Goal: Information Seeking & Learning: Learn about a topic

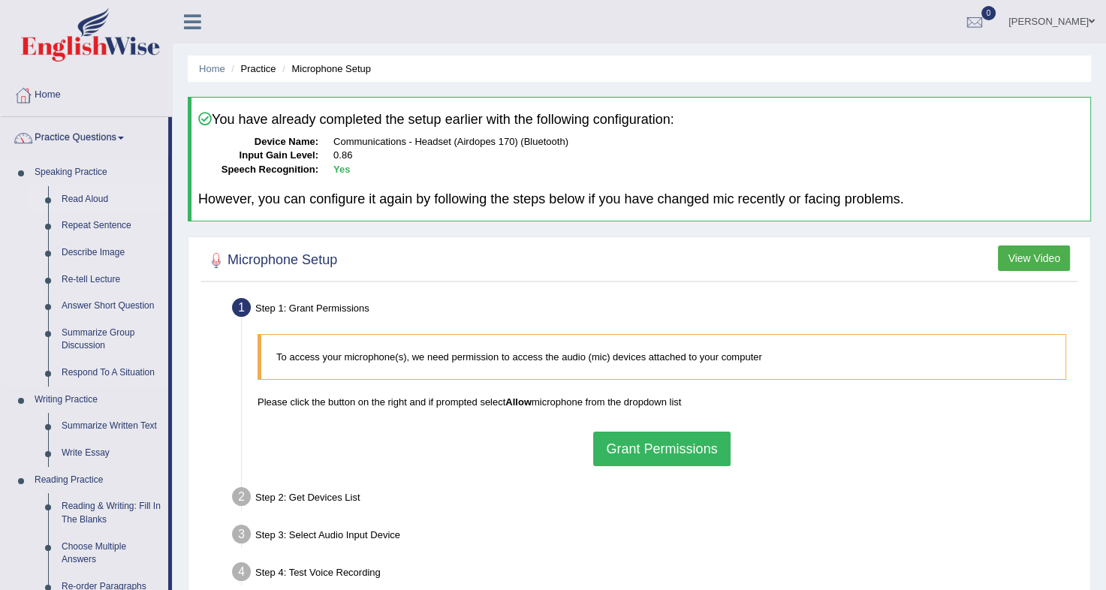
click at [72, 189] on link "Read Aloud" at bounding box center [111, 199] width 113 height 27
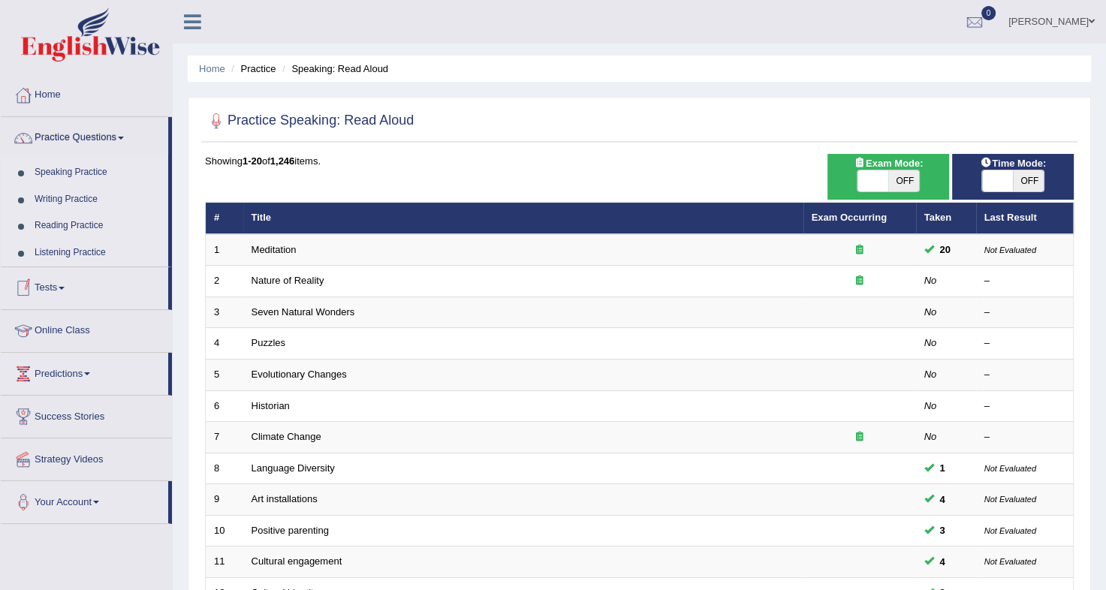
drag, startPoint x: 0, startPoint y: 0, endPoint x: 92, endPoint y: 172, distance: 195.2
click at [92, 172] on link "Speaking Practice" at bounding box center [98, 172] width 140 height 27
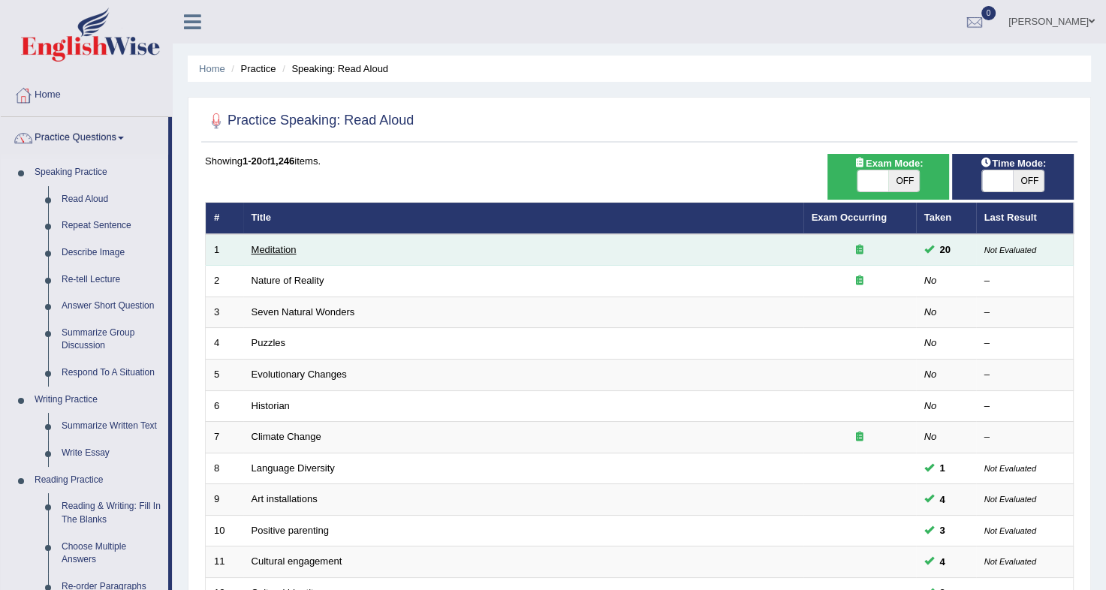
click at [273, 252] on link "Meditation" at bounding box center [274, 249] width 45 height 11
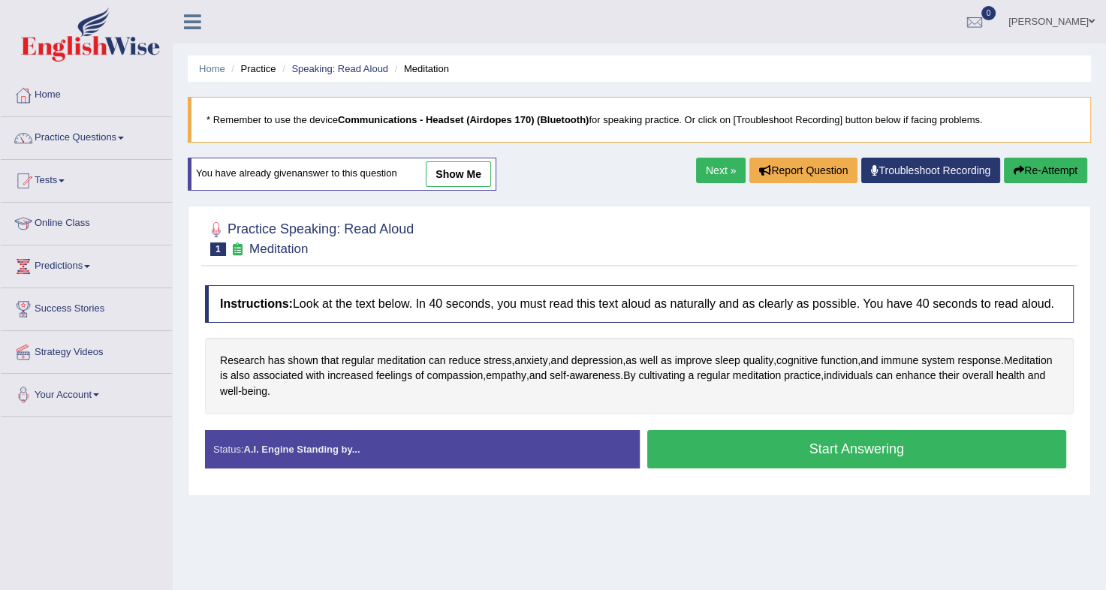
click at [743, 454] on button "Start Answering" at bounding box center [857, 449] width 420 height 38
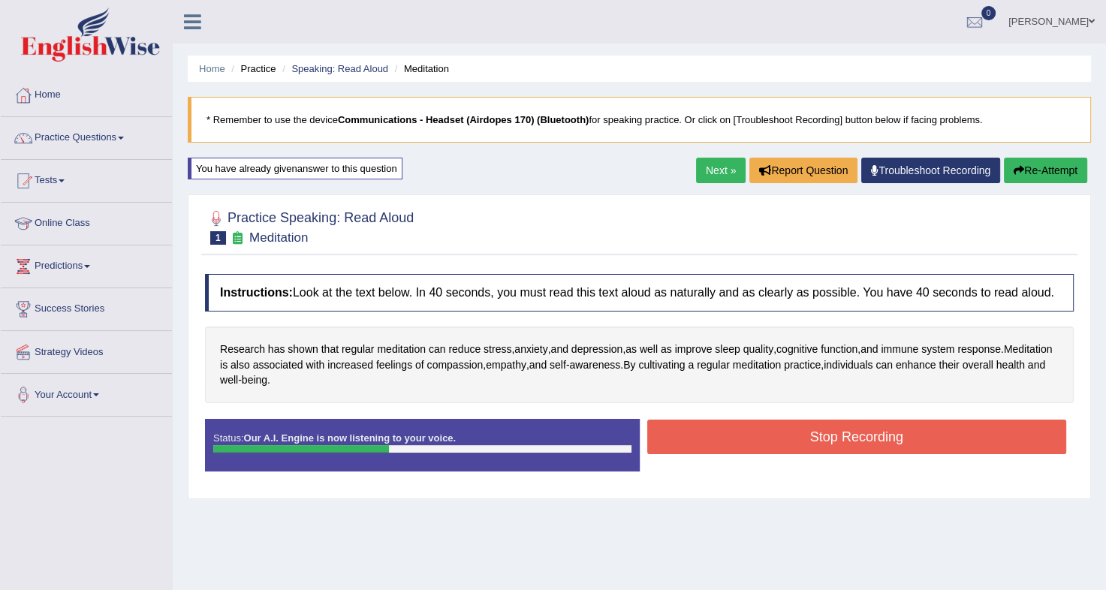
click at [752, 448] on button "Stop Recording" at bounding box center [857, 437] width 420 height 35
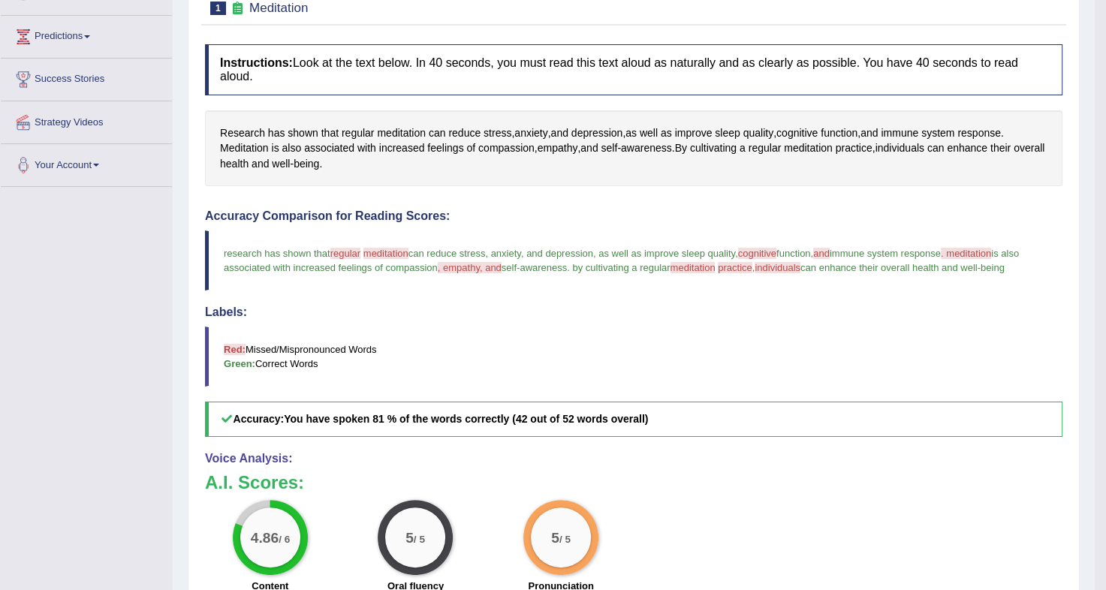
scroll to position [228, 0]
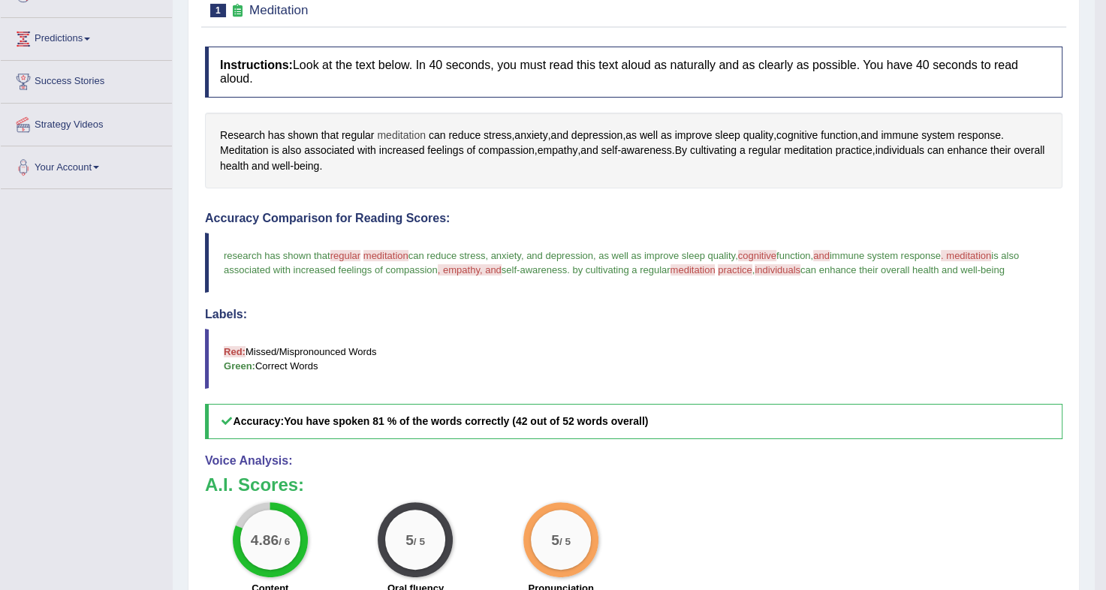
click at [404, 128] on span "meditation" at bounding box center [401, 136] width 49 height 16
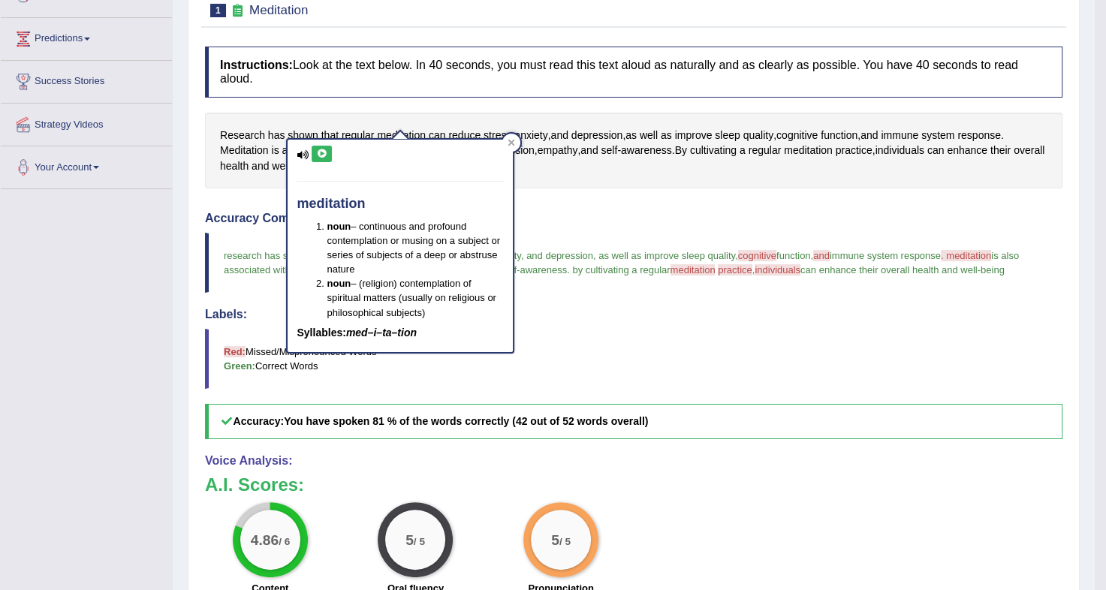
click at [321, 155] on icon at bounding box center [321, 153] width 11 height 9
click at [517, 143] on div at bounding box center [511, 143] width 18 height 18
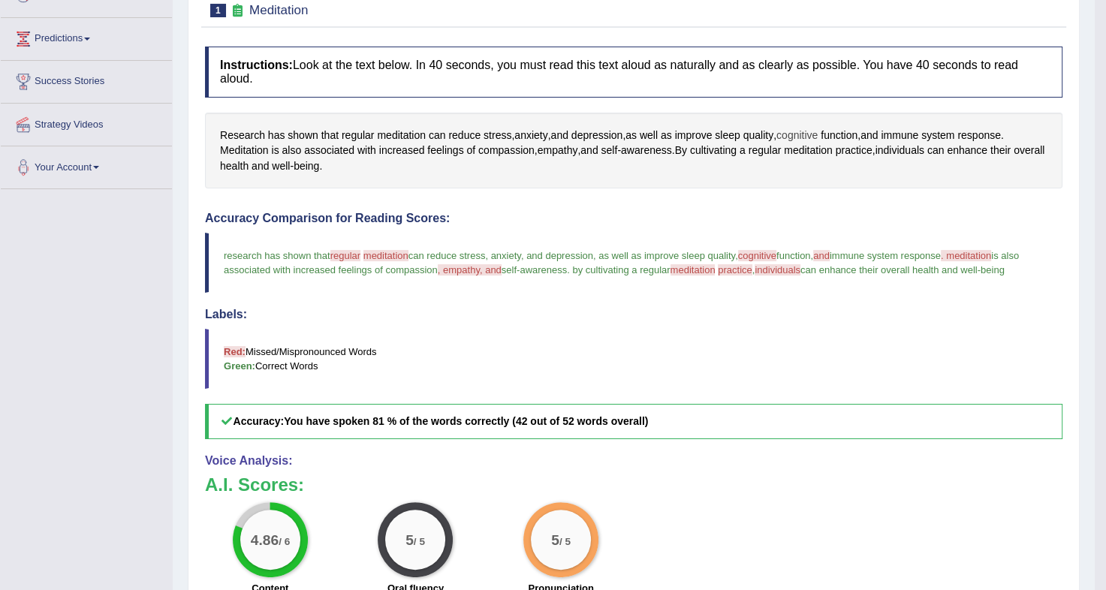
click at [784, 128] on span "cognitive" at bounding box center [796, 136] width 41 height 16
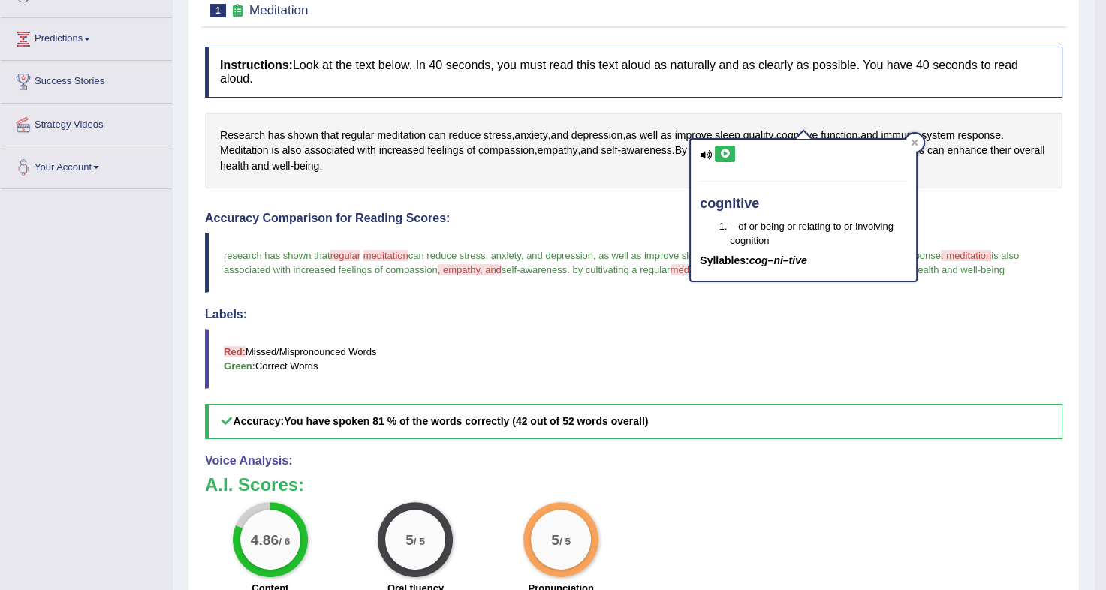
click at [722, 158] on button at bounding box center [725, 154] width 20 height 17
click at [387, 128] on span "meditation" at bounding box center [401, 136] width 49 height 16
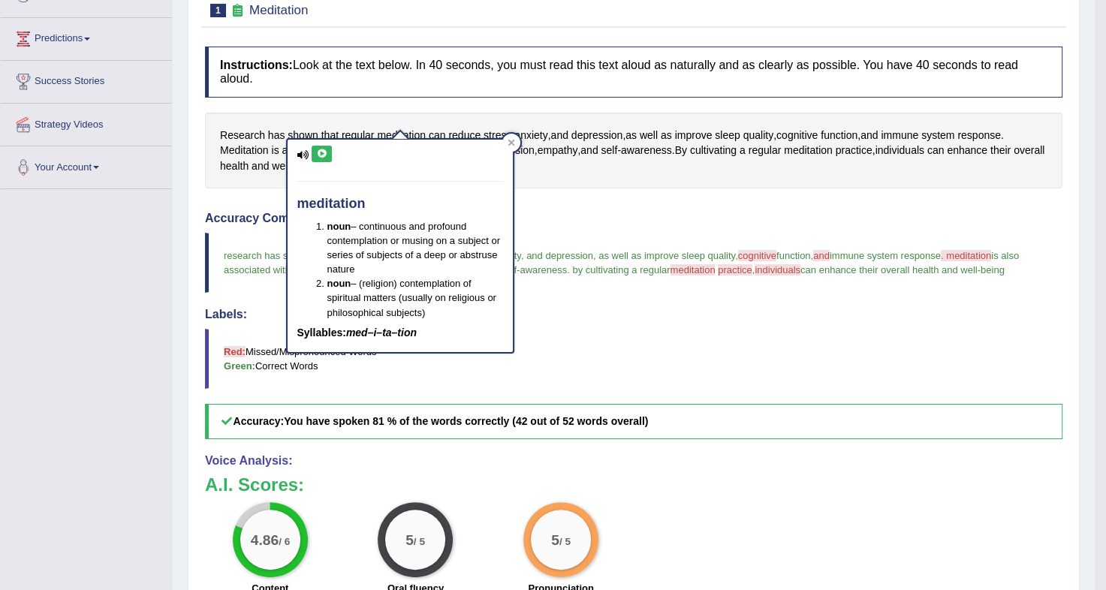
click at [323, 146] on button at bounding box center [322, 154] width 20 height 17
click at [517, 137] on div at bounding box center [511, 143] width 18 height 18
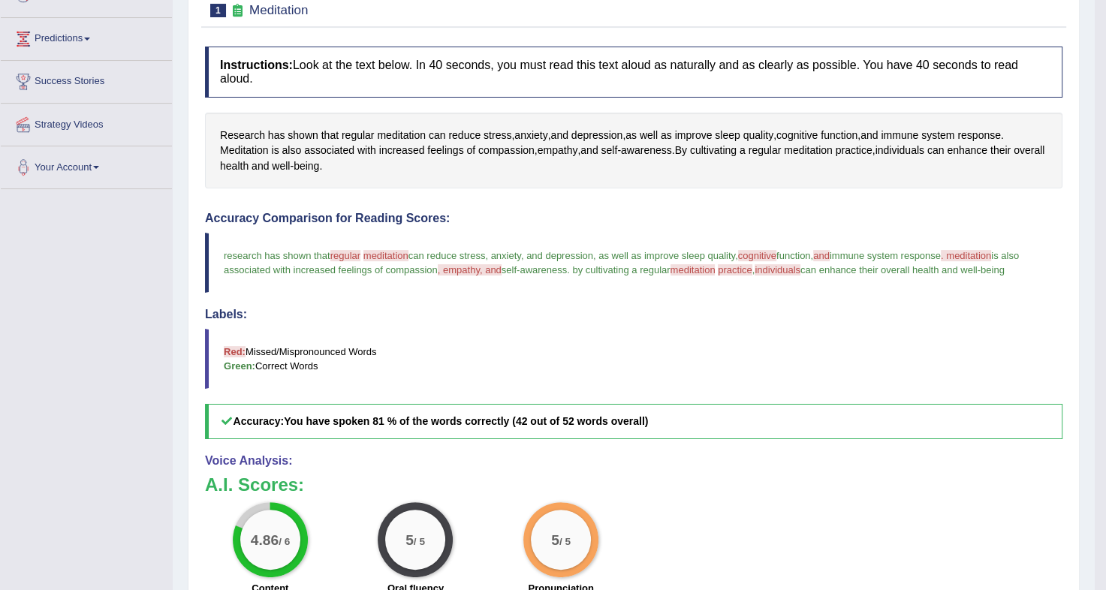
scroll to position [0, 0]
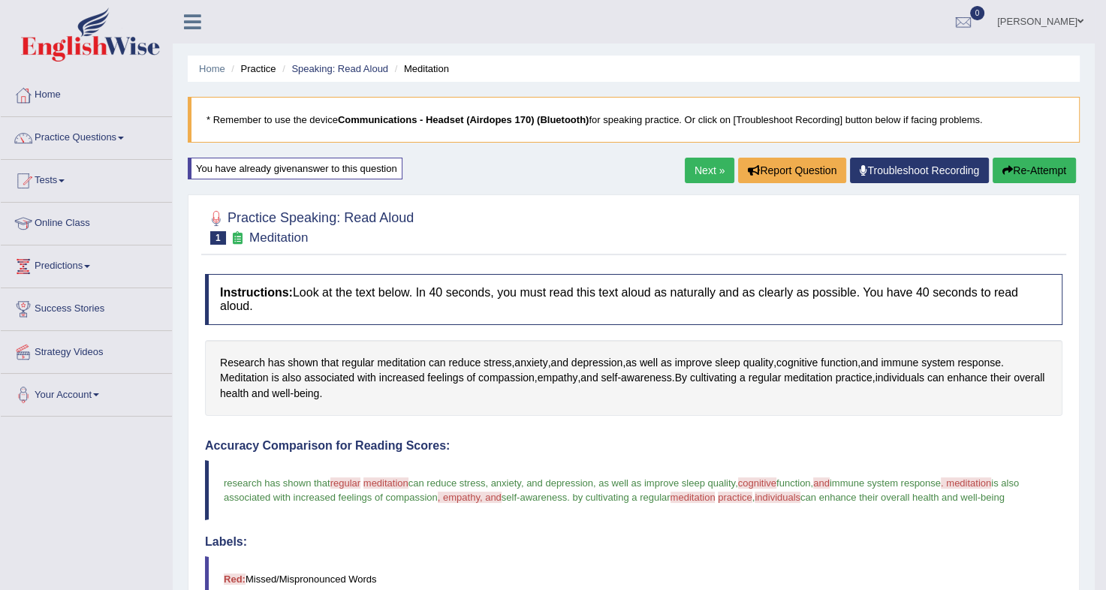
click at [1039, 170] on button "Re-Attempt" at bounding box center [1034, 171] width 83 height 26
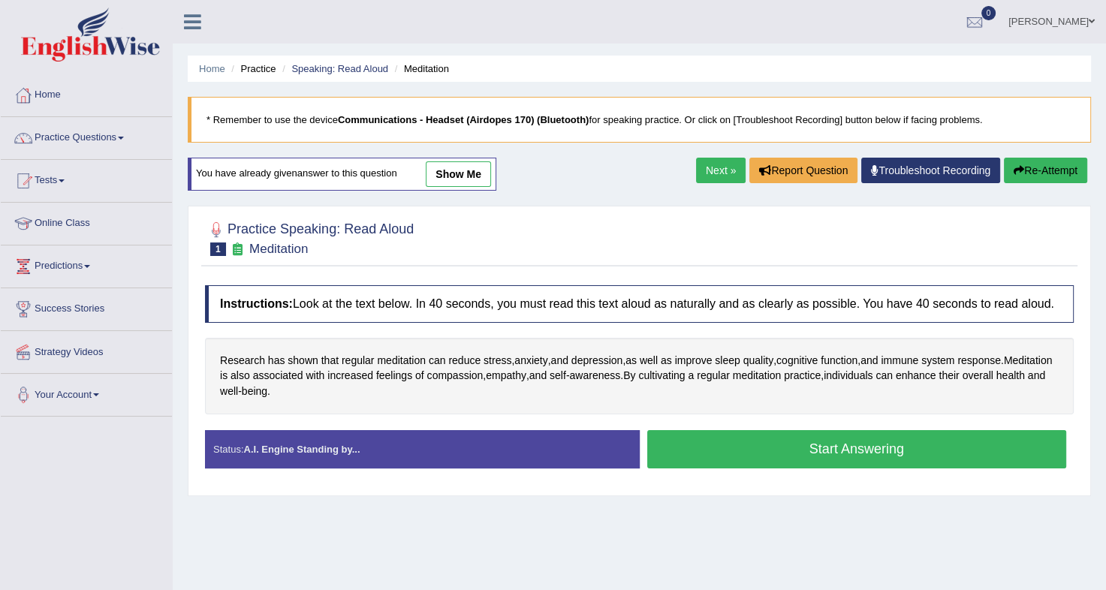
click at [764, 447] on button "Start Answering" at bounding box center [857, 449] width 420 height 38
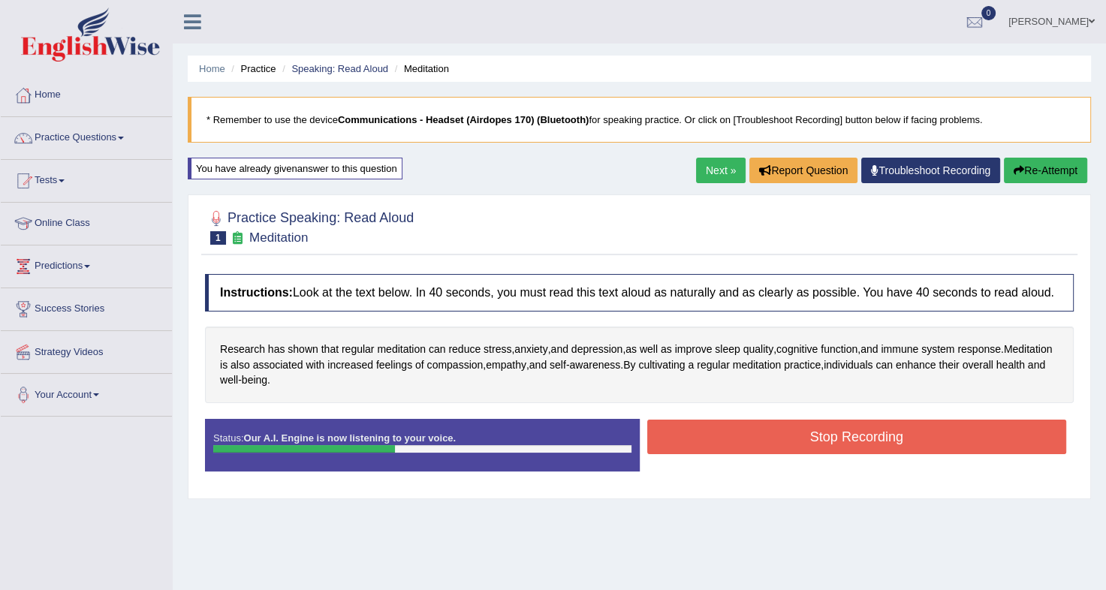
click at [773, 439] on button "Stop Recording" at bounding box center [857, 437] width 420 height 35
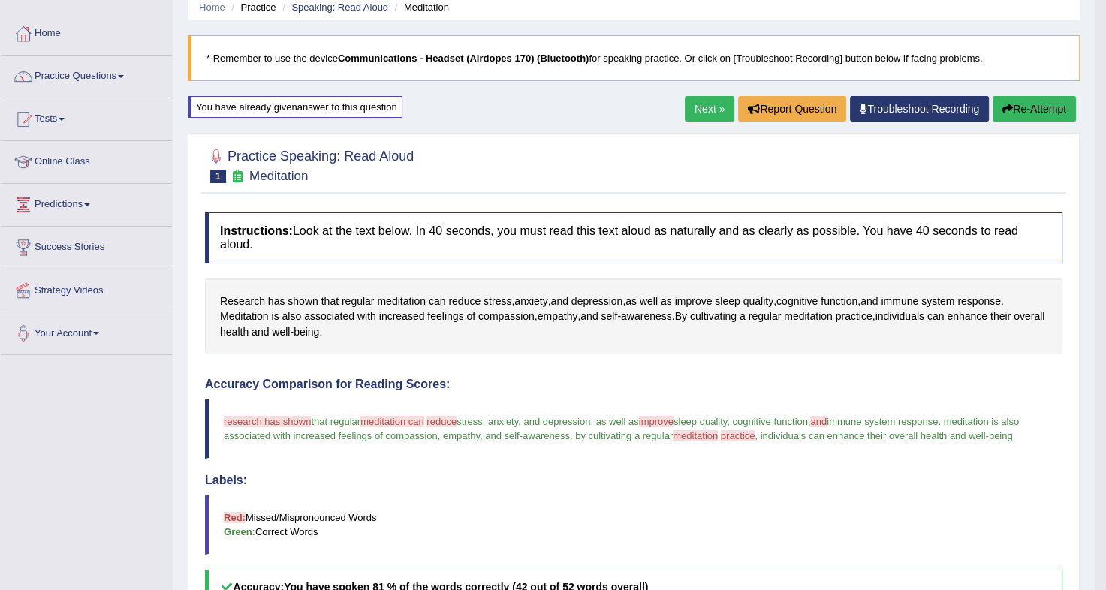
scroll to position [61, 0]
click at [1016, 112] on button "Re-Attempt" at bounding box center [1034, 110] width 83 height 26
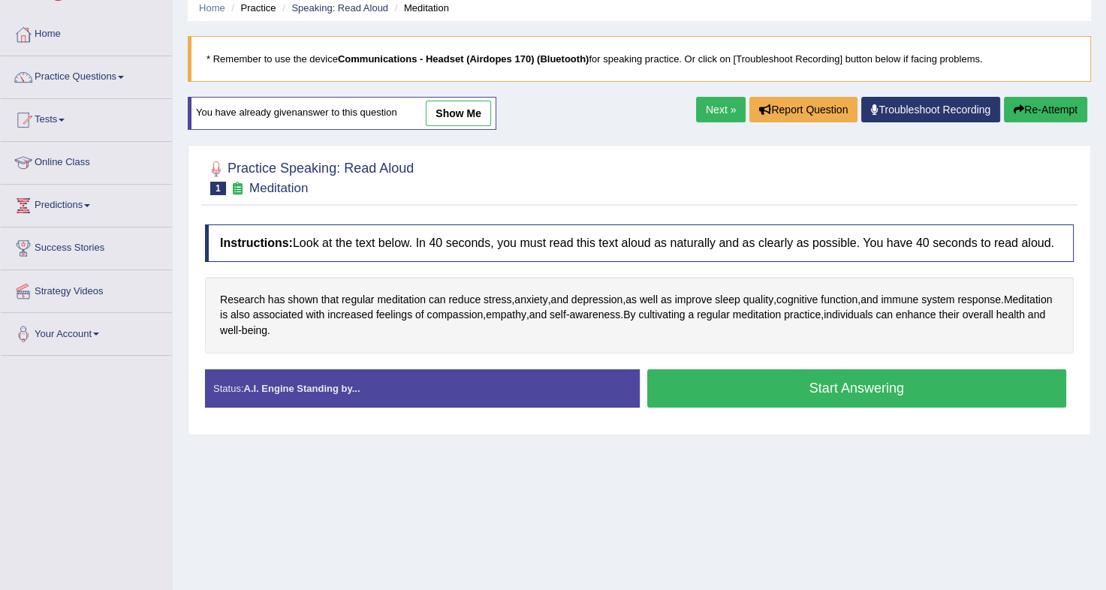
click at [776, 382] on button "Start Answering" at bounding box center [857, 388] width 420 height 38
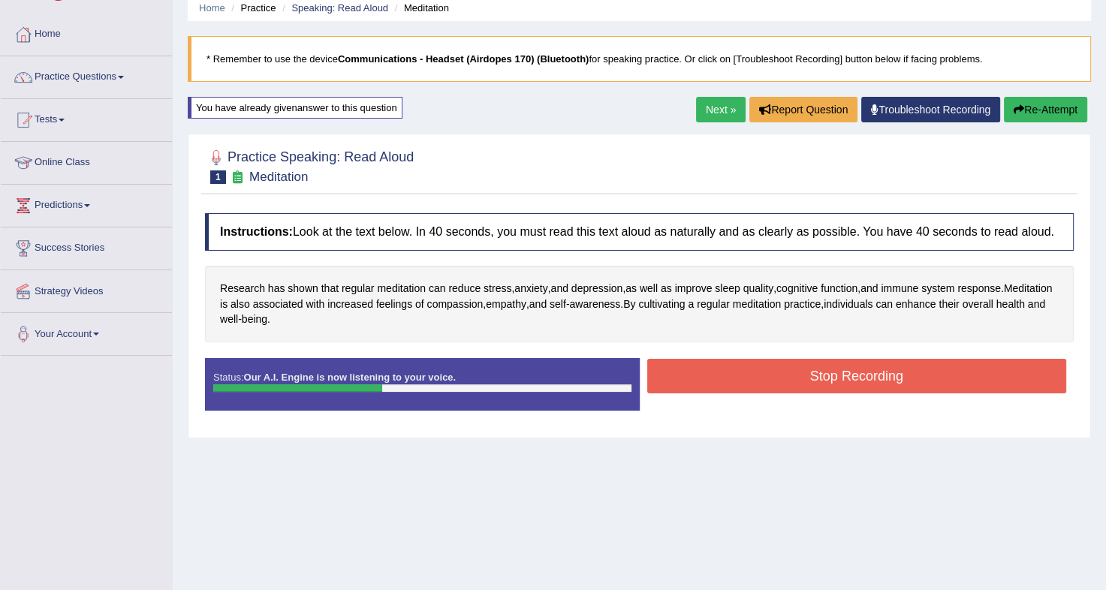
click at [779, 378] on button "Stop Recording" at bounding box center [857, 376] width 420 height 35
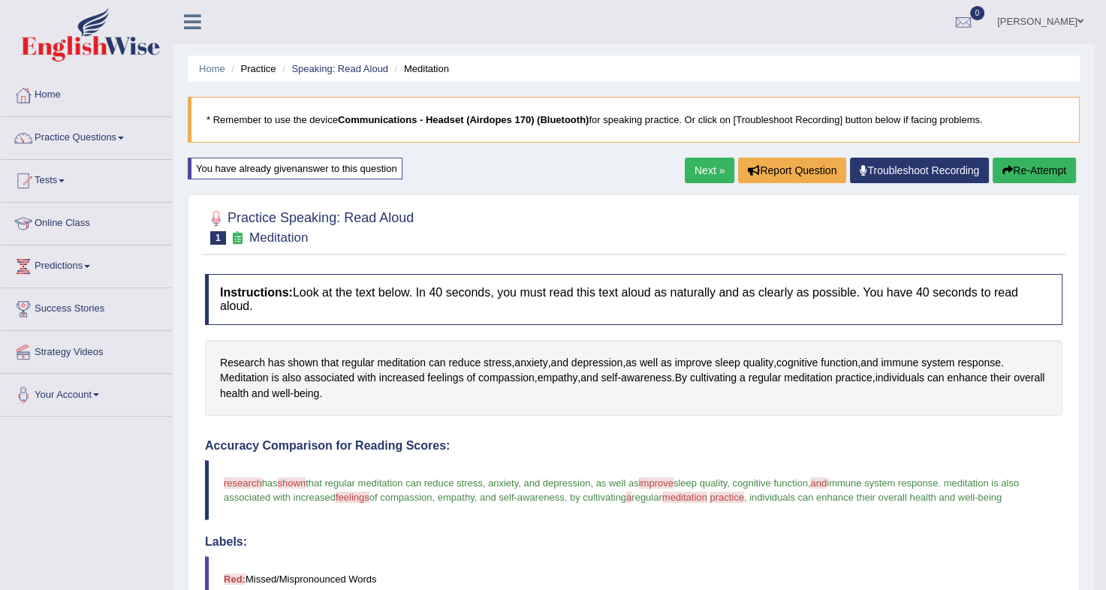
click at [1037, 167] on button "Re-Attempt" at bounding box center [1034, 171] width 83 height 26
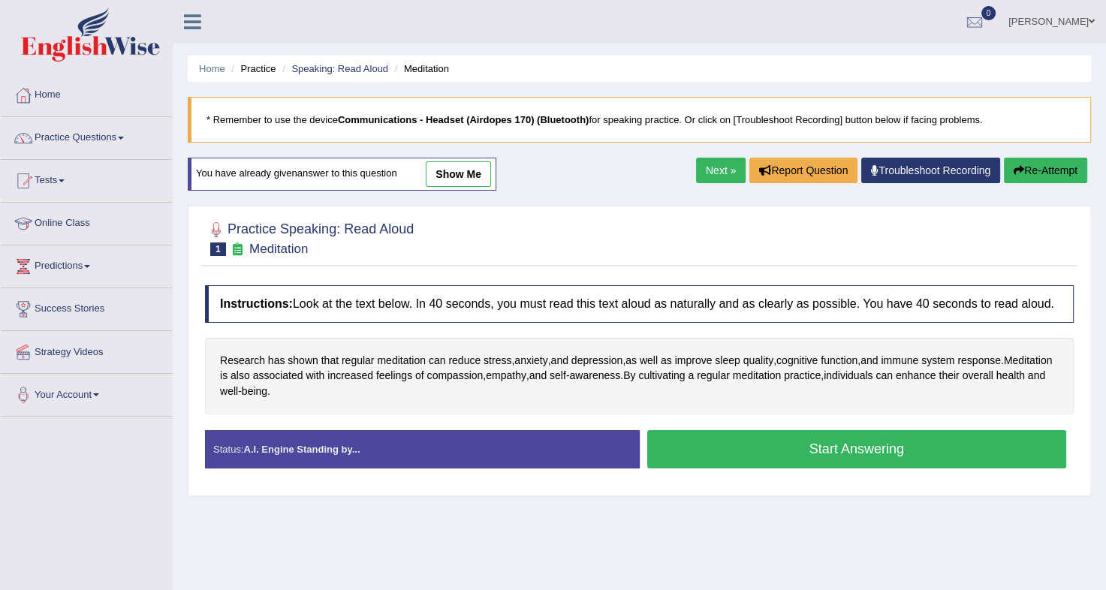
click at [808, 454] on button "Start Answering" at bounding box center [857, 449] width 420 height 38
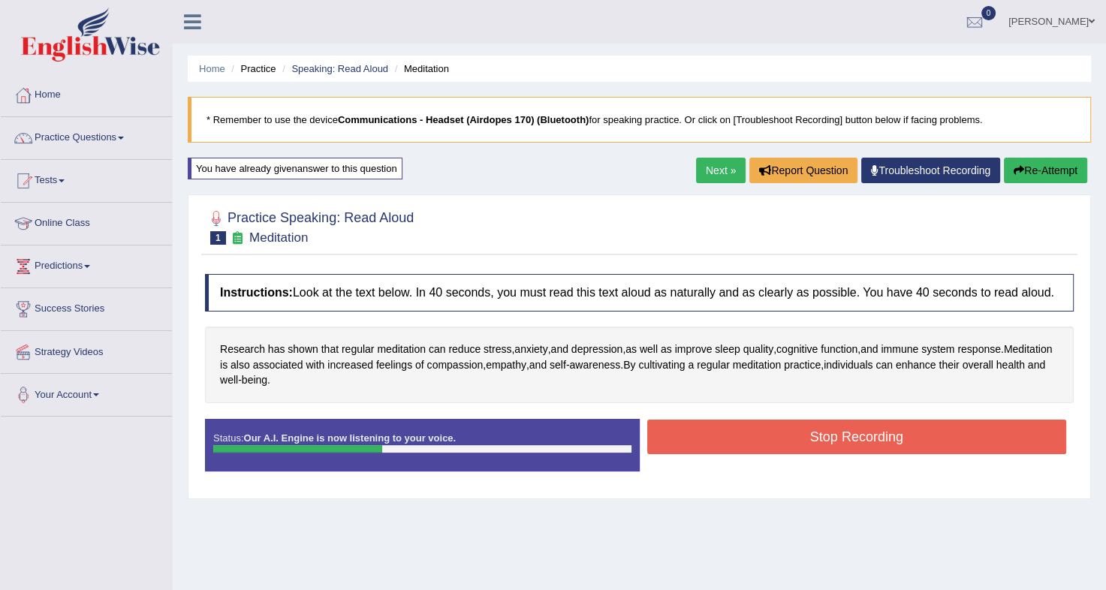
click at [814, 445] on button "Stop Recording" at bounding box center [857, 437] width 420 height 35
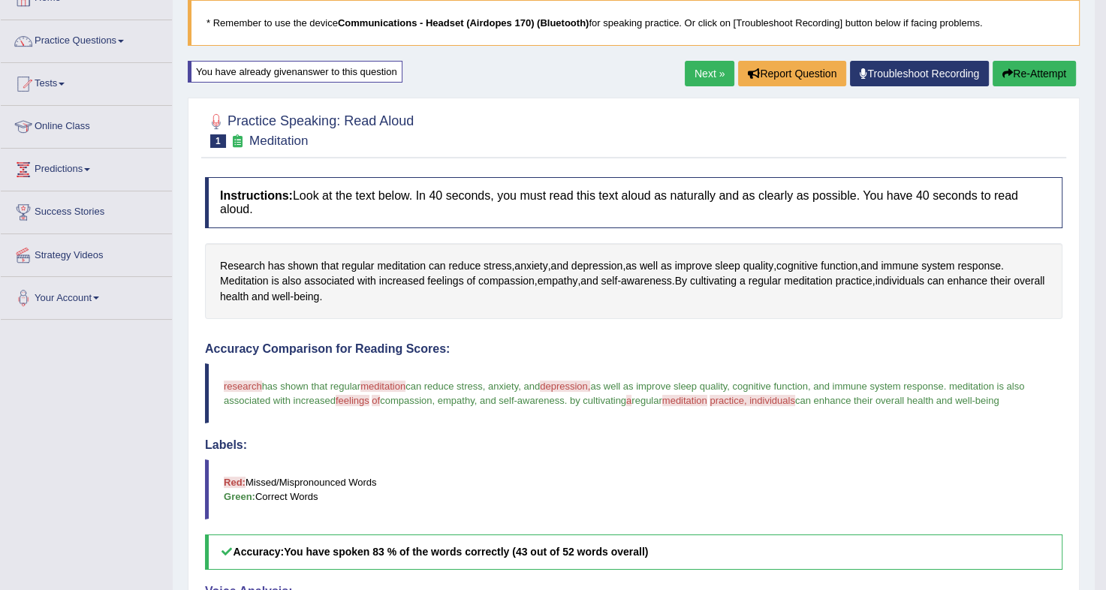
scroll to position [69, 0]
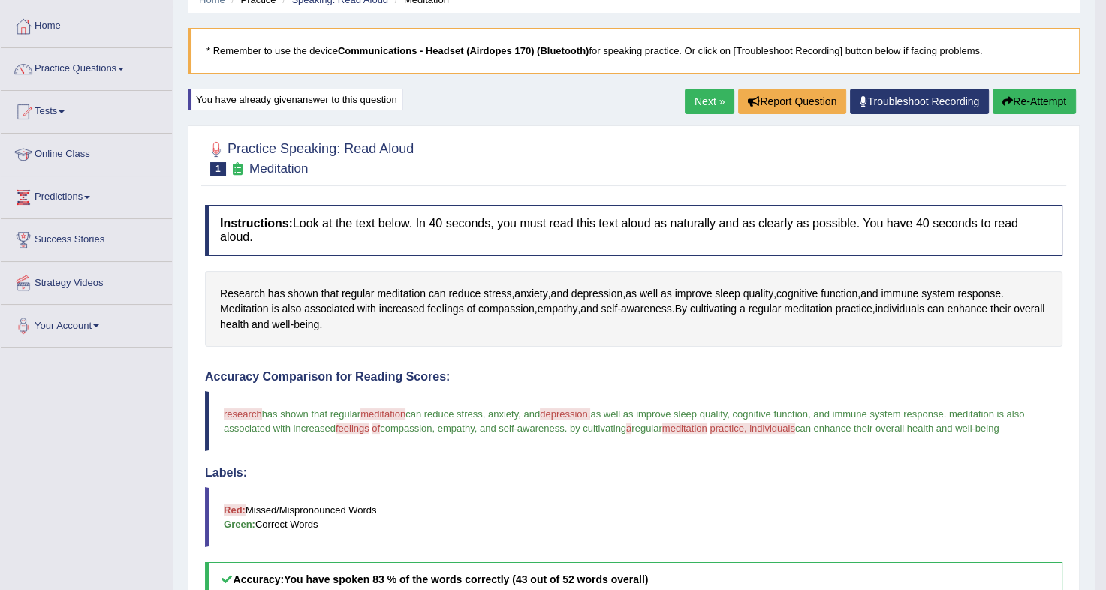
click at [1002, 102] on icon "button" at bounding box center [1007, 101] width 11 height 11
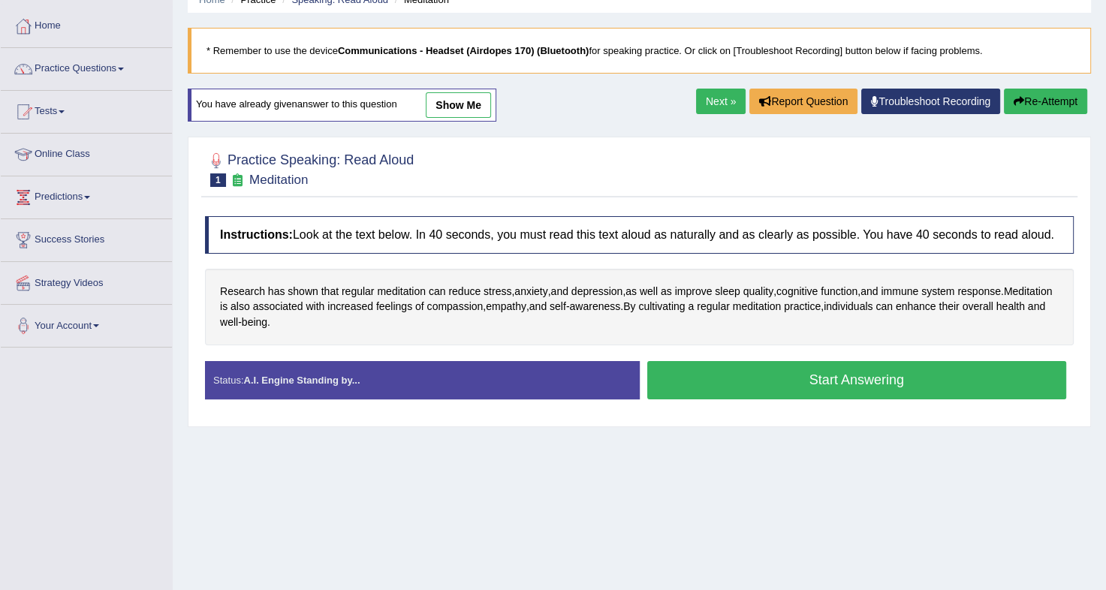
click at [777, 375] on button "Start Answering" at bounding box center [857, 380] width 420 height 38
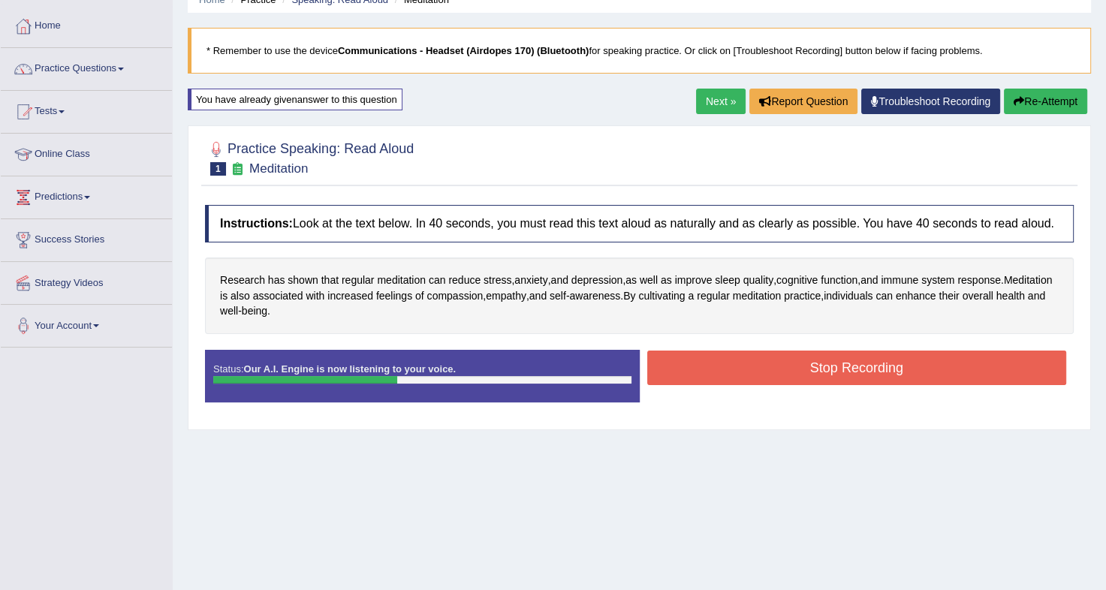
click at [809, 354] on button "Stop Recording" at bounding box center [857, 368] width 420 height 35
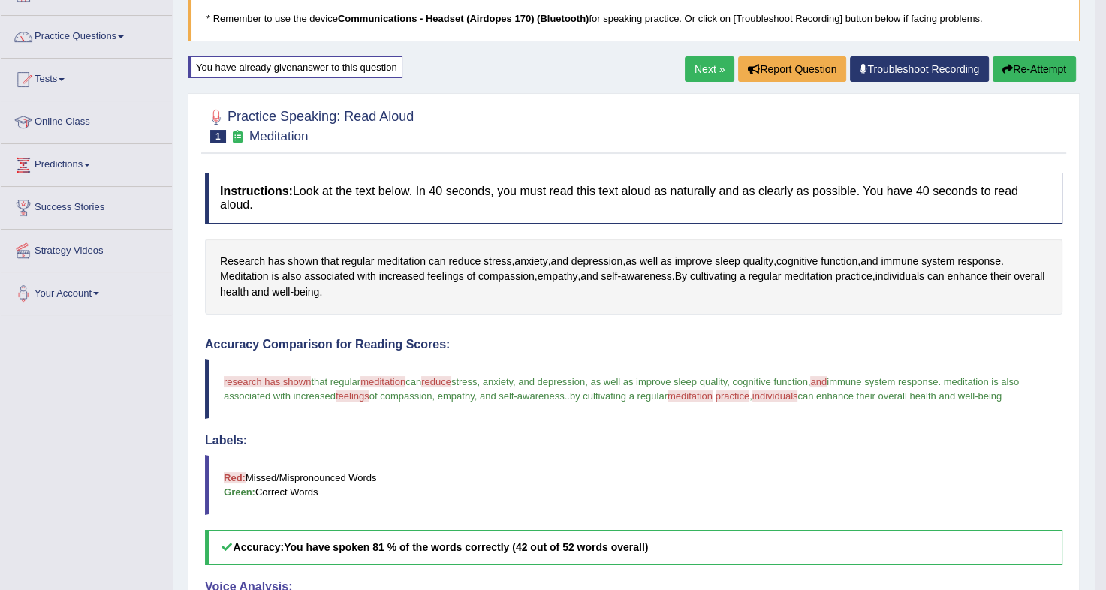
scroll to position [95, 0]
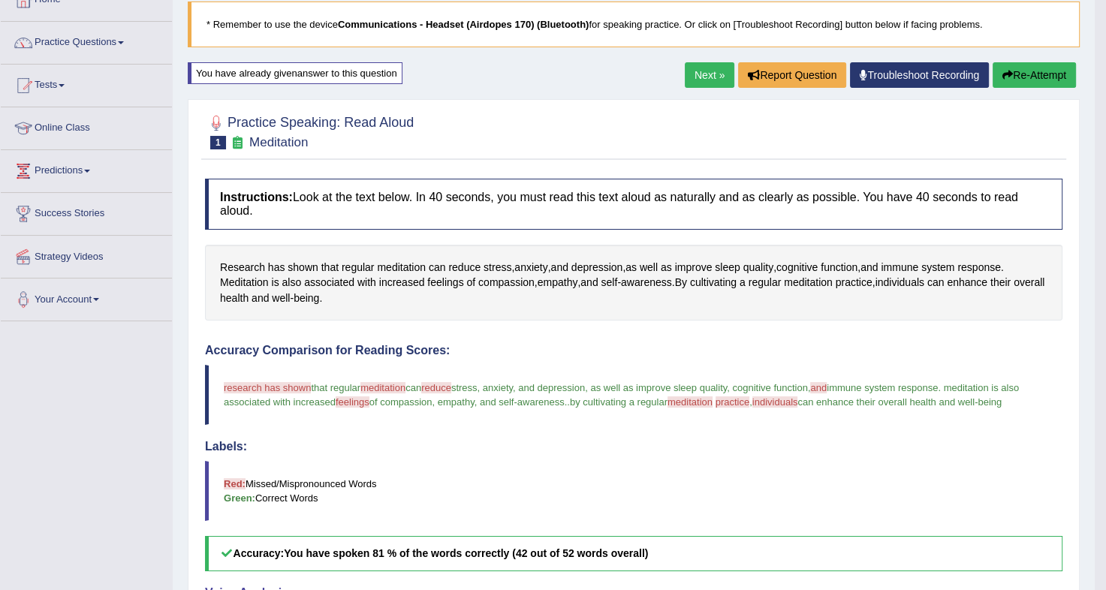
click at [1057, 78] on button "Re-Attempt" at bounding box center [1034, 75] width 83 height 26
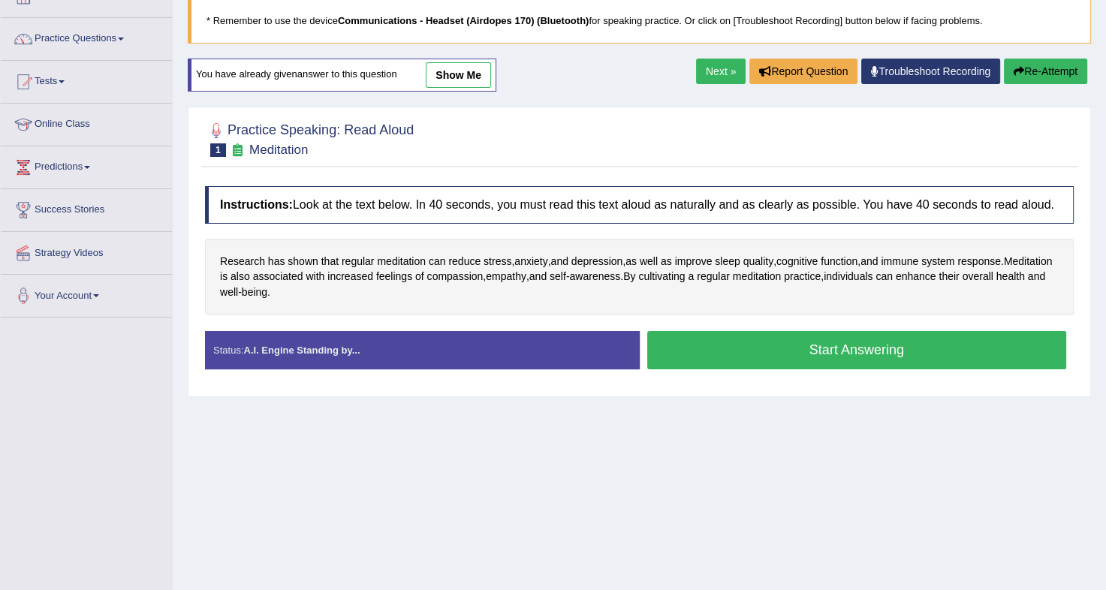
scroll to position [95, 0]
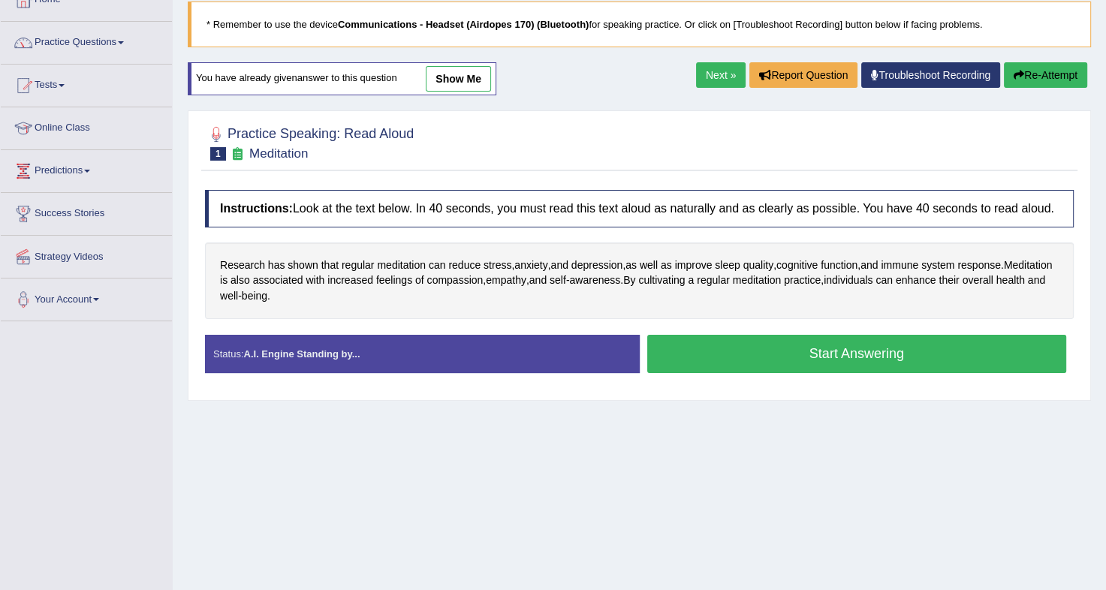
click at [817, 350] on button "Start Answering" at bounding box center [857, 354] width 420 height 38
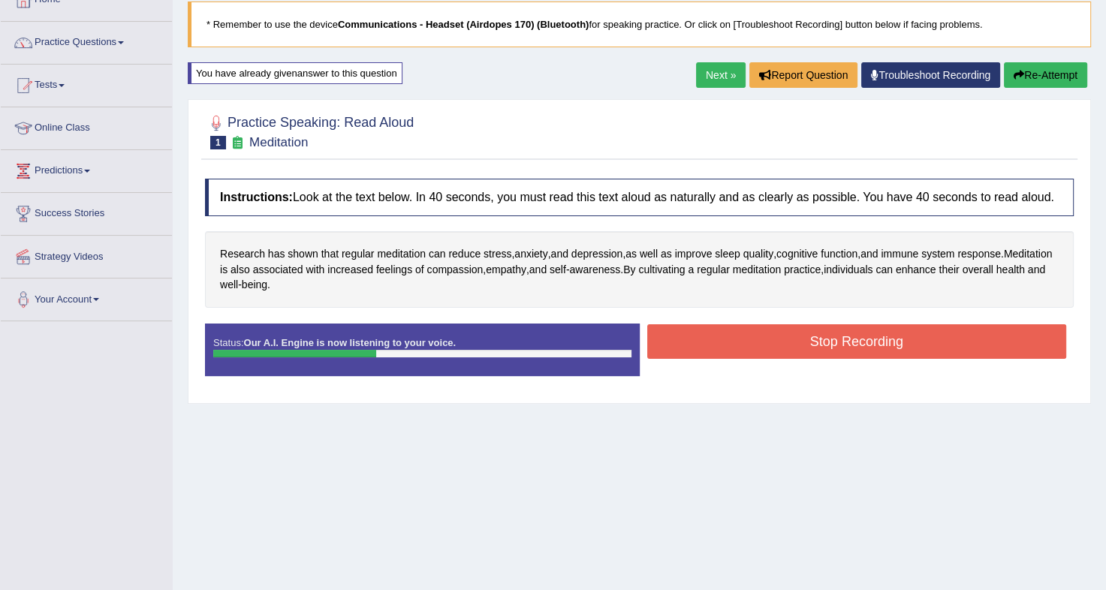
click at [831, 341] on button "Stop Recording" at bounding box center [857, 341] width 420 height 35
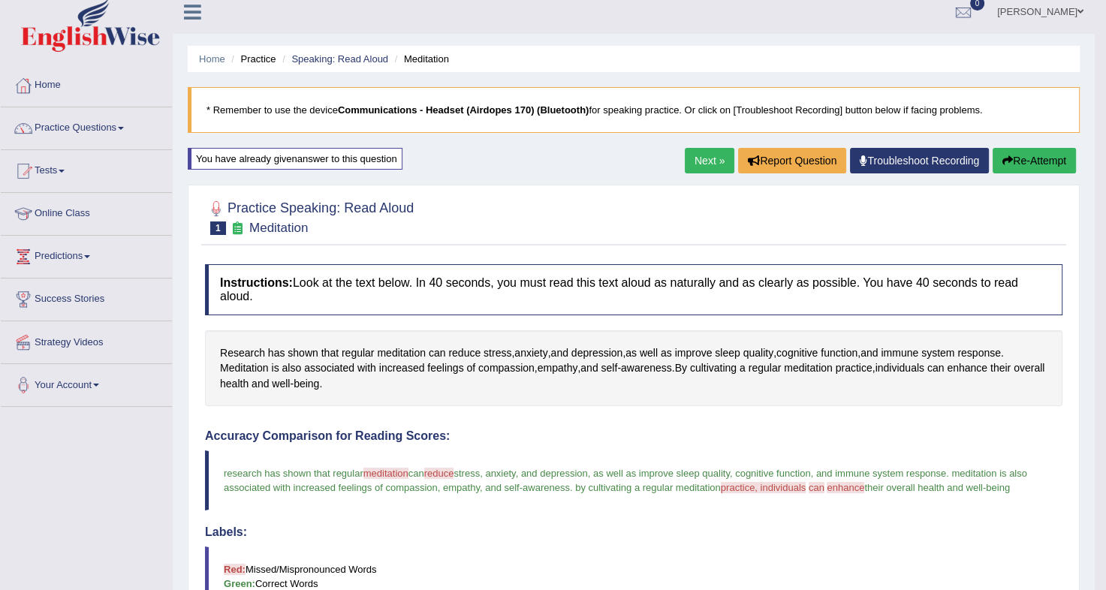
scroll to position [17, 0]
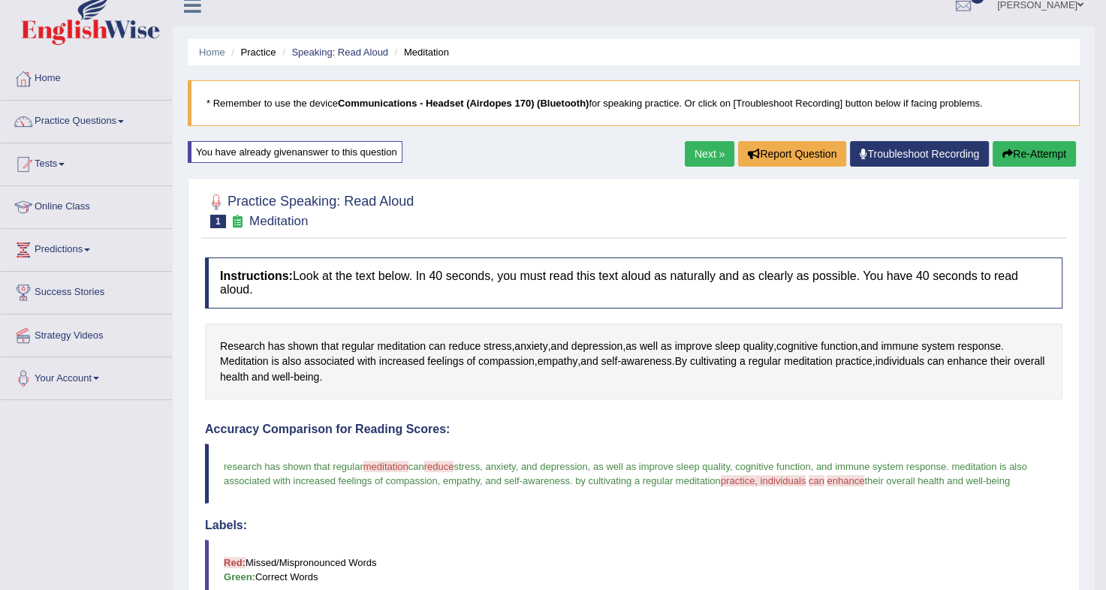
click at [710, 148] on link "Next »" at bounding box center [710, 154] width 50 height 26
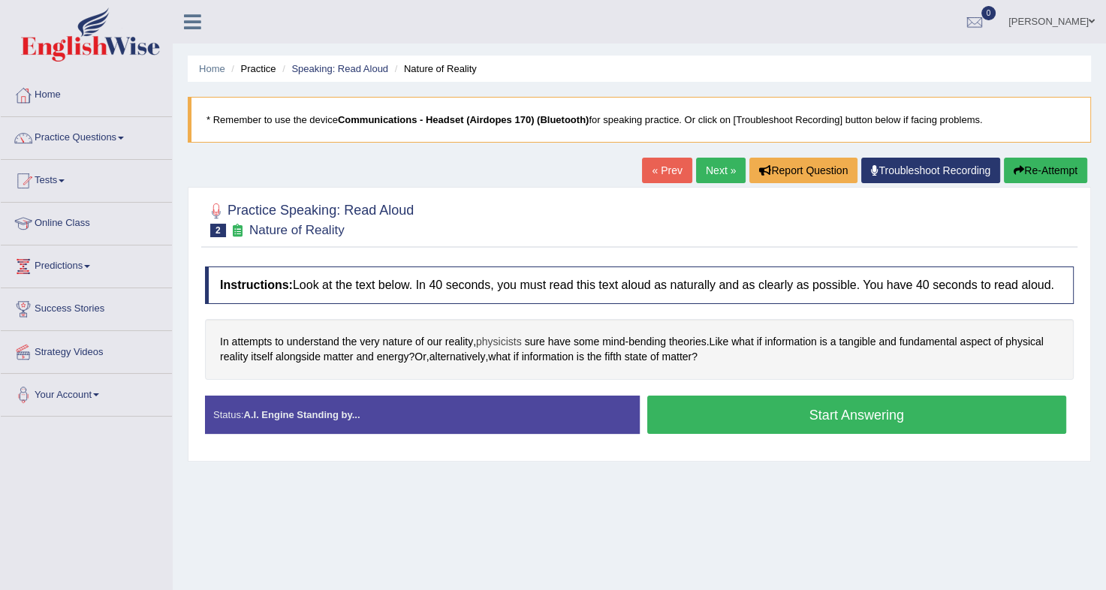
click at [506, 334] on span "physicists" at bounding box center [499, 342] width 46 height 16
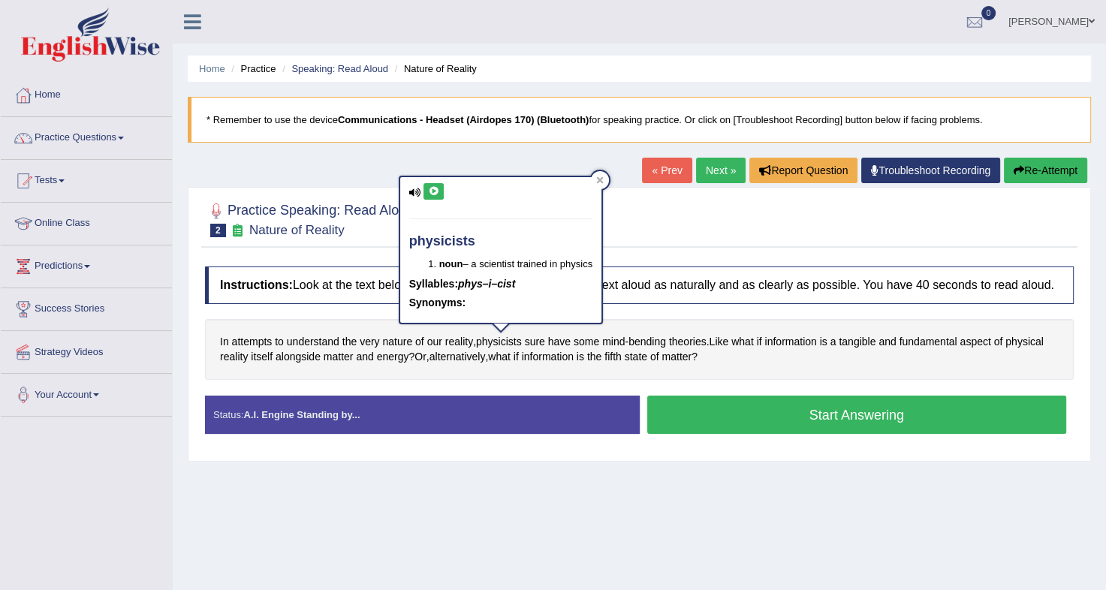
click at [437, 194] on icon at bounding box center [433, 191] width 11 height 9
click at [441, 192] on button at bounding box center [434, 191] width 20 height 17
click at [603, 182] on icon at bounding box center [600, 180] width 8 height 8
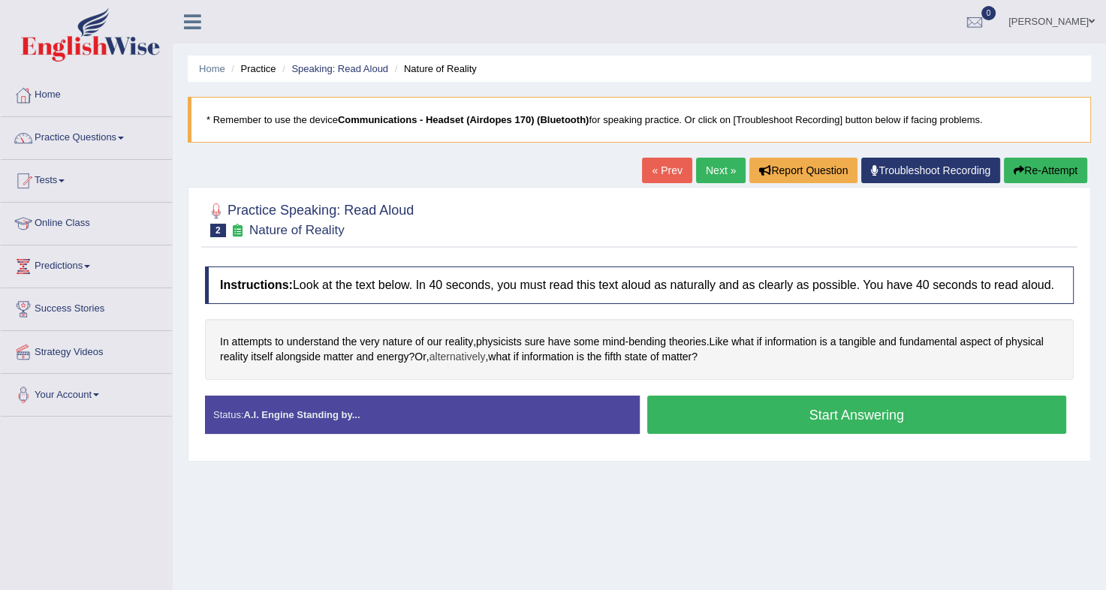
click at [457, 354] on span "alternatively" at bounding box center [458, 357] width 56 height 16
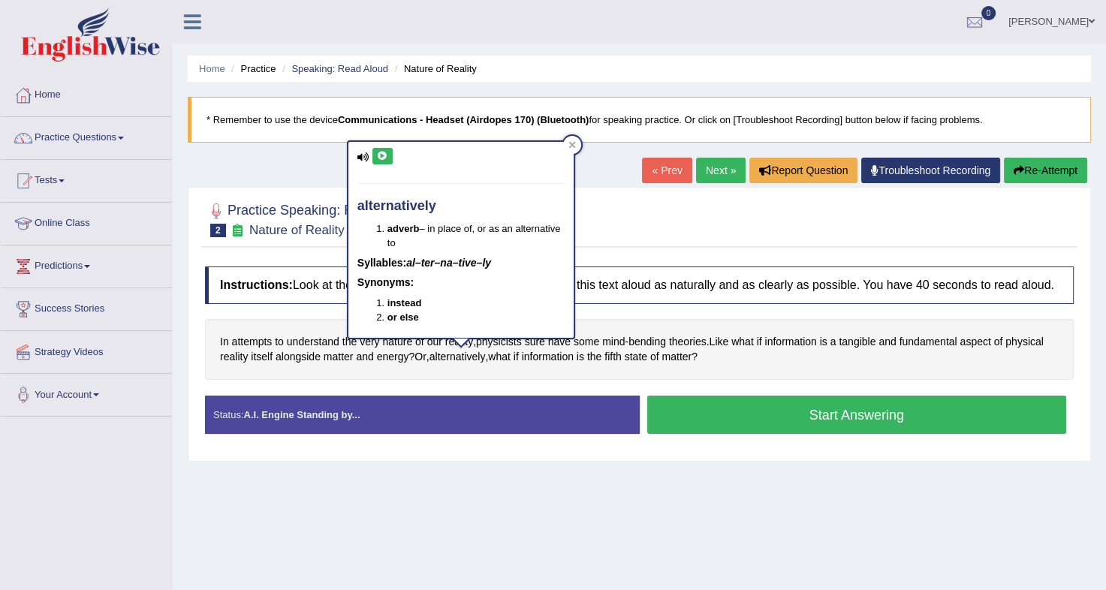
click at [379, 160] on button at bounding box center [382, 156] width 20 height 17
click at [574, 139] on div at bounding box center [572, 145] width 18 height 18
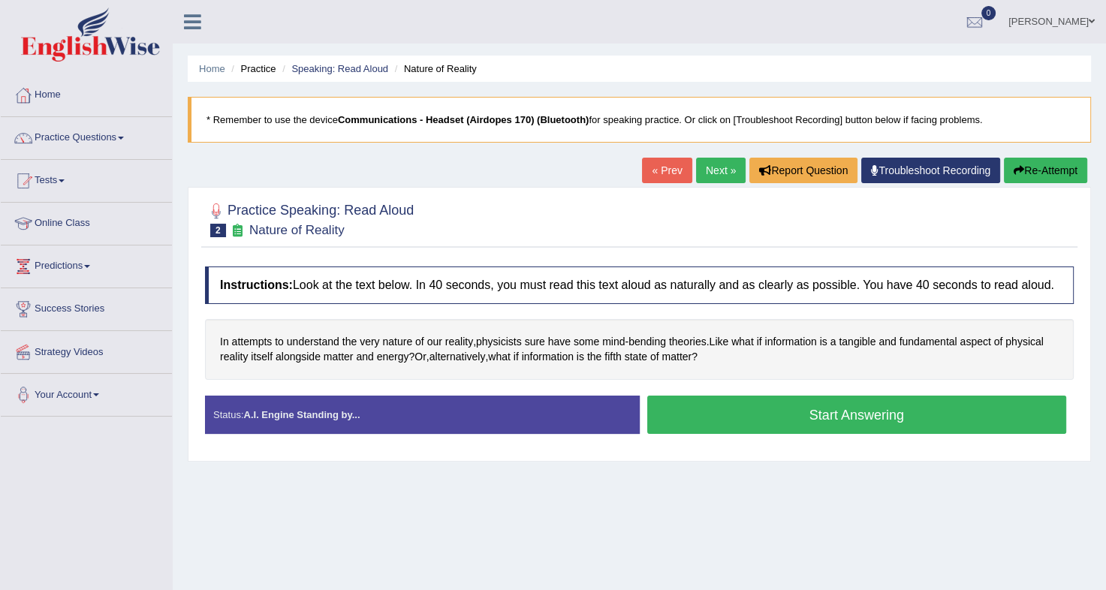
click at [773, 422] on button "Start Answering" at bounding box center [857, 415] width 420 height 38
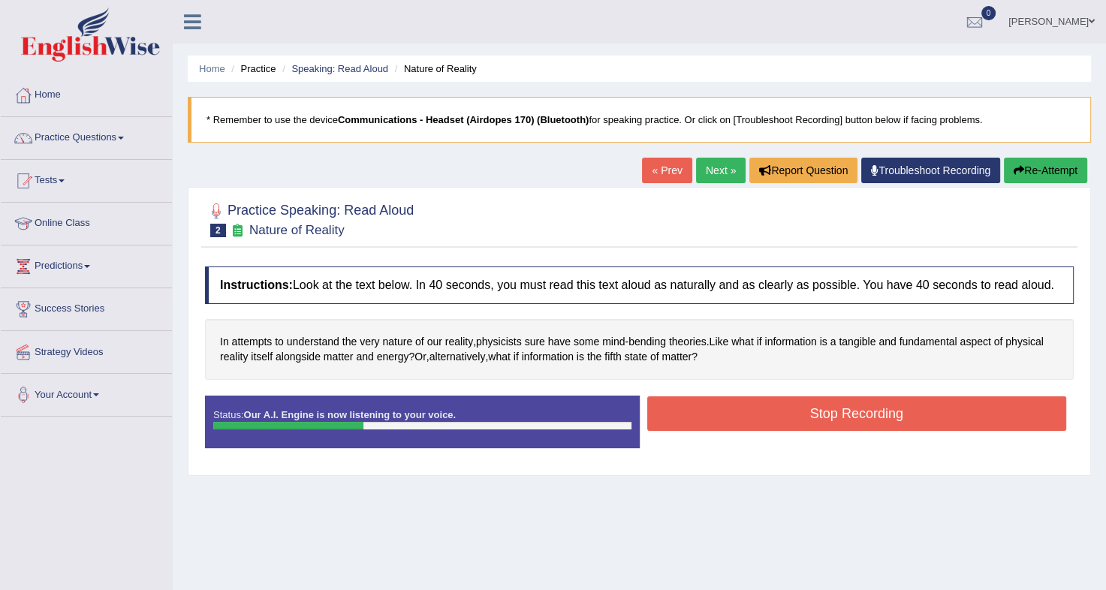
click at [779, 420] on button "Stop Recording" at bounding box center [857, 413] width 420 height 35
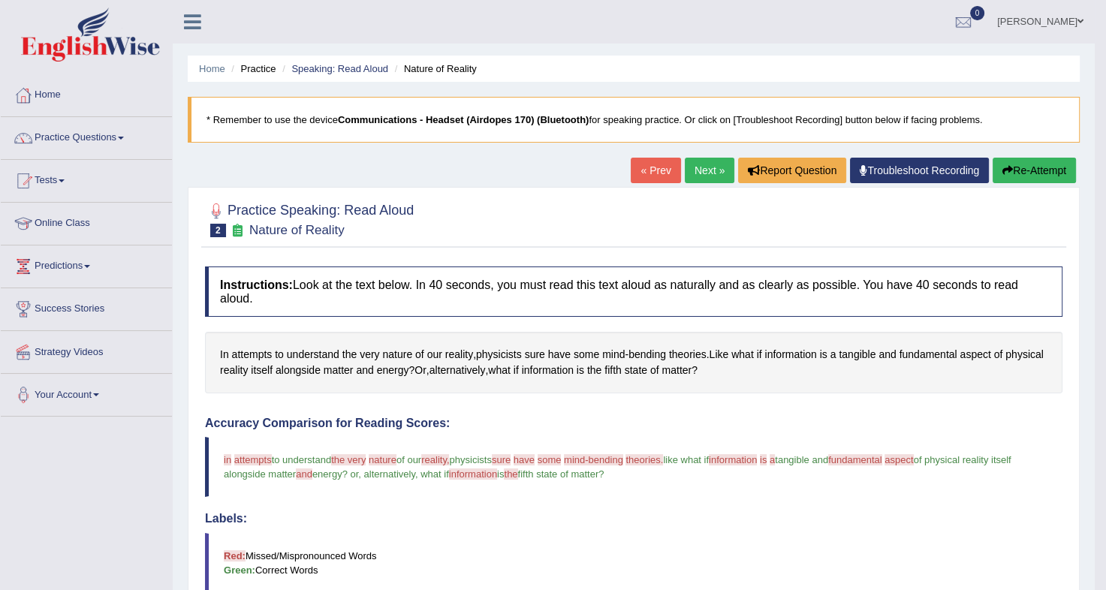
click at [1030, 166] on button "Re-Attempt" at bounding box center [1034, 171] width 83 height 26
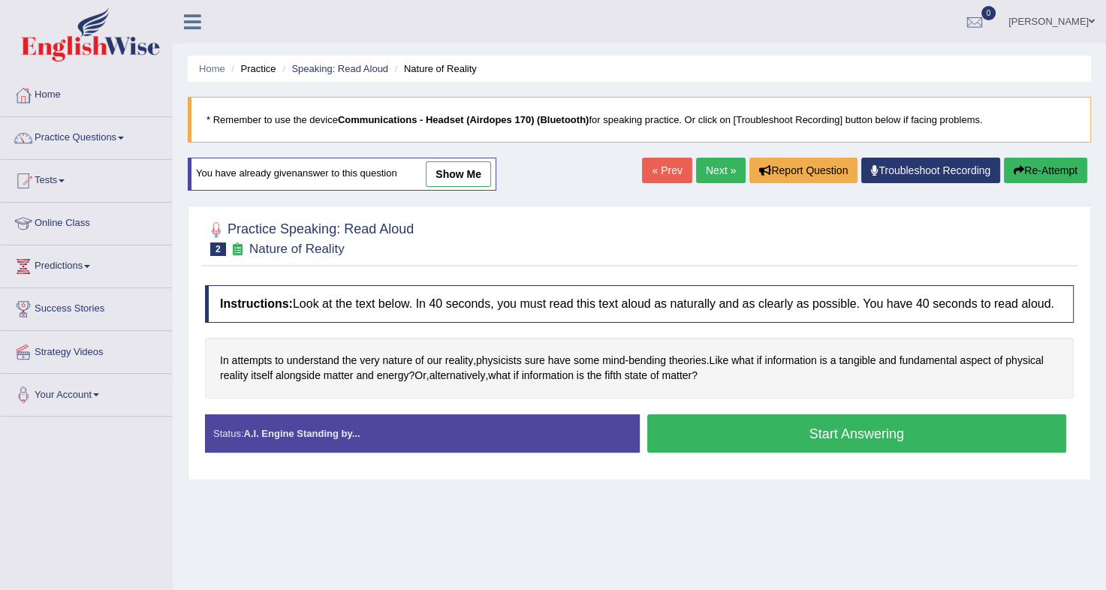
click at [714, 440] on button "Start Answering" at bounding box center [857, 433] width 420 height 38
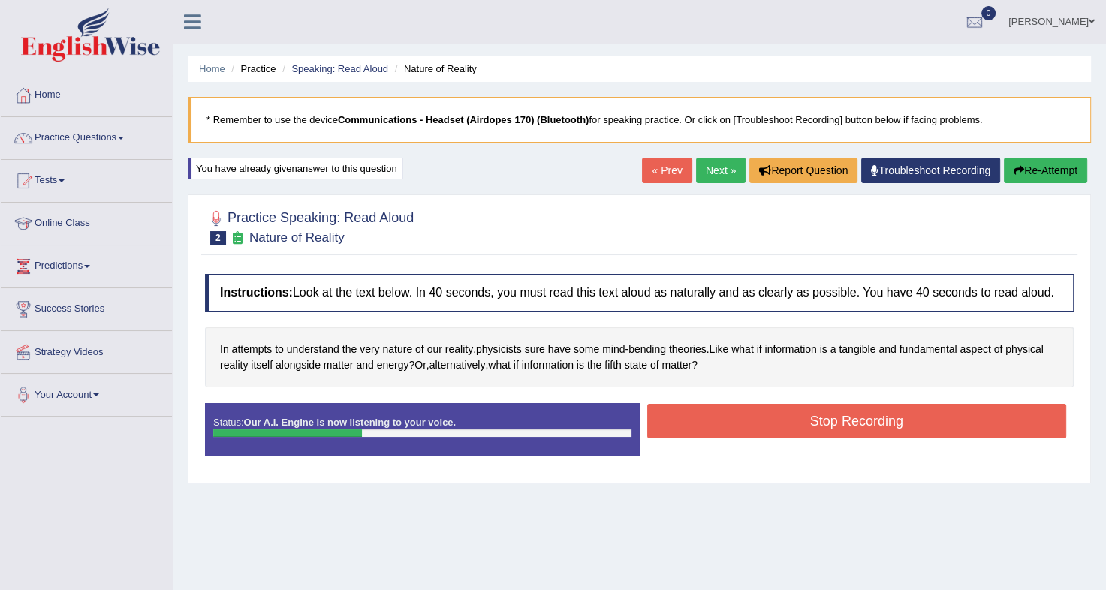
click at [743, 412] on button "Stop Recording" at bounding box center [857, 421] width 420 height 35
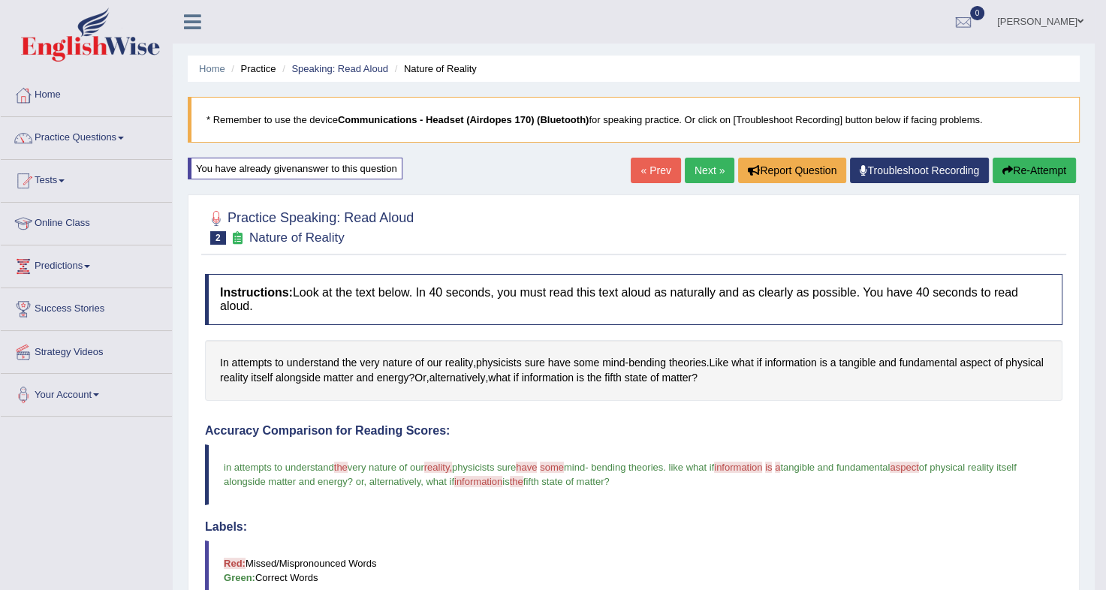
click at [1021, 167] on button "Re-Attempt" at bounding box center [1034, 171] width 83 height 26
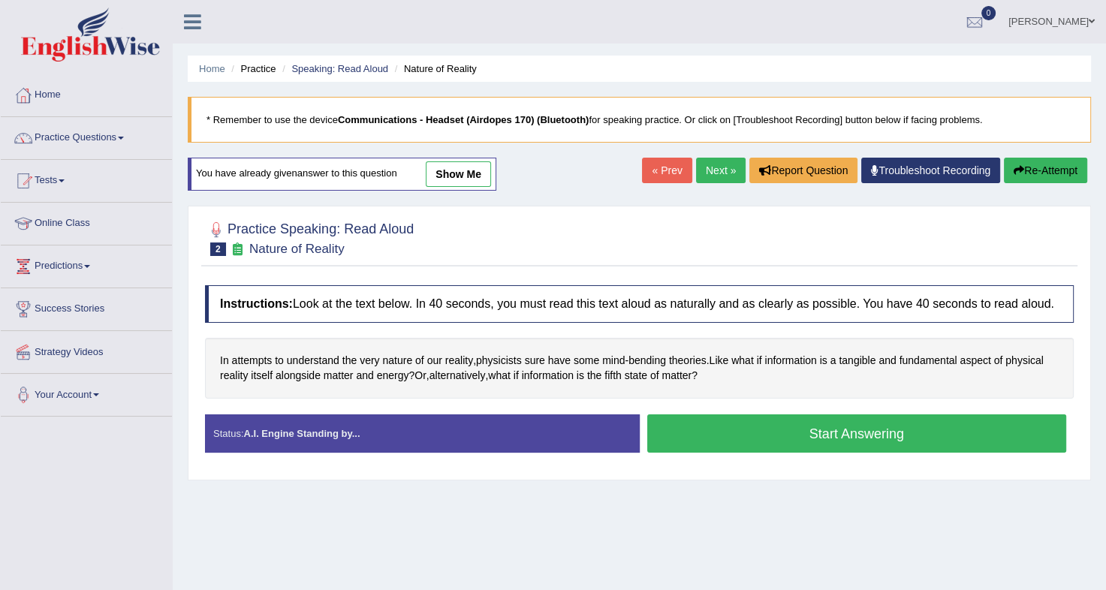
click at [762, 430] on button "Start Answering" at bounding box center [857, 433] width 420 height 38
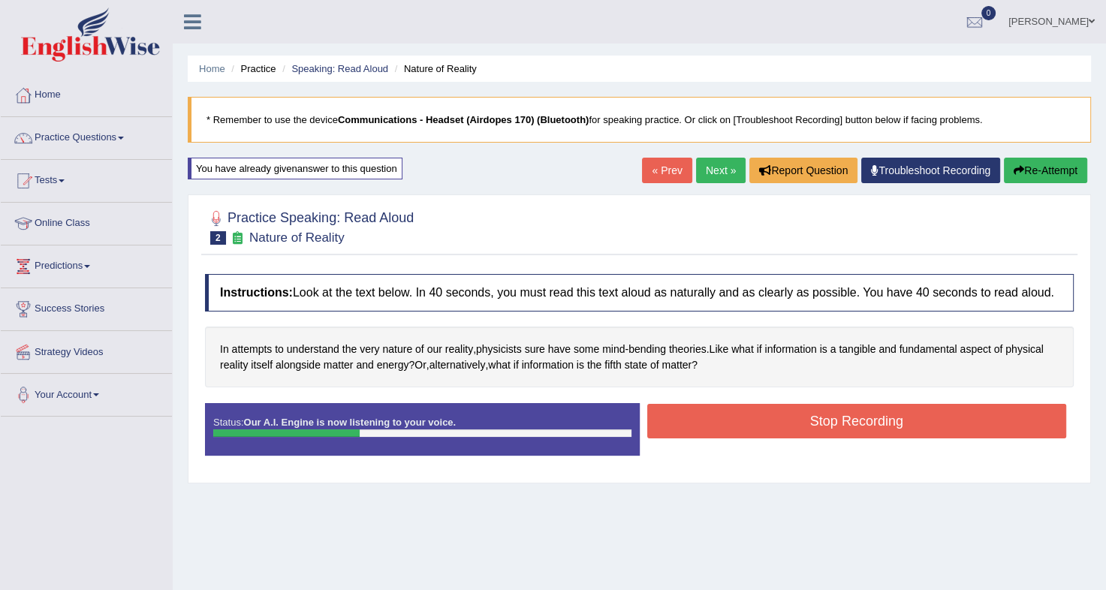
click at [770, 428] on button "Stop Recording" at bounding box center [857, 421] width 420 height 35
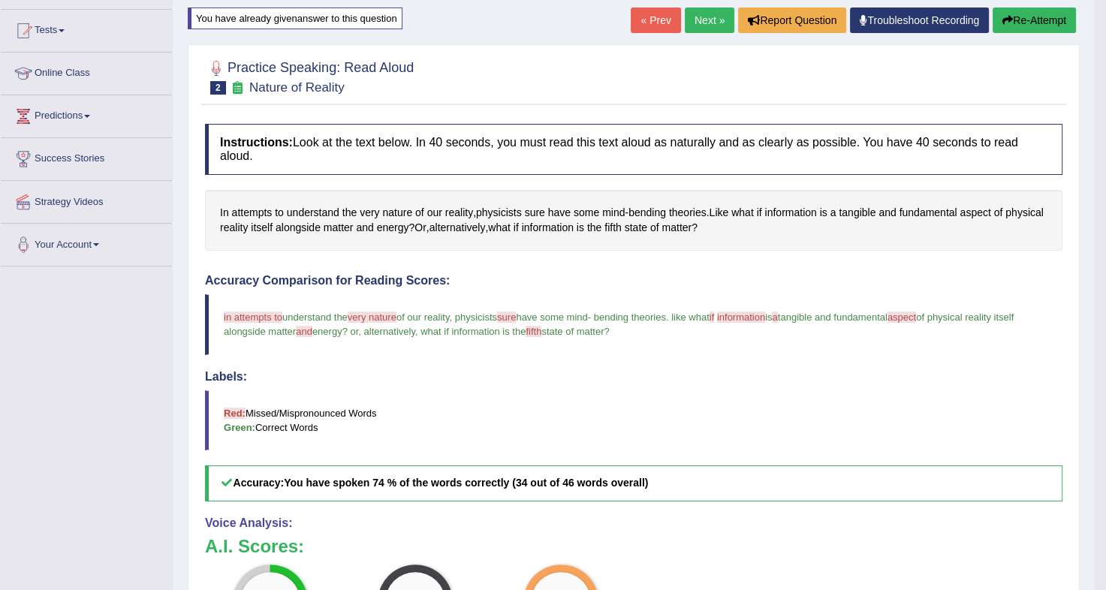
scroll to position [149, 0]
click at [252, 206] on span "attempts" at bounding box center [252, 214] width 41 height 16
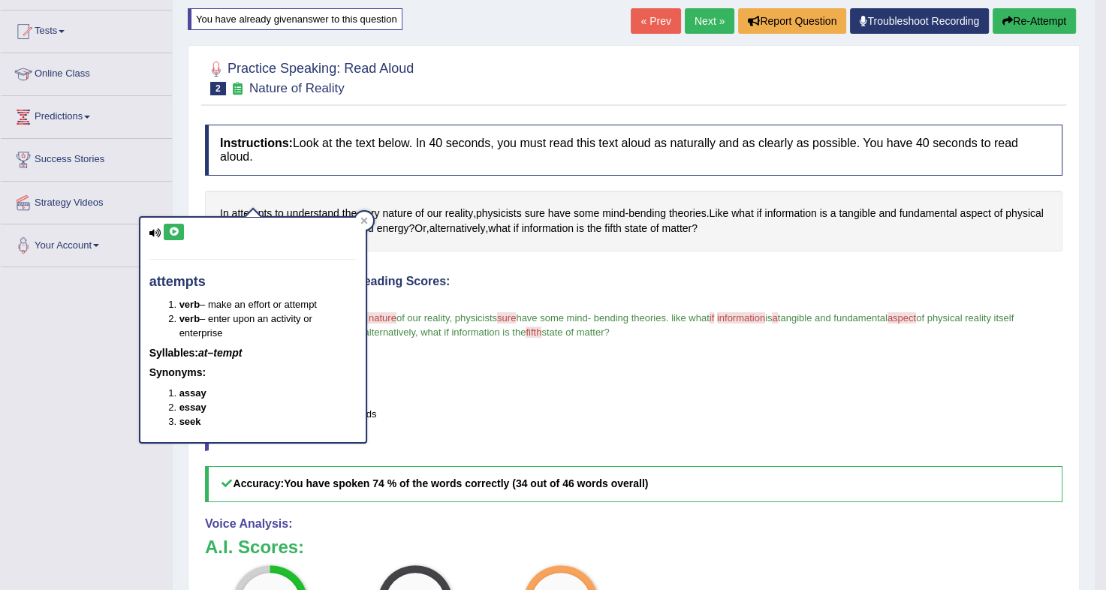
click at [164, 237] on button at bounding box center [174, 232] width 20 height 17
click at [171, 233] on icon at bounding box center [173, 232] width 11 height 9
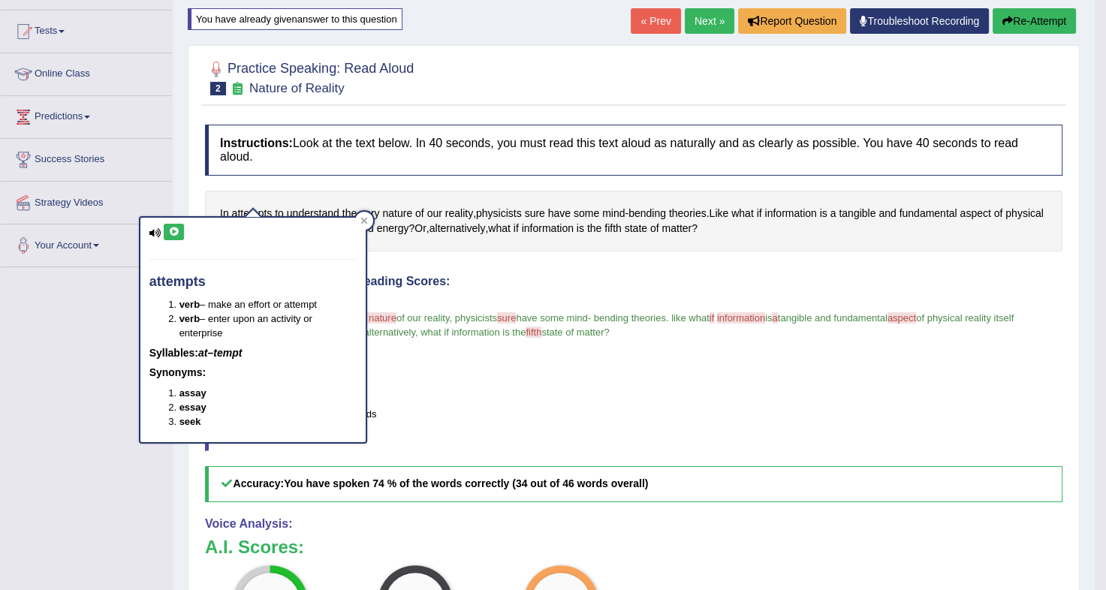
click at [171, 233] on icon at bounding box center [173, 232] width 11 height 9
click at [368, 224] on div at bounding box center [364, 221] width 18 height 18
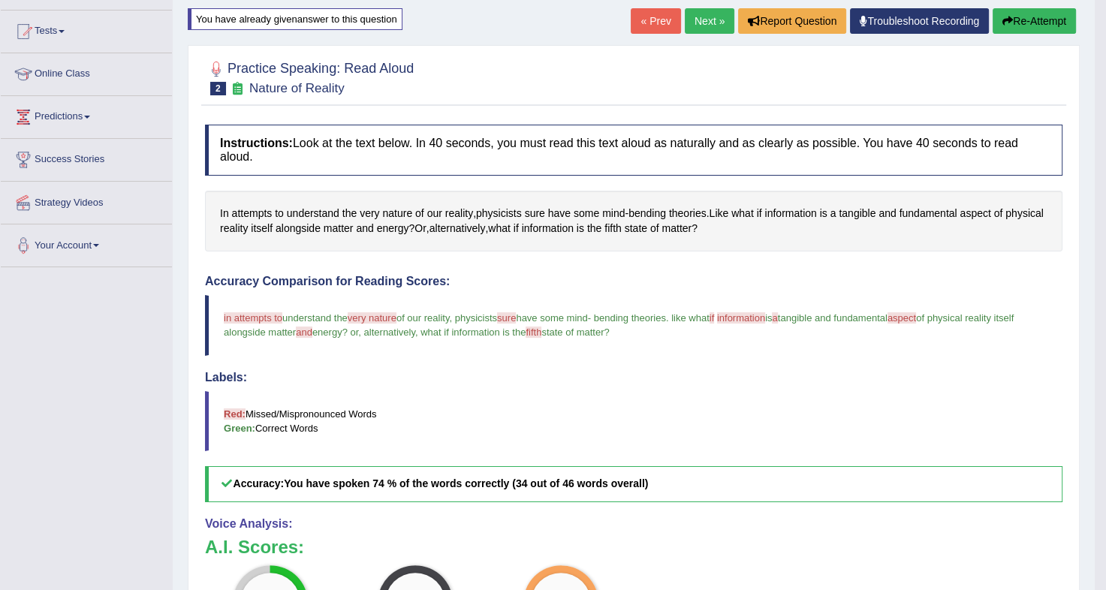
click at [1021, 29] on button "Re-Attempt" at bounding box center [1034, 21] width 83 height 26
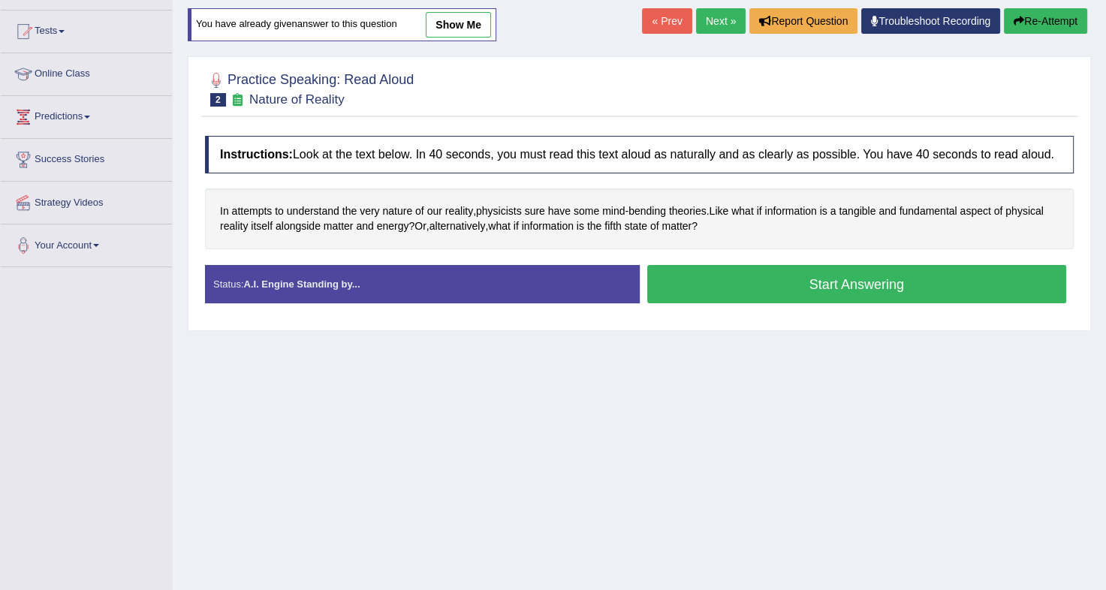
click at [847, 284] on button "Start Answering" at bounding box center [857, 284] width 420 height 38
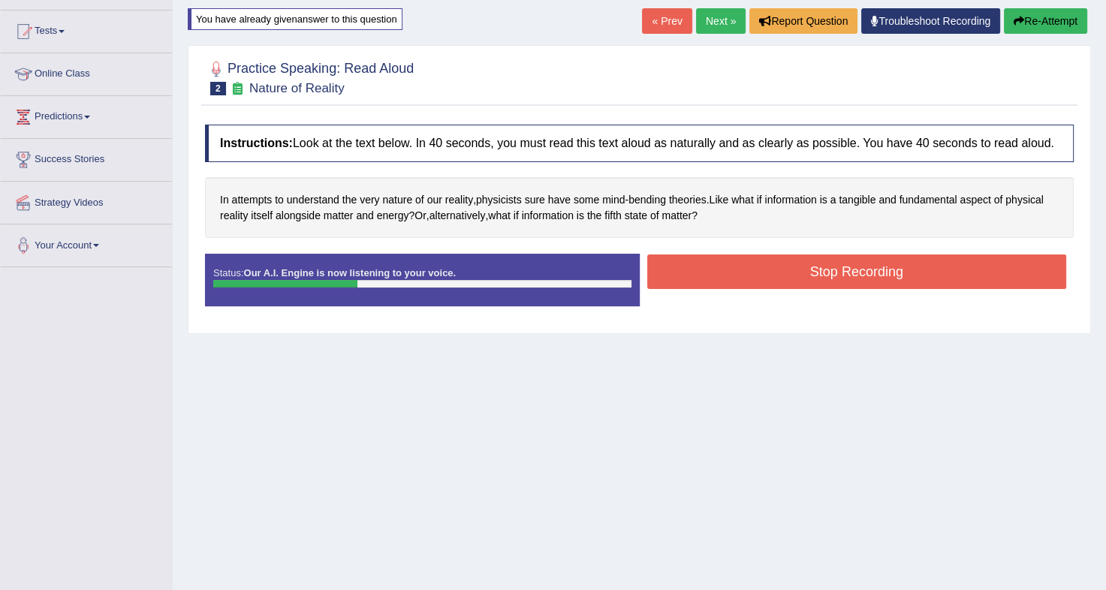
click at [860, 269] on button "Stop Recording" at bounding box center [857, 272] width 420 height 35
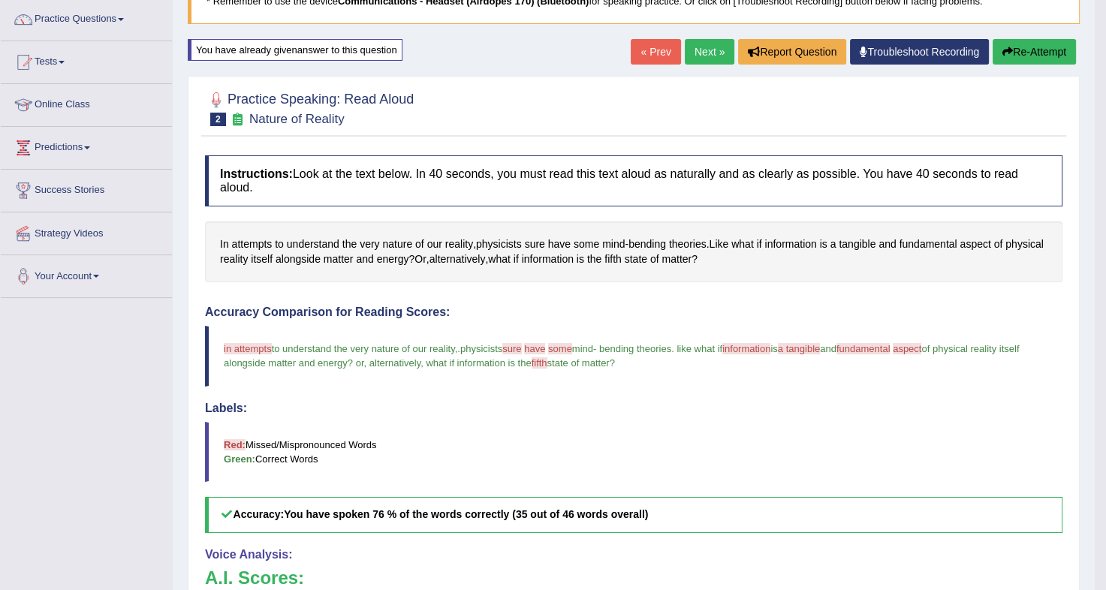
scroll to position [118, 0]
click at [1036, 52] on button "Re-Attempt" at bounding box center [1034, 53] width 83 height 26
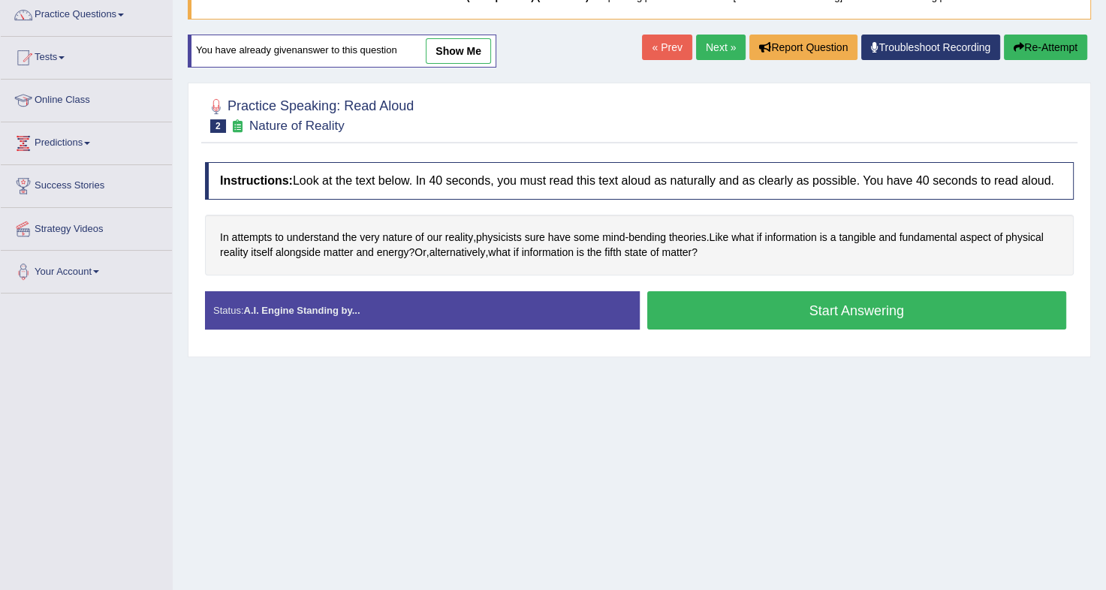
click at [802, 309] on button "Start Answering" at bounding box center [857, 310] width 420 height 38
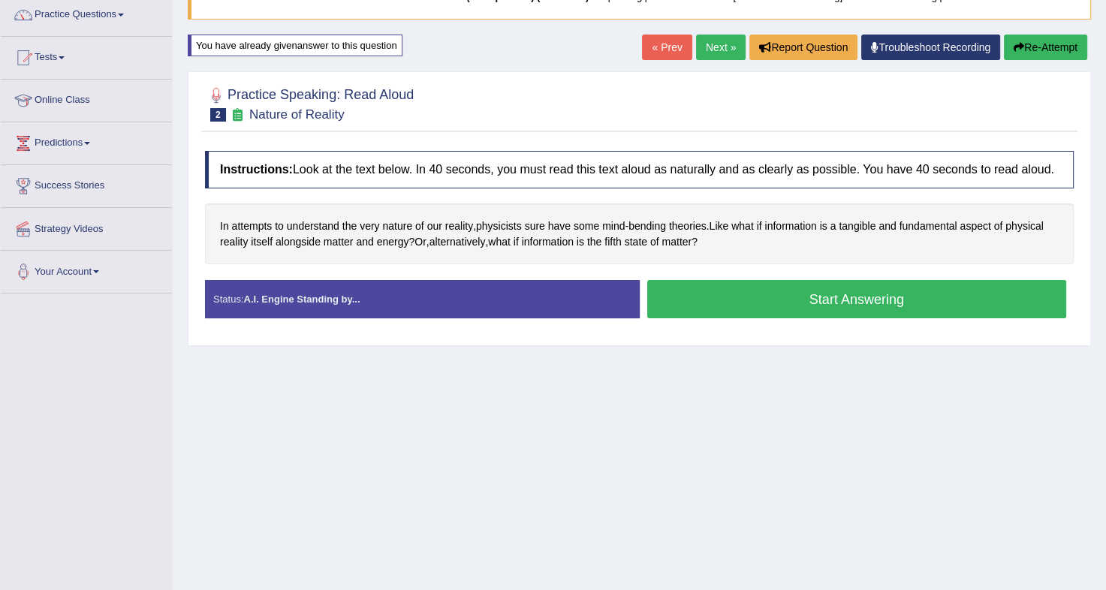
scroll to position [118, 0]
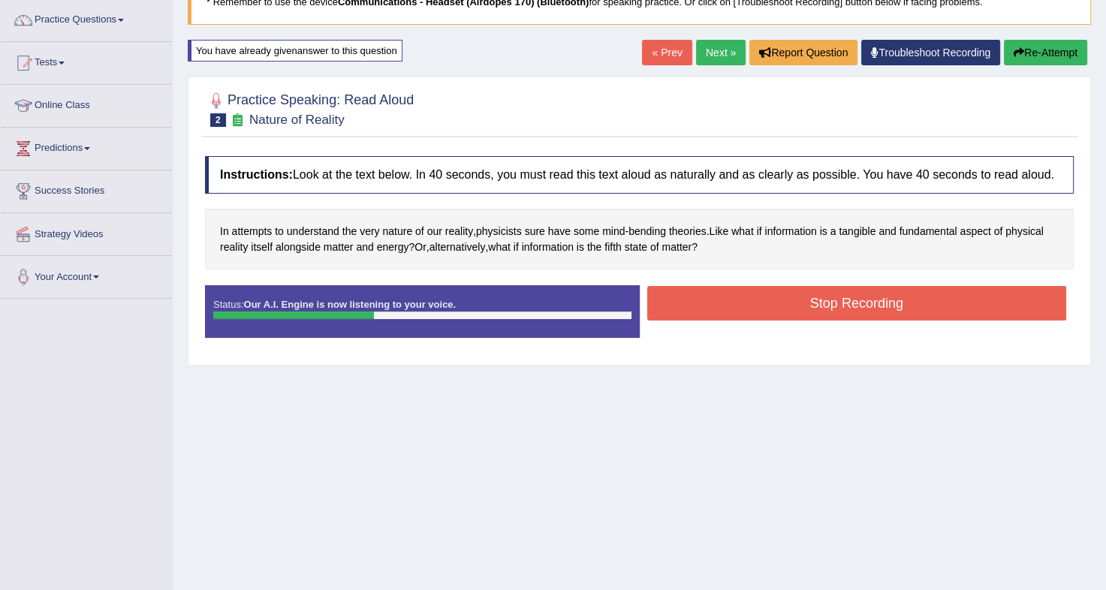
click at [816, 290] on button "Stop Recording" at bounding box center [857, 303] width 420 height 35
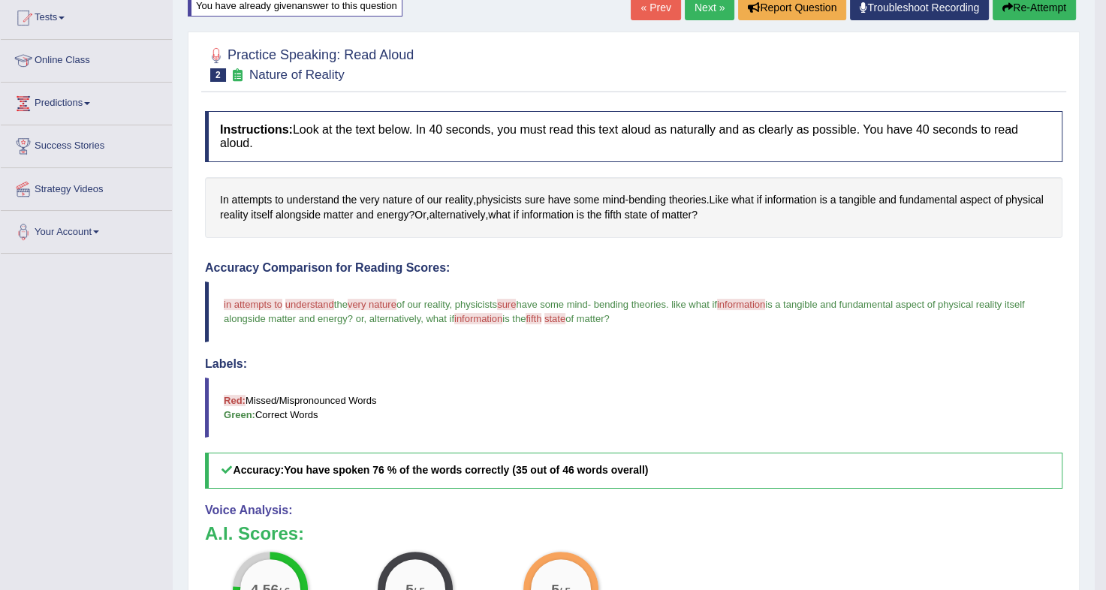
scroll to position [162, 0]
click at [220, 193] on span "In" at bounding box center [224, 201] width 9 height 16
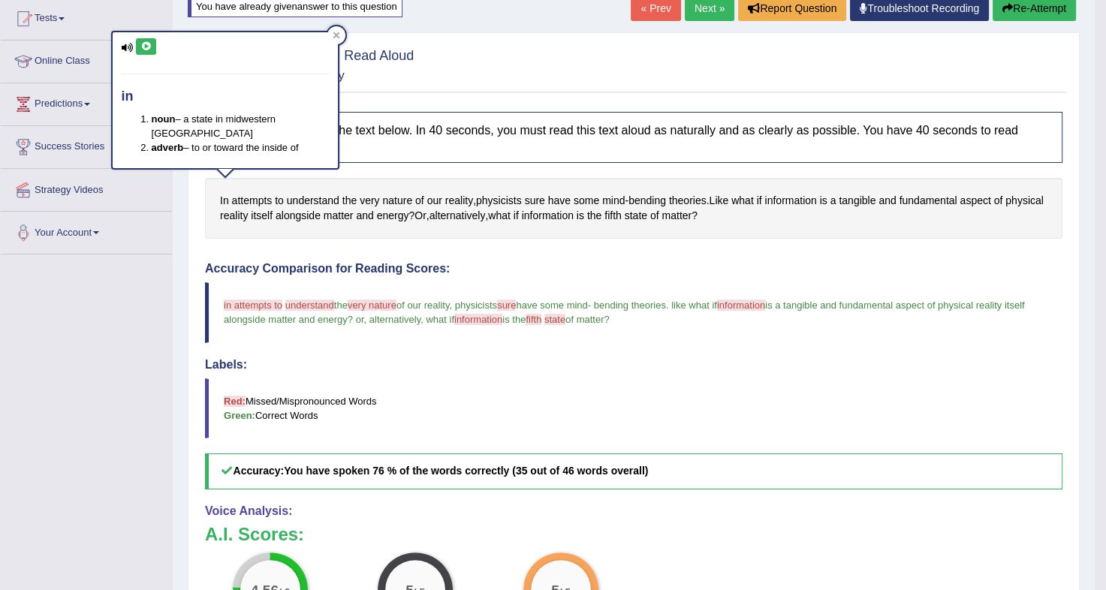
click at [146, 50] on button at bounding box center [146, 46] width 20 height 17
click at [249, 193] on span "attempts" at bounding box center [252, 201] width 41 height 16
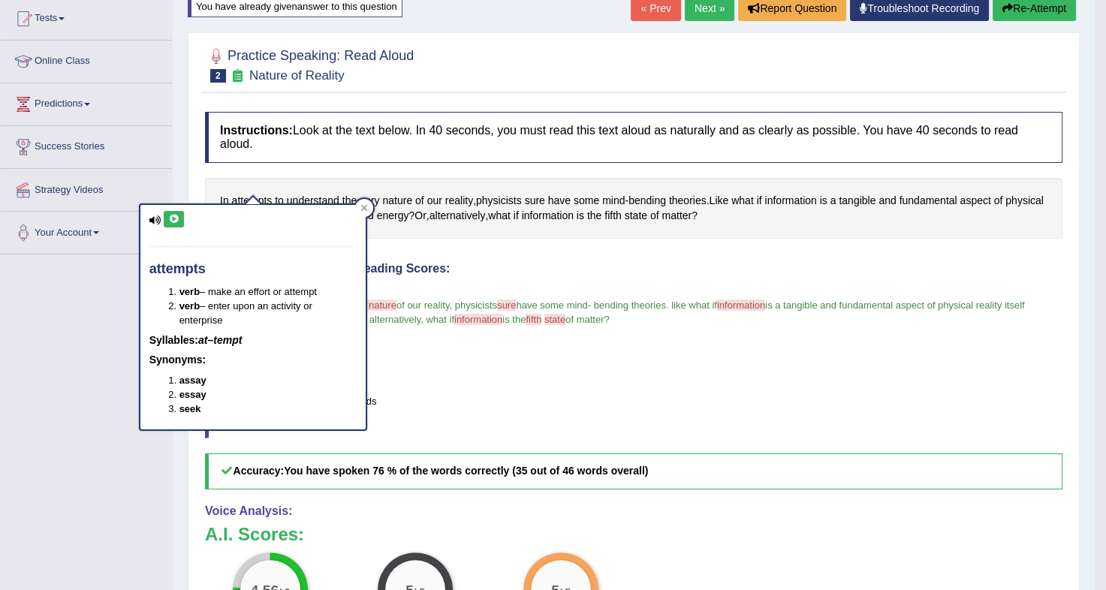
click at [168, 215] on icon at bounding box center [173, 219] width 11 height 9
click at [478, 240] on div "Instructions: Look at the text below. In 40 seconds, you must read this text al…" at bounding box center [633, 443] width 865 height 679
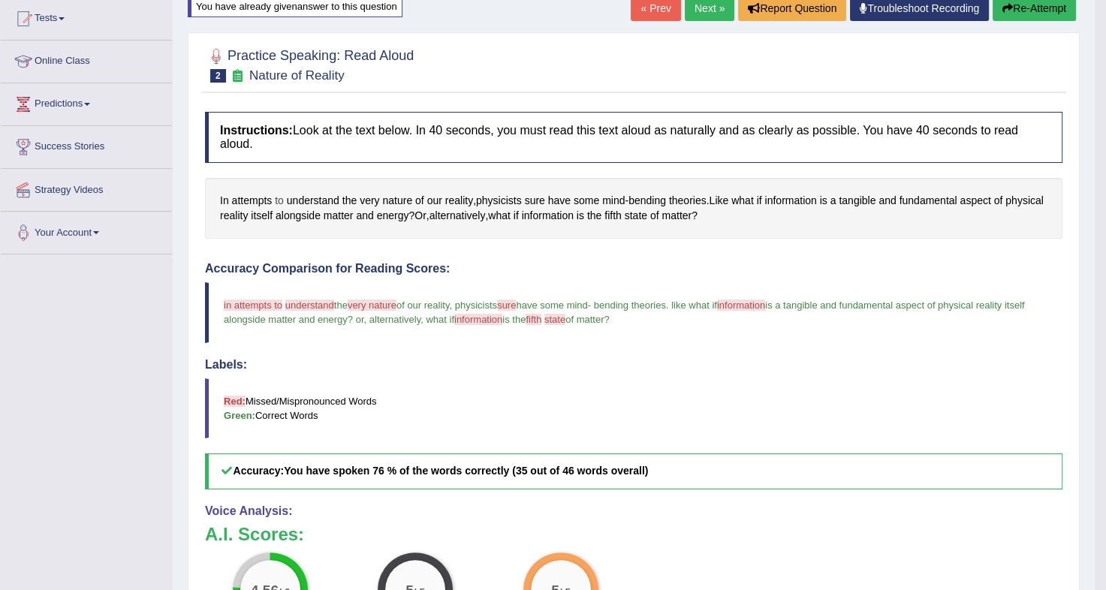
click at [279, 193] on span "to" at bounding box center [279, 201] width 9 height 16
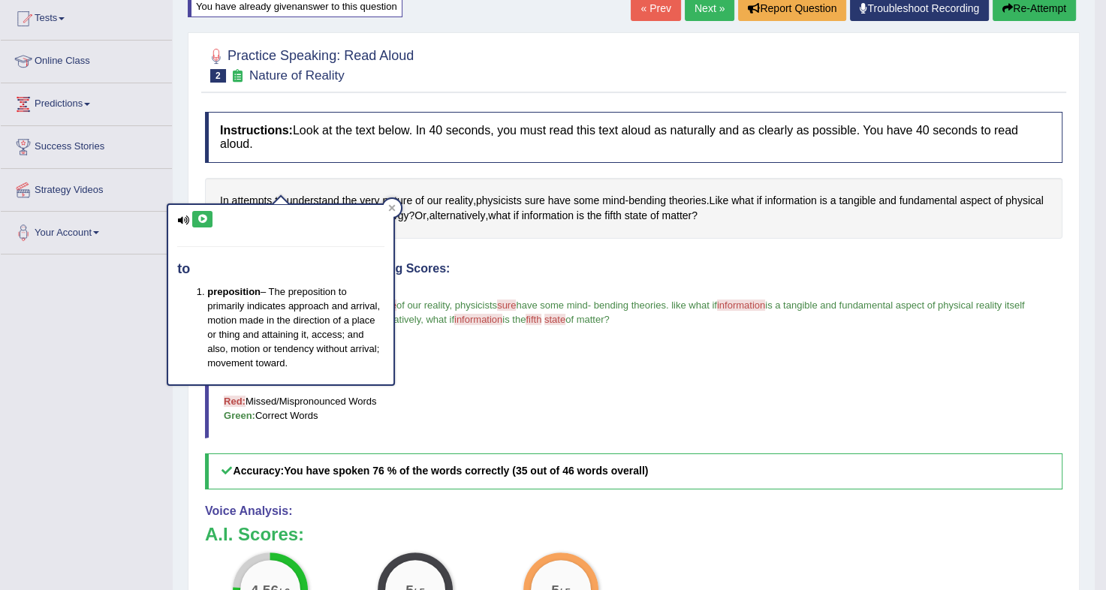
click at [197, 218] on icon at bounding box center [202, 219] width 11 height 9
click at [493, 254] on div "Created with Highcharts 7.1.2 Too low Too high Time Pitch meter: 0 5 10 15 20 2…" at bounding box center [415, 254] width 436 height 1
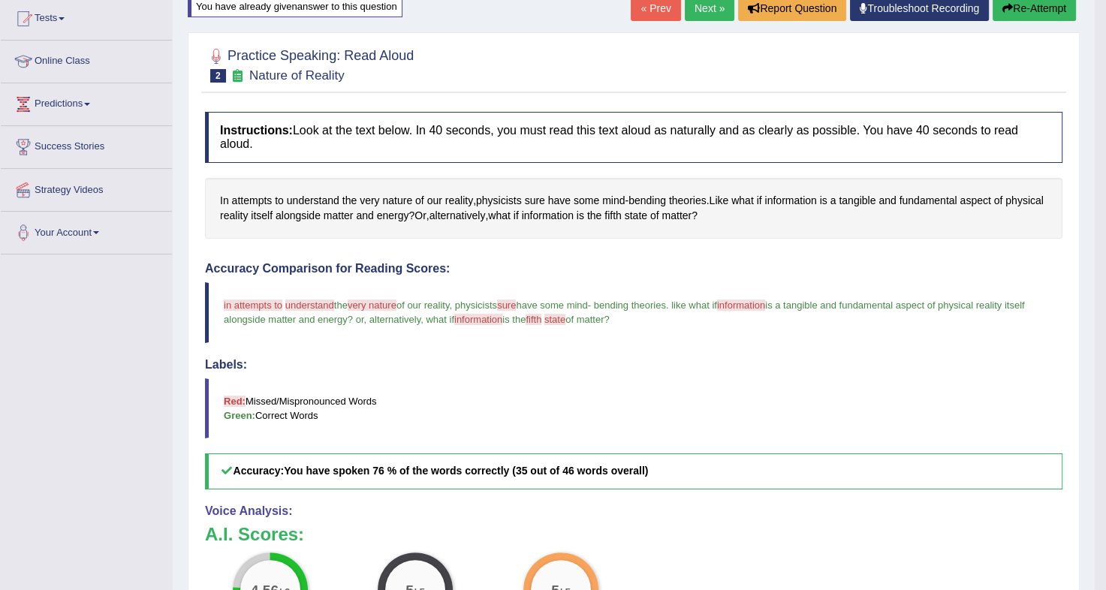
click at [318, 300] on span "understand" at bounding box center [309, 305] width 49 height 11
click at [305, 300] on span "understand" at bounding box center [309, 305] width 49 height 11
click at [295, 193] on span "understand" at bounding box center [313, 201] width 53 height 16
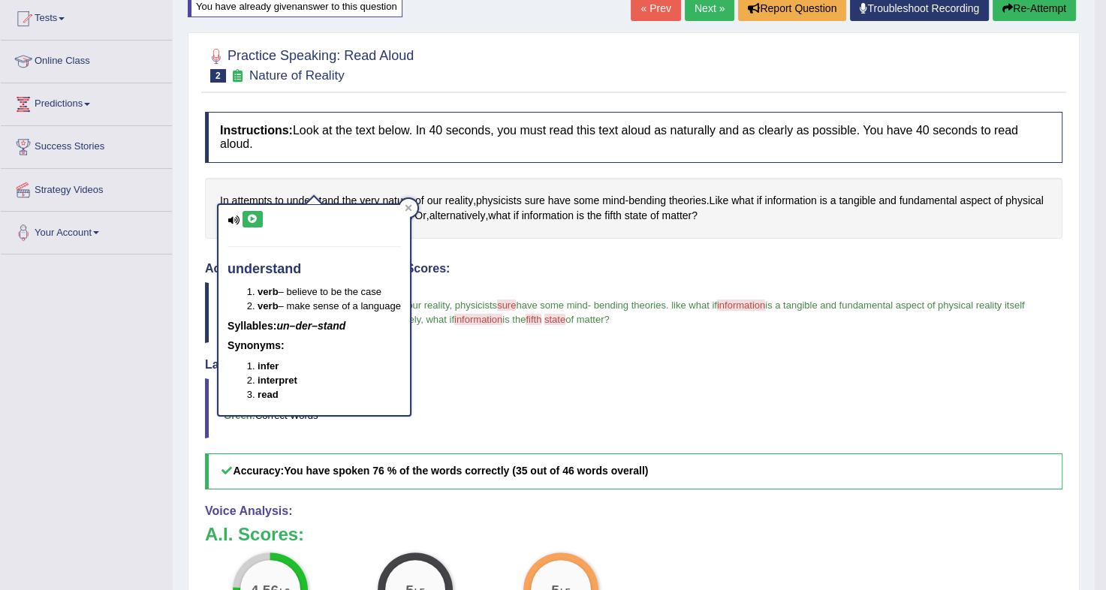
click at [253, 220] on icon at bounding box center [252, 219] width 11 height 9
click at [523, 243] on div "Instructions: Look at the text below. In 40 seconds, you must read this text al…" at bounding box center [633, 443] width 865 height 679
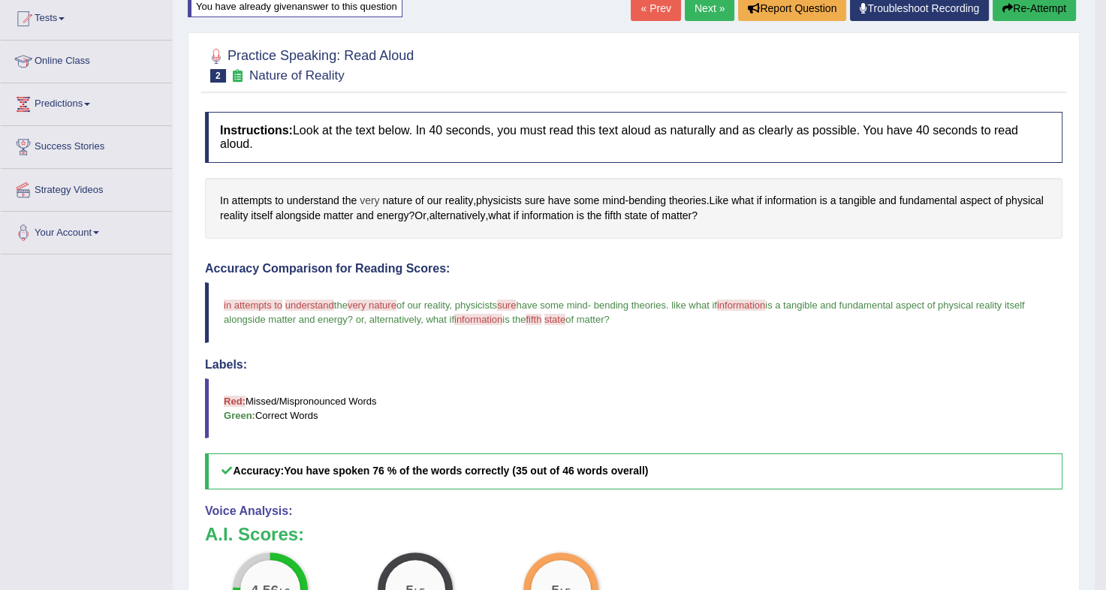
click at [369, 193] on span "very" at bounding box center [370, 201] width 20 height 16
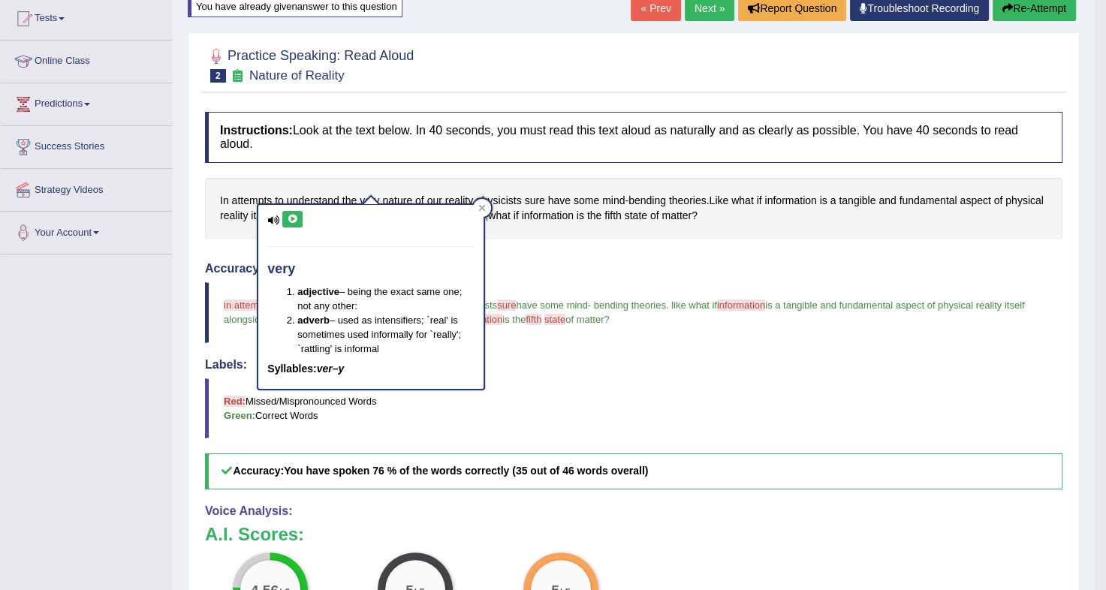
click at [288, 219] on icon at bounding box center [292, 219] width 11 height 9
click at [543, 237] on div "Instructions: Look at the text below. In 40 seconds, you must read this text al…" at bounding box center [633, 443] width 865 height 679
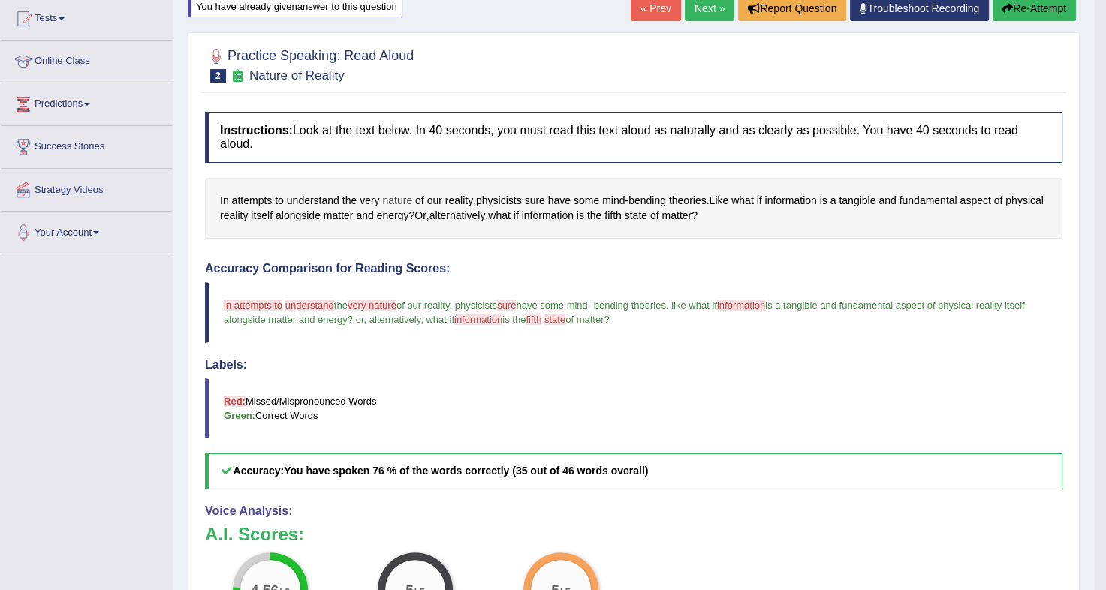
click at [396, 193] on span "nature" at bounding box center [397, 201] width 30 height 16
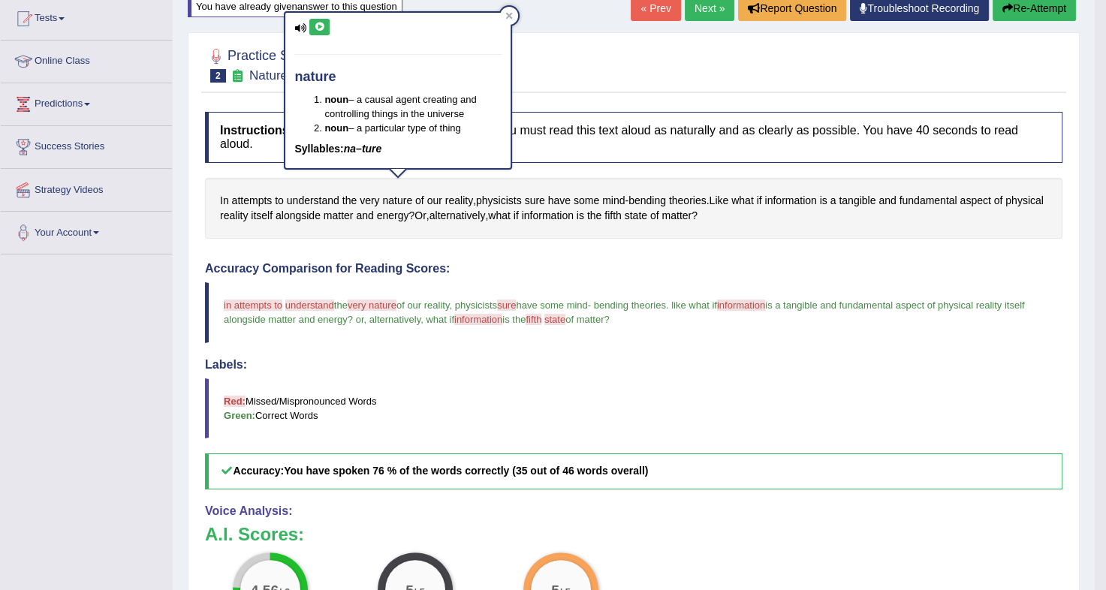
click at [318, 30] on icon at bounding box center [319, 27] width 11 height 9
click at [568, 241] on div "Instructions: Look at the text below. In 40 seconds, you must read this text al…" at bounding box center [633, 443] width 865 height 679
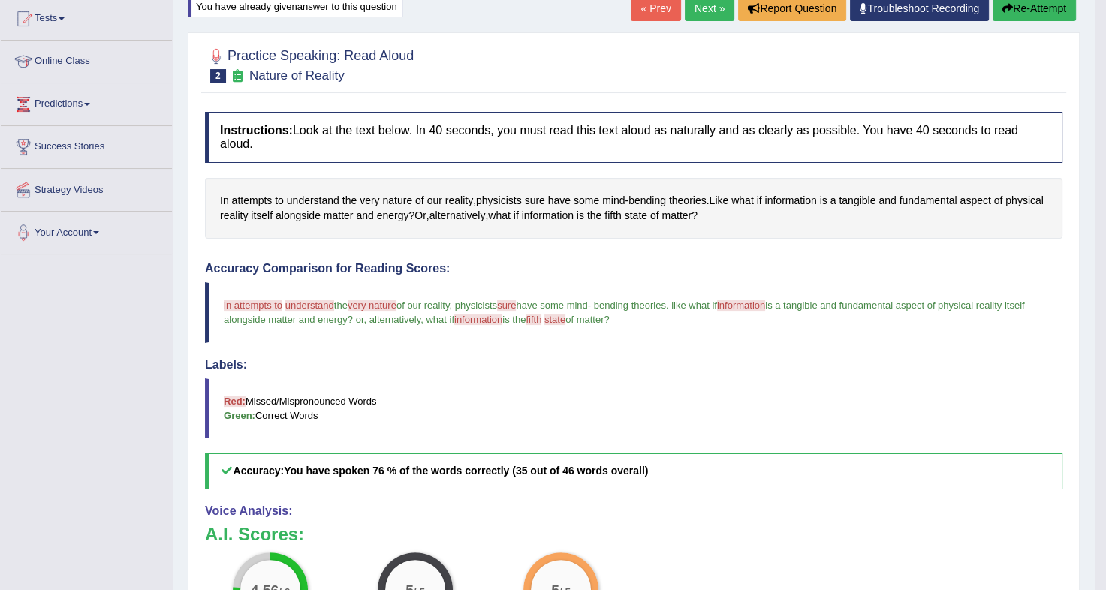
click at [1044, 17] on button "Re-Attempt" at bounding box center [1034, 8] width 83 height 26
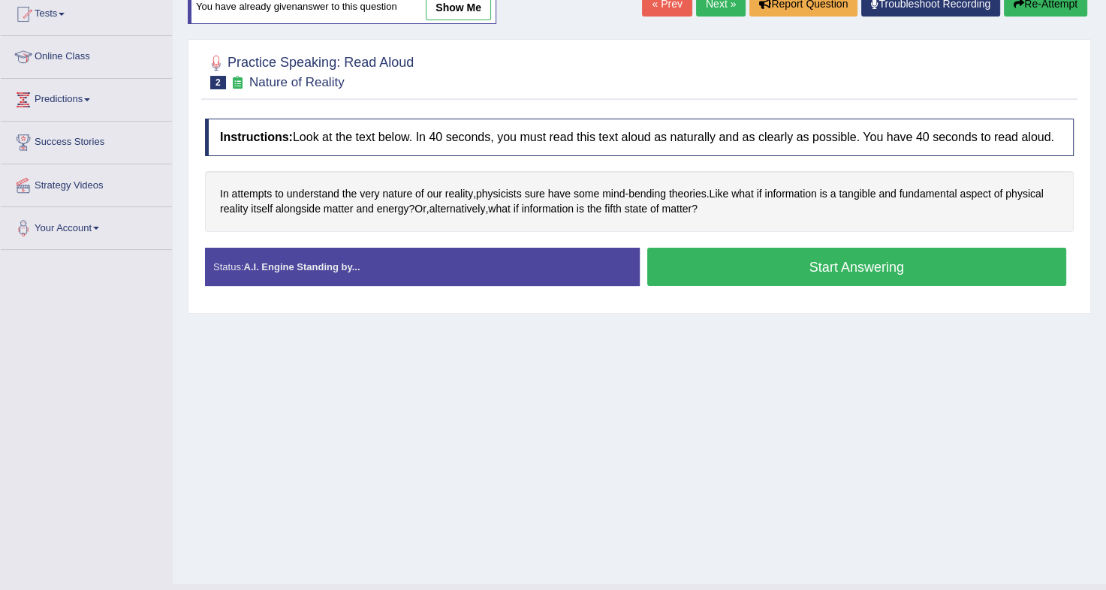
click at [785, 262] on button "Start Answering" at bounding box center [857, 267] width 420 height 38
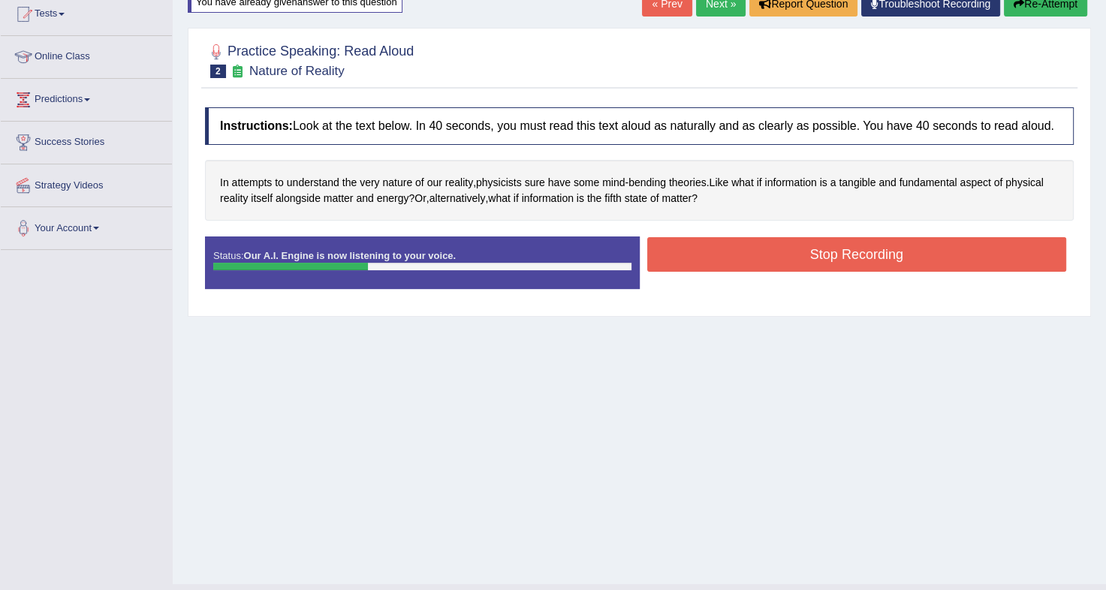
click at [799, 245] on button "Stop Recording" at bounding box center [857, 254] width 420 height 35
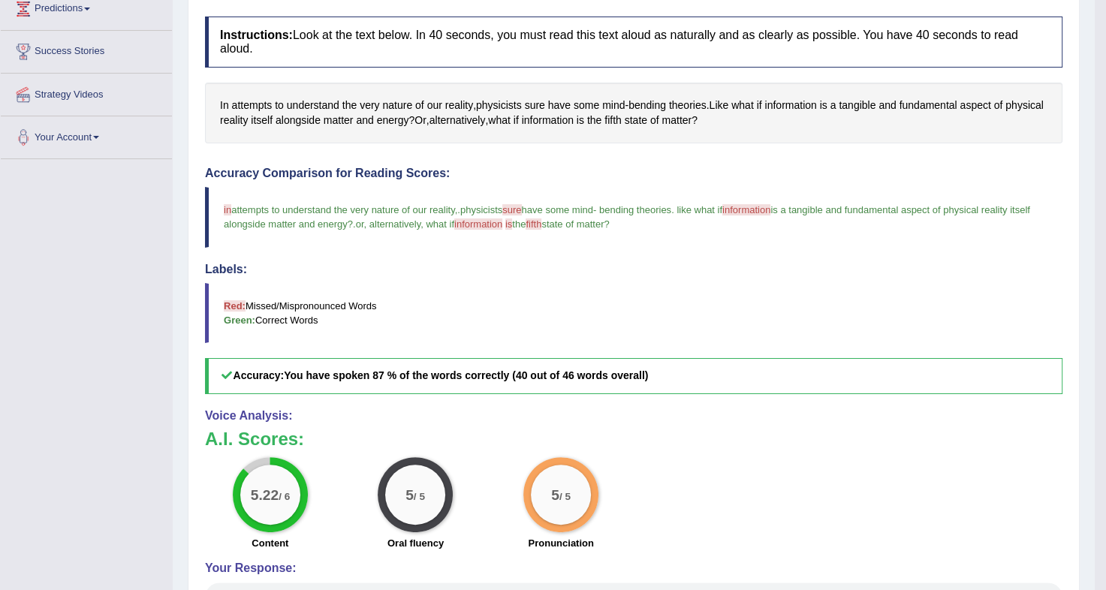
scroll to position [255, 0]
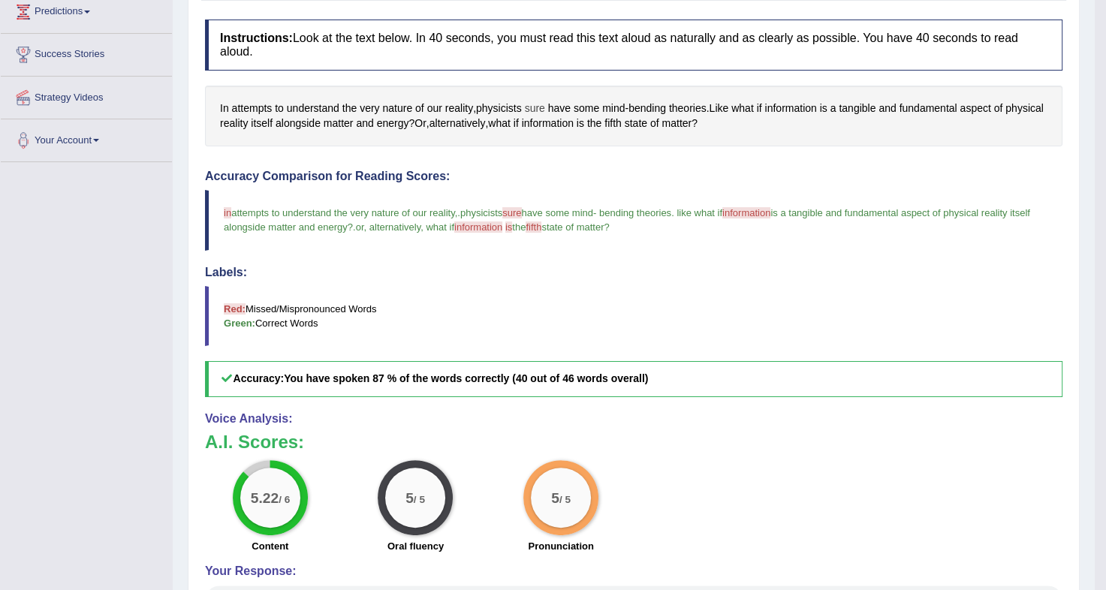
click at [544, 101] on span "sure" at bounding box center [535, 109] width 20 height 16
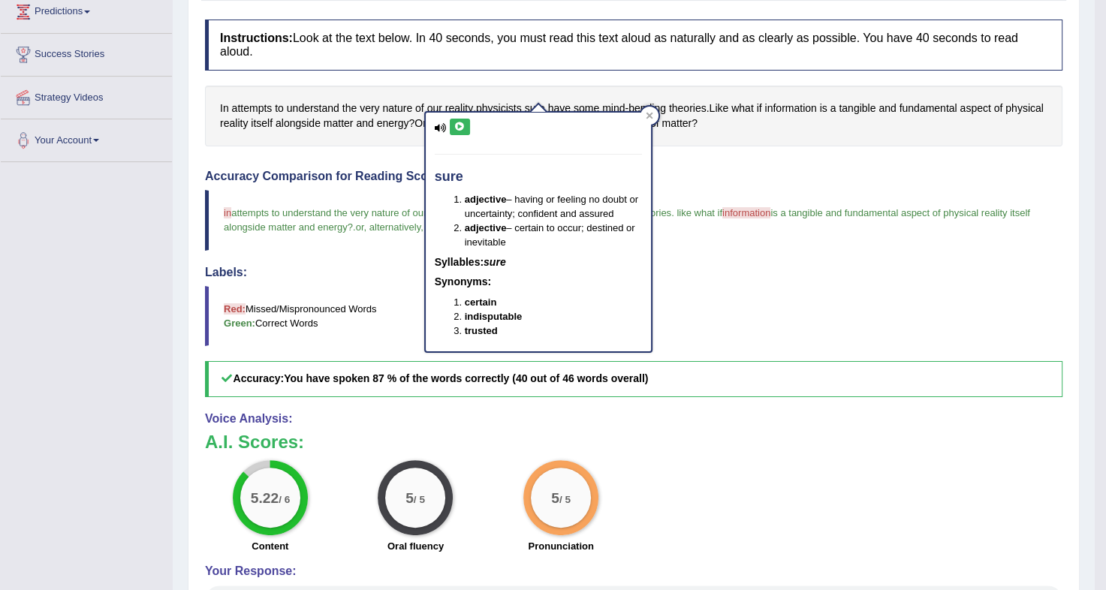
click at [461, 122] on icon at bounding box center [459, 126] width 11 height 9
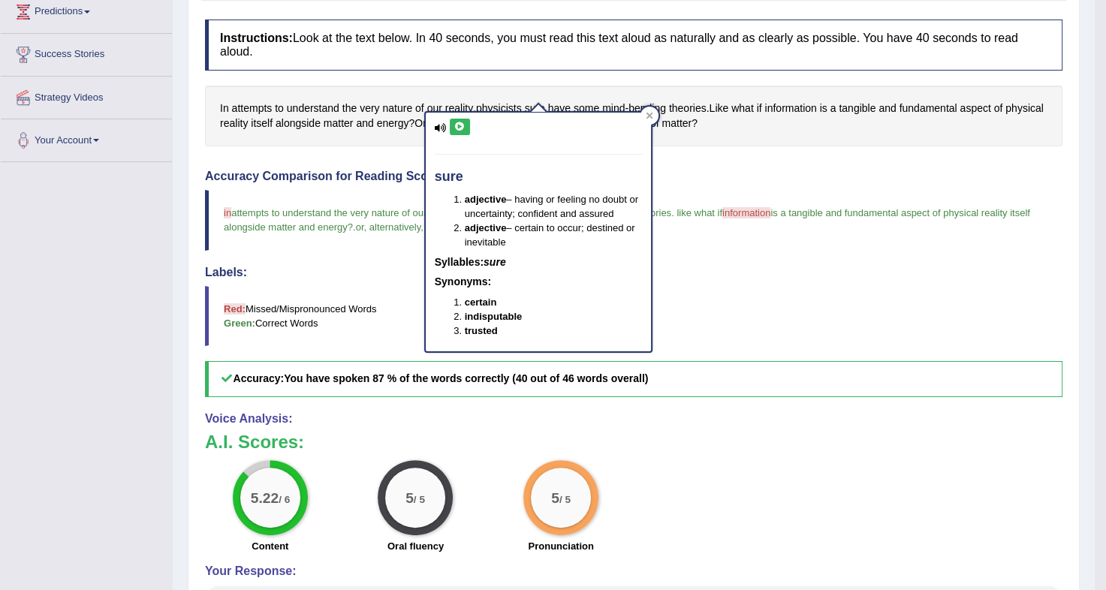
click at [461, 122] on icon at bounding box center [459, 126] width 11 height 9
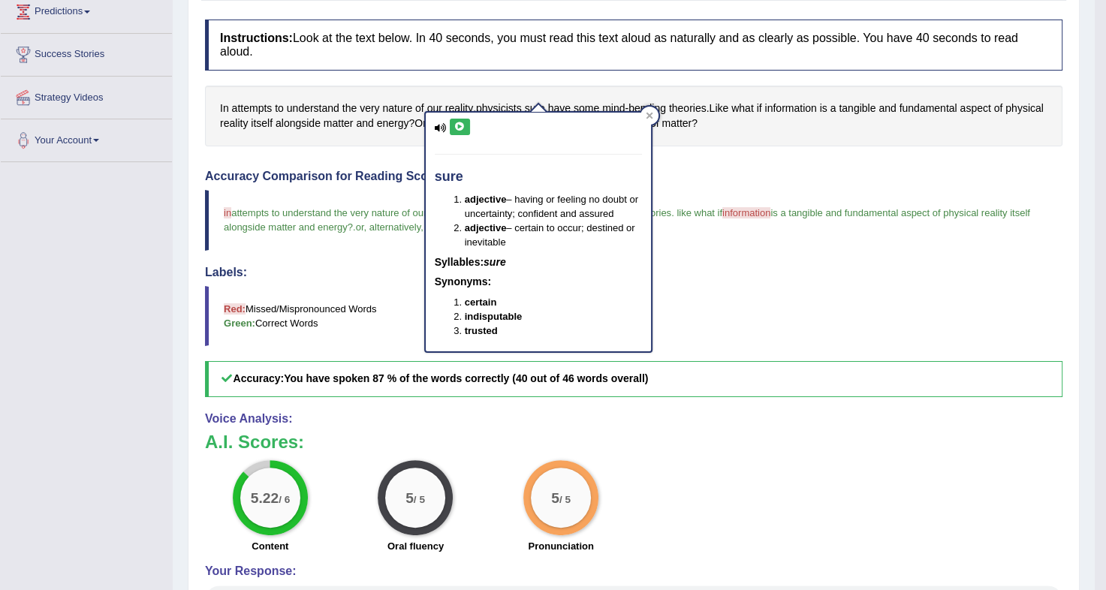
click at [461, 122] on icon at bounding box center [459, 126] width 11 height 9
click at [647, 117] on icon at bounding box center [649, 116] width 7 height 7
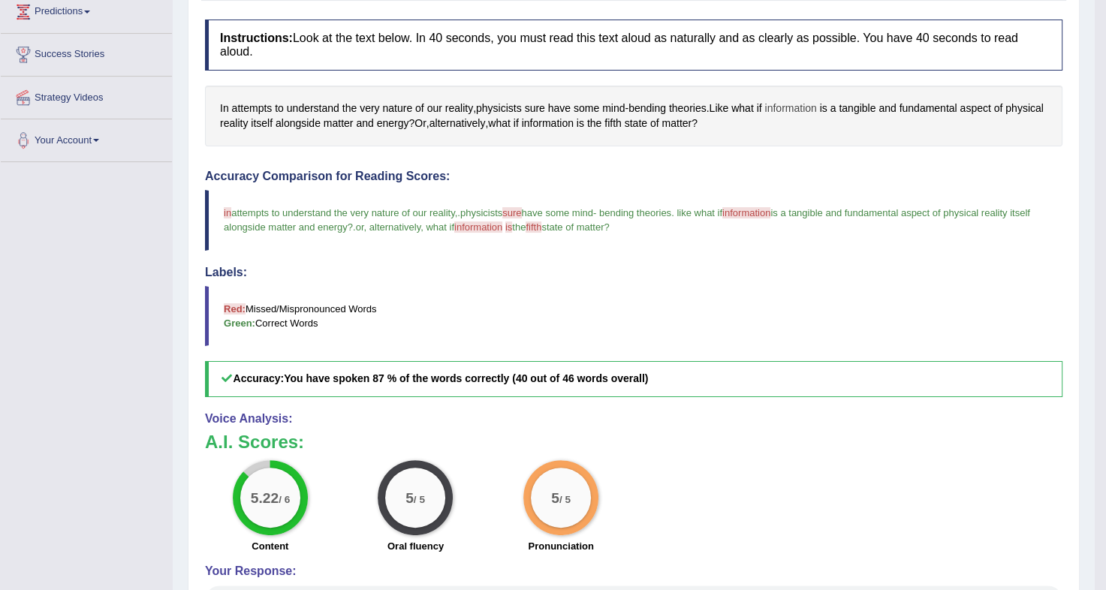
click at [796, 101] on span "information" at bounding box center [790, 109] width 52 height 16
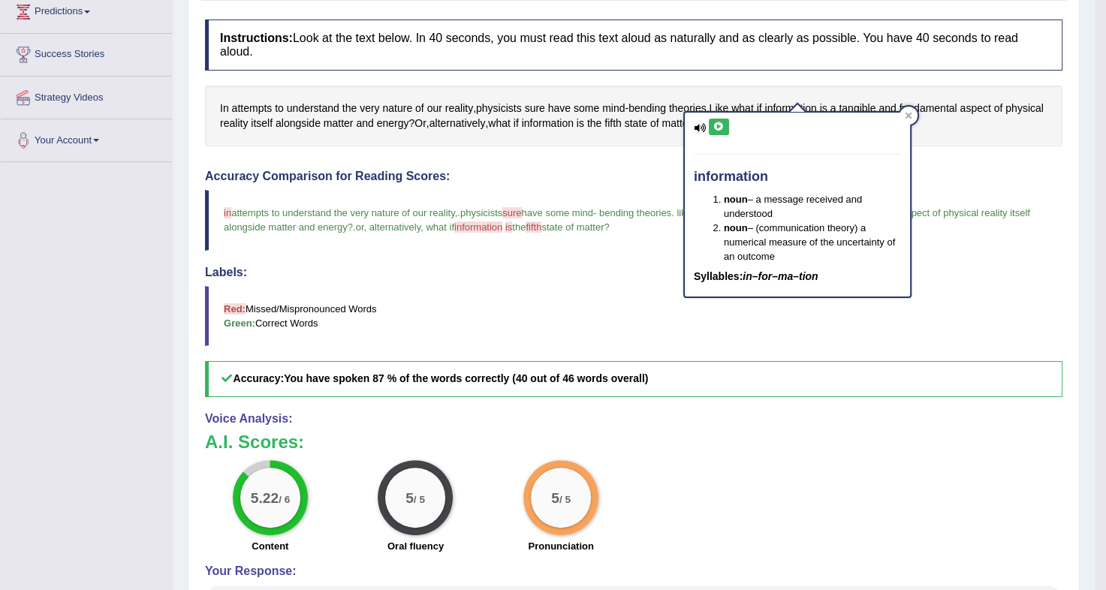
click at [717, 126] on icon at bounding box center [718, 126] width 11 height 9
click at [909, 114] on icon at bounding box center [908, 116] width 7 height 7
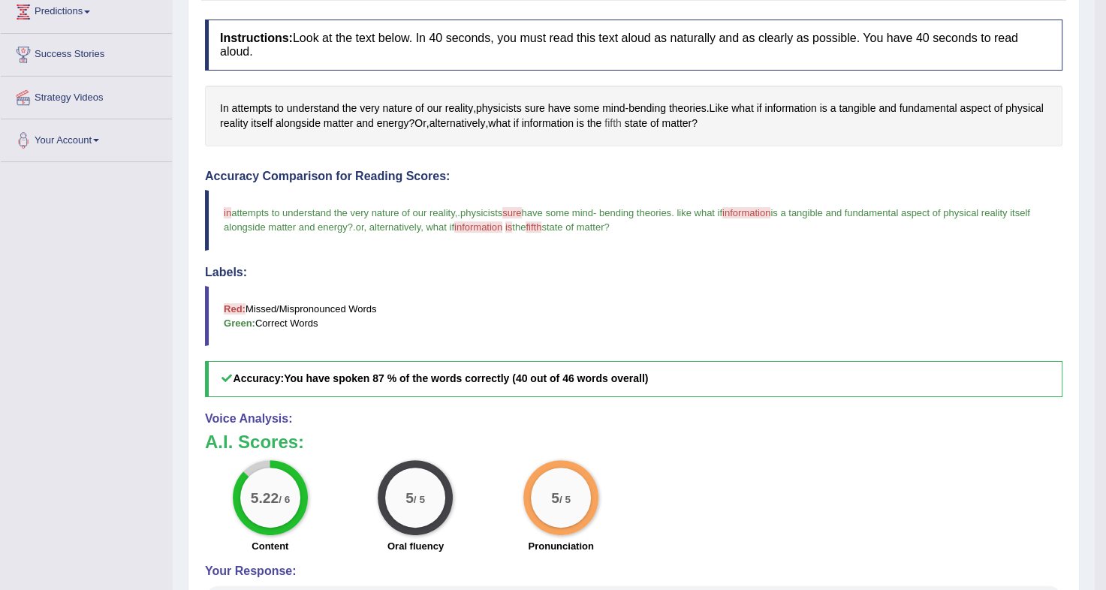
click at [622, 116] on span "fifth" at bounding box center [612, 124] width 17 height 16
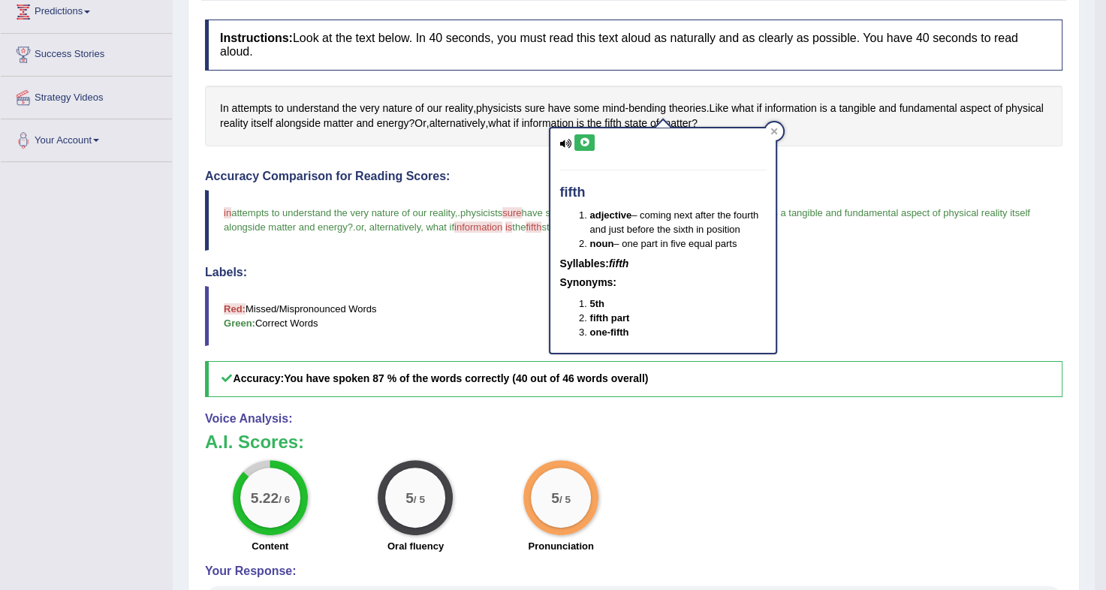
click at [581, 140] on icon at bounding box center [584, 142] width 11 height 9
click at [767, 132] on div at bounding box center [774, 131] width 18 height 18
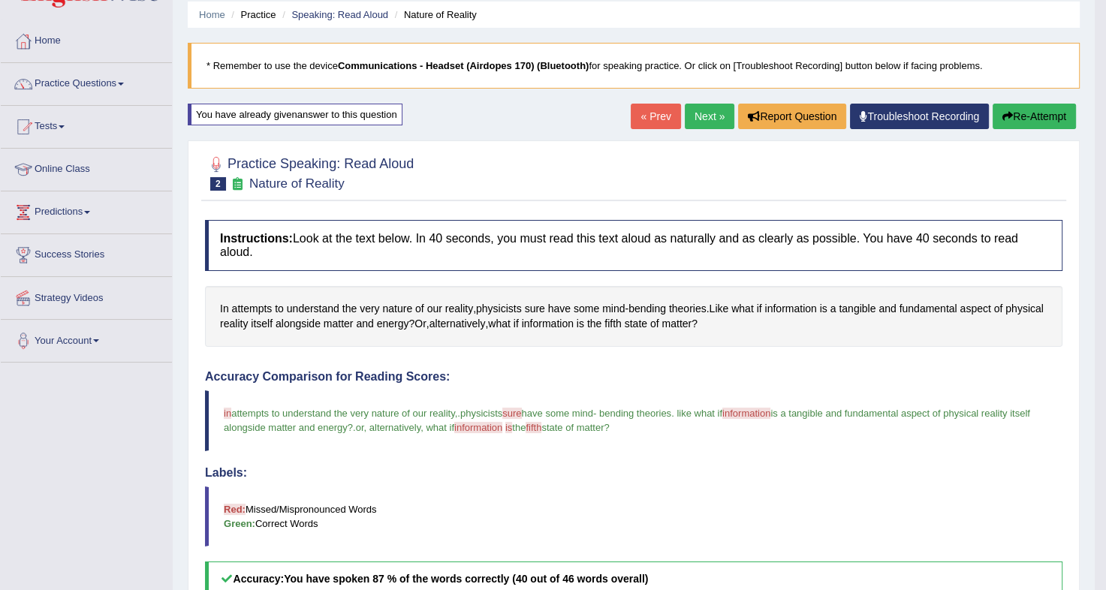
scroll to position [54, 0]
click at [1052, 113] on button "Re-Attempt" at bounding box center [1034, 117] width 83 height 26
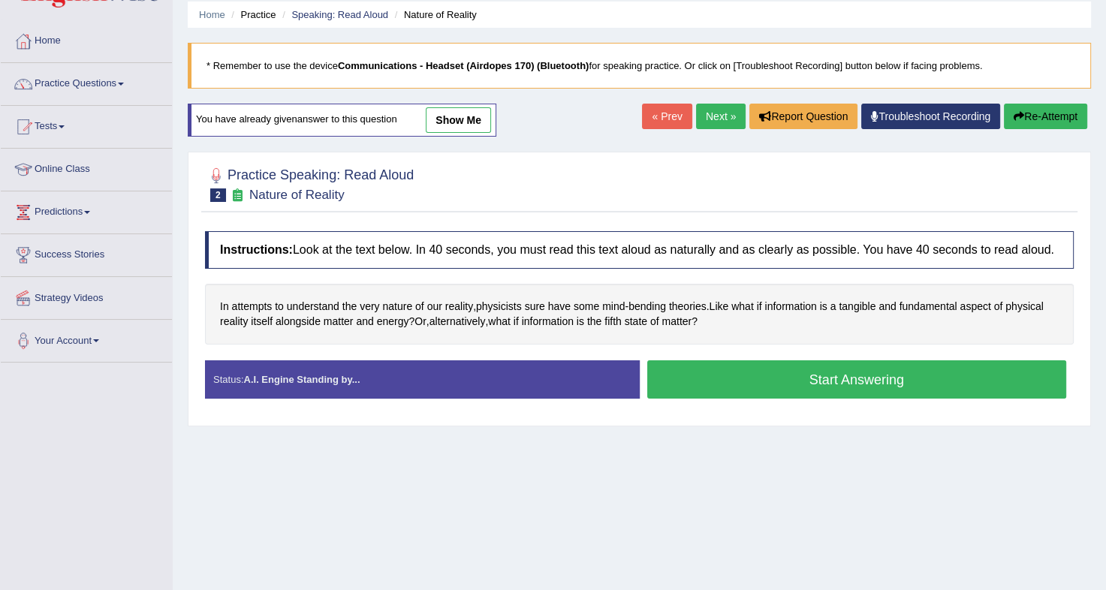
click at [799, 384] on button "Start Answering" at bounding box center [857, 379] width 420 height 38
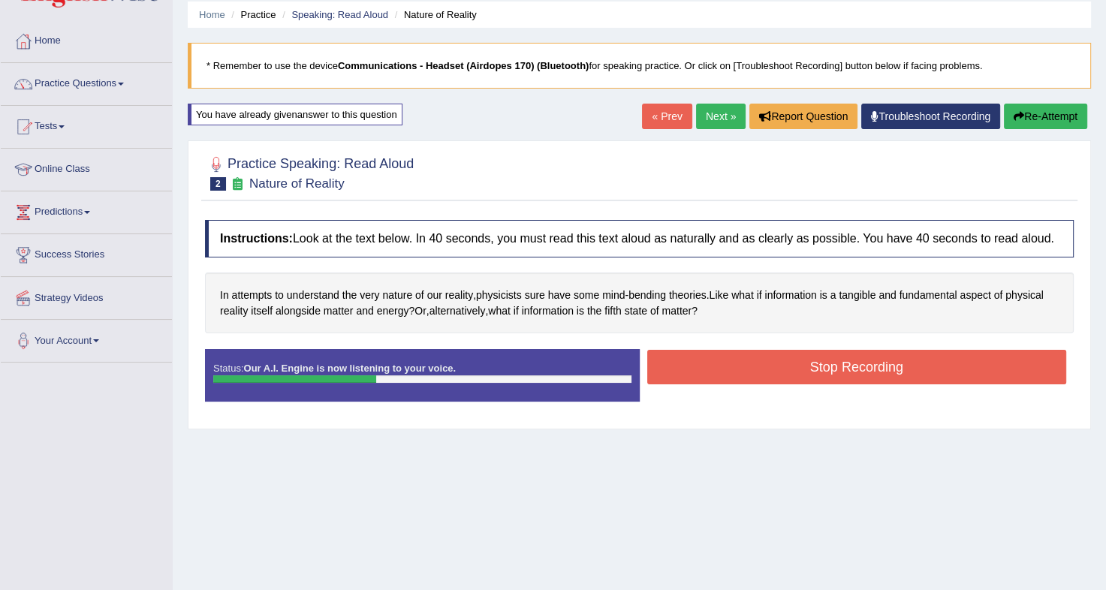
click at [850, 344] on div "Instructions: Look at the text below. In 40 seconds, you must read this text al…" at bounding box center [639, 317] width 876 height 209
click at [847, 354] on button "Stop Recording" at bounding box center [857, 367] width 420 height 35
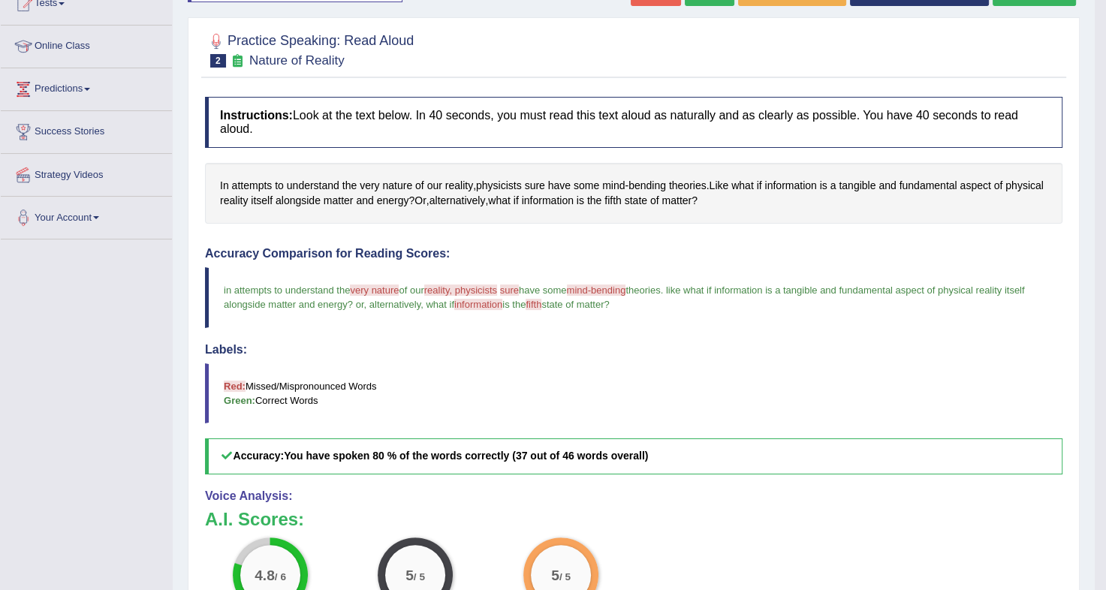
scroll to position [150, 0]
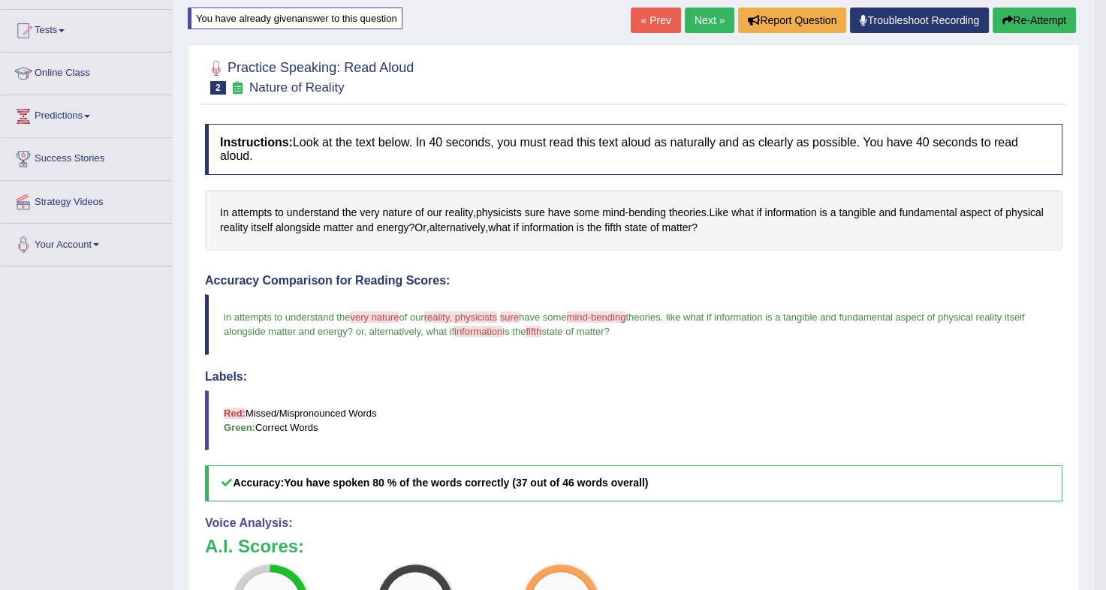
click at [1042, 23] on button "Re-Attempt" at bounding box center [1034, 21] width 83 height 26
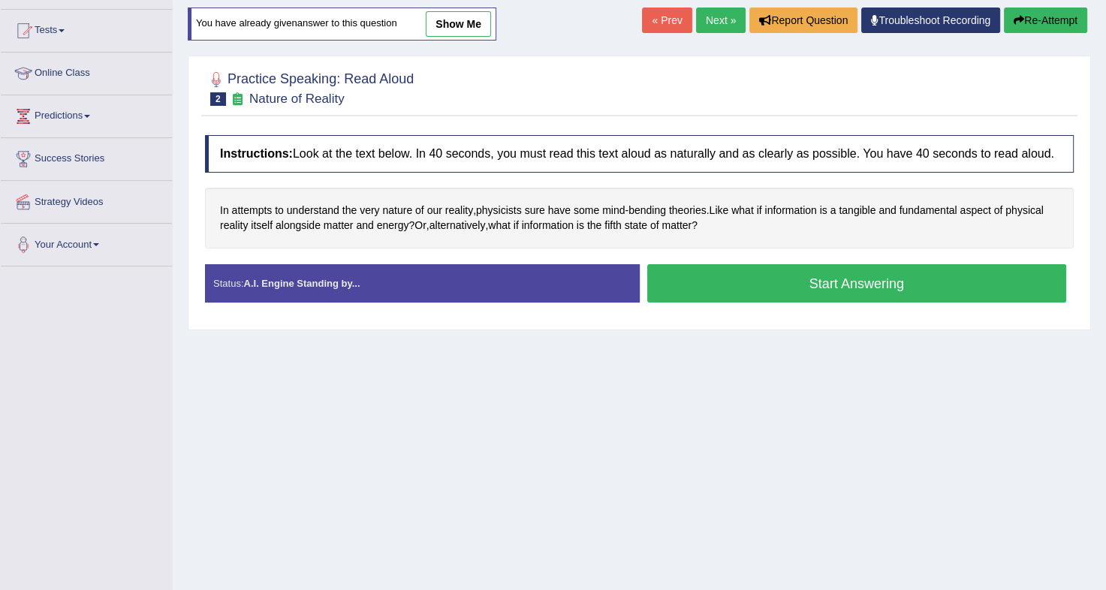
click at [819, 276] on button "Start Answering" at bounding box center [857, 283] width 420 height 38
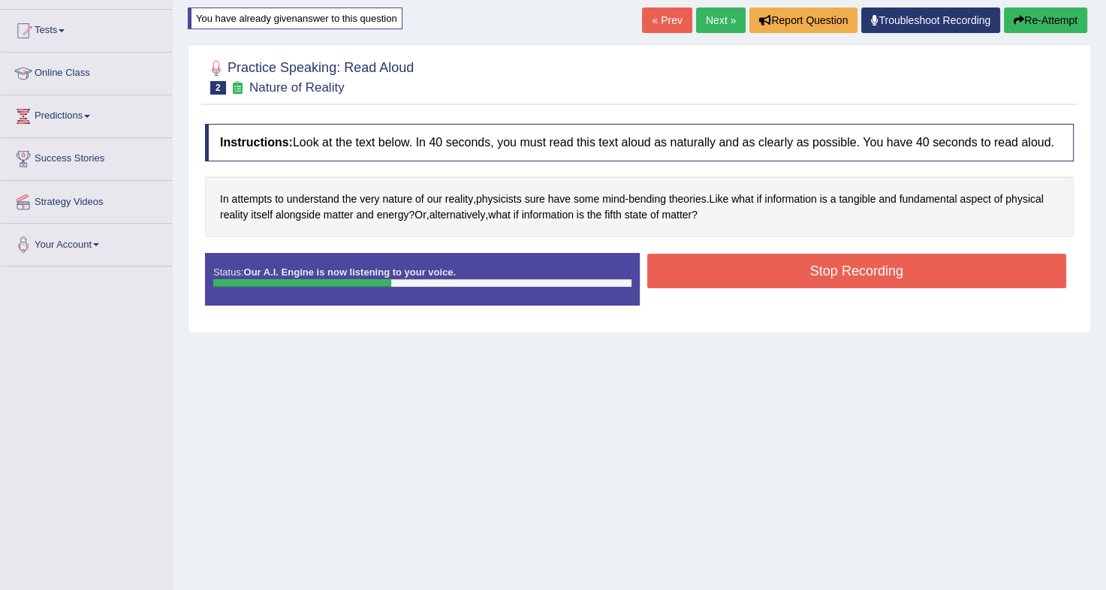
click at [822, 275] on button "Stop Recording" at bounding box center [857, 271] width 420 height 35
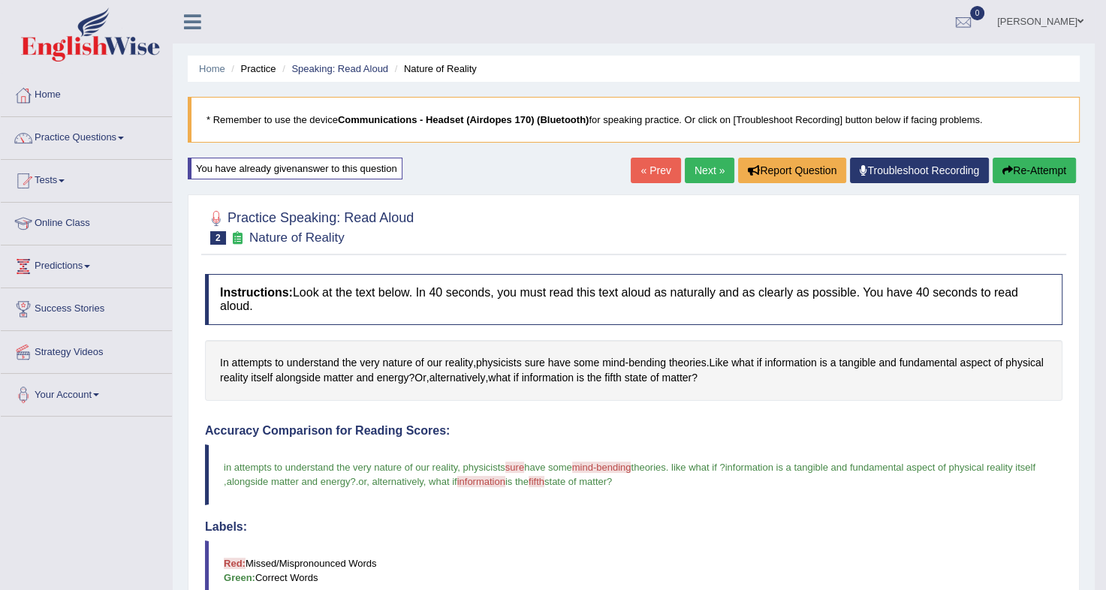
click at [1025, 173] on button "Re-Attempt" at bounding box center [1034, 171] width 83 height 26
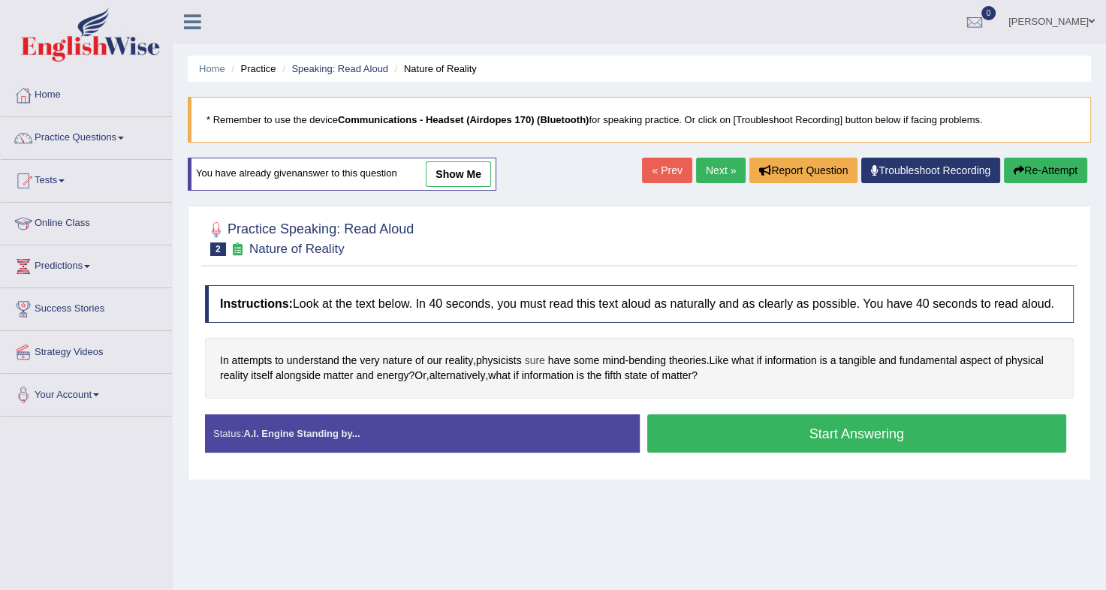
click at [538, 364] on span "sure" at bounding box center [535, 361] width 20 height 16
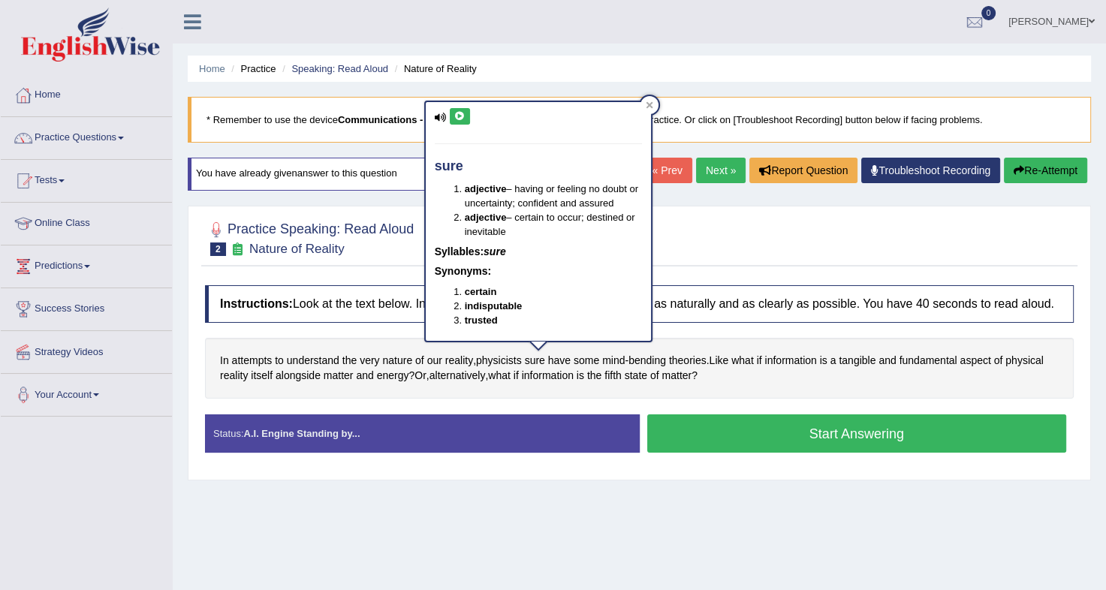
click at [454, 112] on icon at bounding box center [459, 116] width 11 height 9
click at [652, 101] on icon at bounding box center [650, 105] width 8 height 8
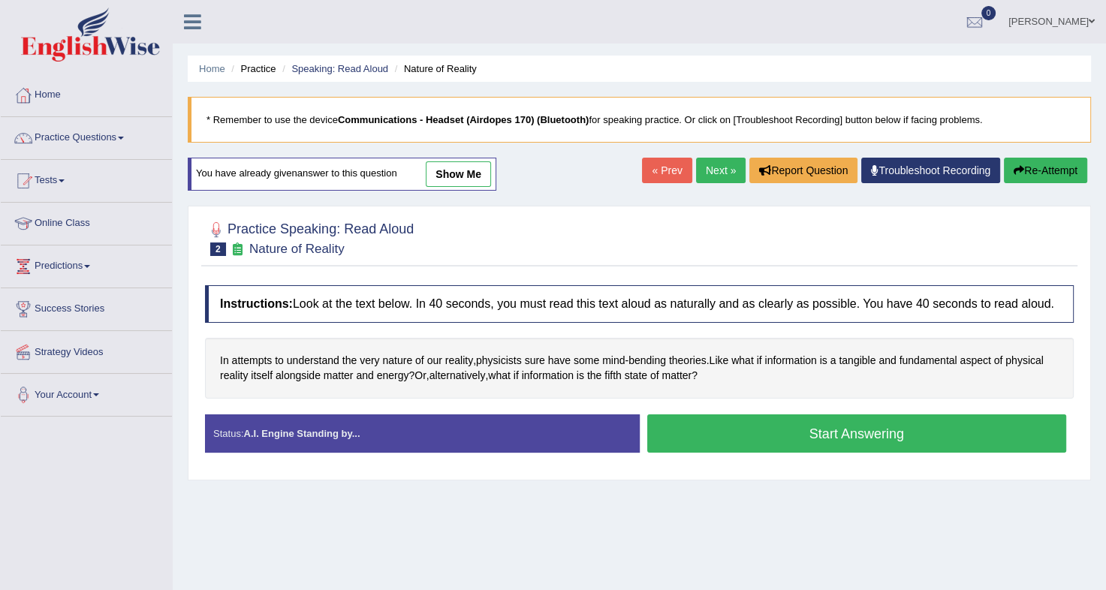
click at [823, 426] on button "Start Answering" at bounding box center [857, 433] width 420 height 38
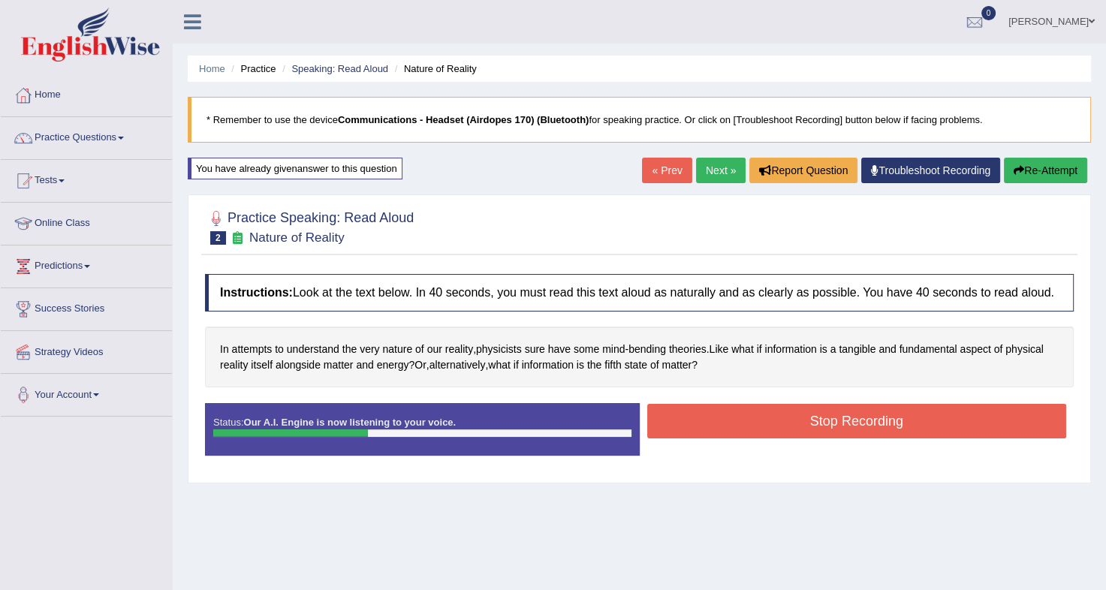
click at [851, 417] on button "Stop Recording" at bounding box center [857, 421] width 420 height 35
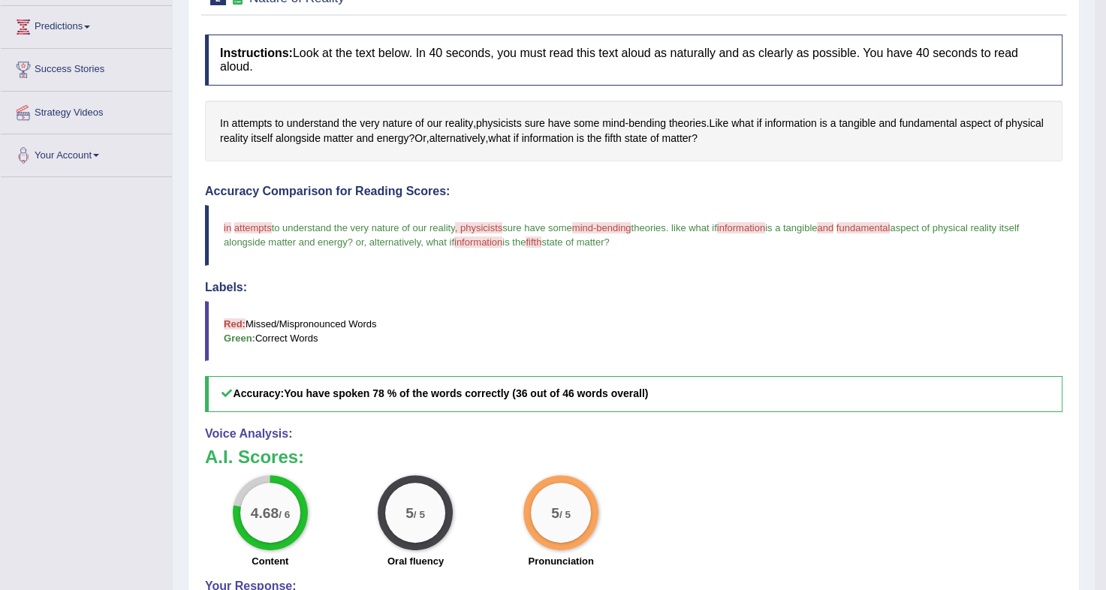
scroll to position [239, 0]
click at [916, 116] on span "fundamental" at bounding box center [928, 124] width 58 height 16
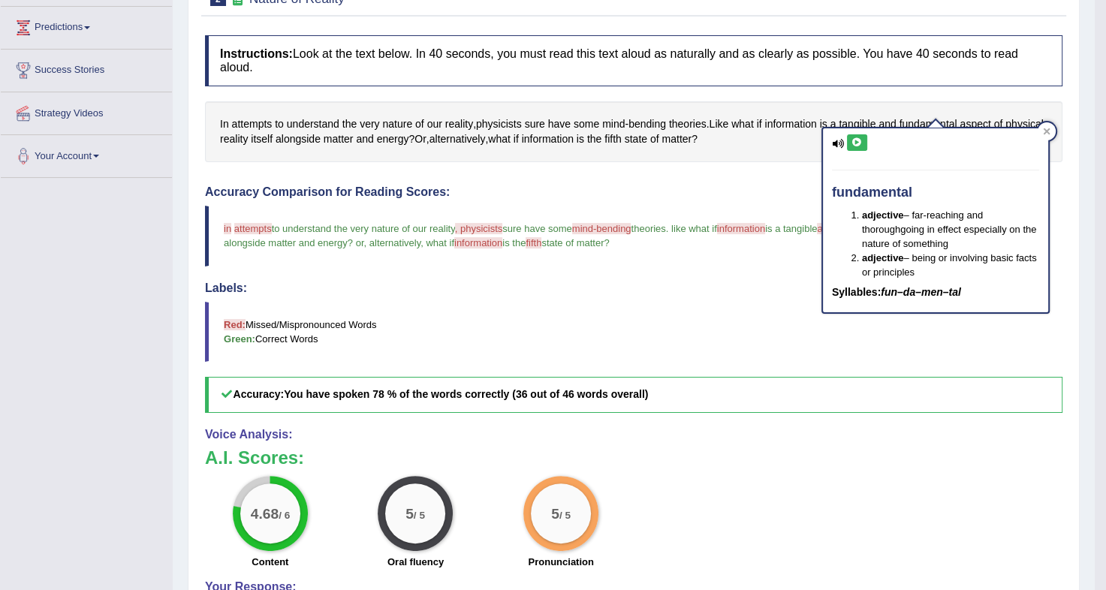
click at [852, 146] on button at bounding box center [857, 142] width 20 height 17
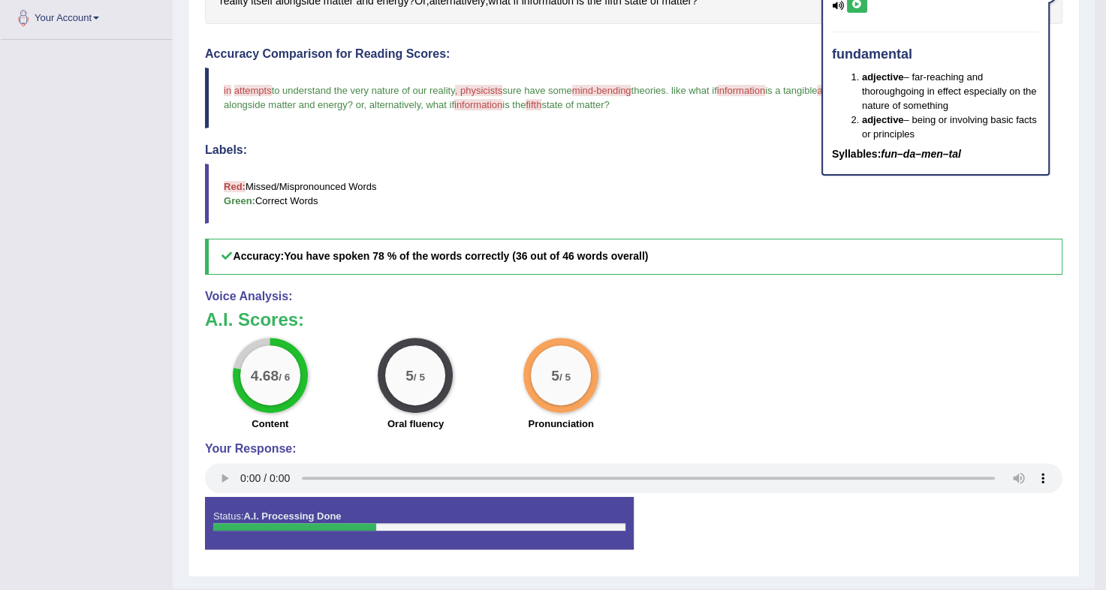
scroll to position [380, 0]
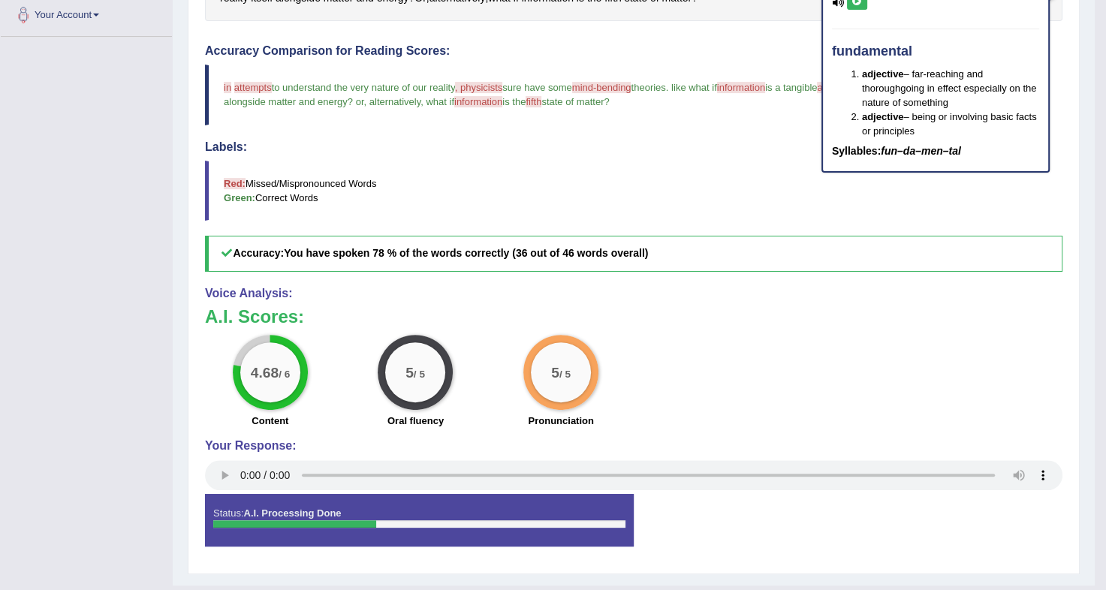
click at [629, 161] on blockquote "Red: Missed/Mispronounced Words Green: Correct Words" at bounding box center [634, 191] width 858 height 60
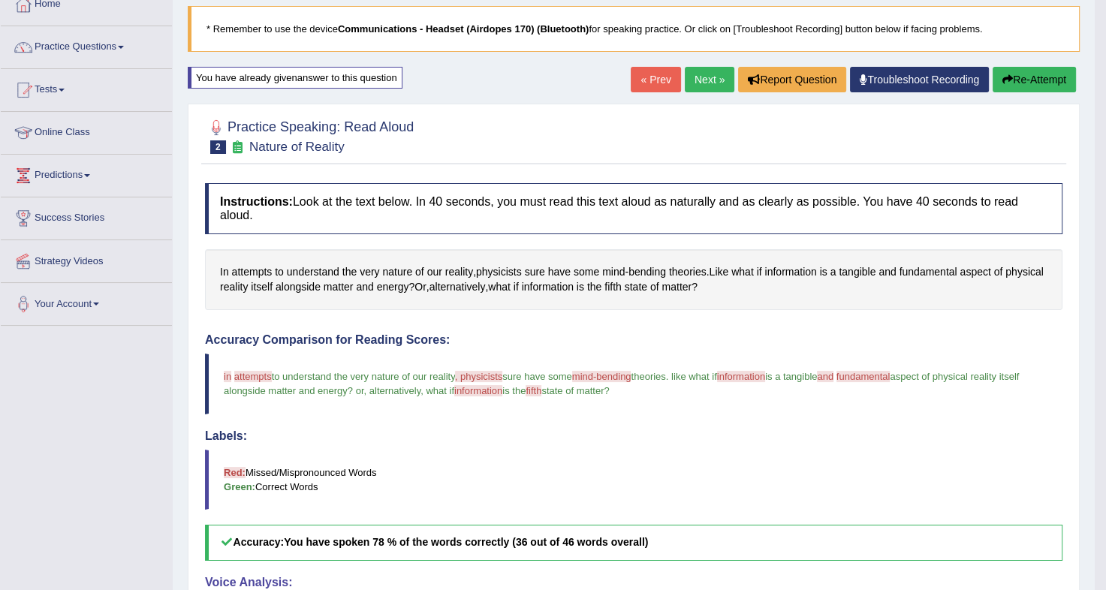
scroll to position [90, 0]
click at [1023, 77] on button "Re-Attempt" at bounding box center [1034, 81] width 83 height 26
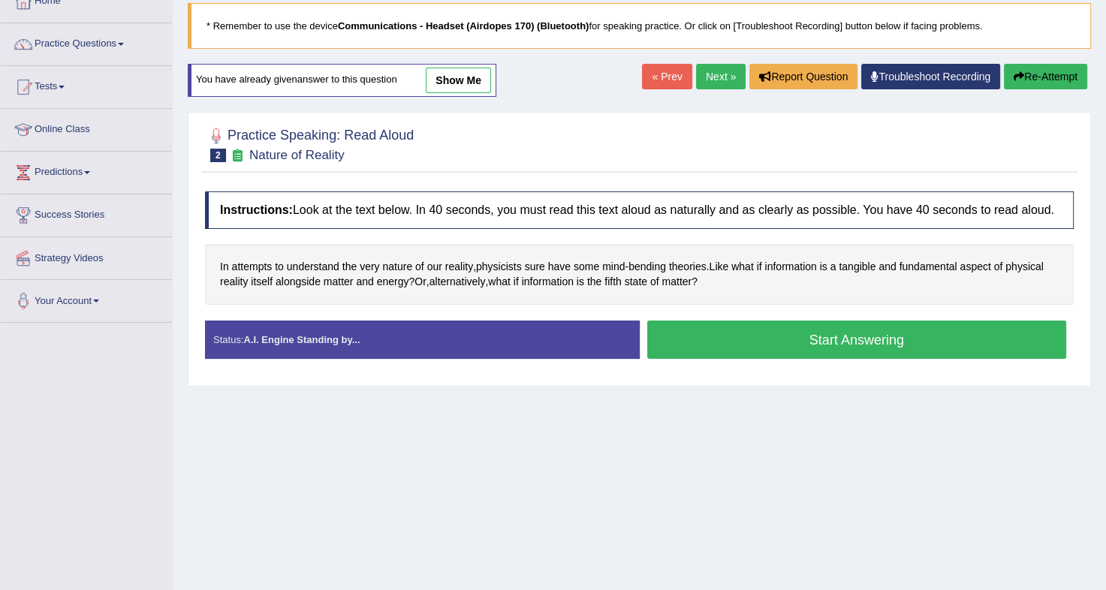
click at [755, 345] on button "Start Answering" at bounding box center [857, 340] width 420 height 38
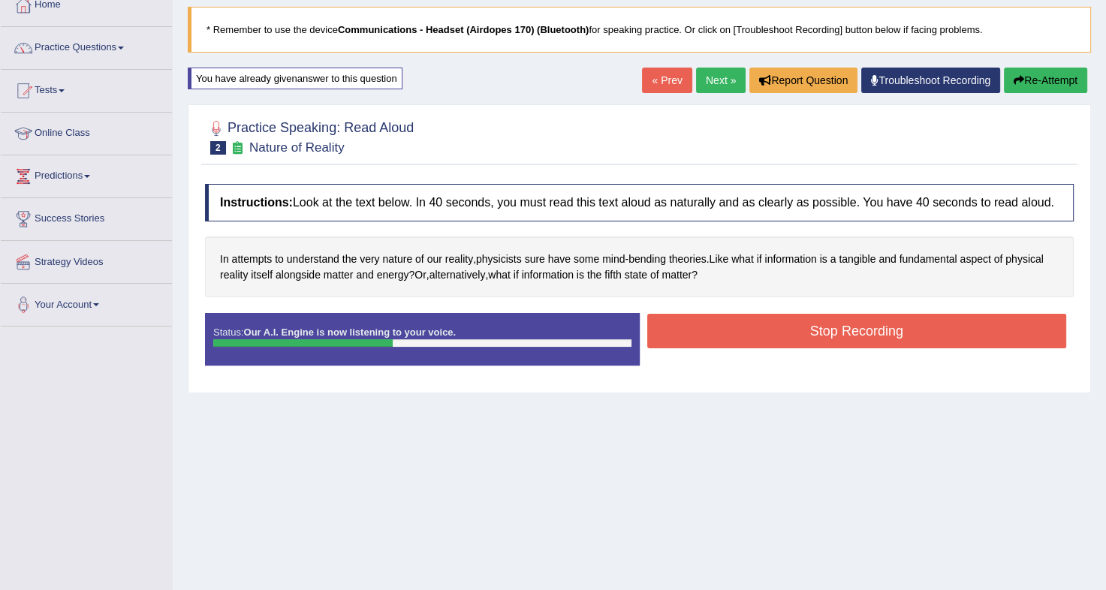
click at [782, 333] on button "Stop Recording" at bounding box center [857, 331] width 420 height 35
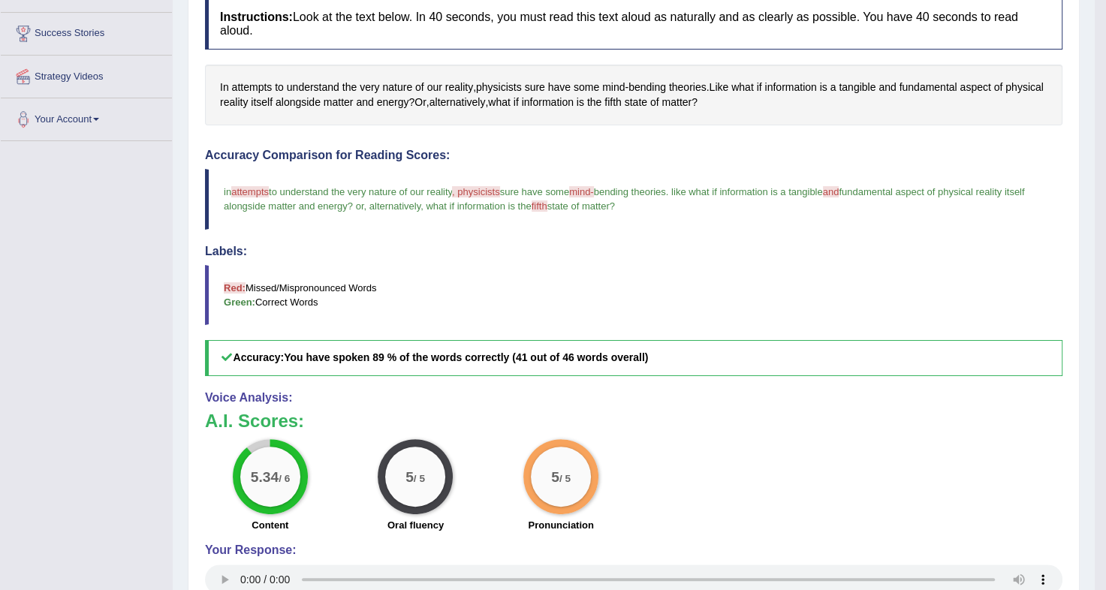
scroll to position [275, 0]
click at [252, 80] on span "attempts" at bounding box center [252, 88] width 41 height 16
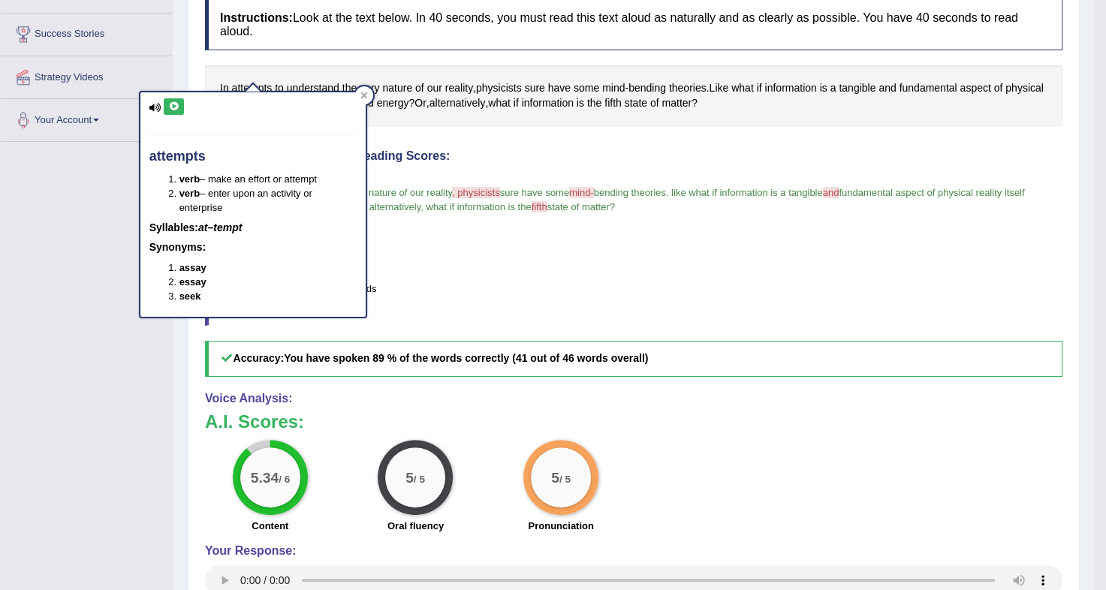
click at [171, 107] on icon at bounding box center [173, 106] width 11 height 9
click at [363, 92] on icon at bounding box center [364, 96] width 8 height 8
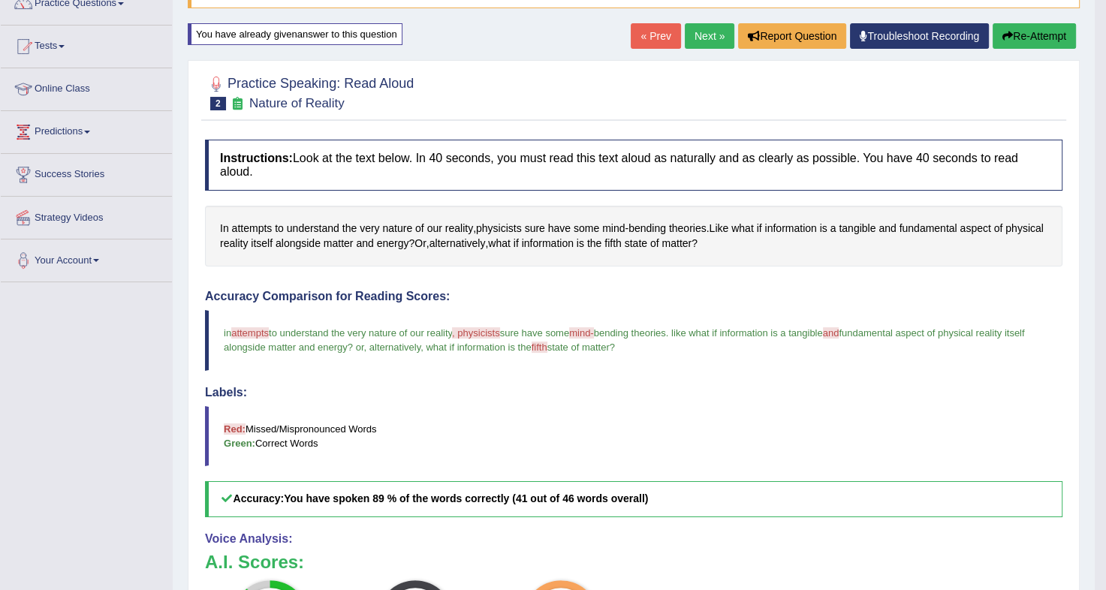
scroll to position [134, 0]
click at [1014, 37] on button "Re-Attempt" at bounding box center [1034, 37] width 83 height 26
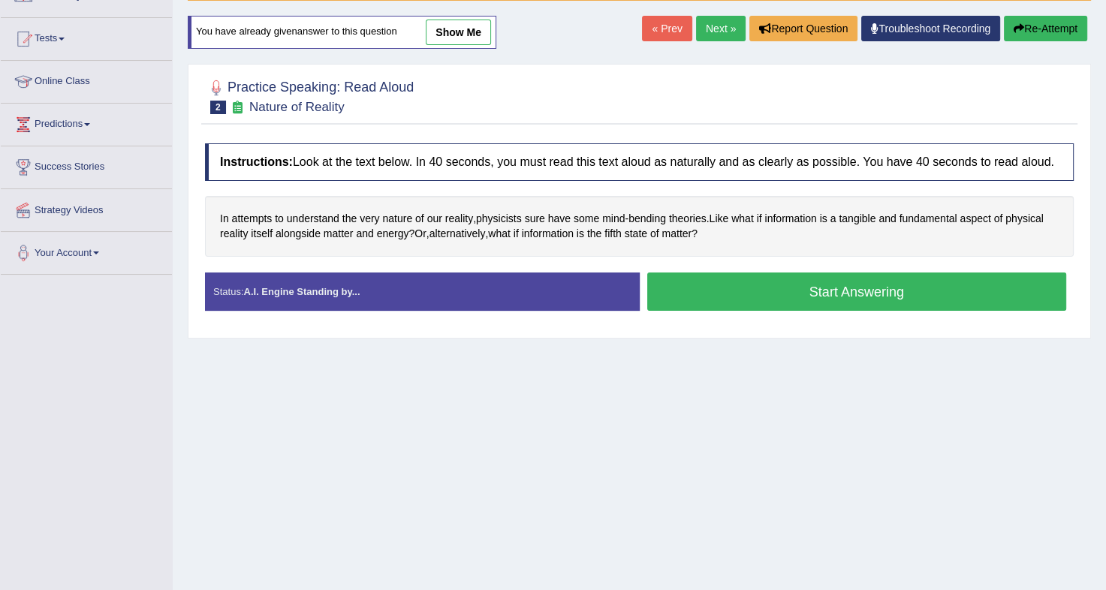
scroll to position [134, 0]
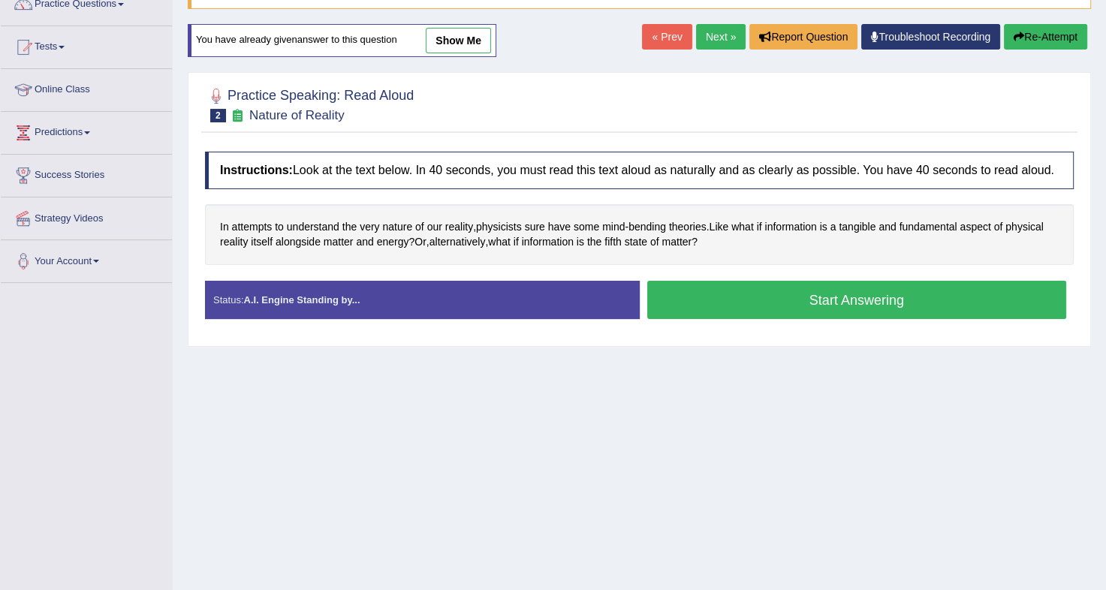
click at [820, 298] on button "Start Answering" at bounding box center [857, 300] width 420 height 38
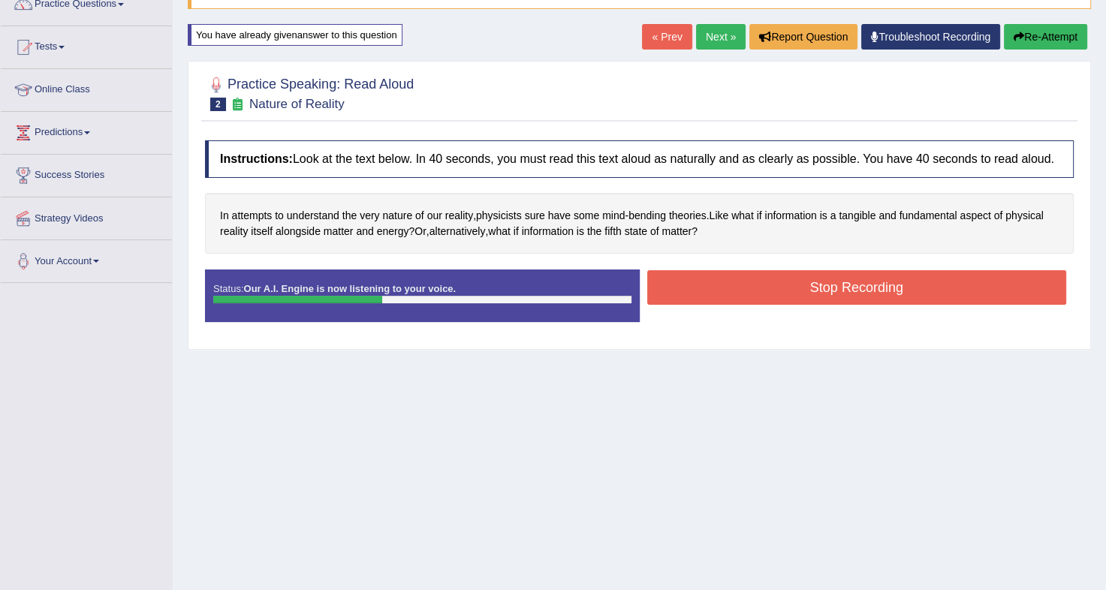
click at [821, 297] on button "Stop Recording" at bounding box center [857, 287] width 420 height 35
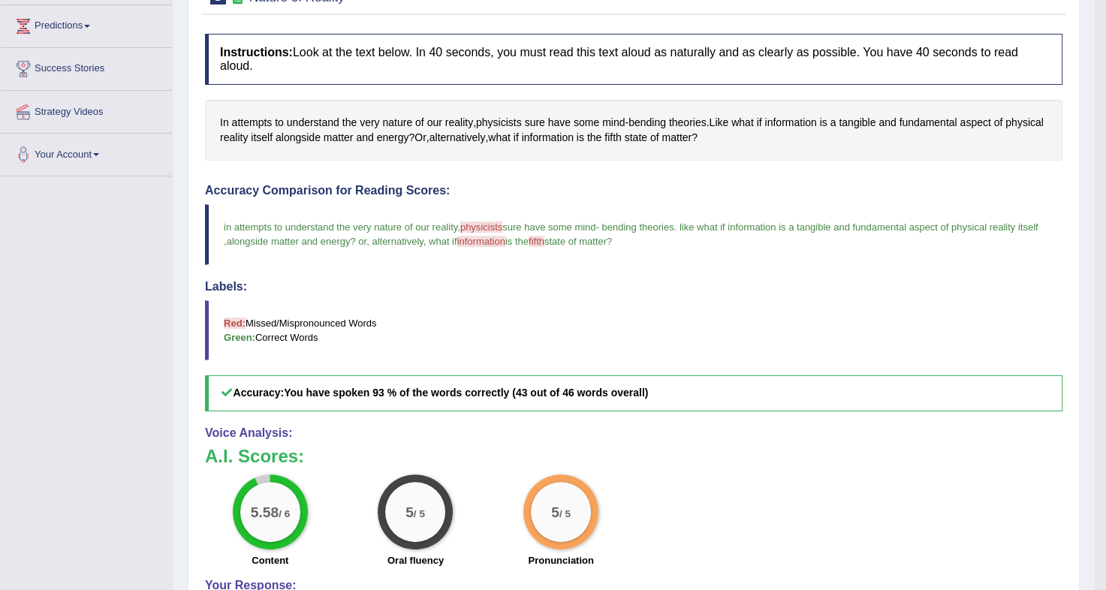
scroll to position [241, 0]
click at [499, 114] on span "physicists" at bounding box center [499, 122] width 46 height 16
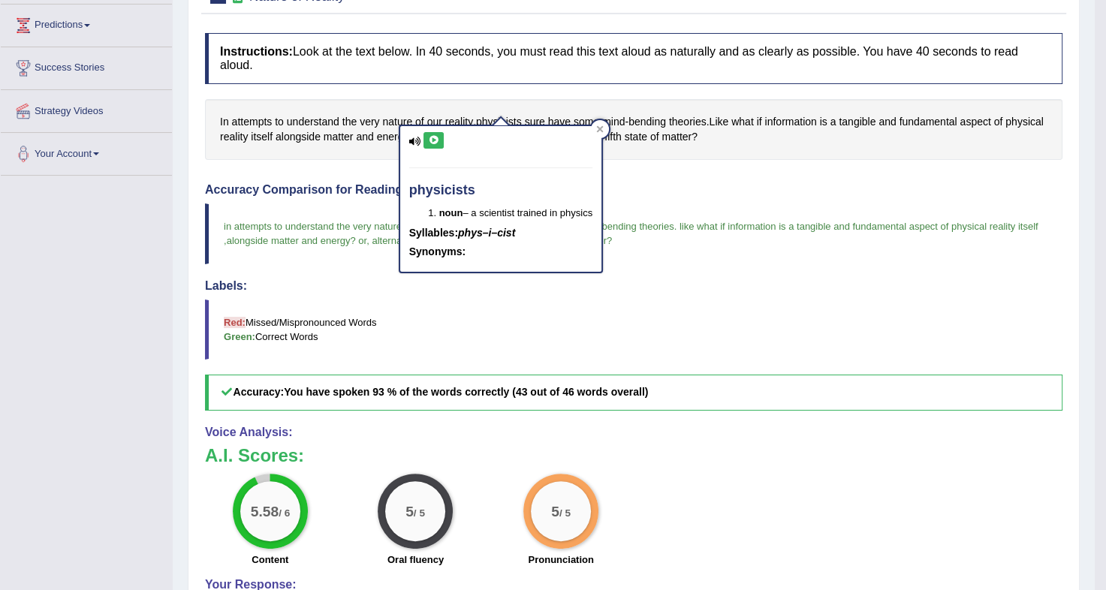
click at [433, 137] on icon at bounding box center [433, 140] width 11 height 9
click at [599, 129] on icon at bounding box center [600, 129] width 8 height 8
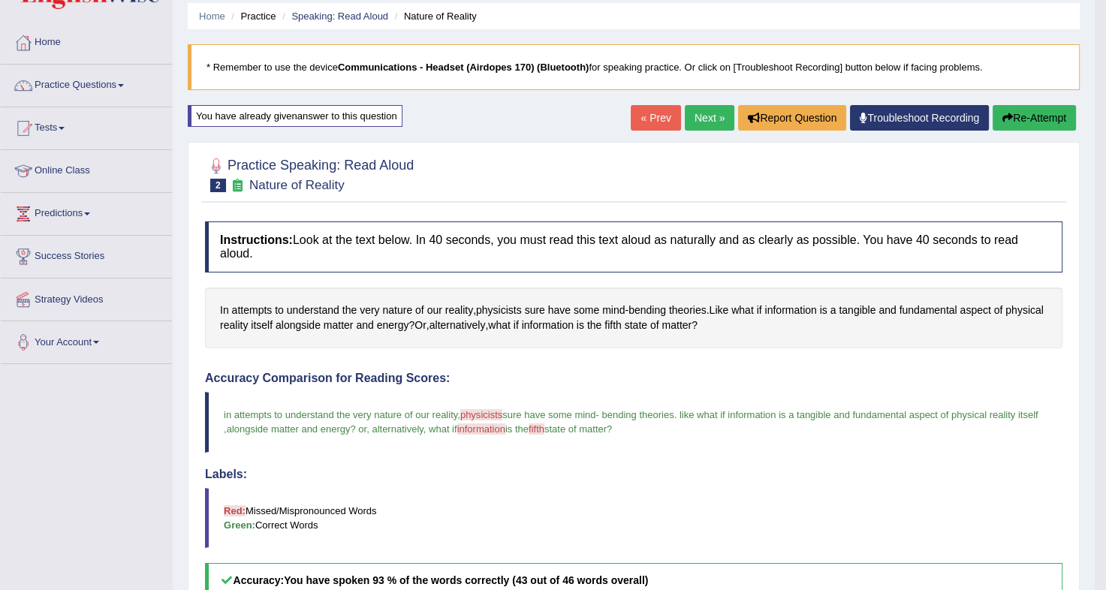
scroll to position [49, 0]
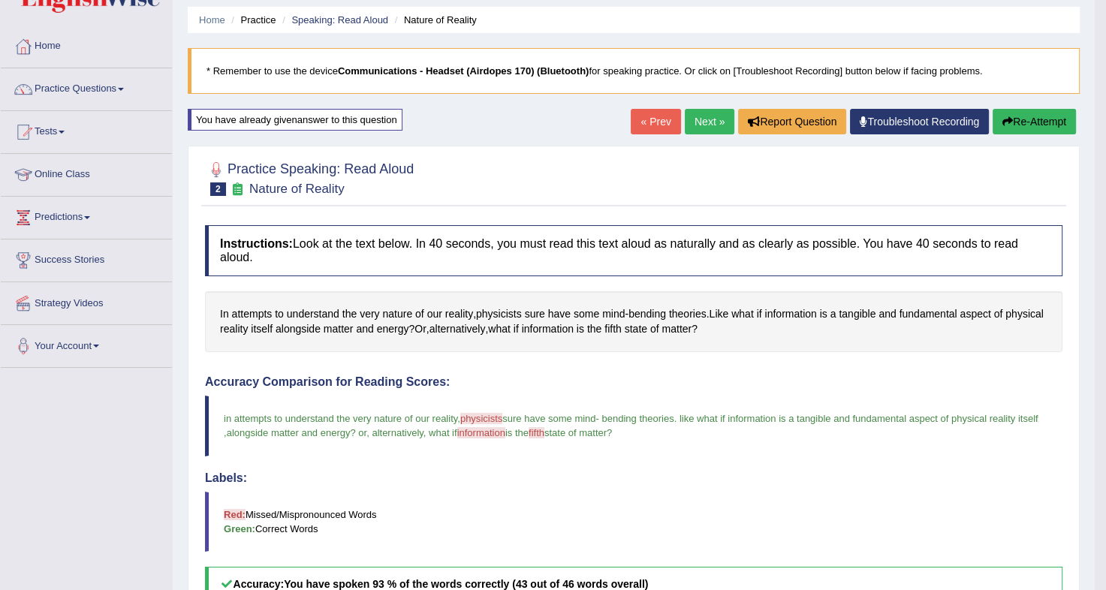
click at [1031, 119] on button "Re-Attempt" at bounding box center [1034, 122] width 83 height 26
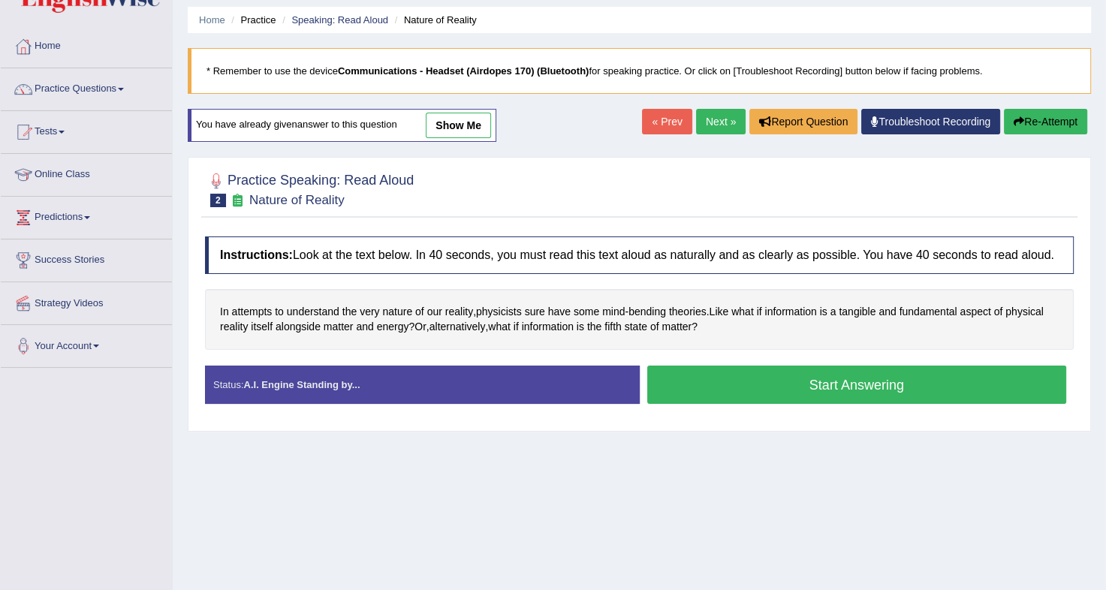
click at [825, 387] on button "Start Answering" at bounding box center [857, 385] width 420 height 38
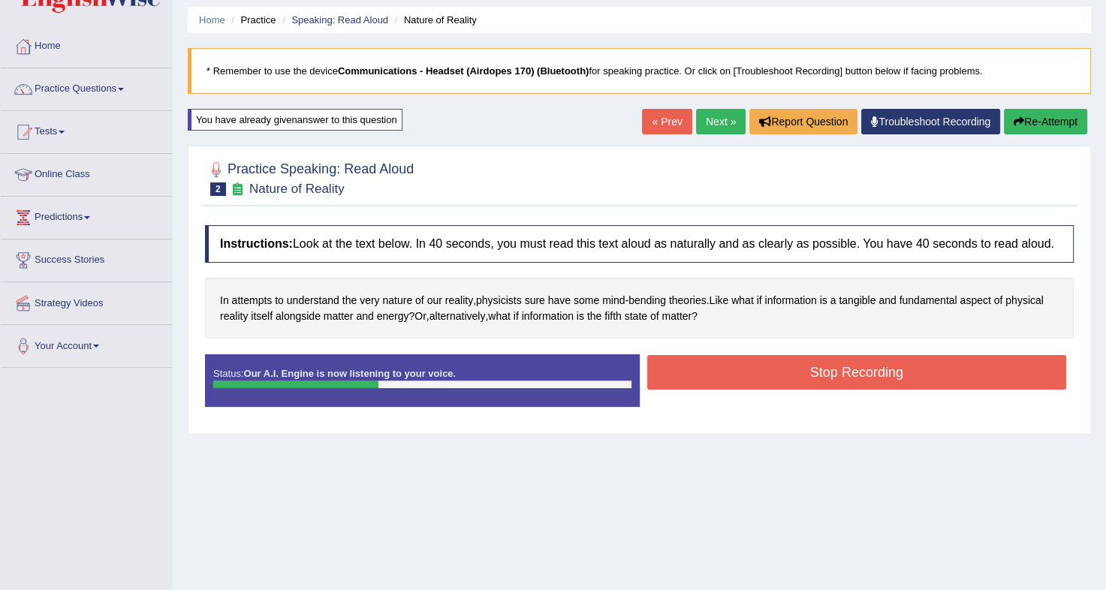
click at [846, 371] on button "Stop Recording" at bounding box center [857, 372] width 420 height 35
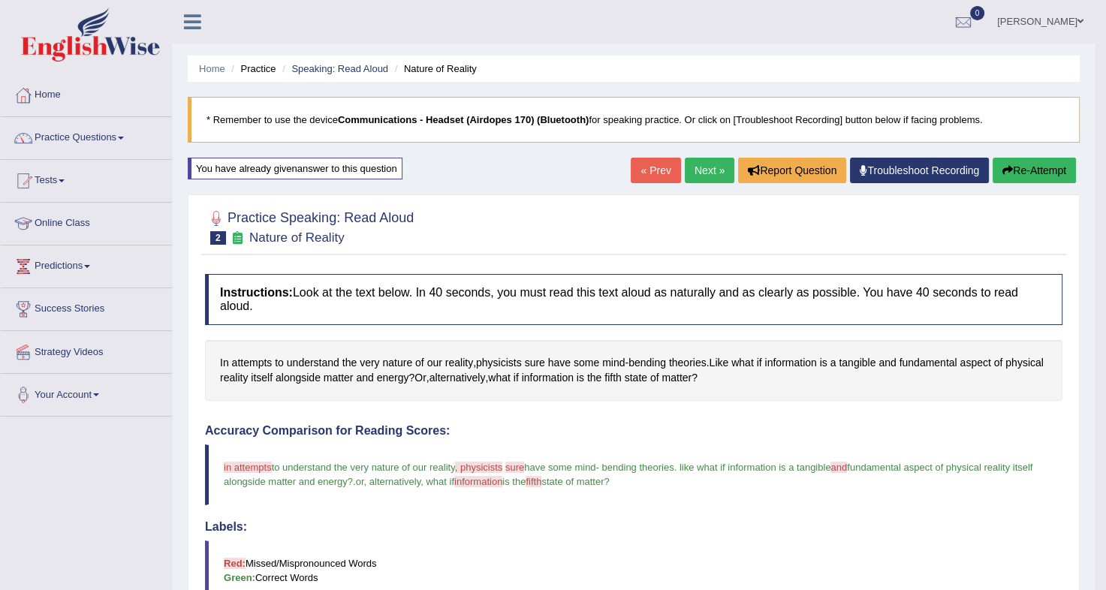
click at [1012, 167] on button "Re-Attempt" at bounding box center [1034, 171] width 83 height 26
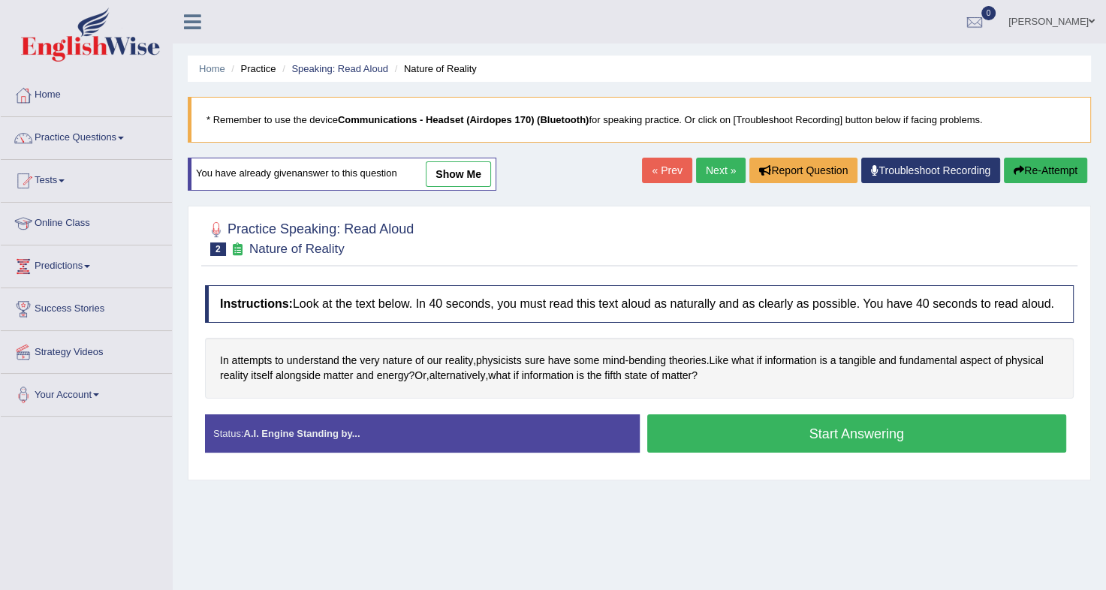
click at [772, 427] on button "Start Answering" at bounding box center [857, 433] width 420 height 38
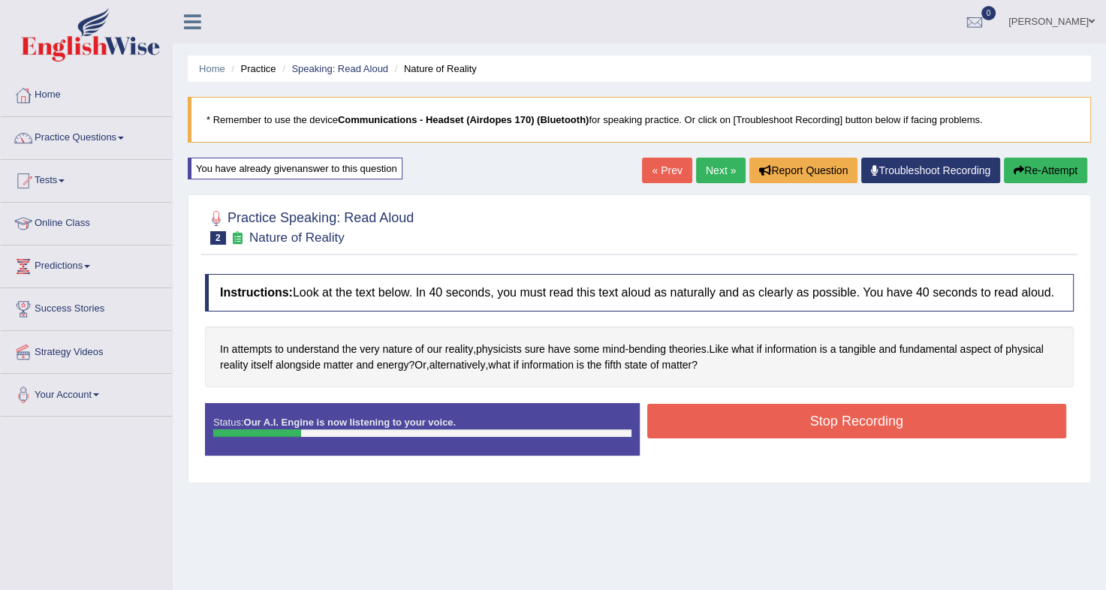
click at [1038, 177] on button "Re-Attempt" at bounding box center [1045, 171] width 83 height 26
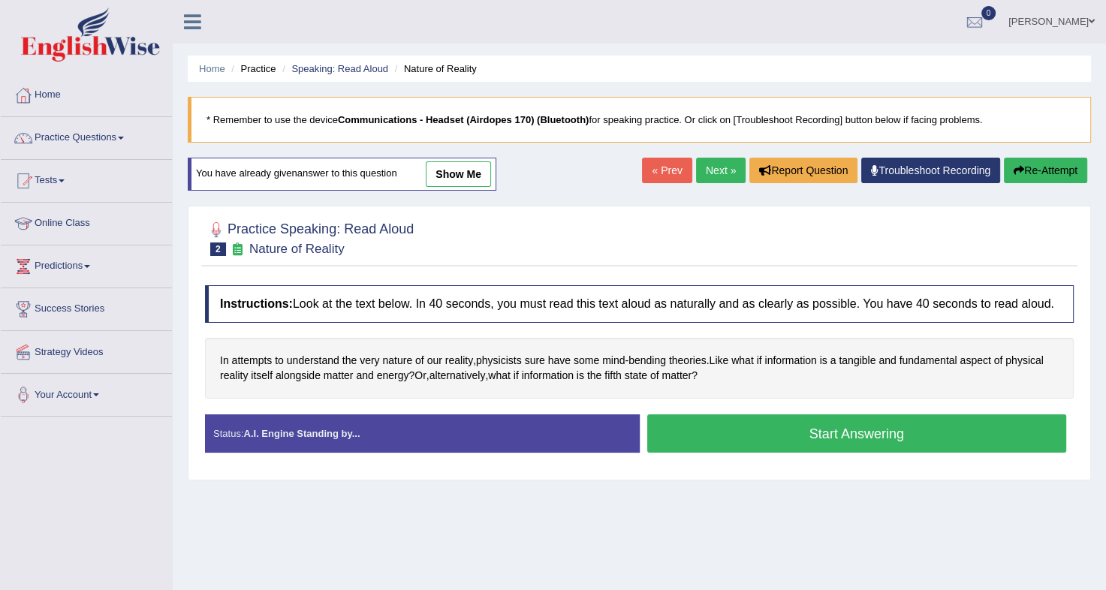
click at [763, 437] on button "Start Answering" at bounding box center [857, 433] width 420 height 38
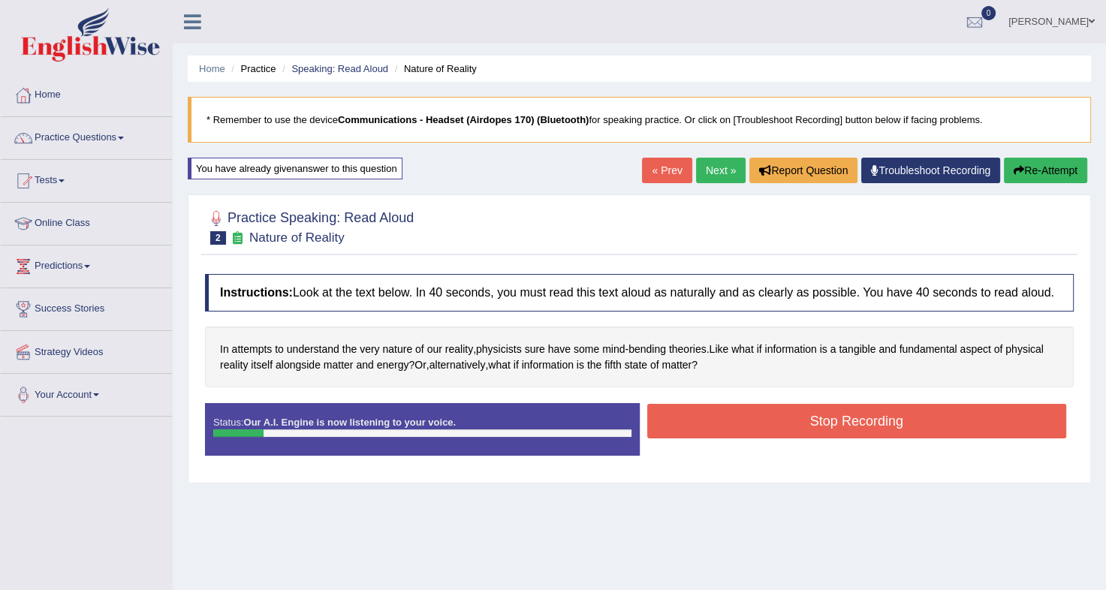
click at [1041, 175] on button "Re-Attempt" at bounding box center [1045, 171] width 83 height 26
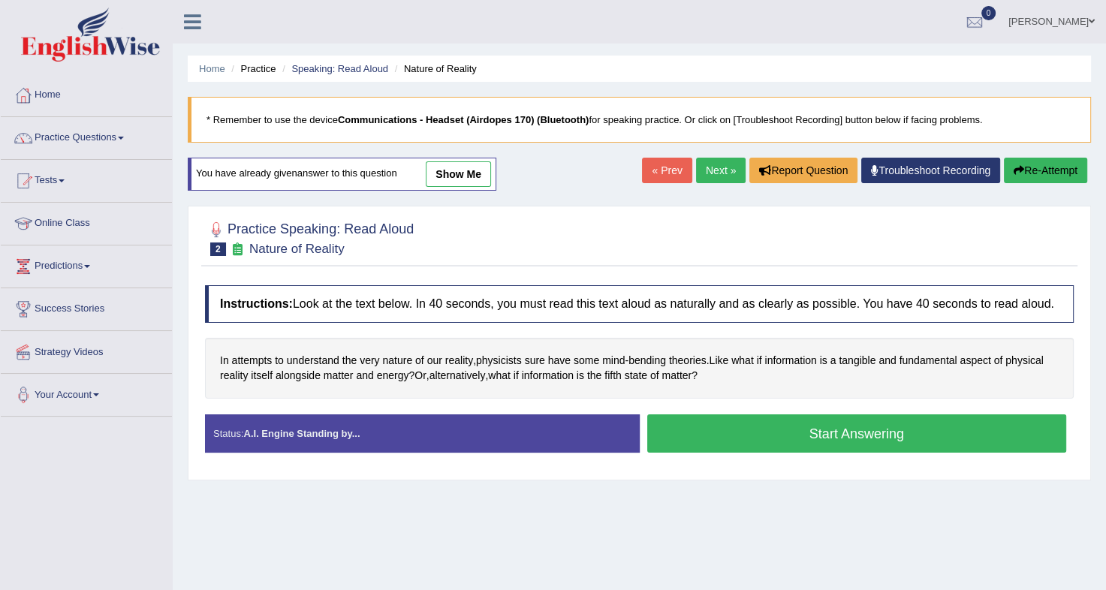
click at [813, 439] on button "Start Answering" at bounding box center [857, 433] width 420 height 38
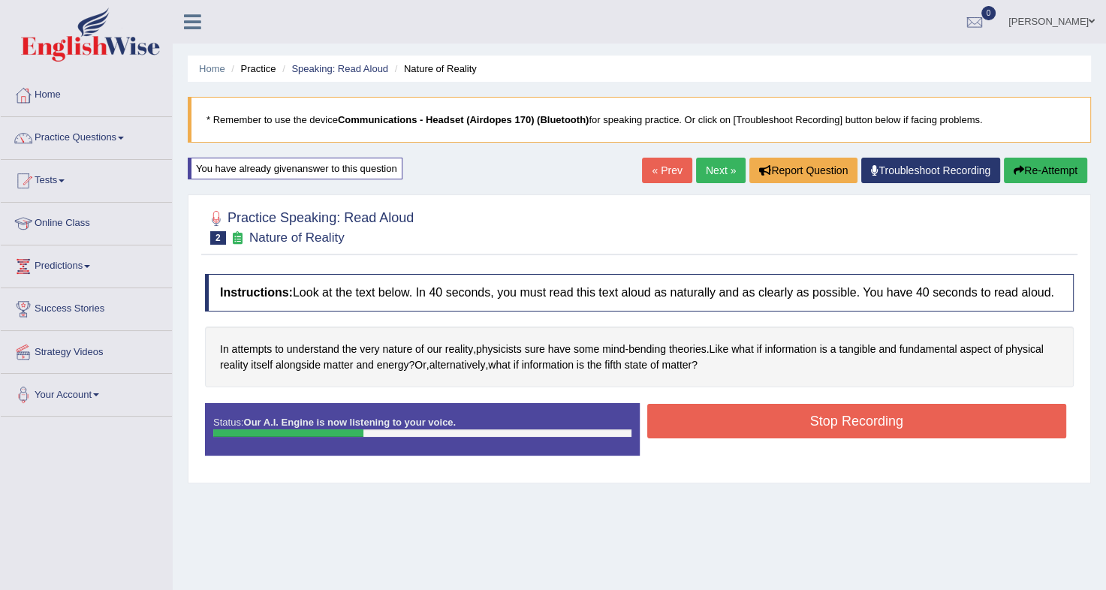
click at [834, 424] on button "Stop Recording" at bounding box center [857, 421] width 420 height 35
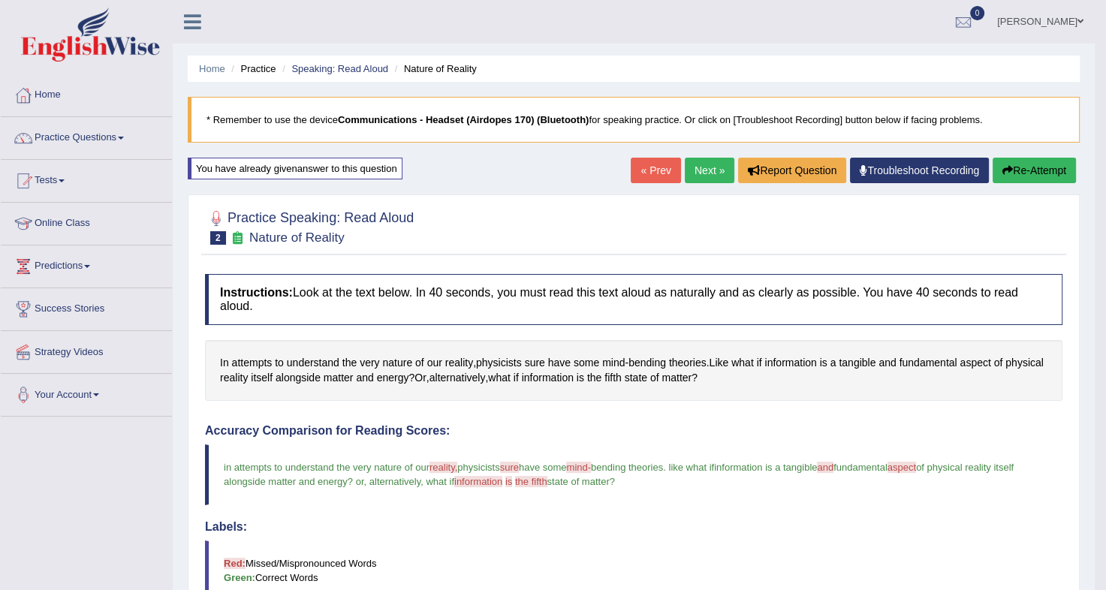
click at [1015, 173] on button "Re-Attempt" at bounding box center [1034, 171] width 83 height 26
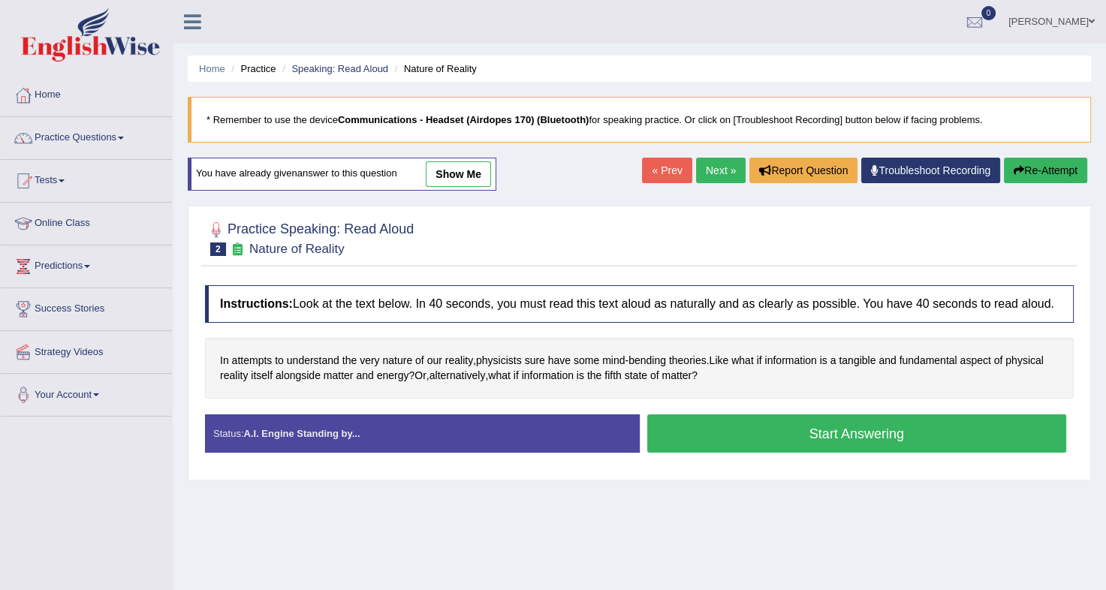
click at [748, 433] on button "Start Answering" at bounding box center [857, 433] width 420 height 38
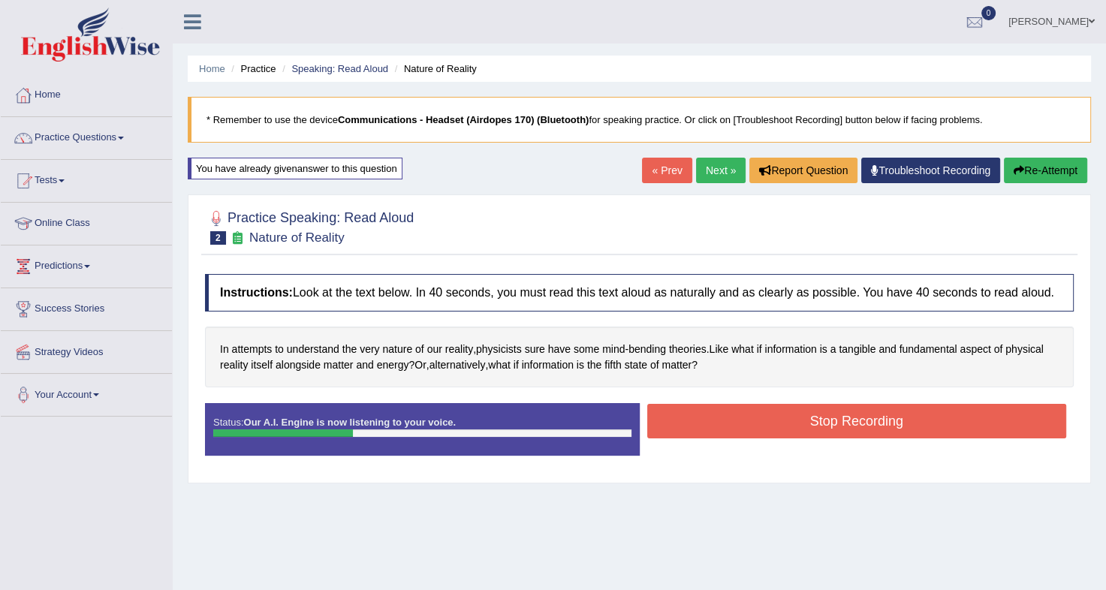
click at [763, 424] on button "Stop Recording" at bounding box center [857, 421] width 420 height 35
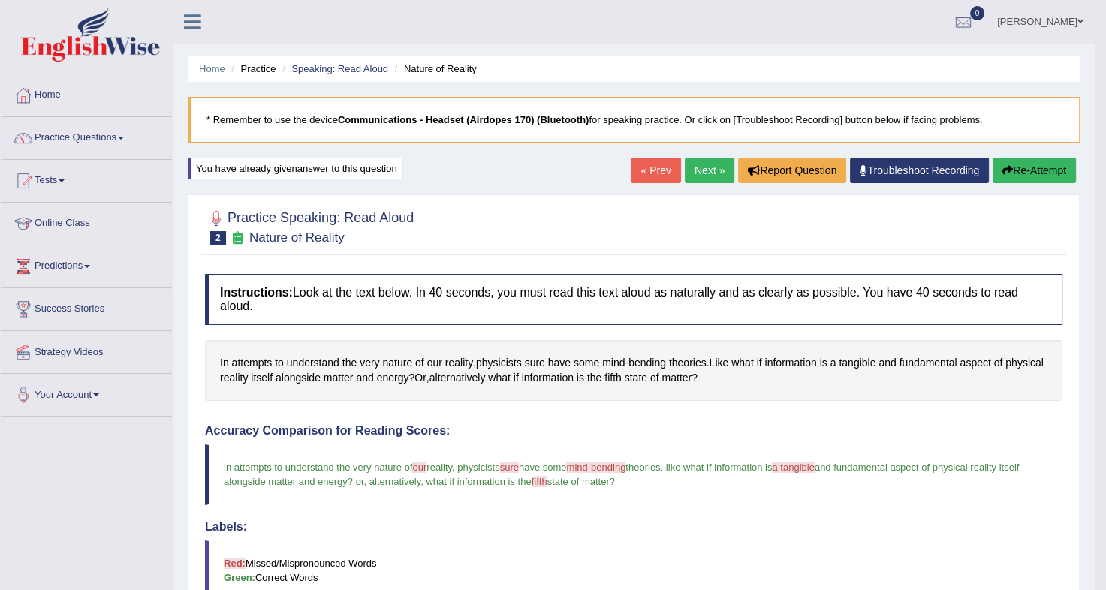
click at [1036, 177] on button "Re-Attempt" at bounding box center [1034, 171] width 83 height 26
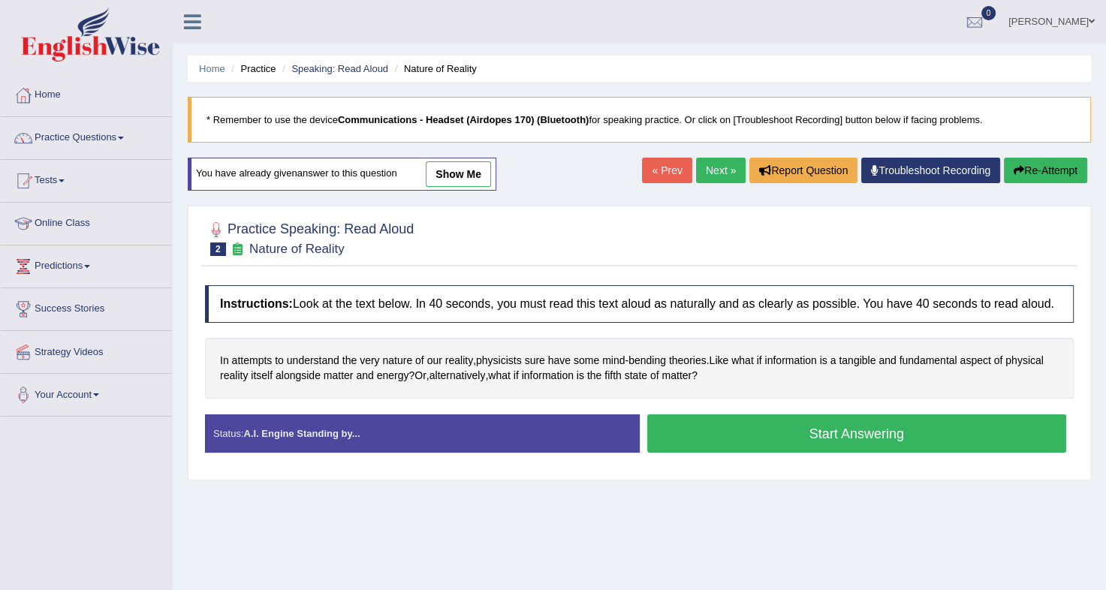
click at [882, 428] on button "Start Answering" at bounding box center [857, 433] width 420 height 38
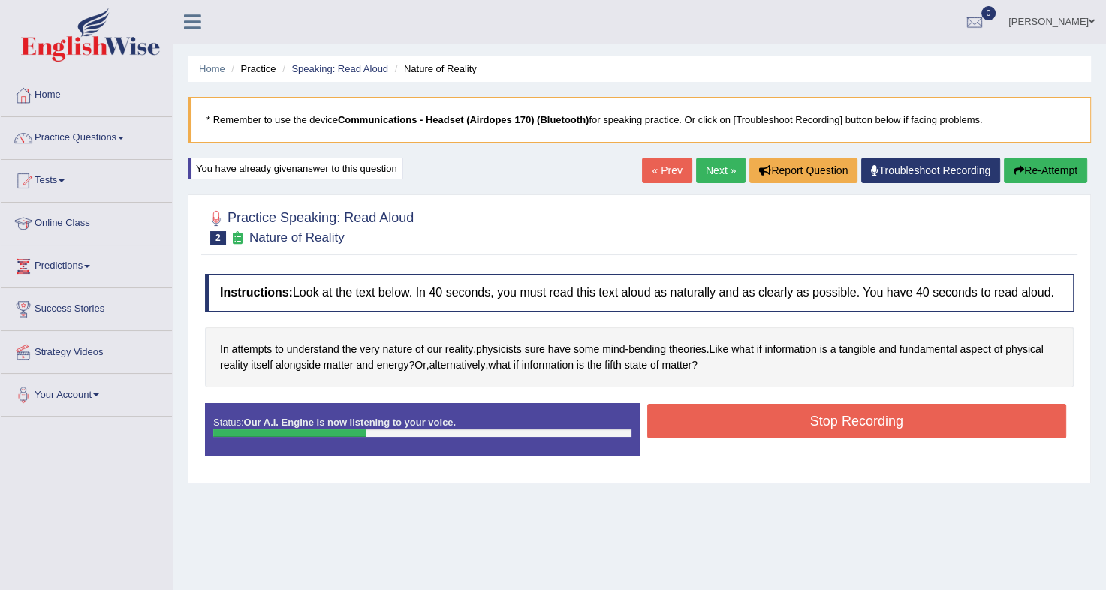
click at [889, 424] on button "Stop Recording" at bounding box center [857, 421] width 420 height 35
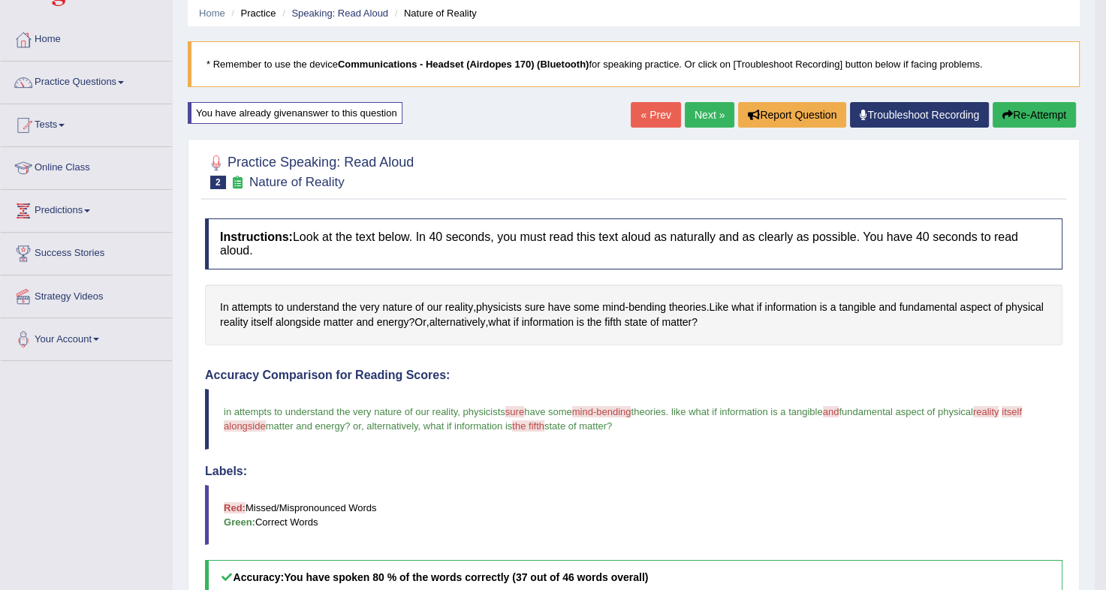
scroll to position [45, 0]
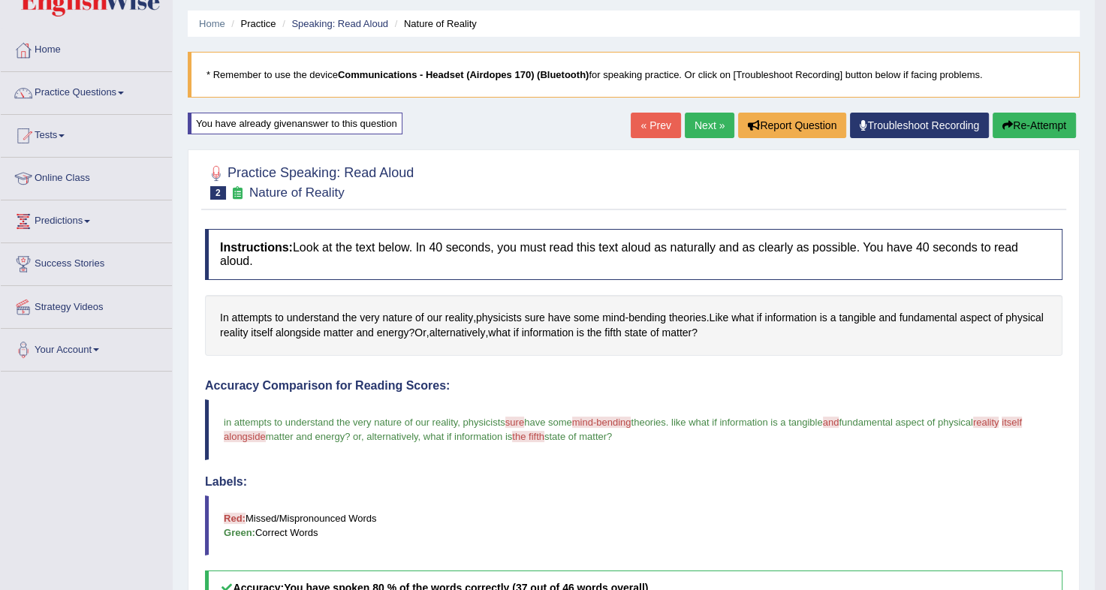
click at [627, 300] on div "In attempts to understand the very nature of our reality , physicists sure have…" at bounding box center [634, 325] width 858 height 61
click at [619, 310] on span "mind" at bounding box center [613, 318] width 23 height 16
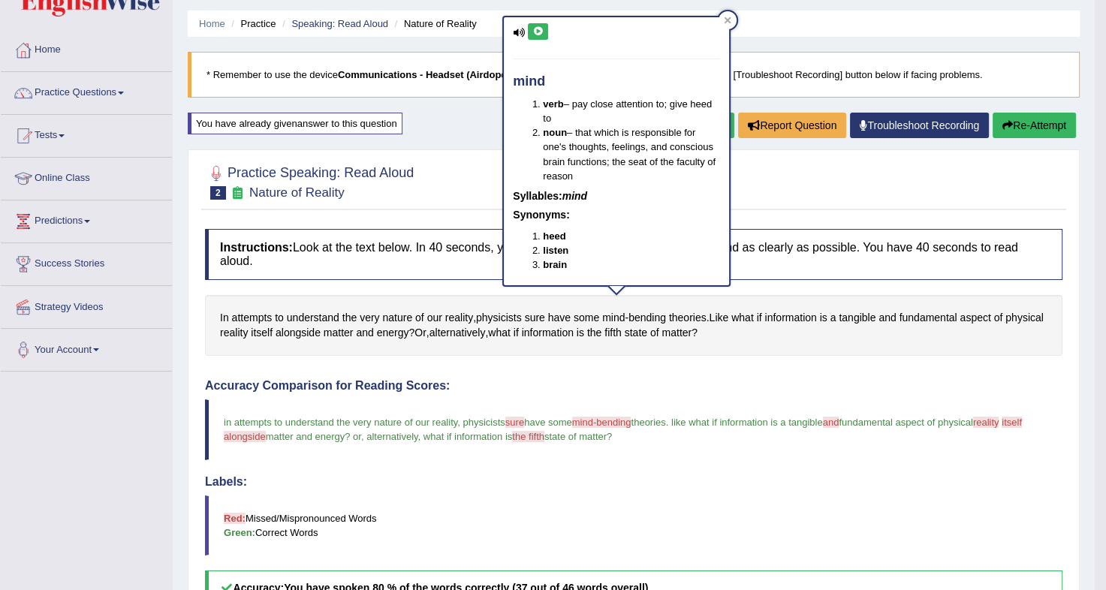
click at [532, 29] on icon at bounding box center [537, 31] width 11 height 9
click at [647, 310] on span "bending" at bounding box center [648, 318] width 38 height 16
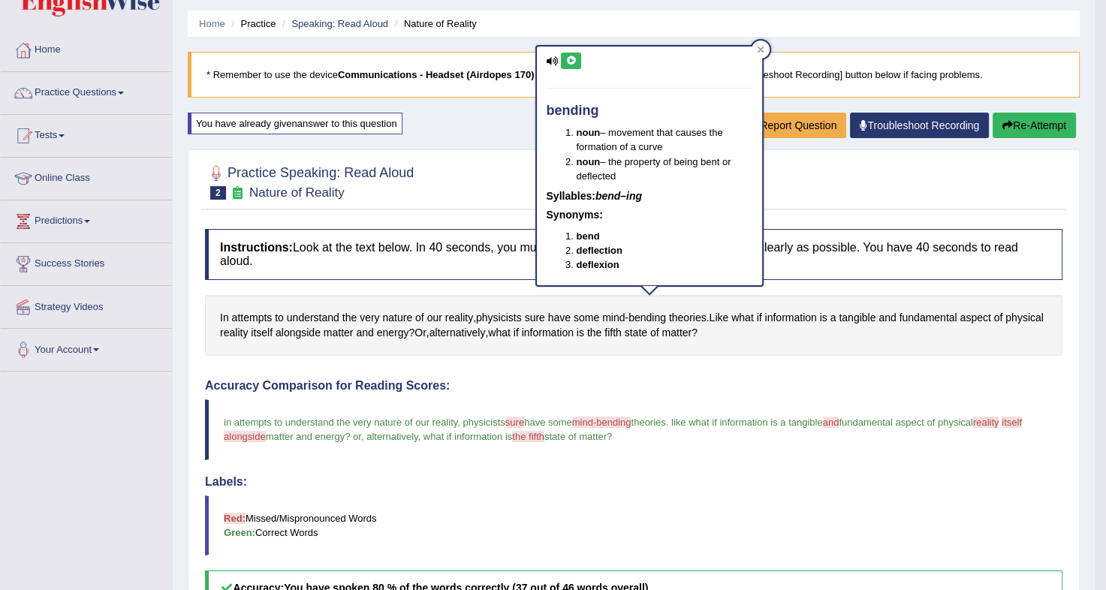
click at [571, 59] on icon at bounding box center [570, 60] width 11 height 9
click at [755, 47] on div at bounding box center [761, 50] width 18 height 18
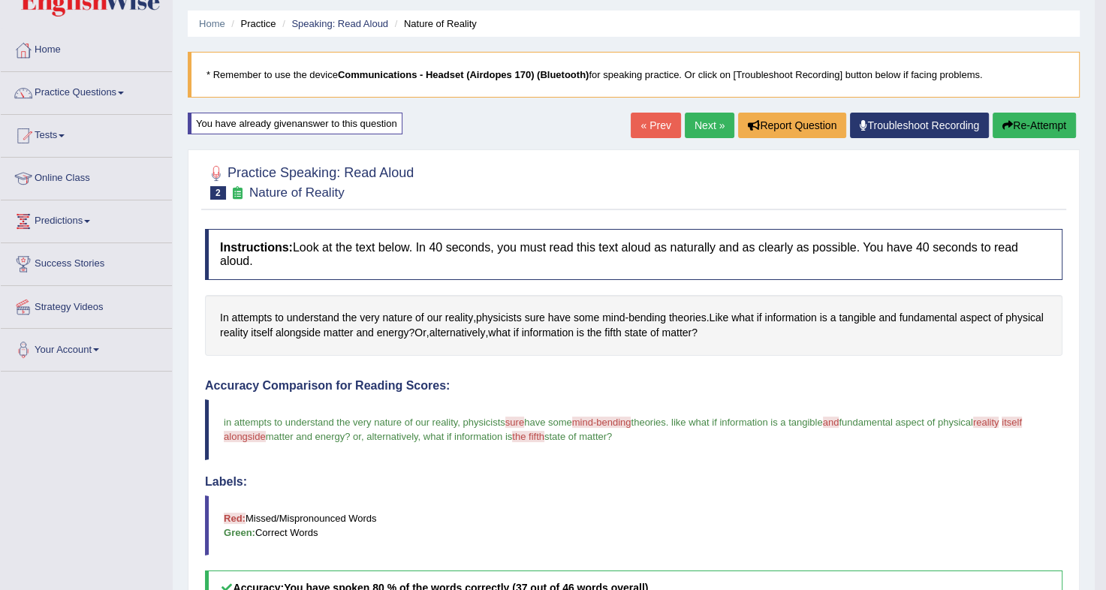
click at [1051, 130] on button "Re-Attempt" at bounding box center [1034, 126] width 83 height 26
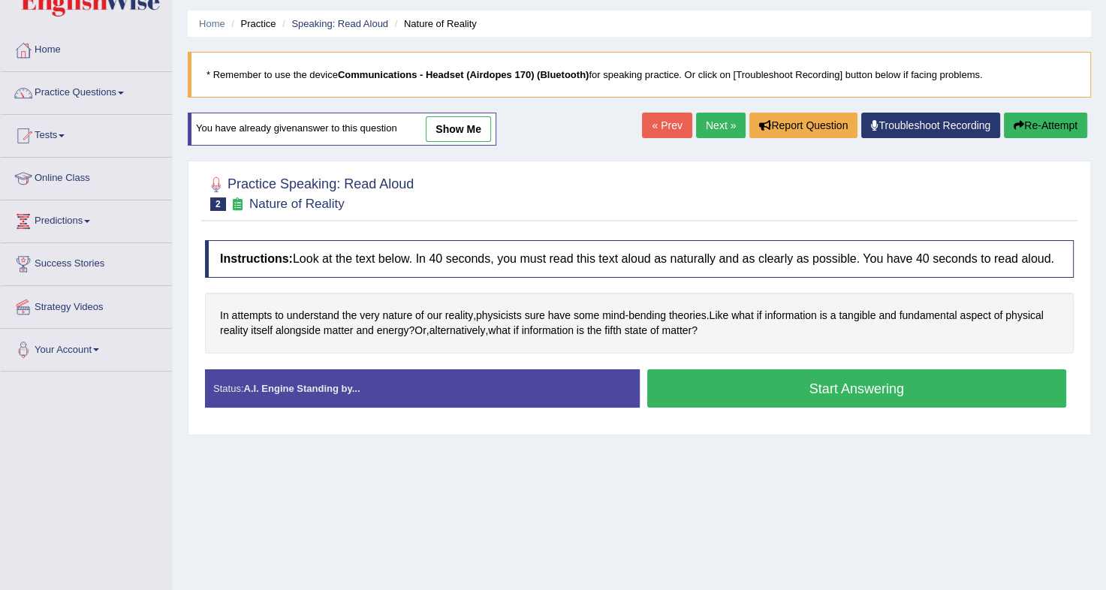
click at [765, 392] on button "Start Answering" at bounding box center [857, 388] width 420 height 38
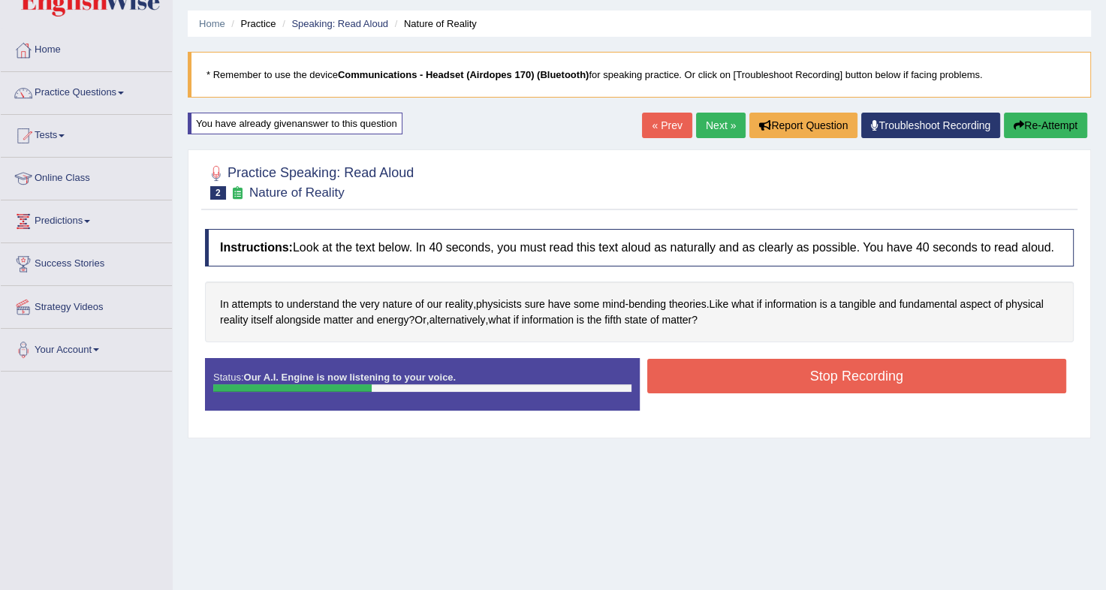
click at [806, 381] on button "Stop Recording" at bounding box center [857, 376] width 420 height 35
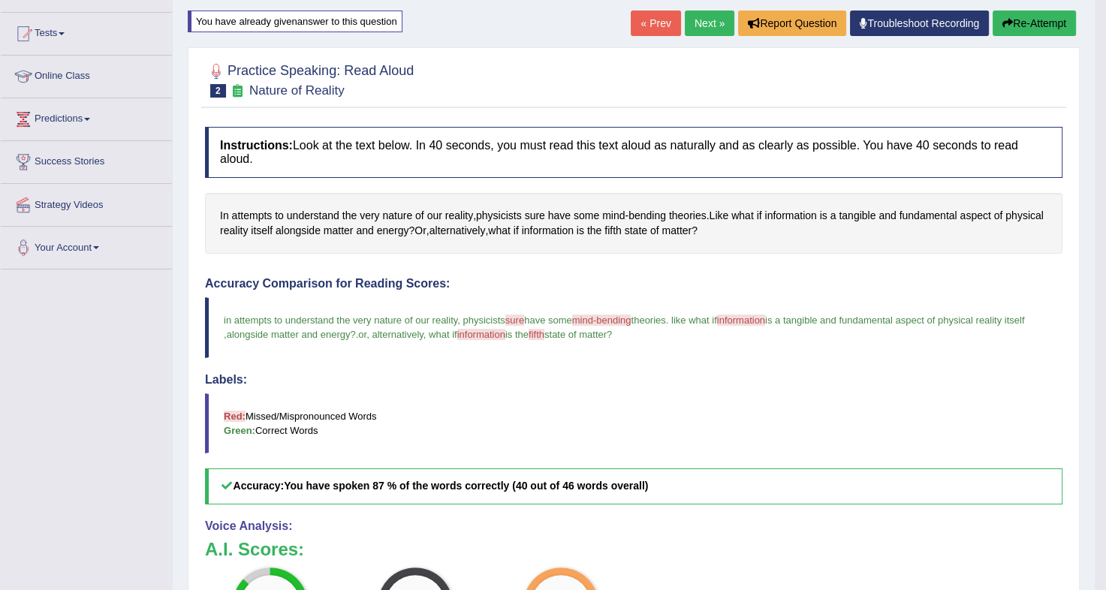
scroll to position [149, 0]
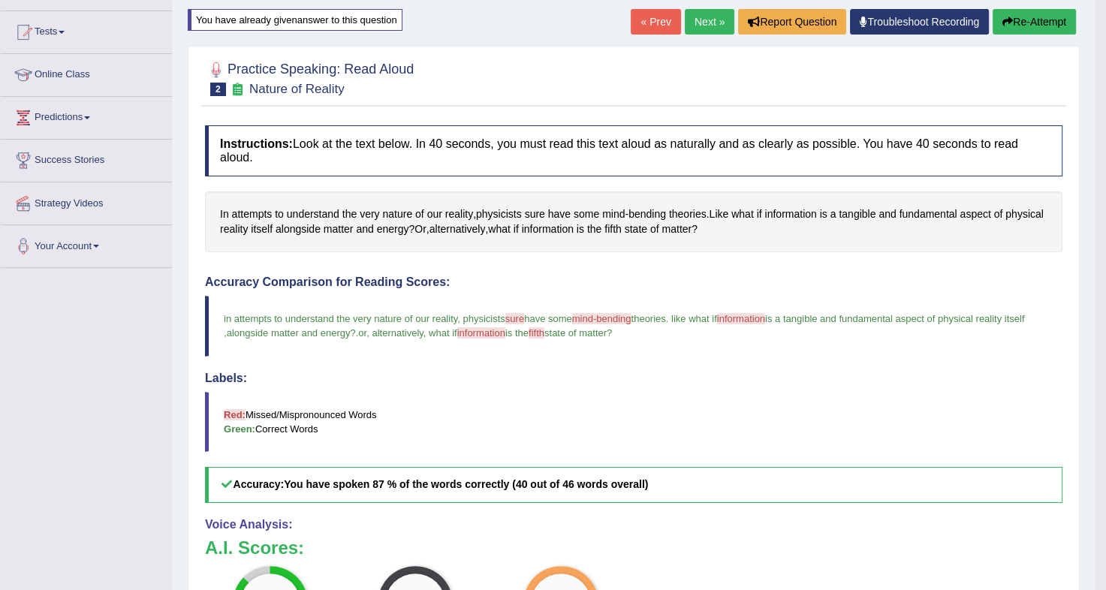
click at [712, 24] on link "Next »" at bounding box center [710, 22] width 50 height 26
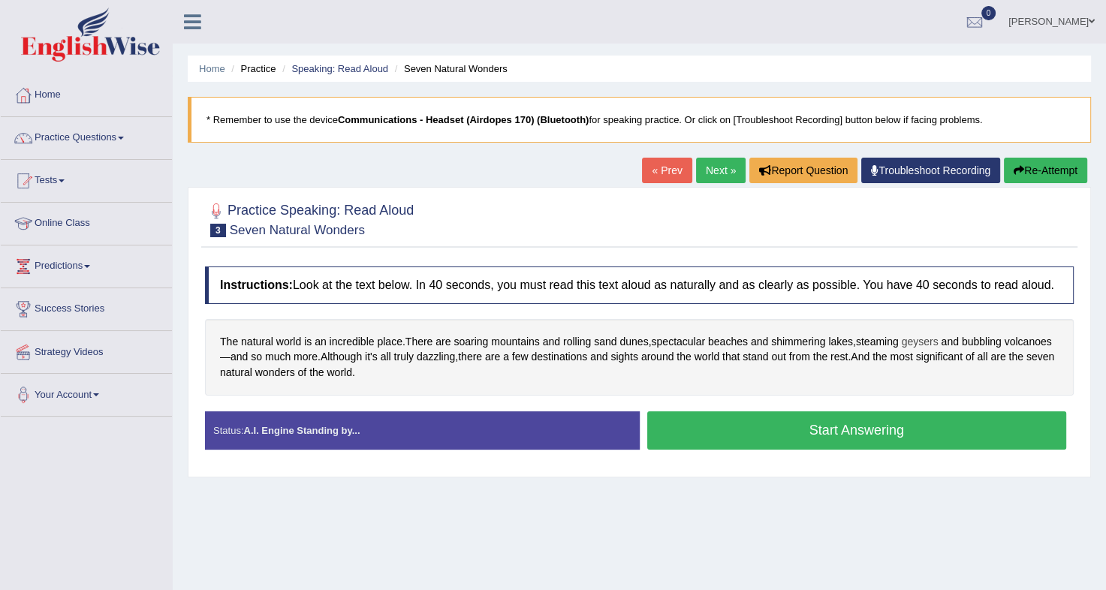
click at [928, 339] on span "geysers" at bounding box center [920, 342] width 37 height 16
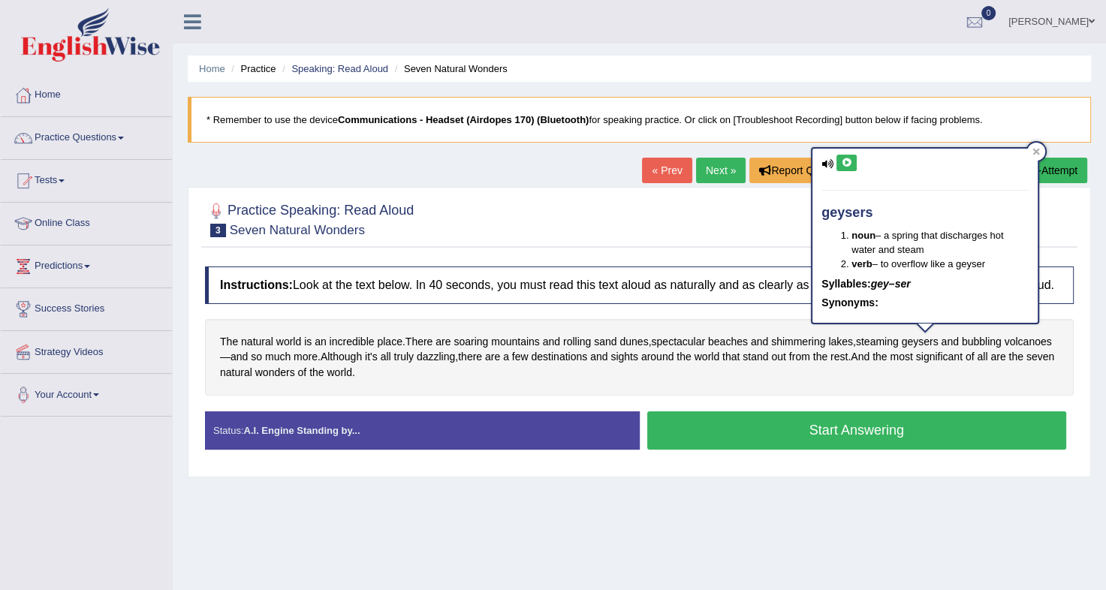
click at [844, 163] on icon at bounding box center [846, 162] width 11 height 9
click at [1036, 152] on icon at bounding box center [1036, 151] width 7 height 7
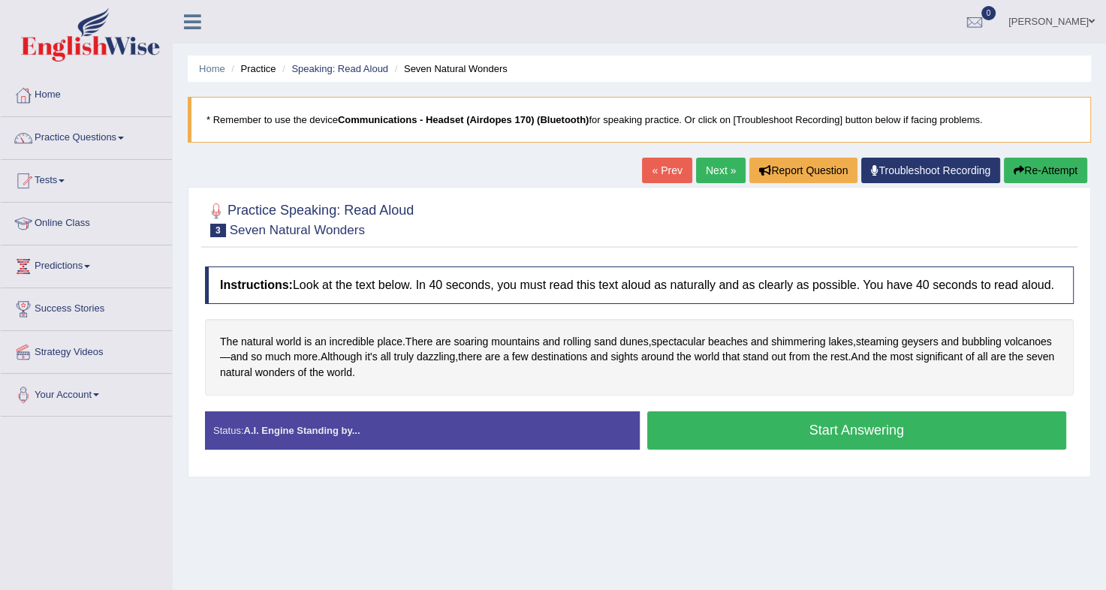
click at [740, 422] on button "Start Answering" at bounding box center [857, 430] width 420 height 38
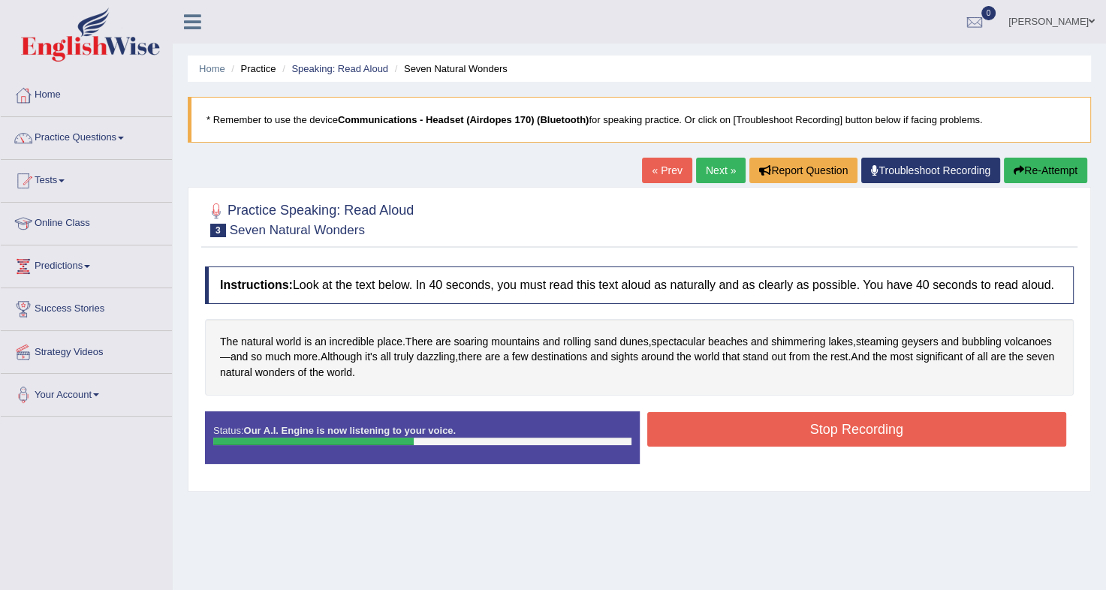
click at [740, 422] on button "Stop Recording" at bounding box center [857, 429] width 420 height 35
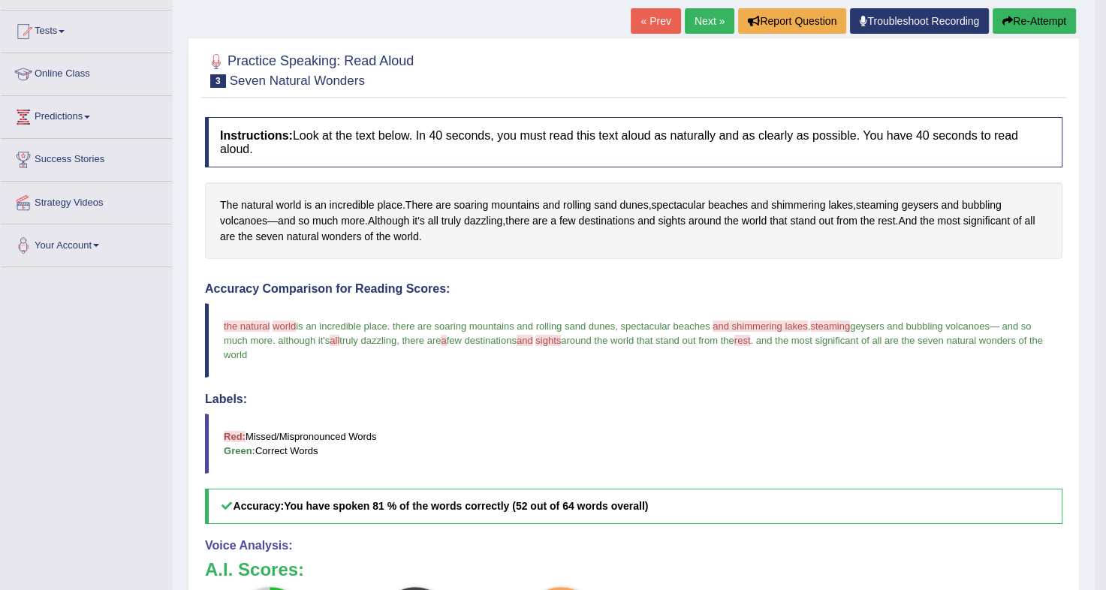
scroll to position [132, 0]
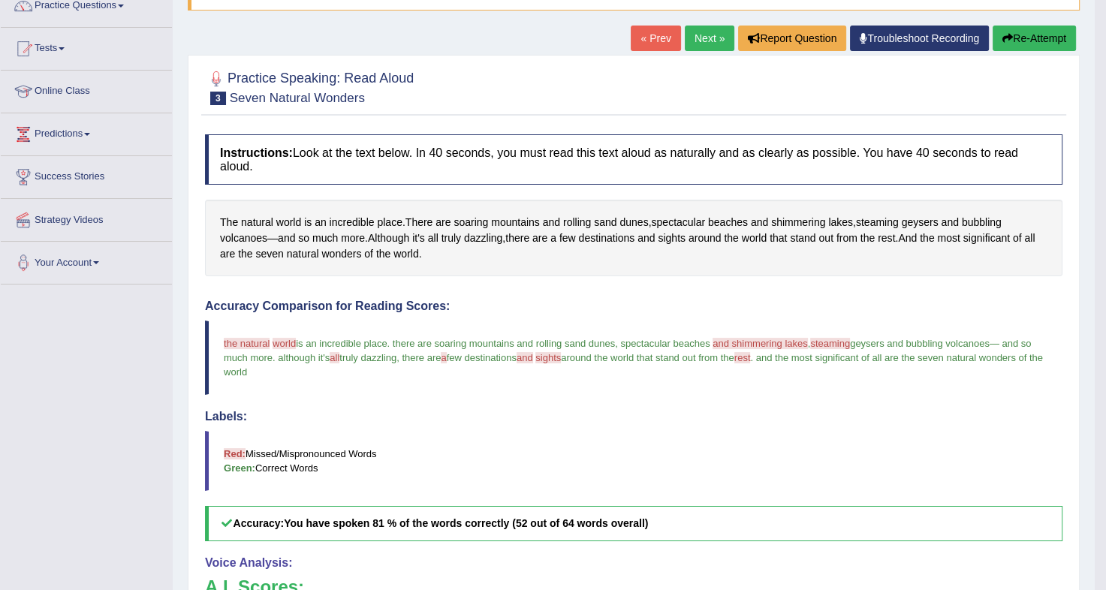
click at [1023, 35] on button "Re-Attempt" at bounding box center [1034, 39] width 83 height 26
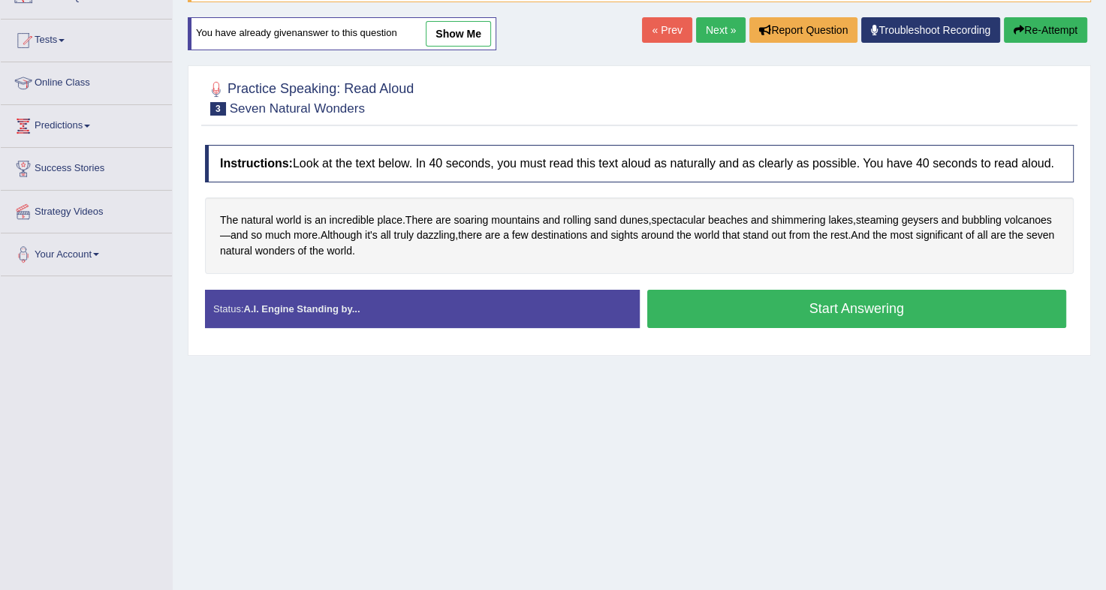
scroll to position [132, 0]
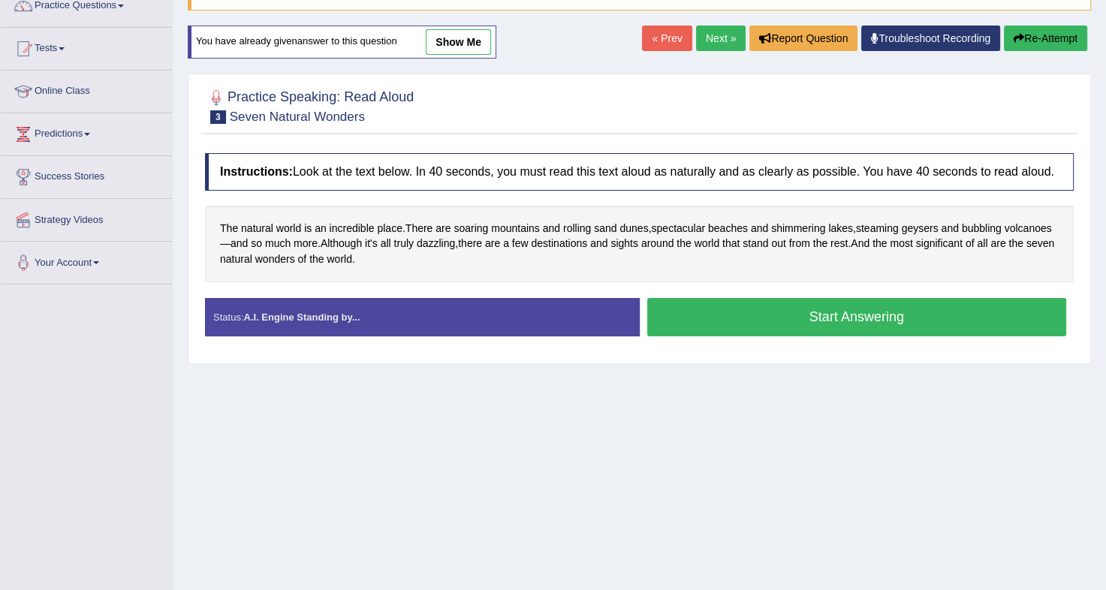
click at [818, 313] on button "Start Answering" at bounding box center [857, 317] width 420 height 38
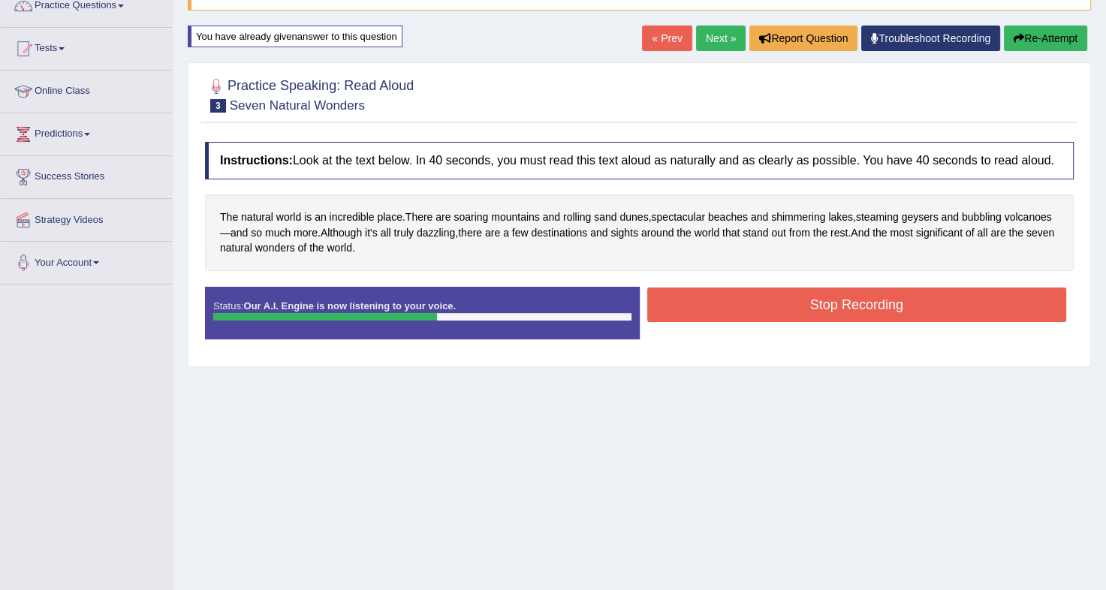
click at [828, 306] on button "Stop Recording" at bounding box center [857, 305] width 420 height 35
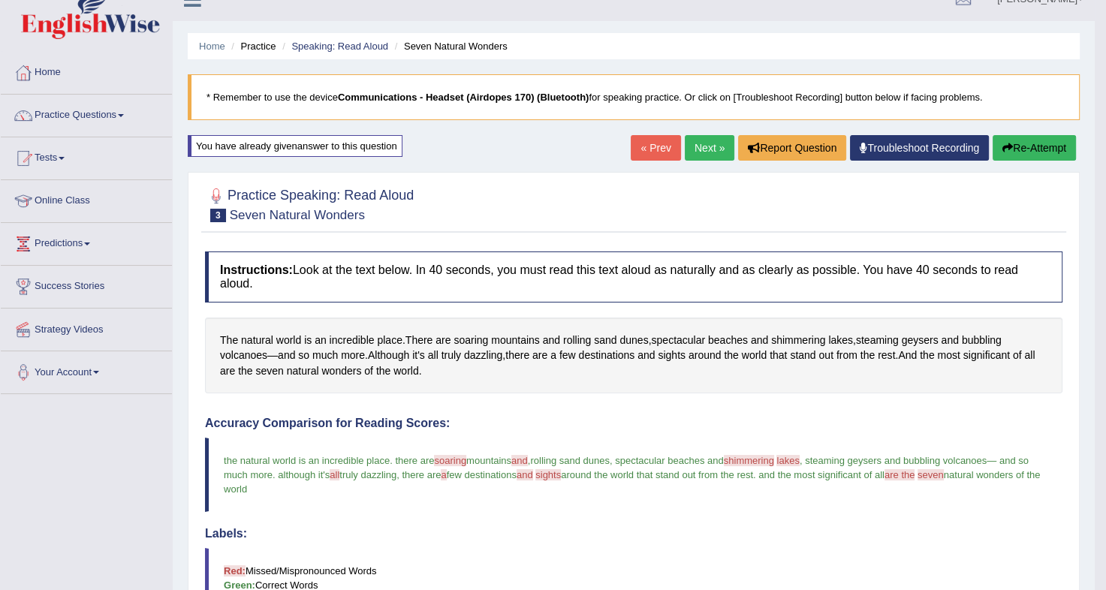
scroll to position [18, 0]
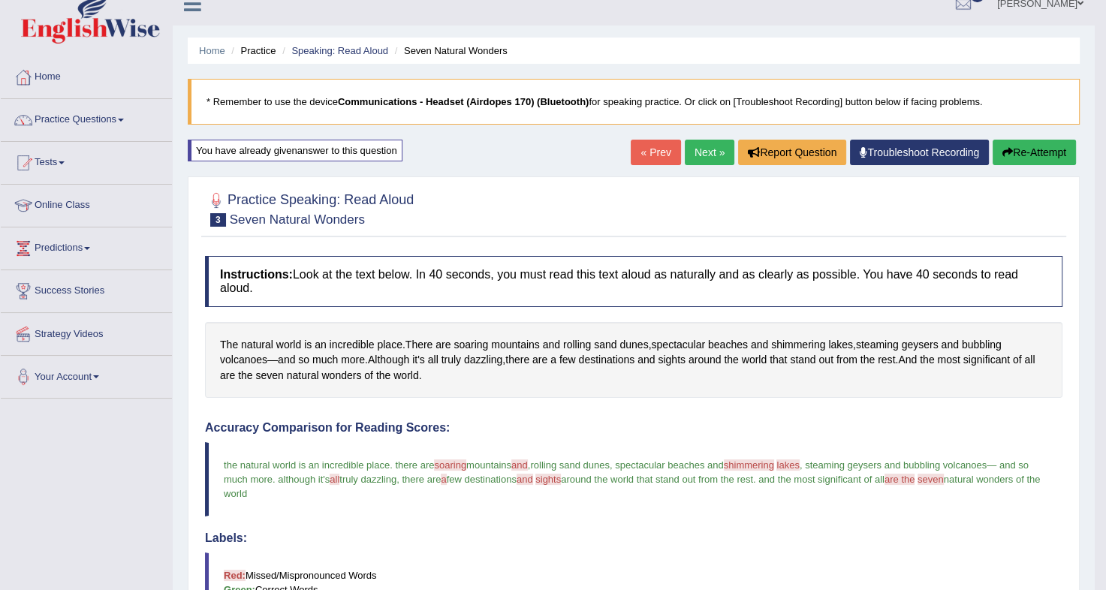
click at [1010, 152] on icon "button" at bounding box center [1007, 152] width 11 height 11
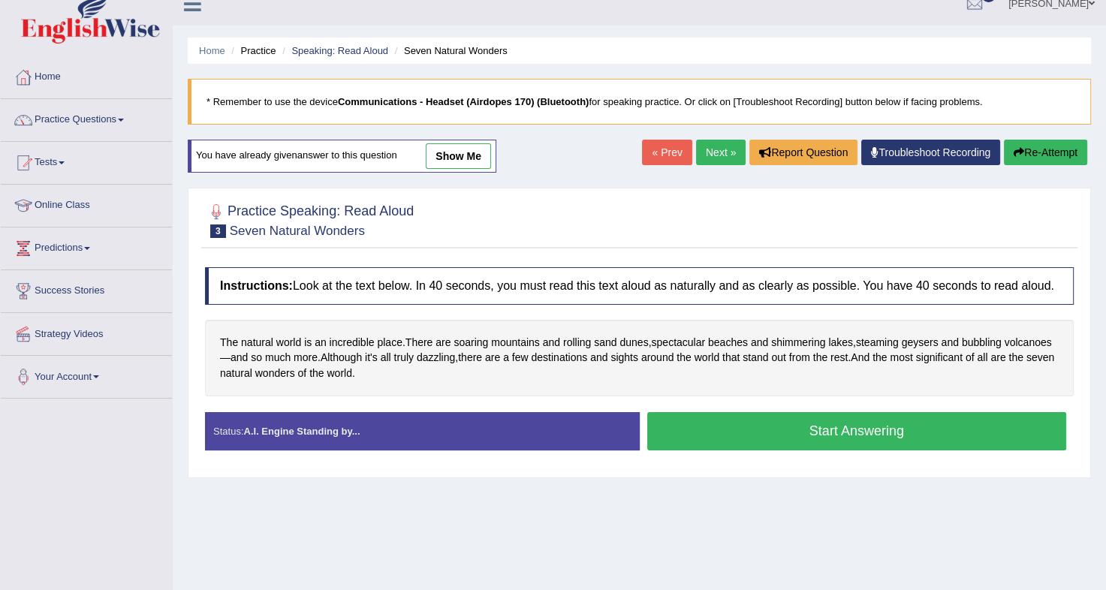
click at [823, 431] on button "Start Answering" at bounding box center [857, 431] width 420 height 38
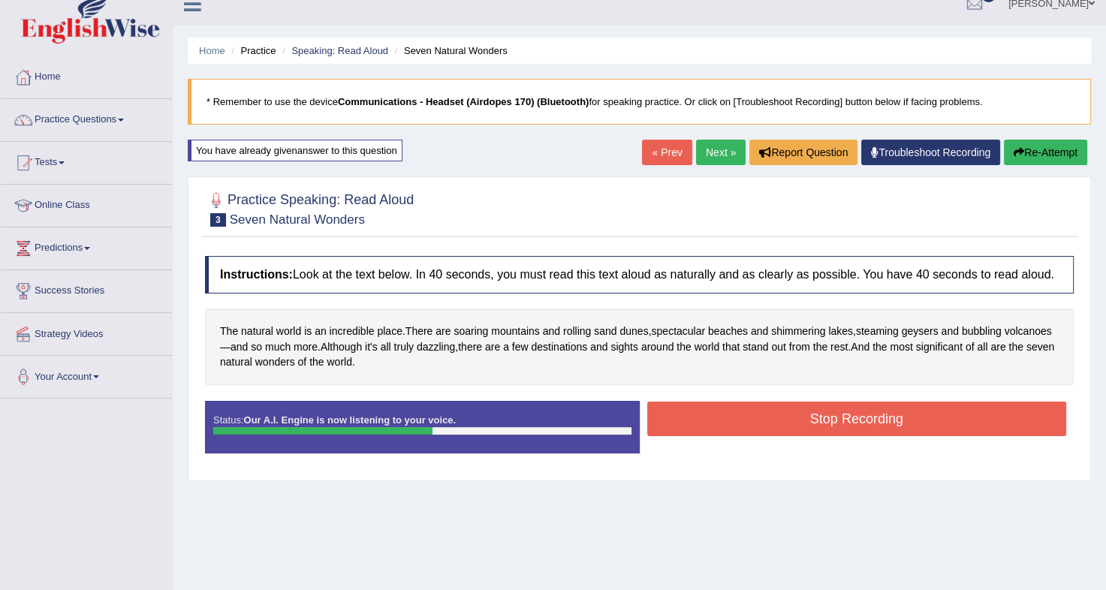
click at [842, 422] on button "Stop Recording" at bounding box center [857, 419] width 420 height 35
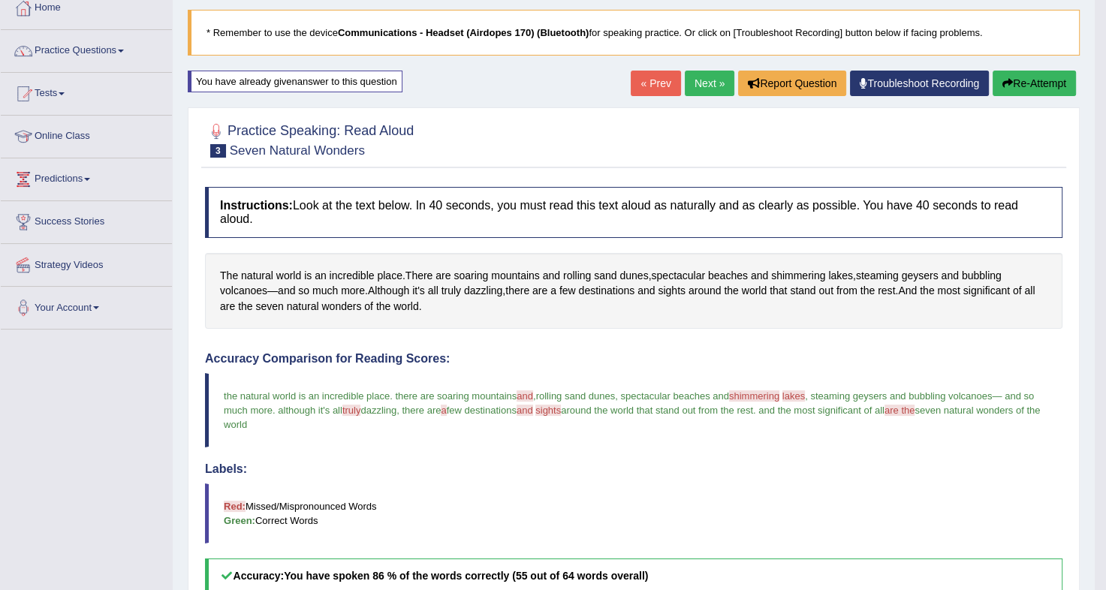
scroll to position [84, 0]
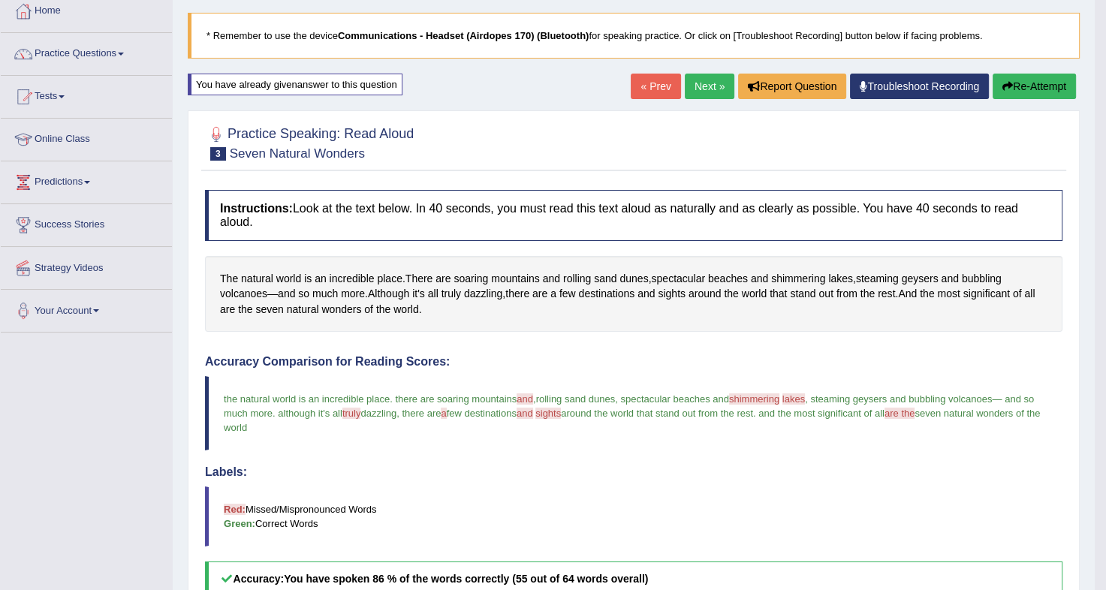
click at [1023, 86] on button "Re-Attempt" at bounding box center [1034, 87] width 83 height 26
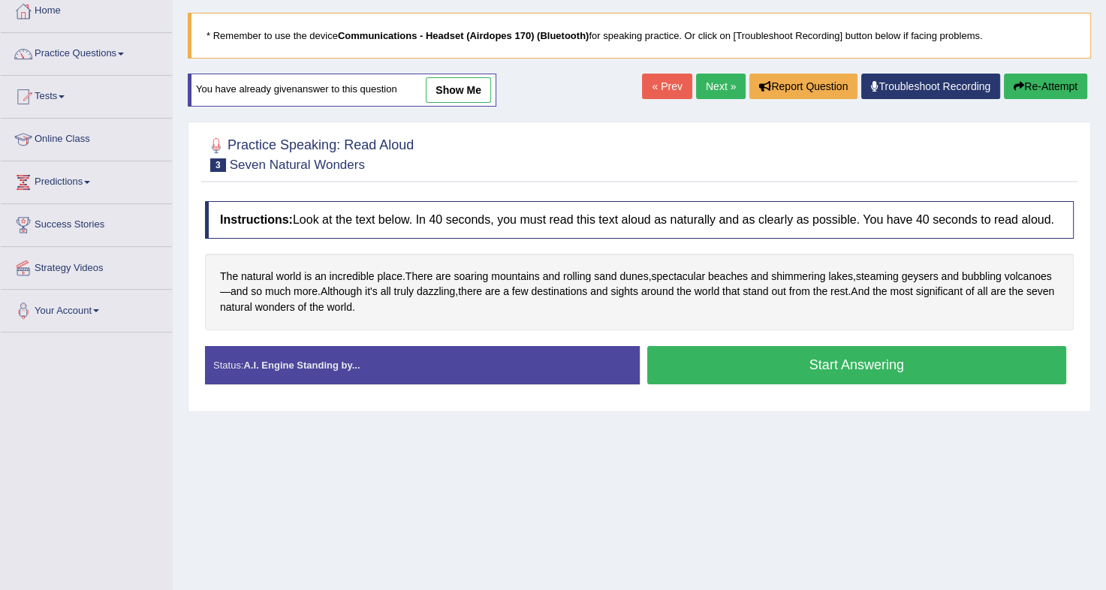
click at [810, 360] on button "Start Answering" at bounding box center [857, 365] width 420 height 38
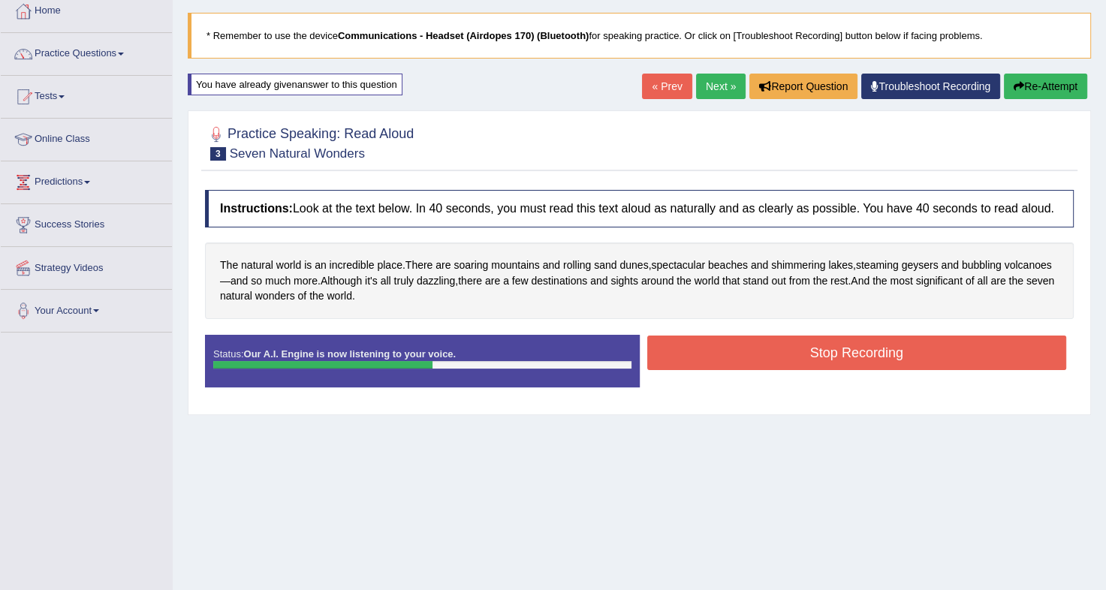
click at [828, 351] on button "Stop Recording" at bounding box center [857, 353] width 420 height 35
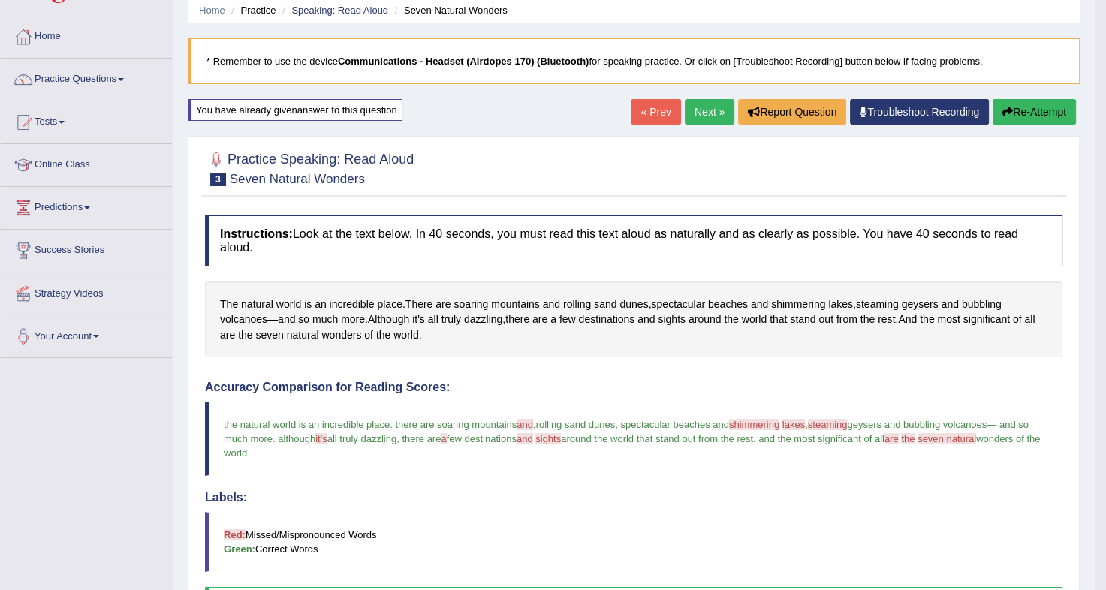
scroll to position [57, 0]
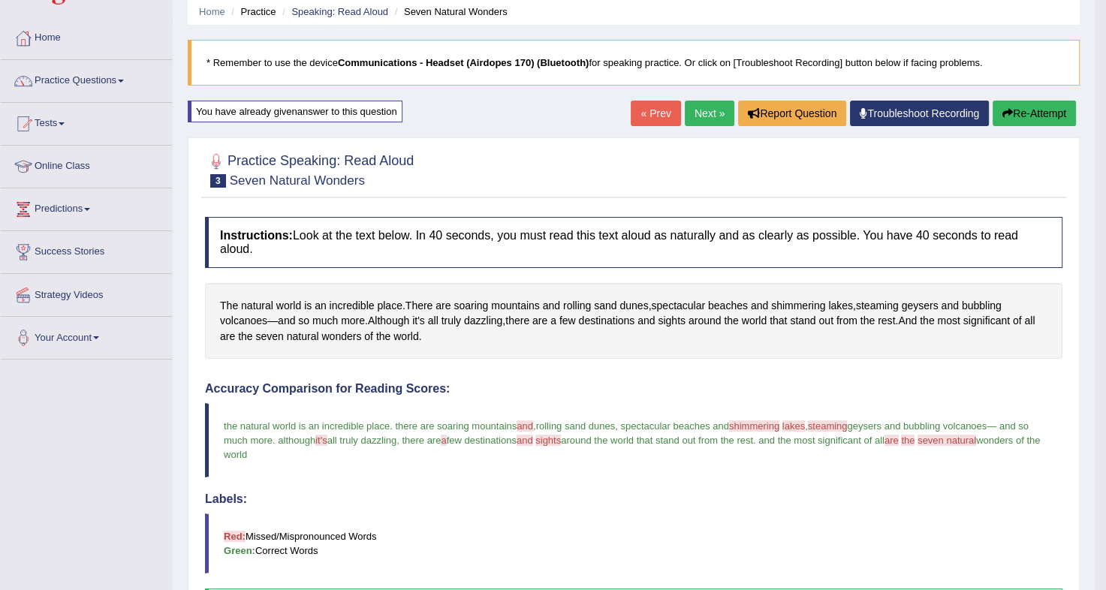
click at [1039, 103] on button "Re-Attempt" at bounding box center [1034, 114] width 83 height 26
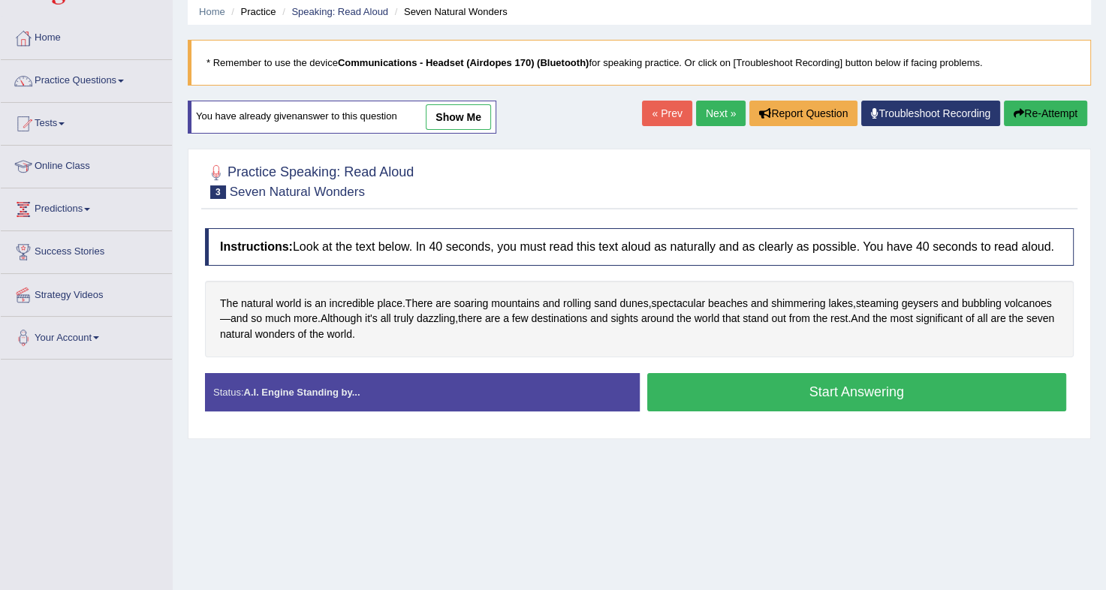
click at [796, 394] on button "Start Answering" at bounding box center [857, 392] width 420 height 38
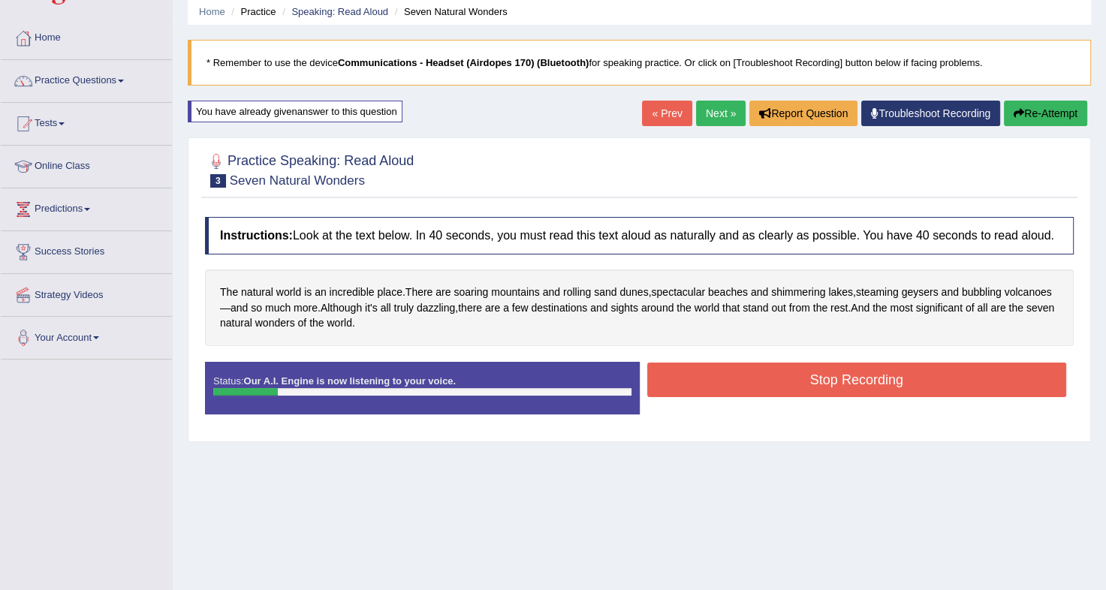
click at [1036, 101] on button "Re-Attempt" at bounding box center [1045, 114] width 83 height 26
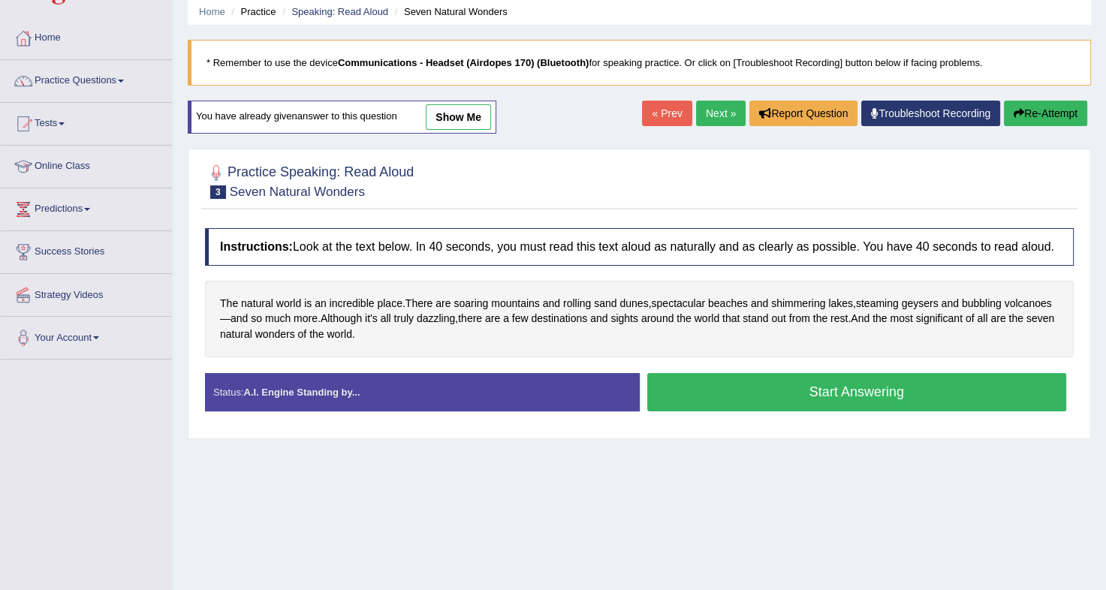
click at [773, 394] on button "Start Answering" at bounding box center [857, 392] width 420 height 38
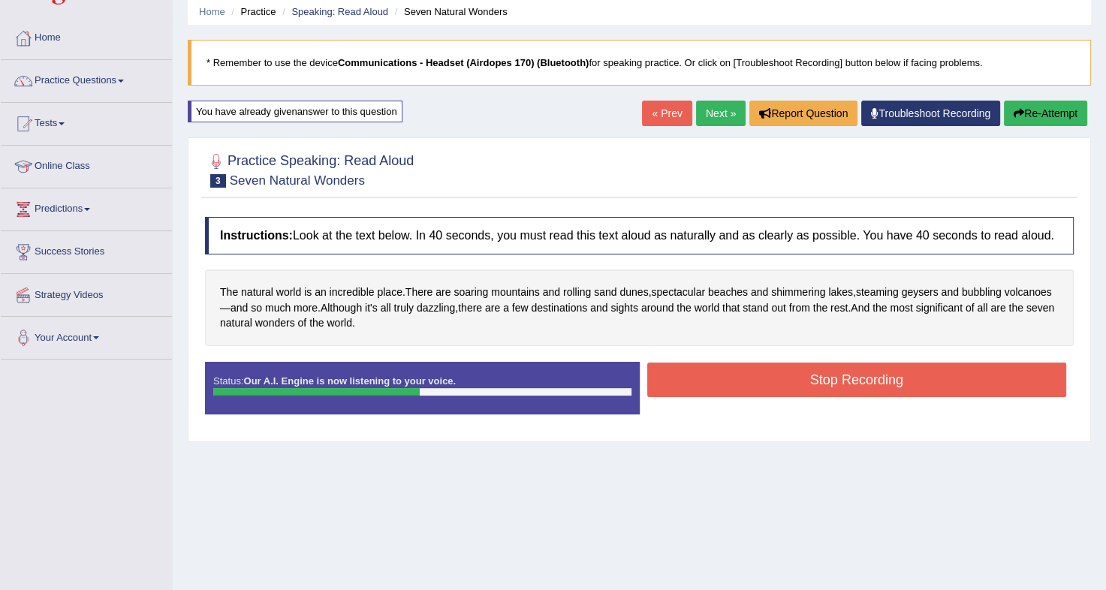
click at [788, 380] on button "Stop Recording" at bounding box center [857, 380] width 420 height 35
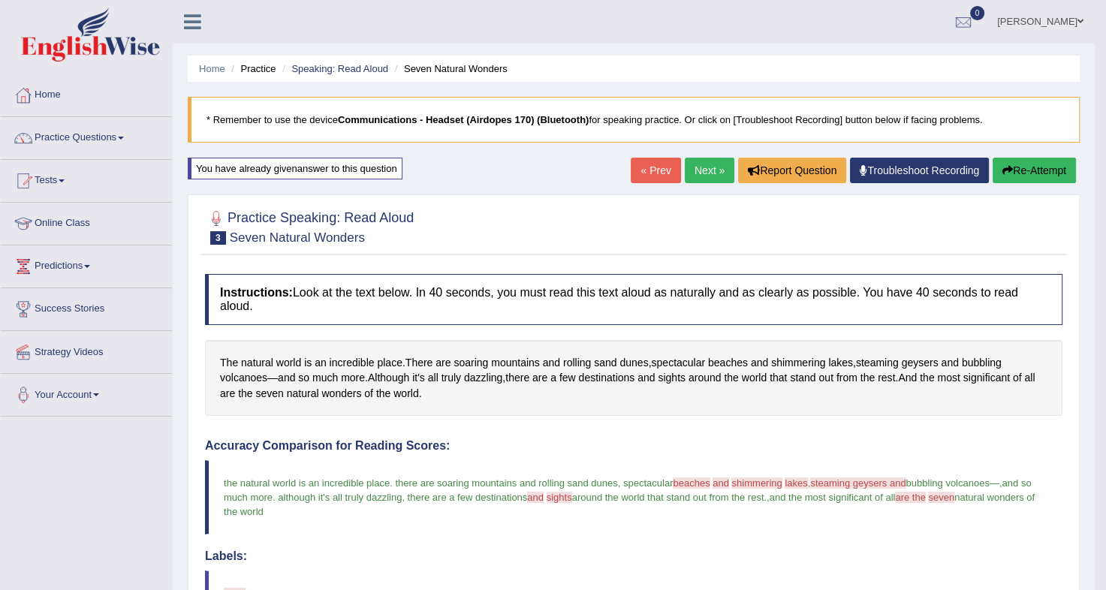
click at [1010, 166] on icon "button" at bounding box center [1007, 170] width 11 height 11
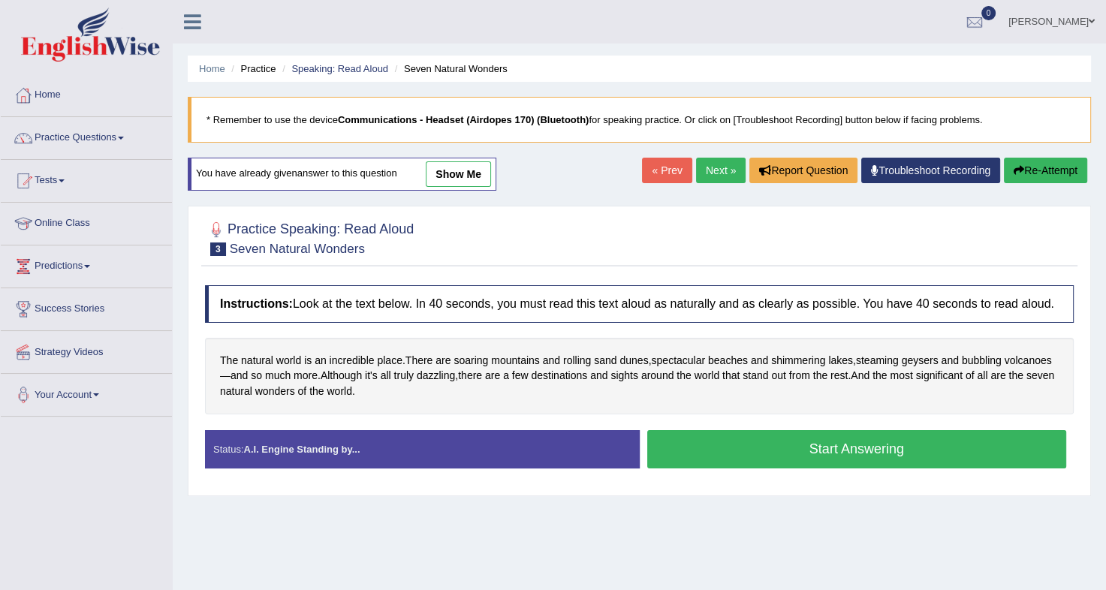
click at [760, 452] on button "Start Answering" at bounding box center [857, 449] width 420 height 38
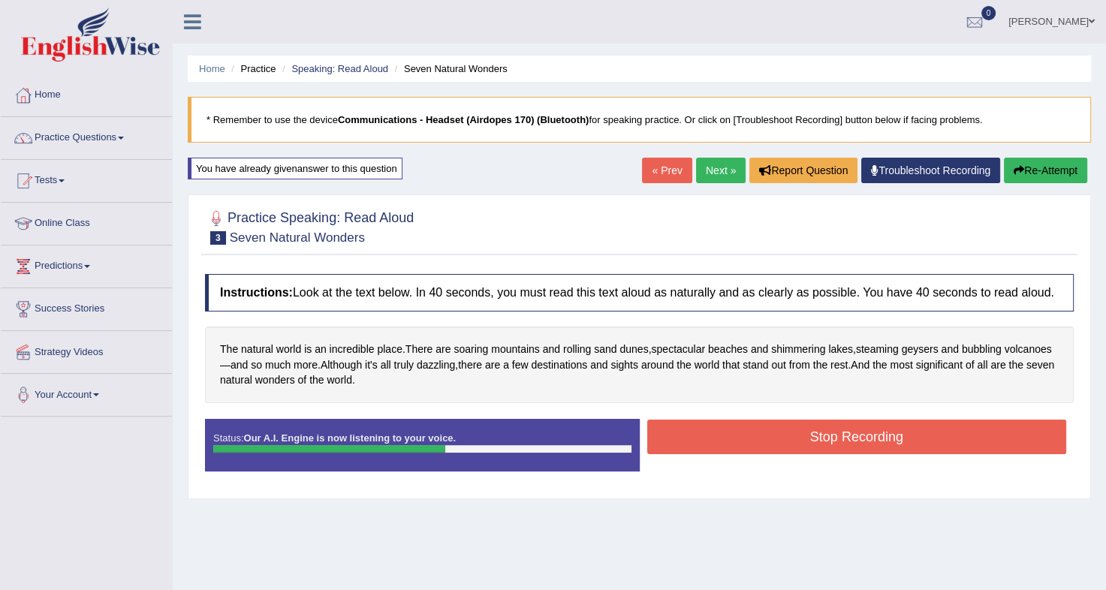
click at [812, 431] on button "Stop Recording" at bounding box center [857, 437] width 420 height 35
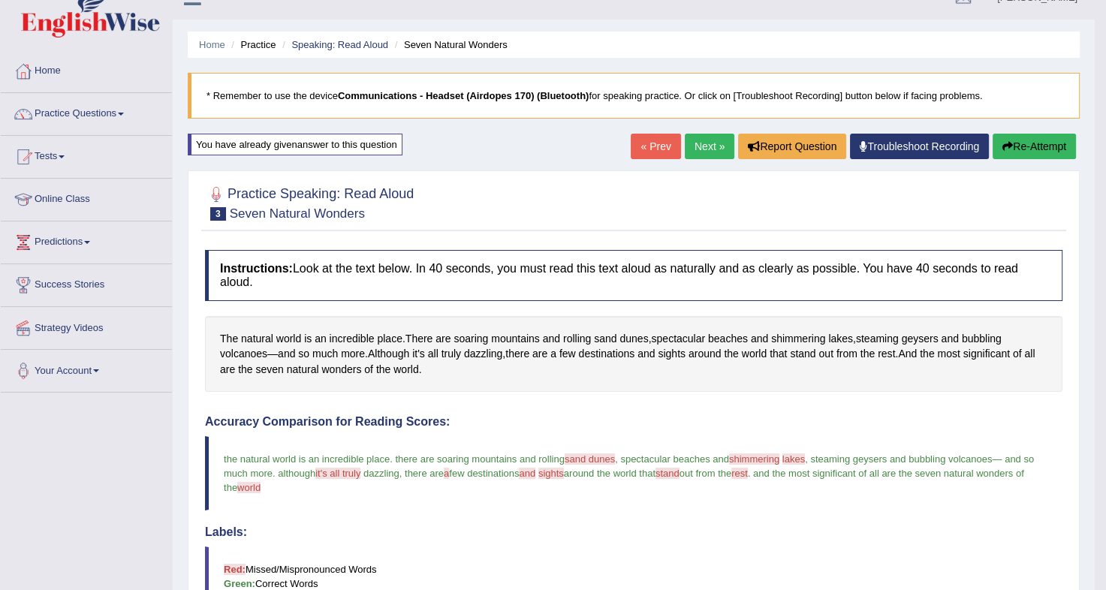
scroll to position [2, 0]
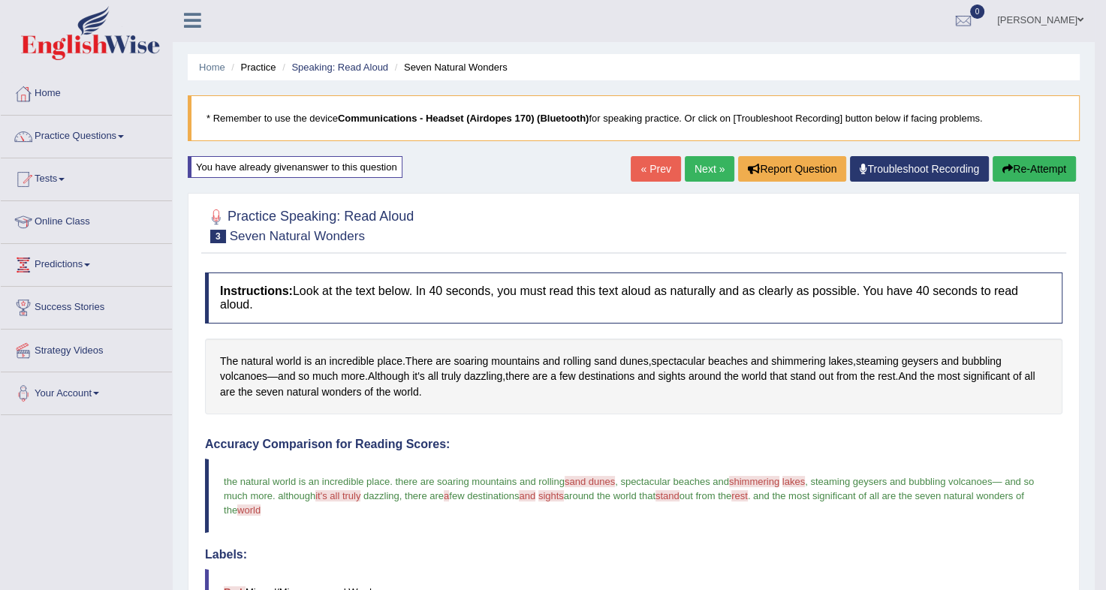
click at [1030, 162] on button "Re-Attempt" at bounding box center [1034, 169] width 83 height 26
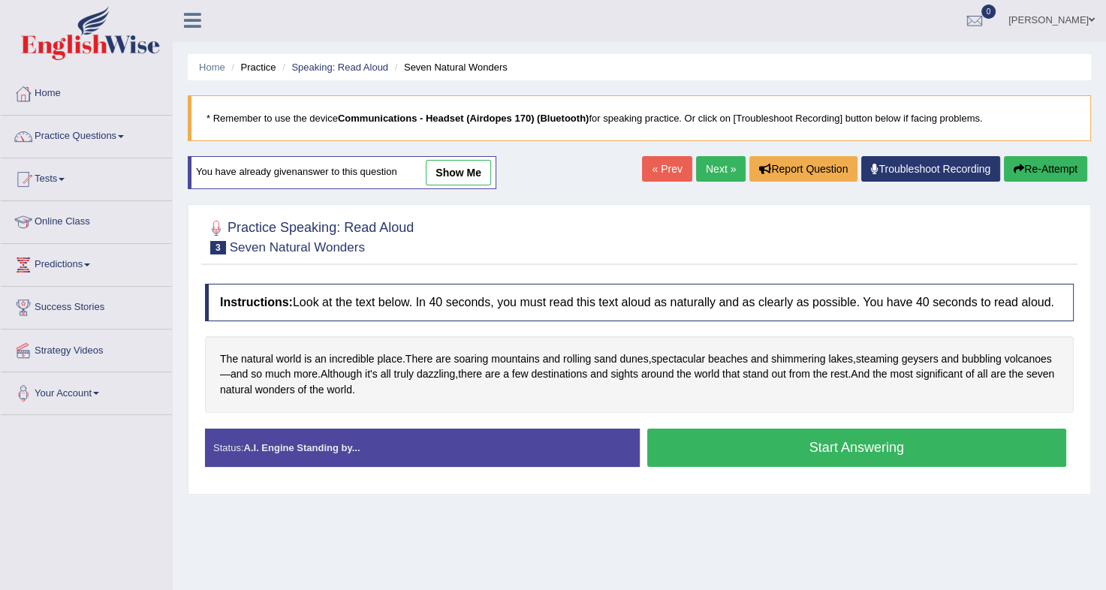
click at [855, 445] on button "Start Answering" at bounding box center [857, 448] width 420 height 38
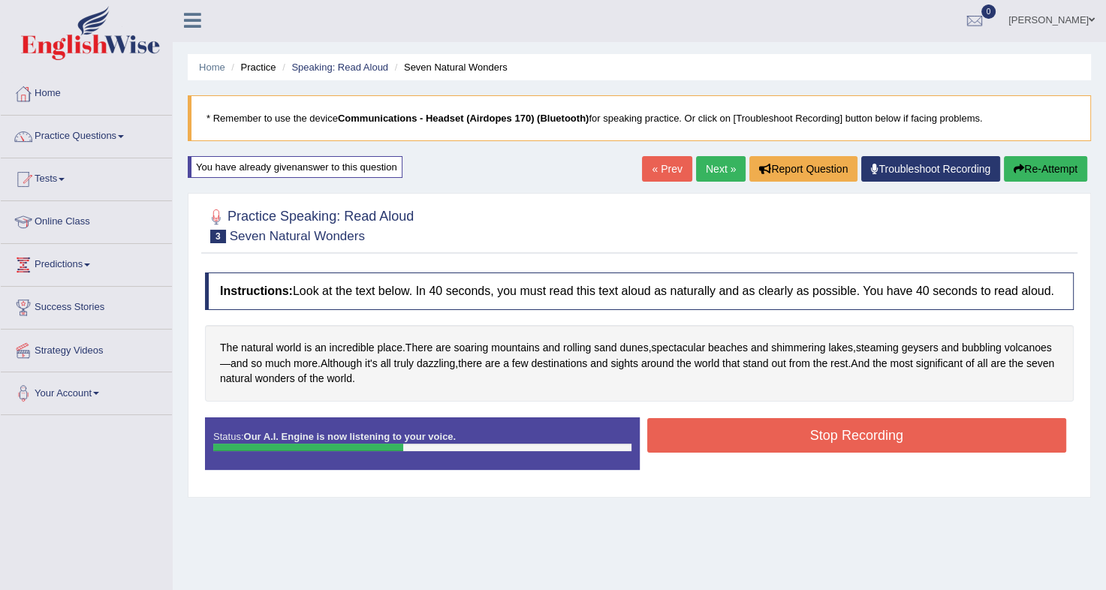
click at [864, 433] on button "Stop Recording" at bounding box center [857, 435] width 420 height 35
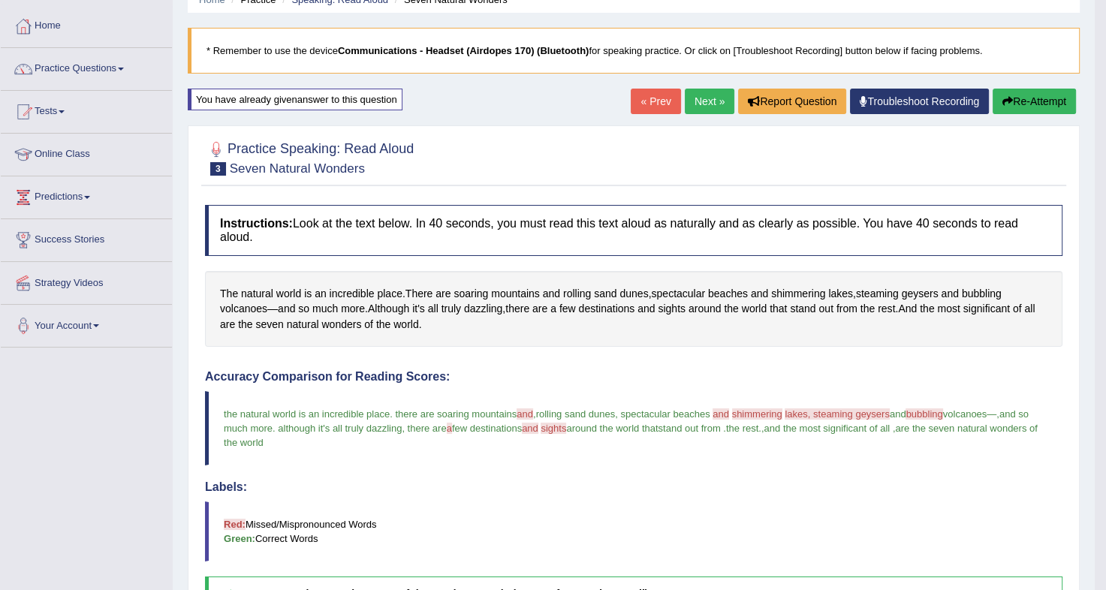
scroll to position [67, 0]
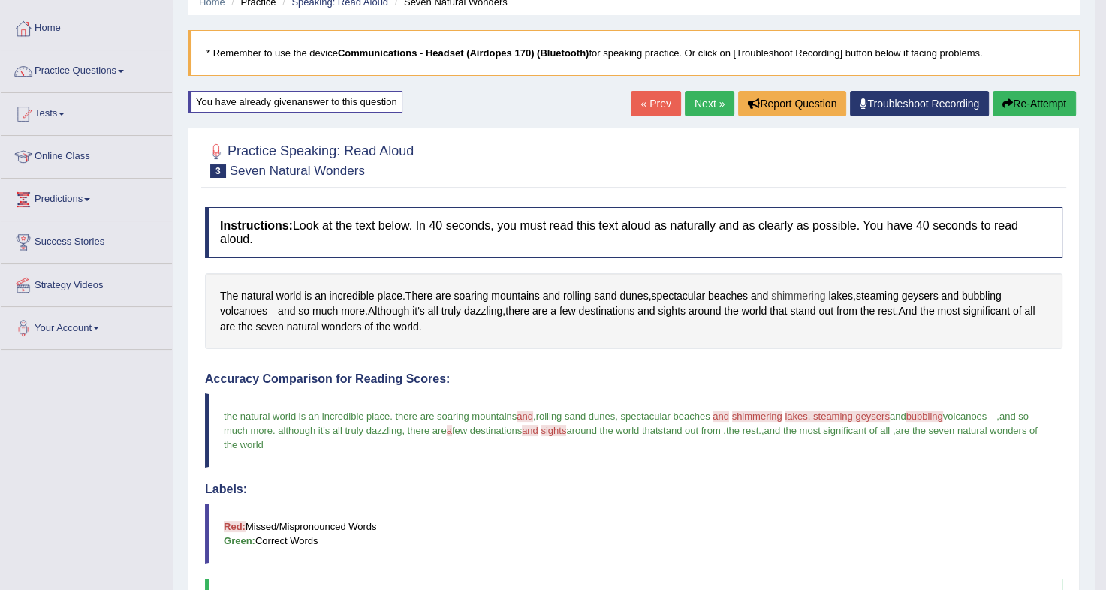
click at [807, 288] on span "shimmering" at bounding box center [798, 296] width 54 height 16
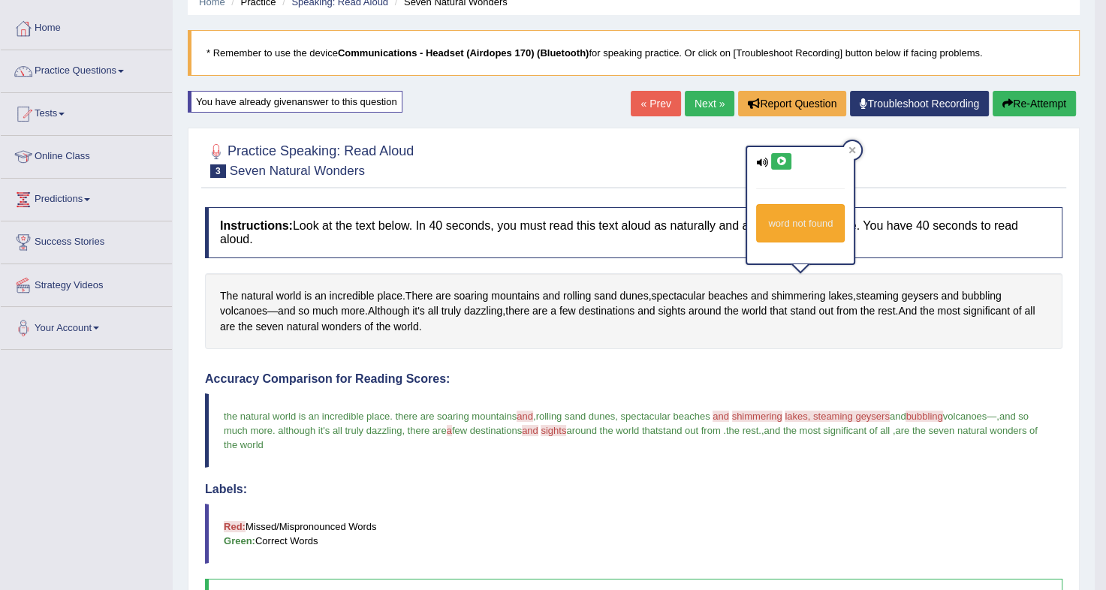
click at [782, 161] on icon at bounding box center [781, 161] width 11 height 9
click at [1024, 107] on button "Re-Attempt" at bounding box center [1034, 104] width 83 height 26
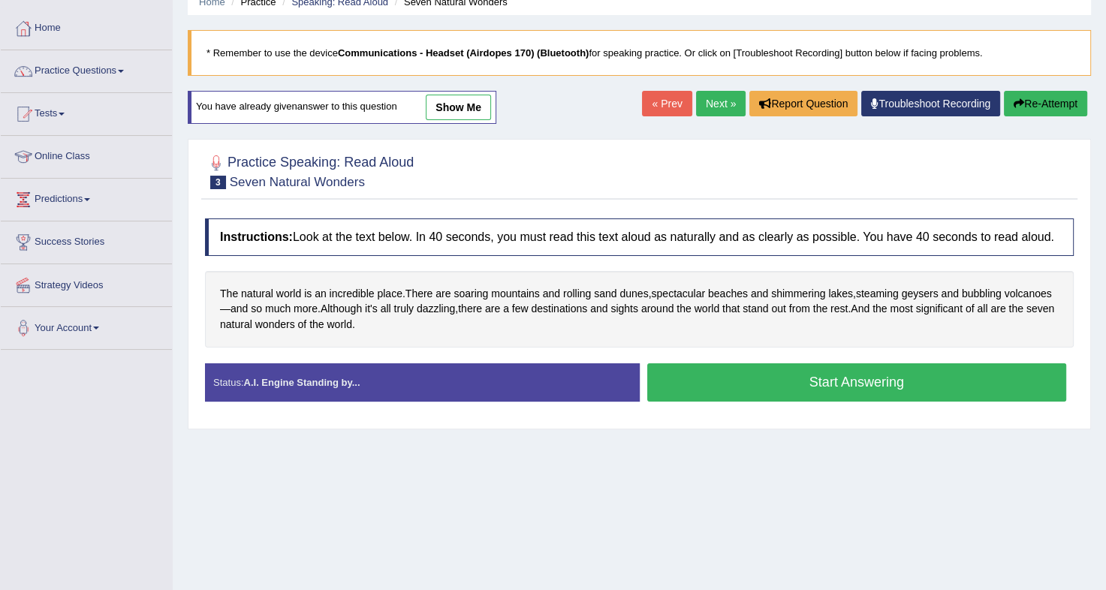
click at [792, 376] on button "Start Answering" at bounding box center [857, 382] width 420 height 38
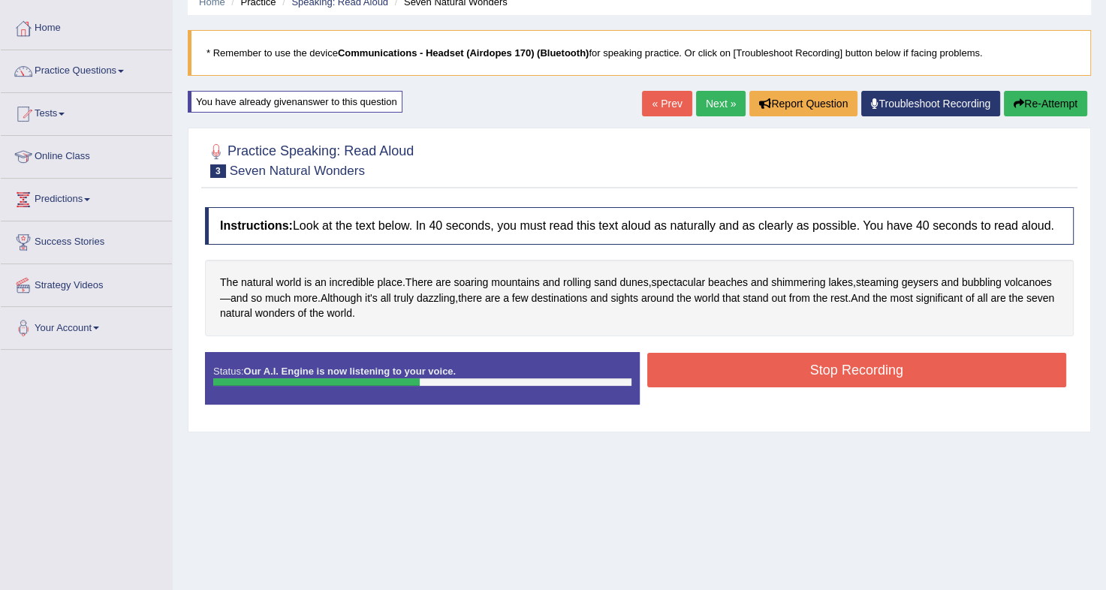
click at [806, 371] on button "Stop Recording" at bounding box center [857, 370] width 420 height 35
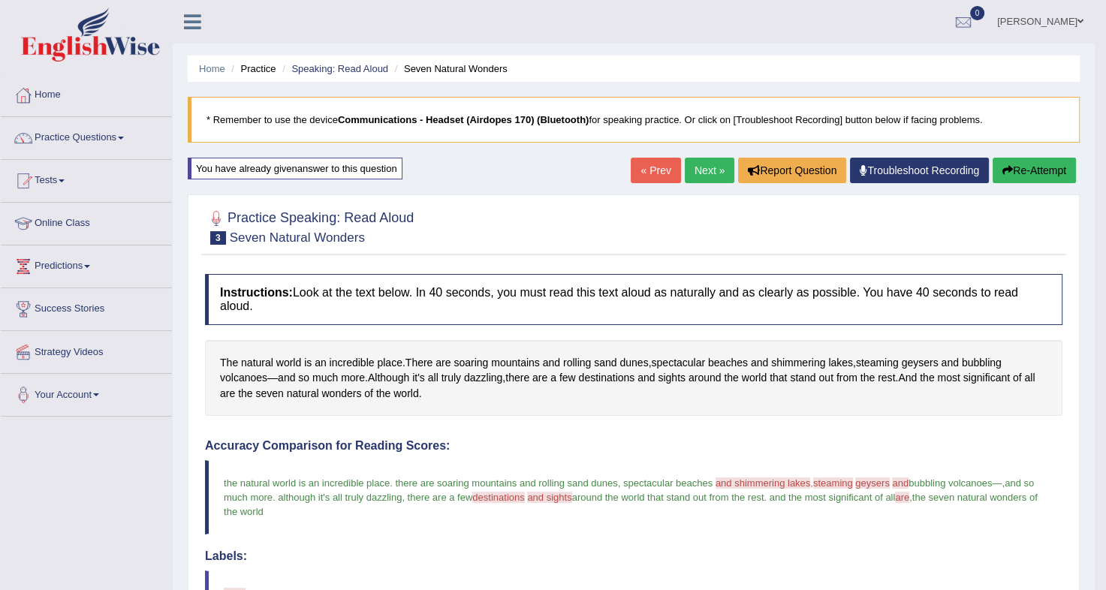
click at [1005, 161] on button "Re-Attempt" at bounding box center [1034, 171] width 83 height 26
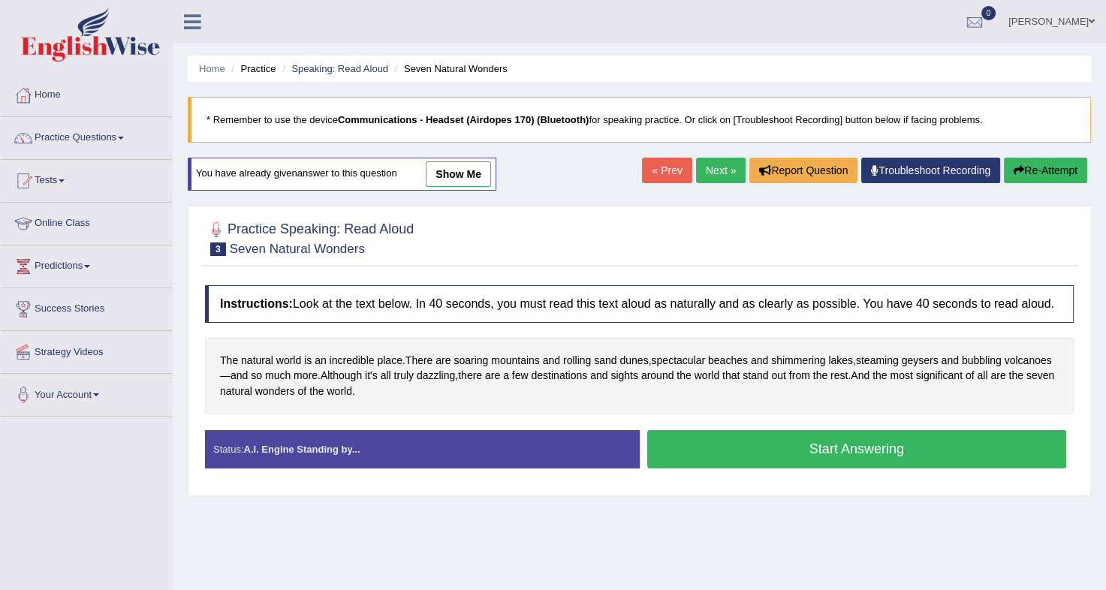
click at [784, 448] on button "Start Answering" at bounding box center [857, 449] width 420 height 38
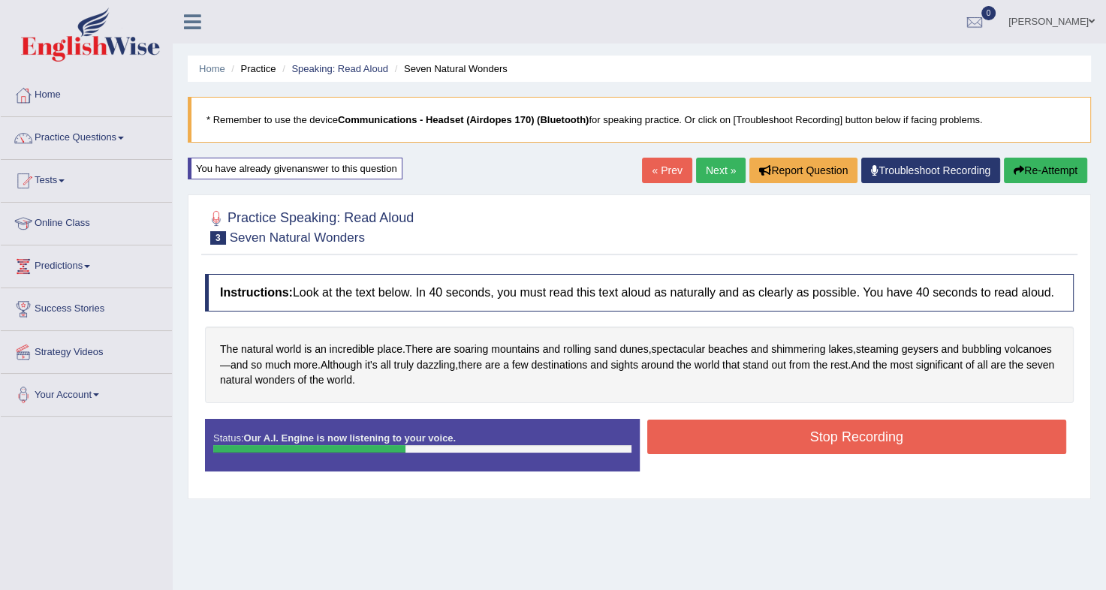
click at [797, 439] on button "Stop Recording" at bounding box center [857, 437] width 420 height 35
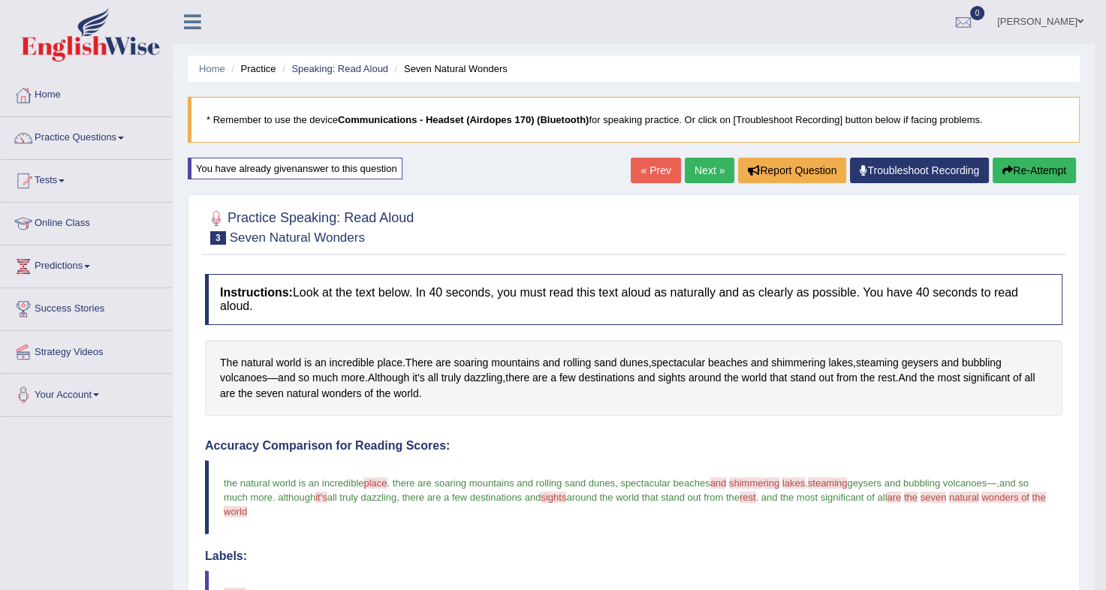
click at [1027, 162] on button "Re-Attempt" at bounding box center [1034, 171] width 83 height 26
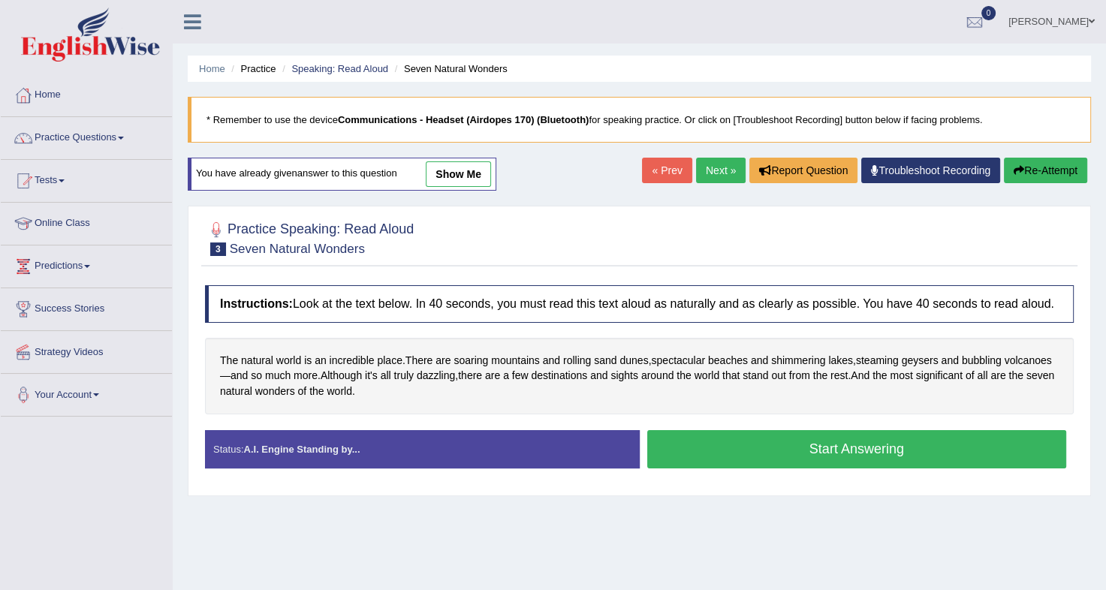
click at [806, 451] on button "Start Answering" at bounding box center [857, 449] width 420 height 38
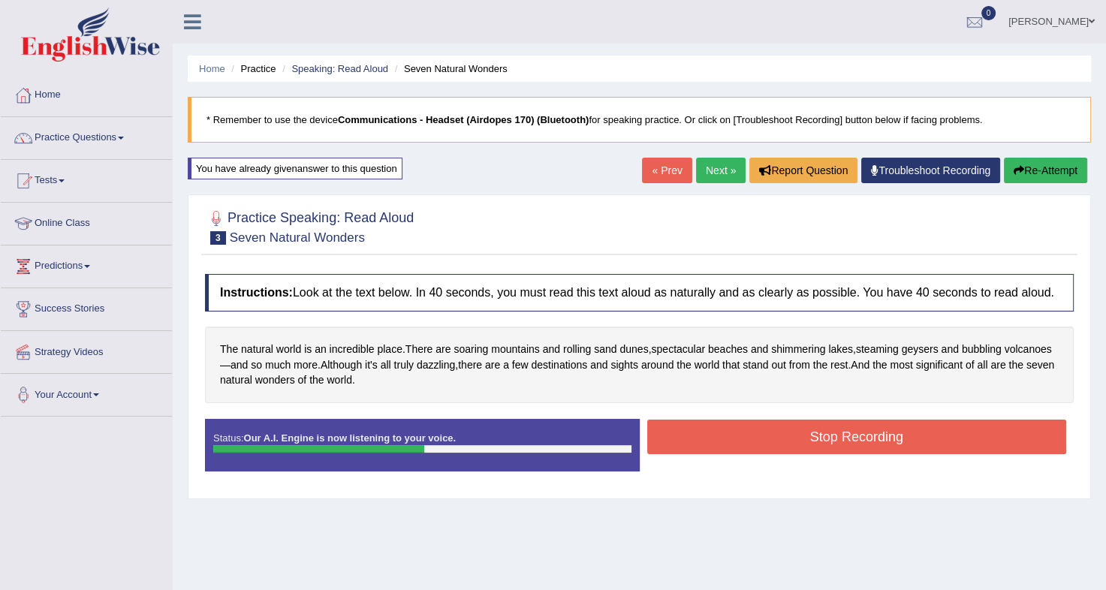
click at [824, 433] on button "Stop Recording" at bounding box center [857, 437] width 420 height 35
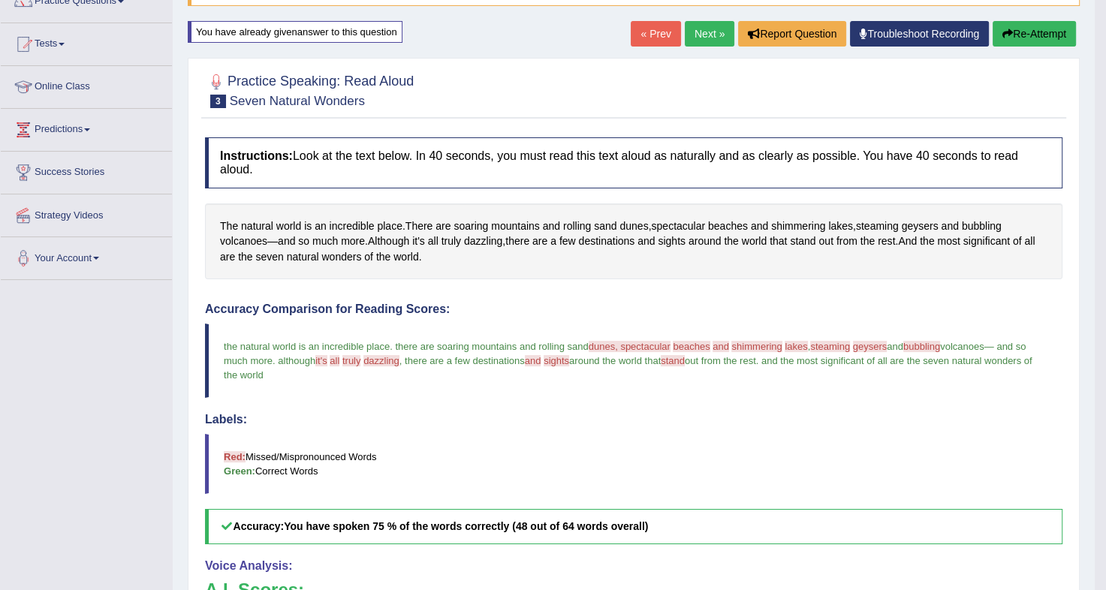
scroll to position [134, 0]
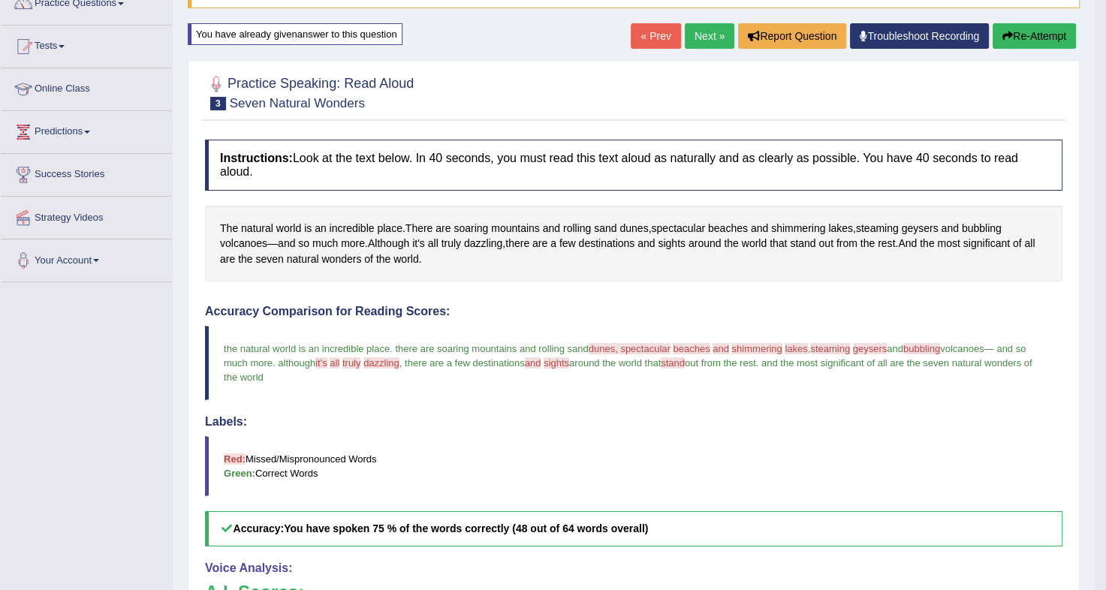
click at [1004, 32] on icon "button" at bounding box center [1007, 36] width 11 height 11
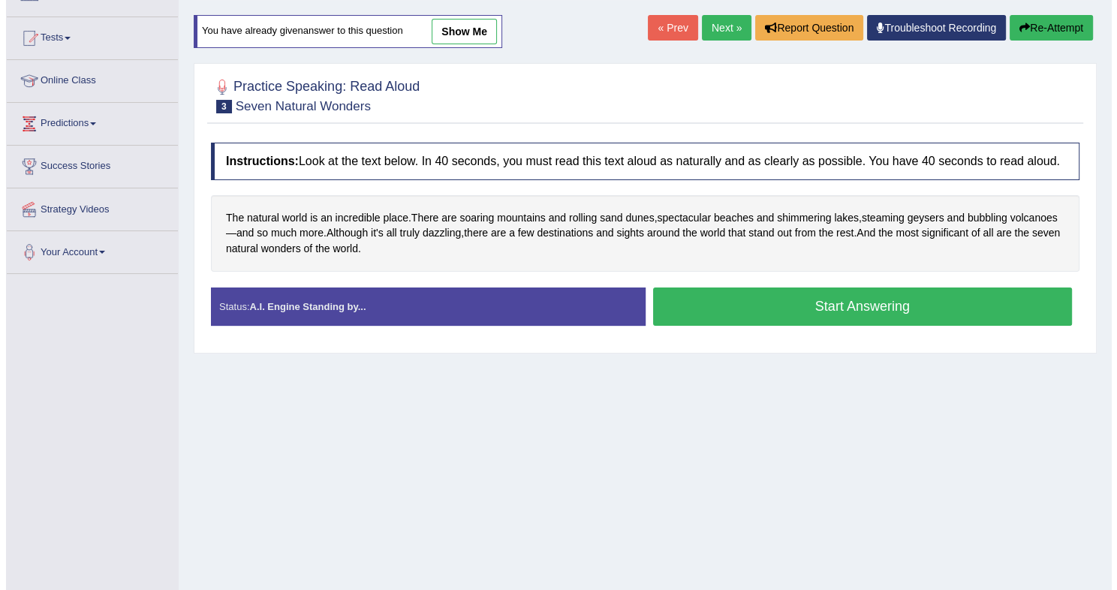
scroll to position [134, 0]
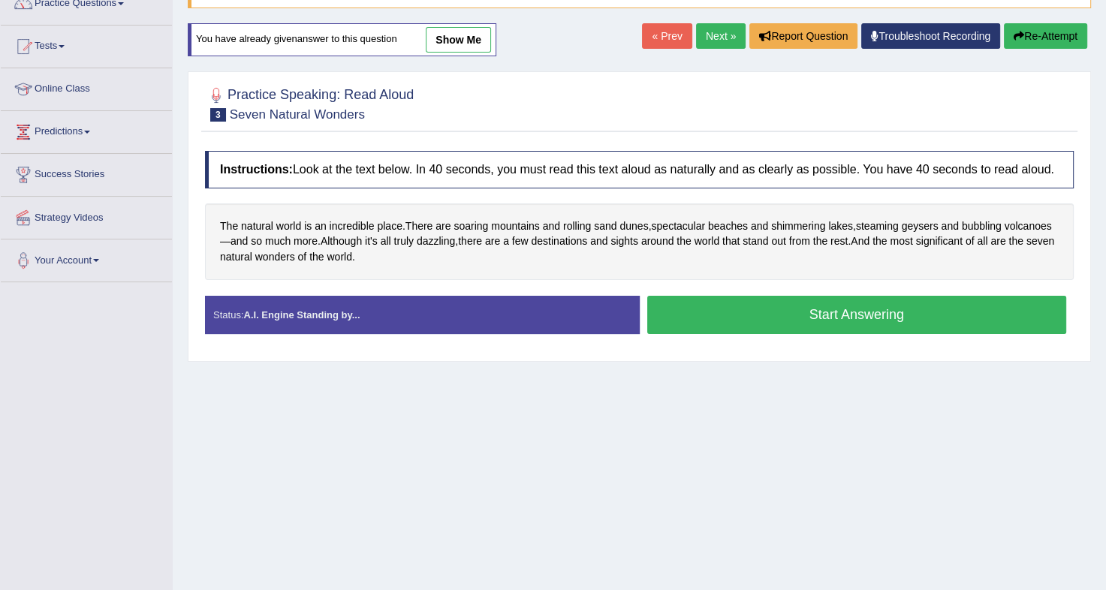
click at [806, 311] on button "Start Answering" at bounding box center [857, 315] width 420 height 38
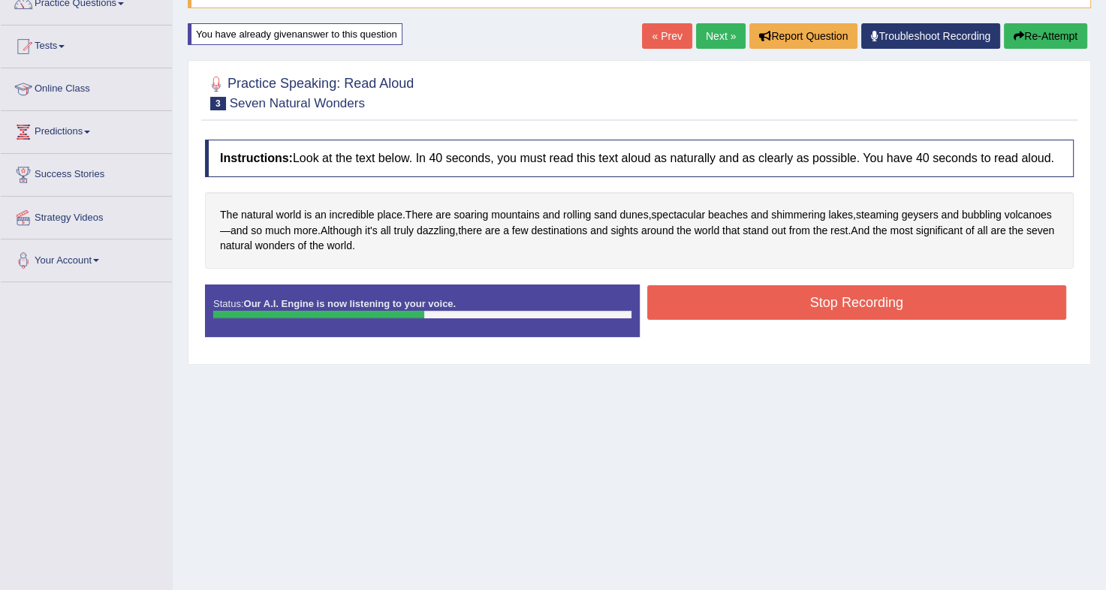
click at [816, 308] on button "Stop Recording" at bounding box center [857, 302] width 420 height 35
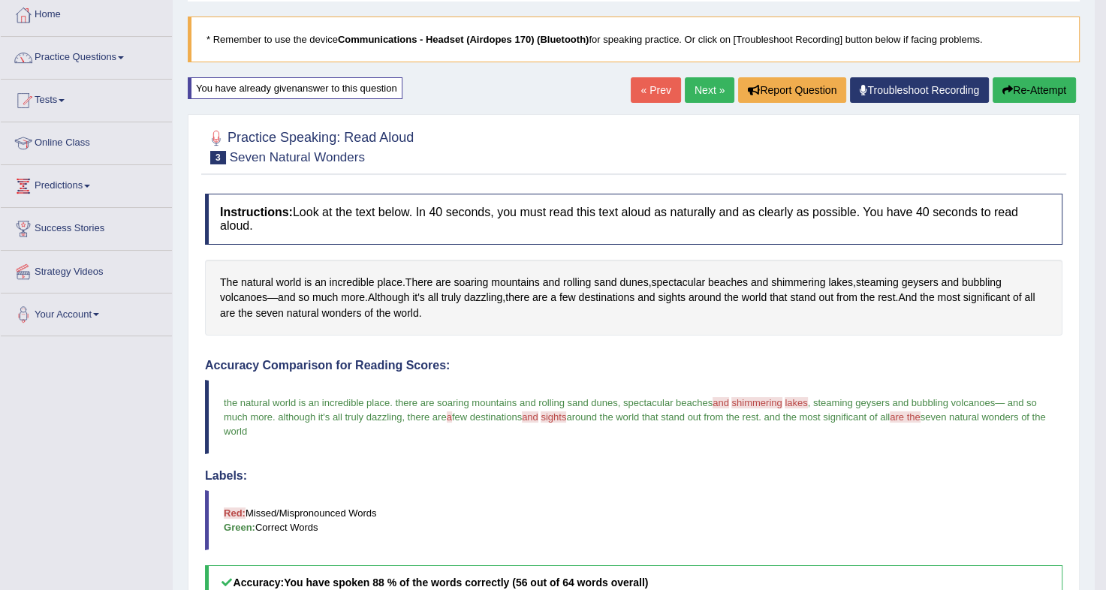
scroll to position [78, 0]
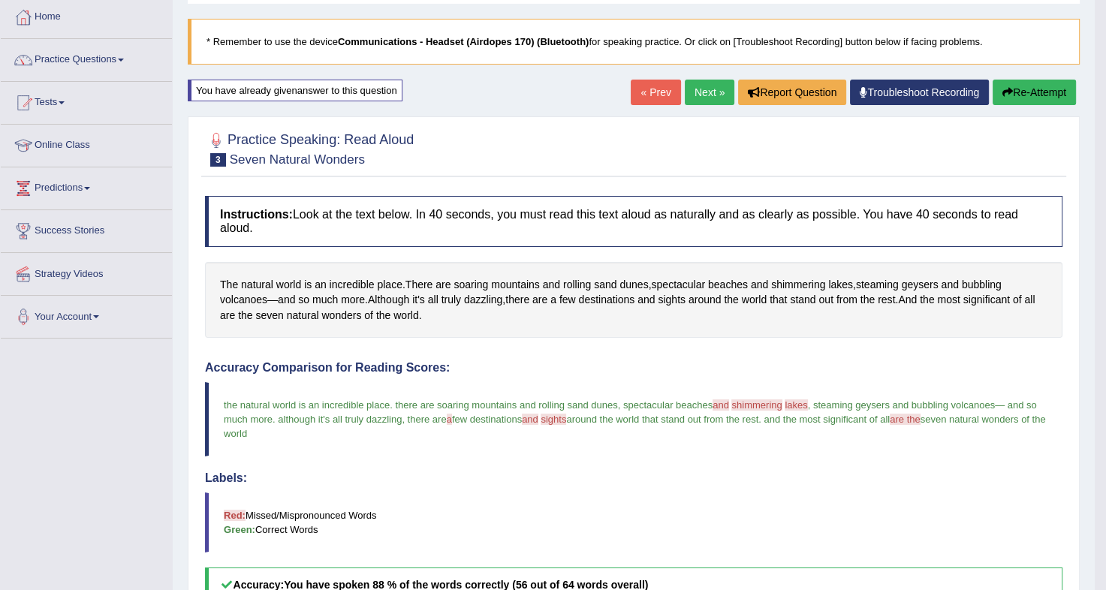
click at [1009, 92] on icon "button" at bounding box center [1007, 92] width 11 height 11
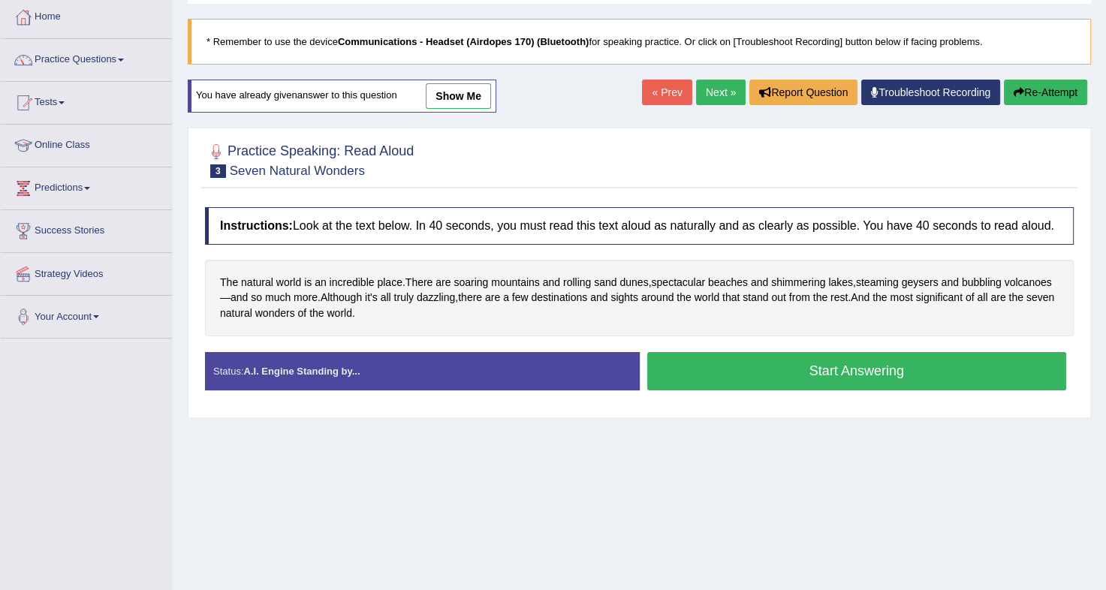
click at [747, 366] on button "Start Answering" at bounding box center [857, 371] width 420 height 38
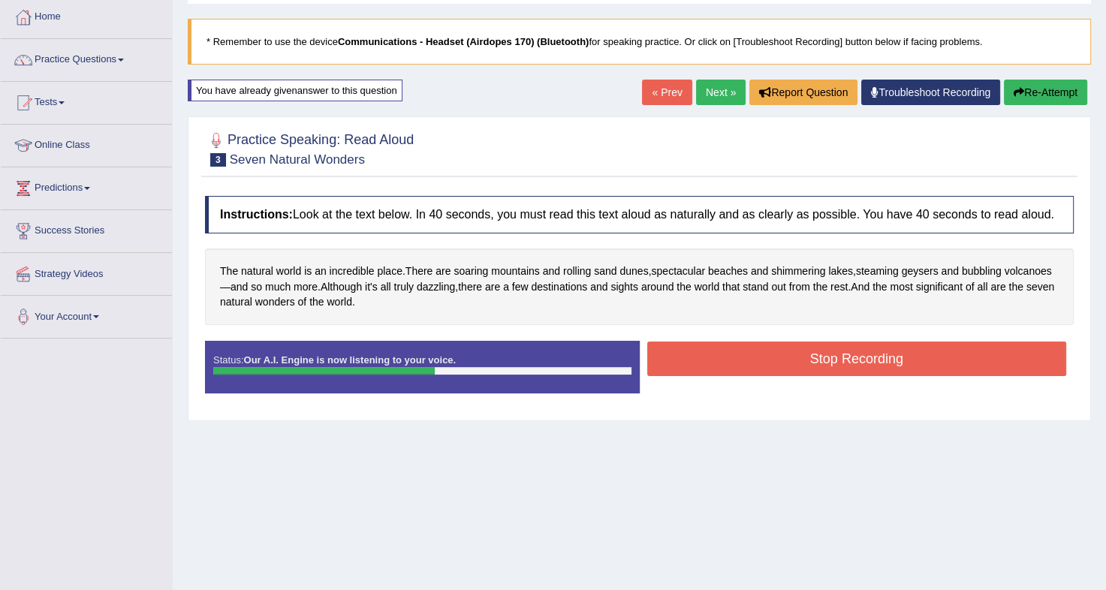
click at [761, 356] on button "Stop Recording" at bounding box center [857, 359] width 420 height 35
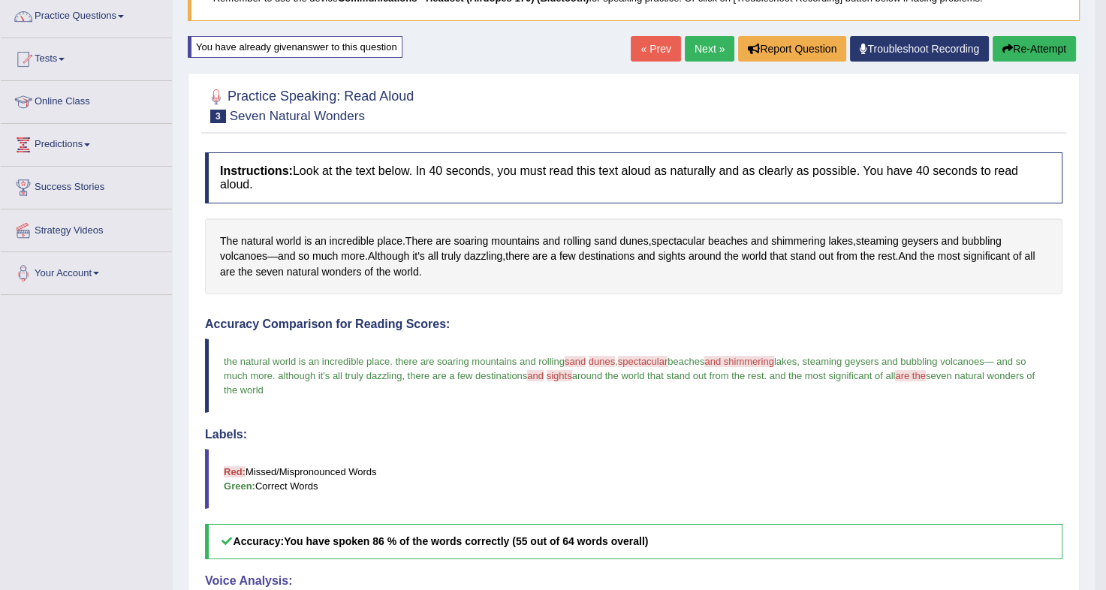
scroll to position [125, 0]
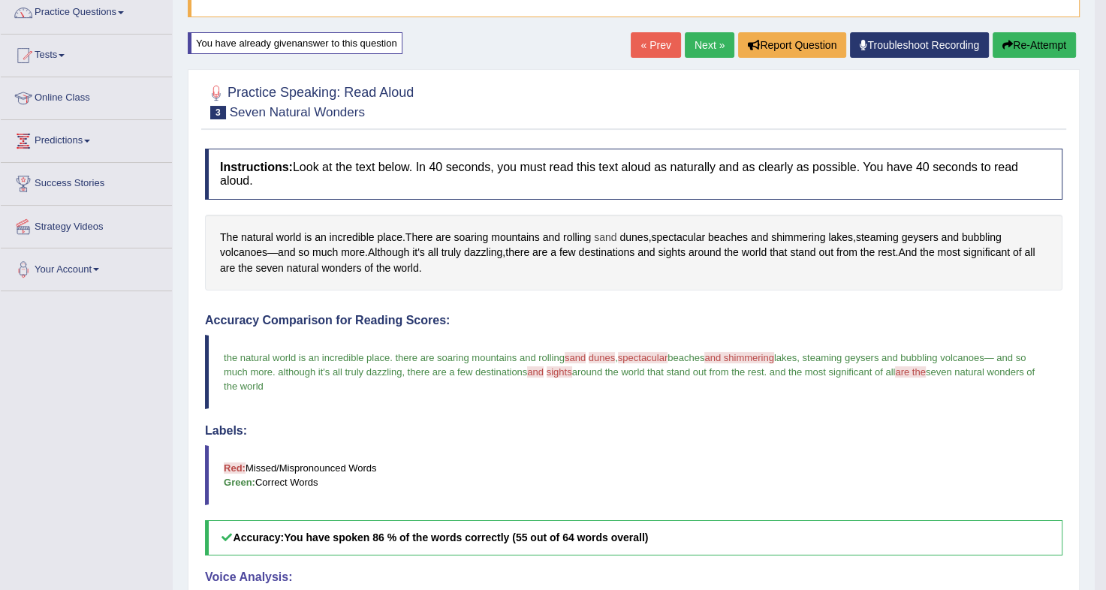
click at [609, 230] on span "sand" at bounding box center [605, 238] width 23 height 16
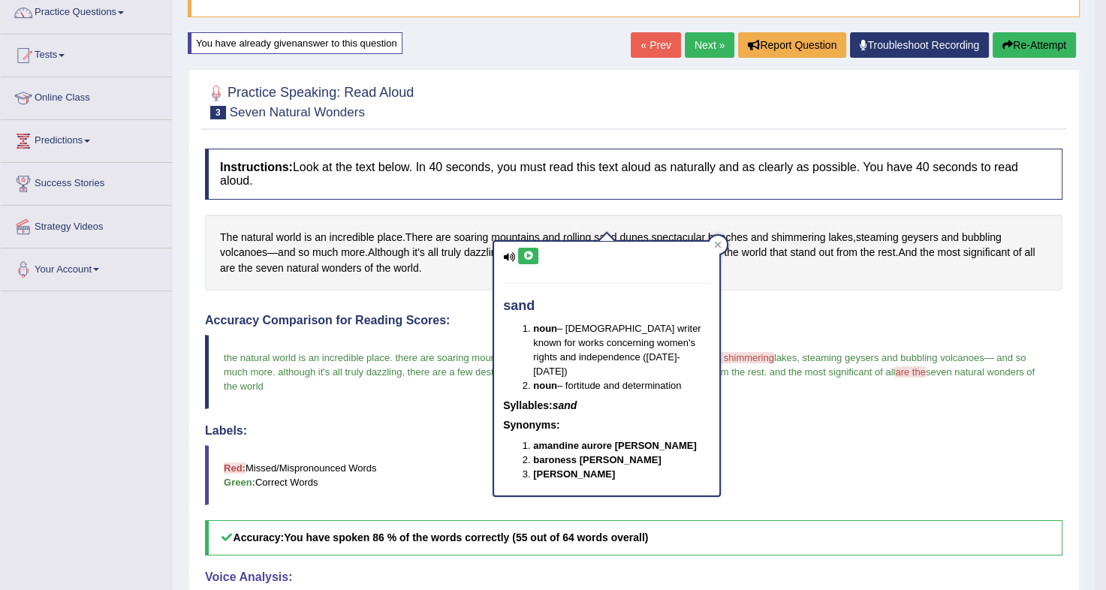
click at [530, 252] on icon at bounding box center [528, 256] width 11 height 9
click at [633, 230] on span "dunes" at bounding box center [633, 238] width 29 height 16
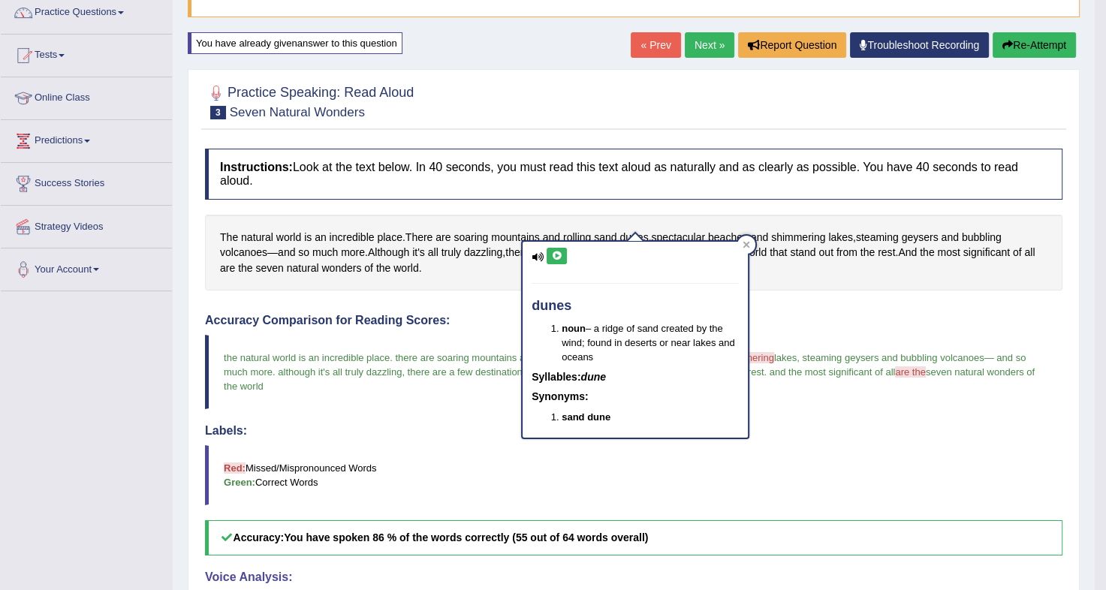
click at [550, 250] on button at bounding box center [557, 256] width 20 height 17
click at [892, 306] on div "Created with Highcharts 7.1.2 Great Too slow Too fast Time Speech pace meter: 0…" at bounding box center [852, 306] width 436 height 1
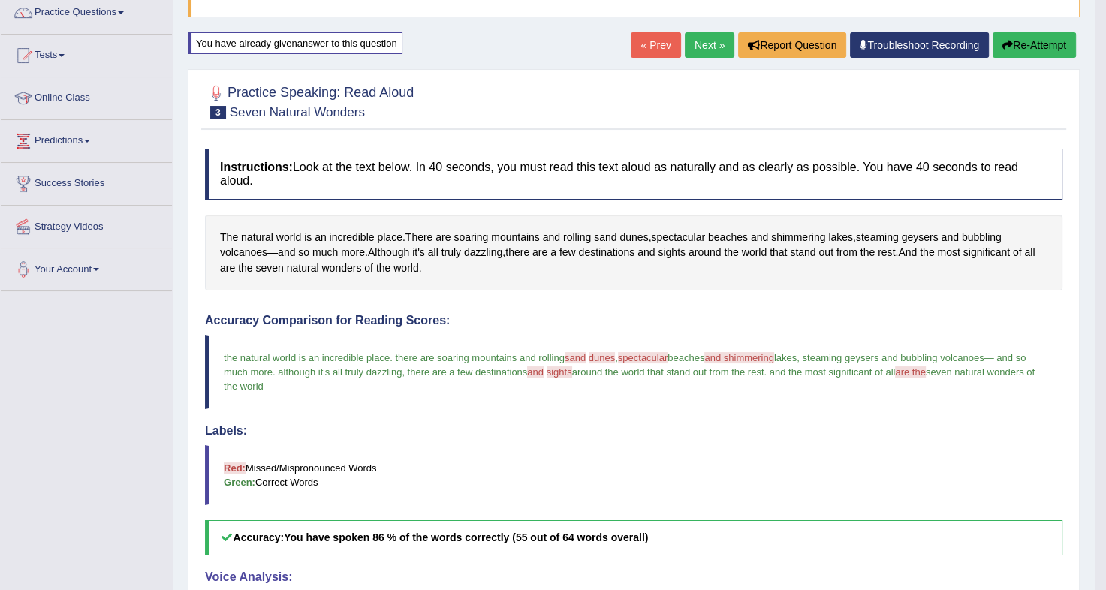
click at [648, 352] on span "spectacular" at bounding box center [643, 357] width 50 height 11
click at [674, 230] on span "spectacular" at bounding box center [678, 238] width 54 height 16
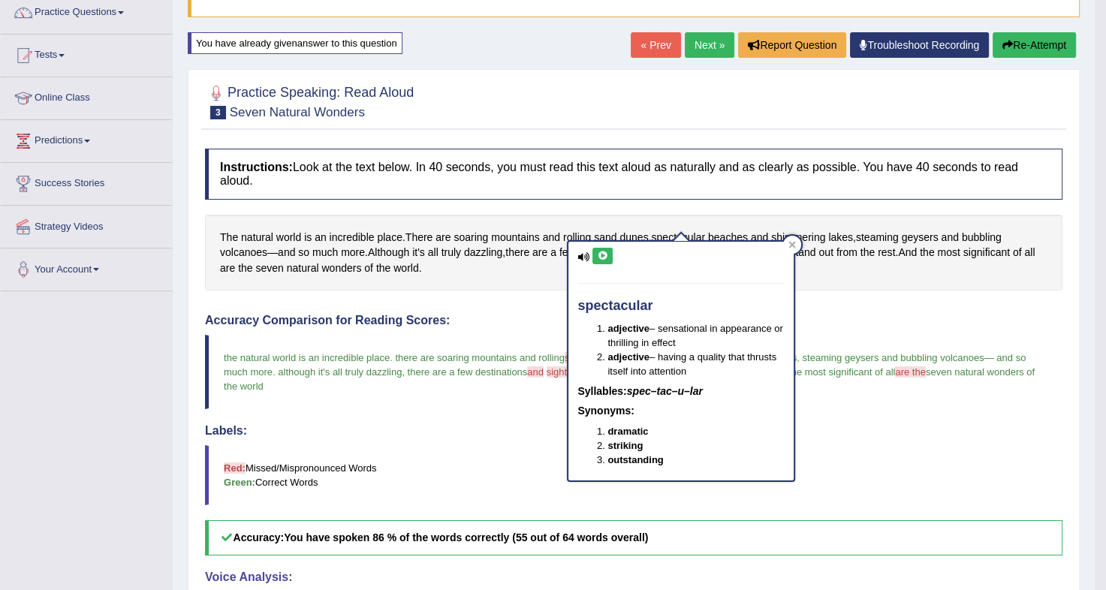
click at [604, 249] on button at bounding box center [602, 256] width 20 height 17
click at [600, 252] on icon at bounding box center [602, 256] width 11 height 9
click at [791, 246] on icon at bounding box center [792, 245] width 8 height 8
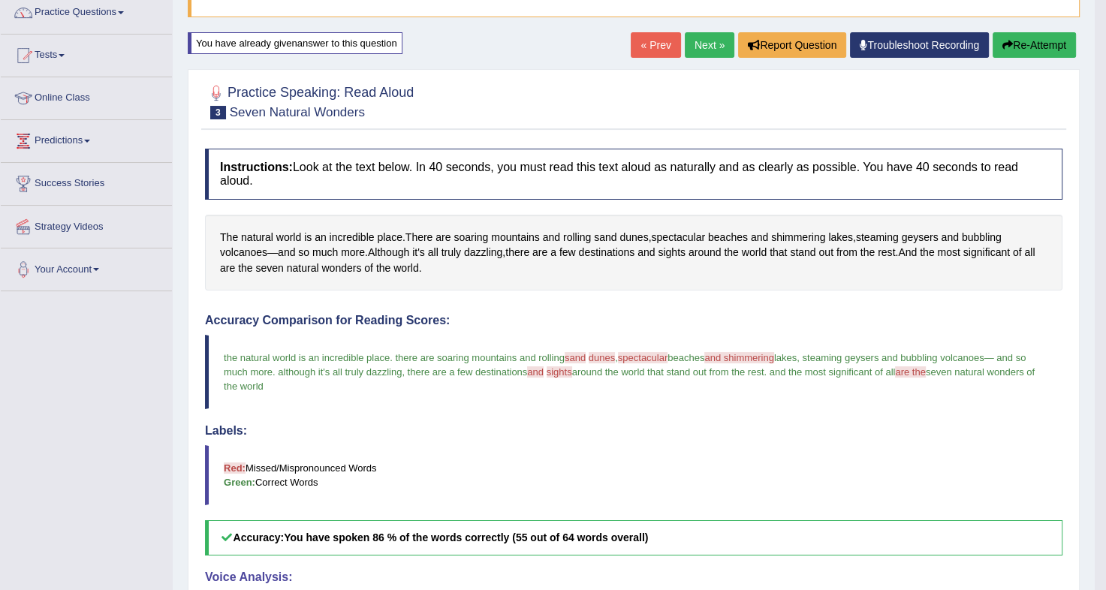
click at [1044, 52] on button "Re-Attempt" at bounding box center [1034, 45] width 83 height 26
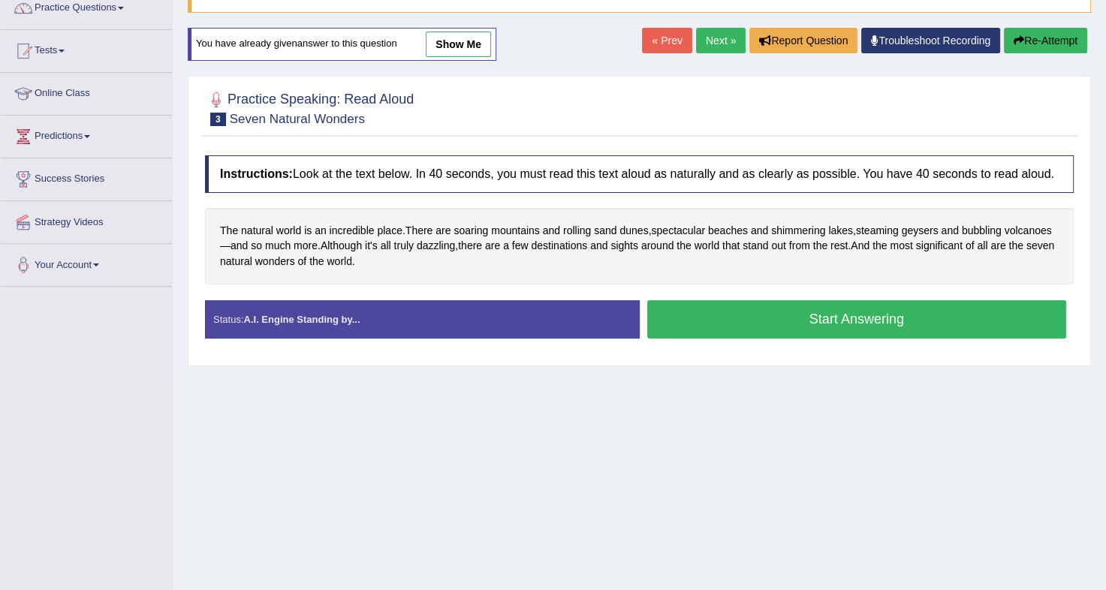
click at [760, 329] on button "Start Answering" at bounding box center [857, 319] width 420 height 38
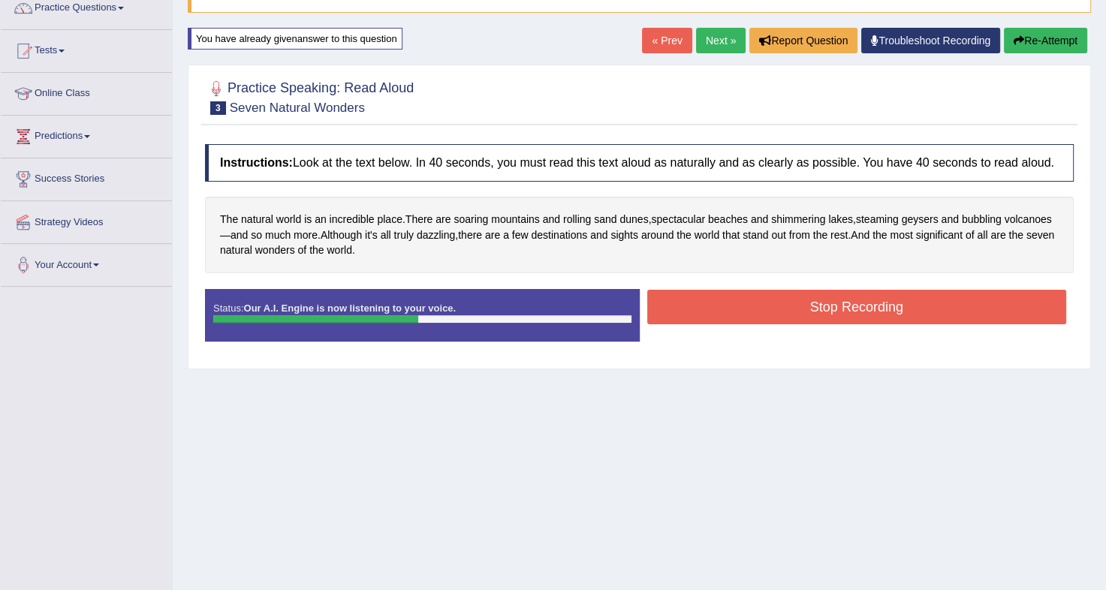
click at [803, 303] on button "Stop Recording" at bounding box center [857, 307] width 420 height 35
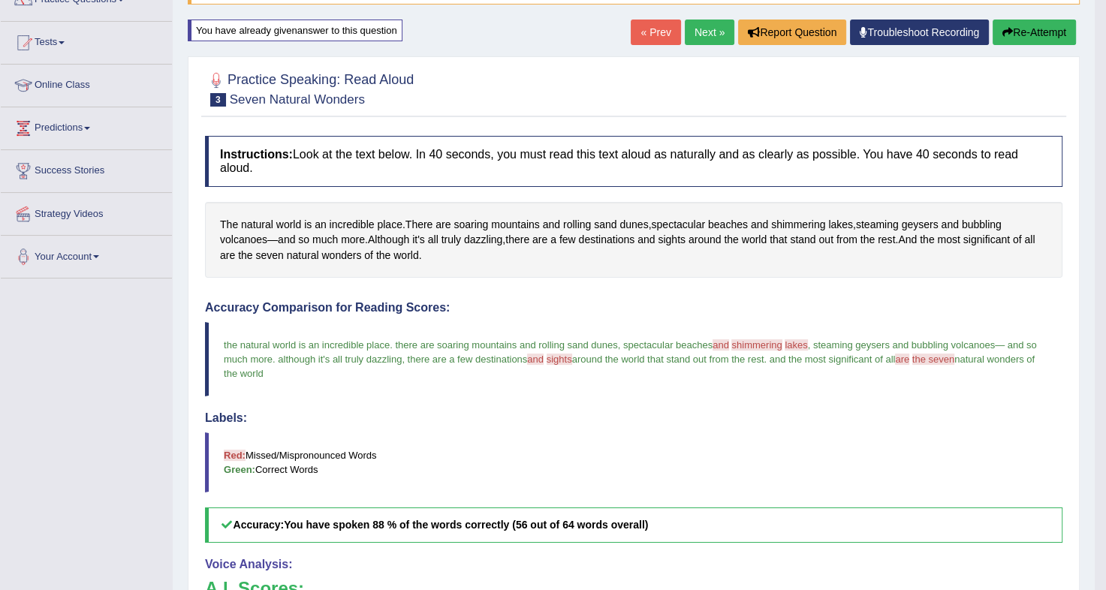
scroll to position [136, 0]
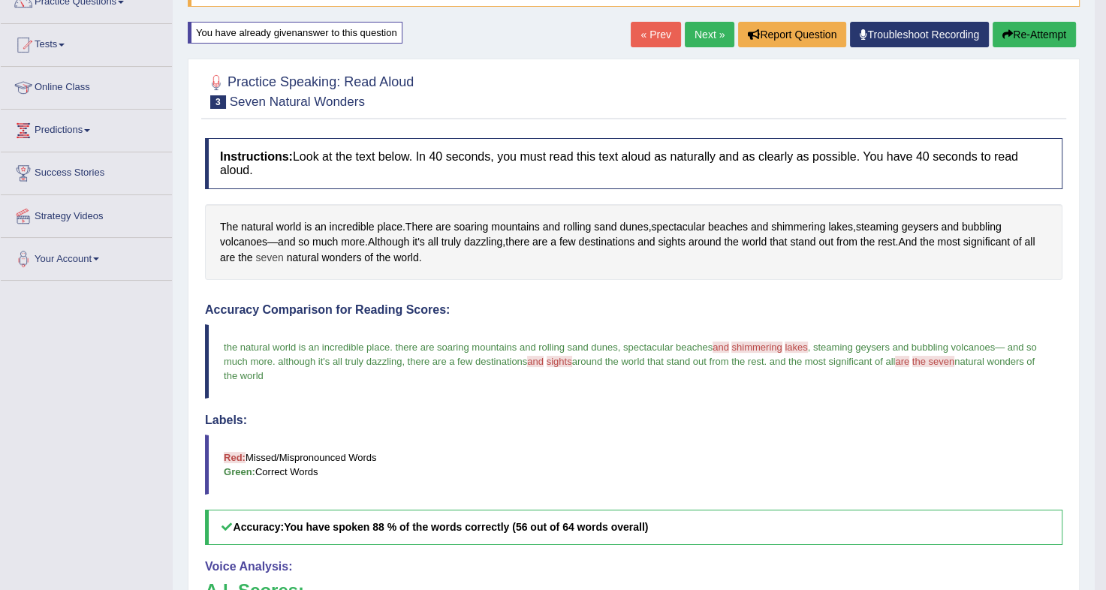
click at [262, 250] on span "seven" at bounding box center [269, 258] width 28 height 16
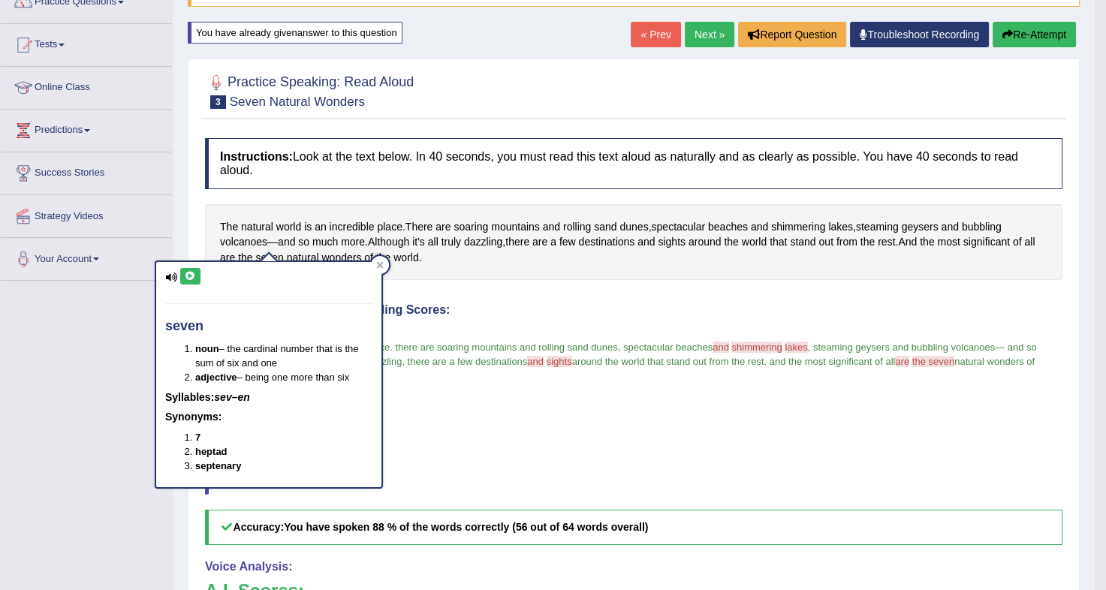
click at [187, 275] on icon at bounding box center [190, 276] width 11 height 9
click at [379, 266] on icon at bounding box center [380, 265] width 8 height 8
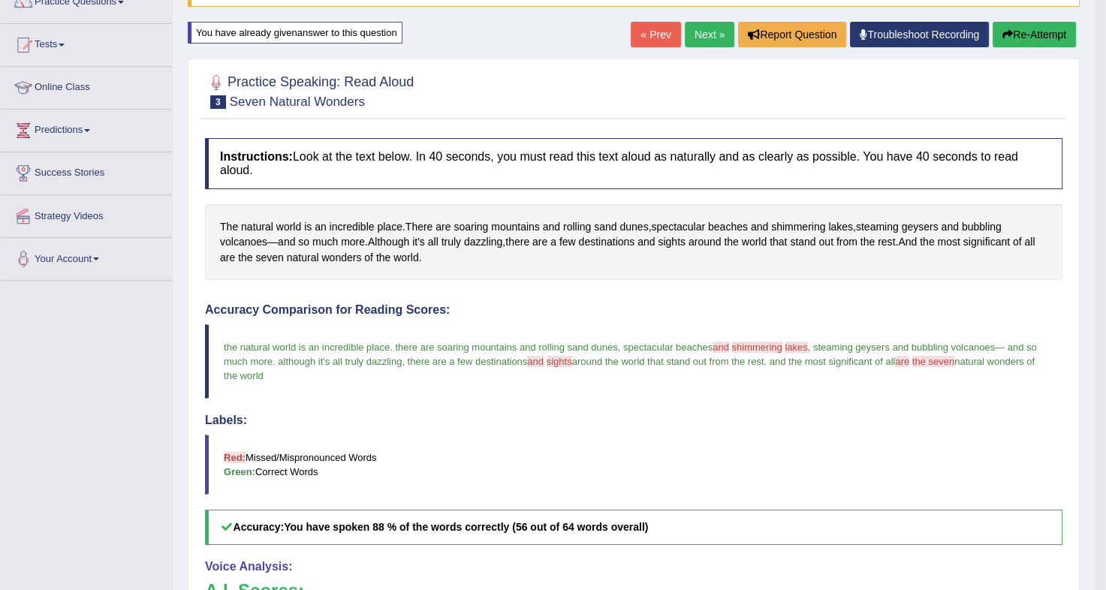
click at [1030, 34] on button "Re-Attempt" at bounding box center [1034, 35] width 83 height 26
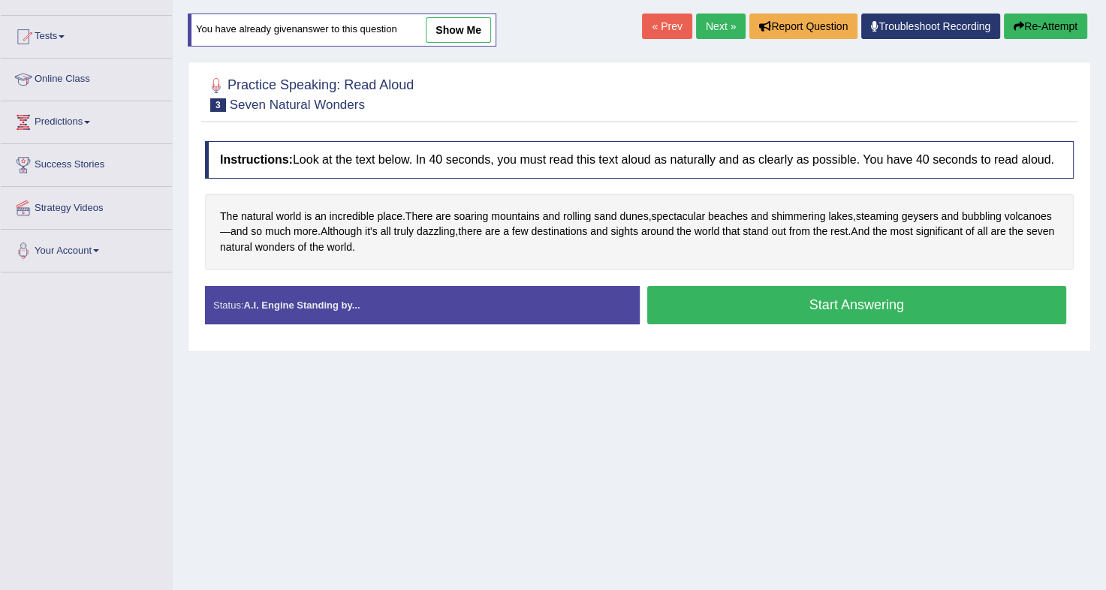
scroll to position [136, 0]
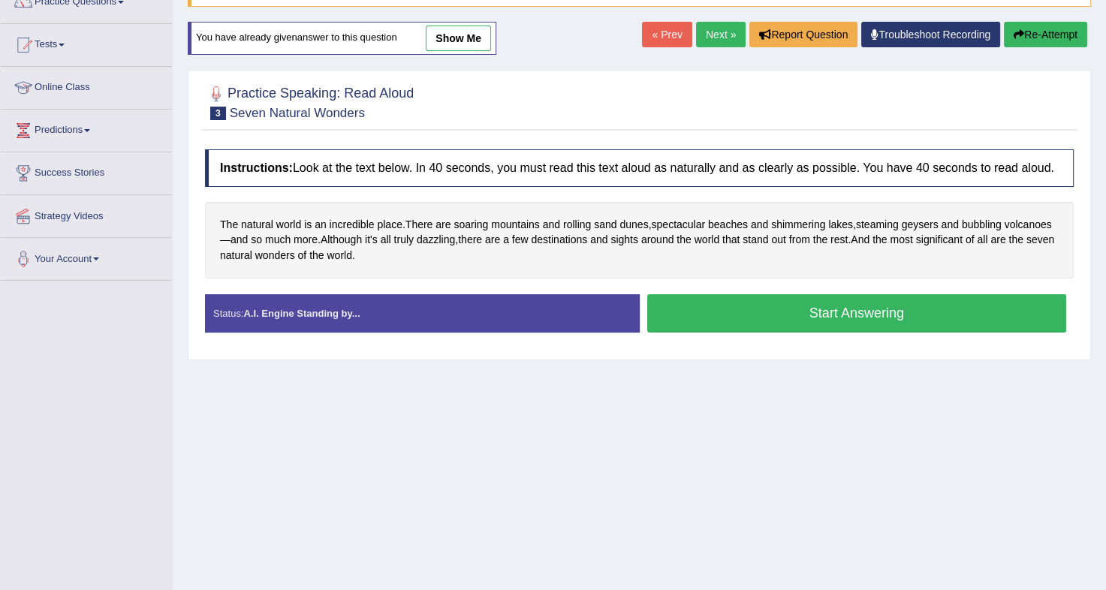
click at [801, 302] on button "Start Answering" at bounding box center [857, 313] width 420 height 38
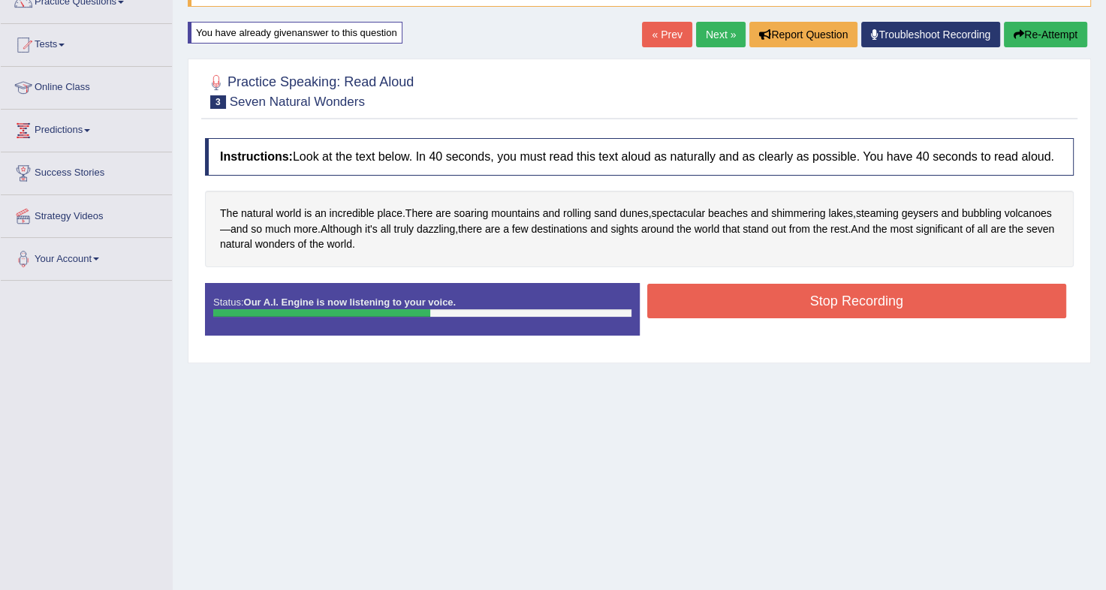
click at [801, 302] on button "Stop Recording" at bounding box center [857, 301] width 420 height 35
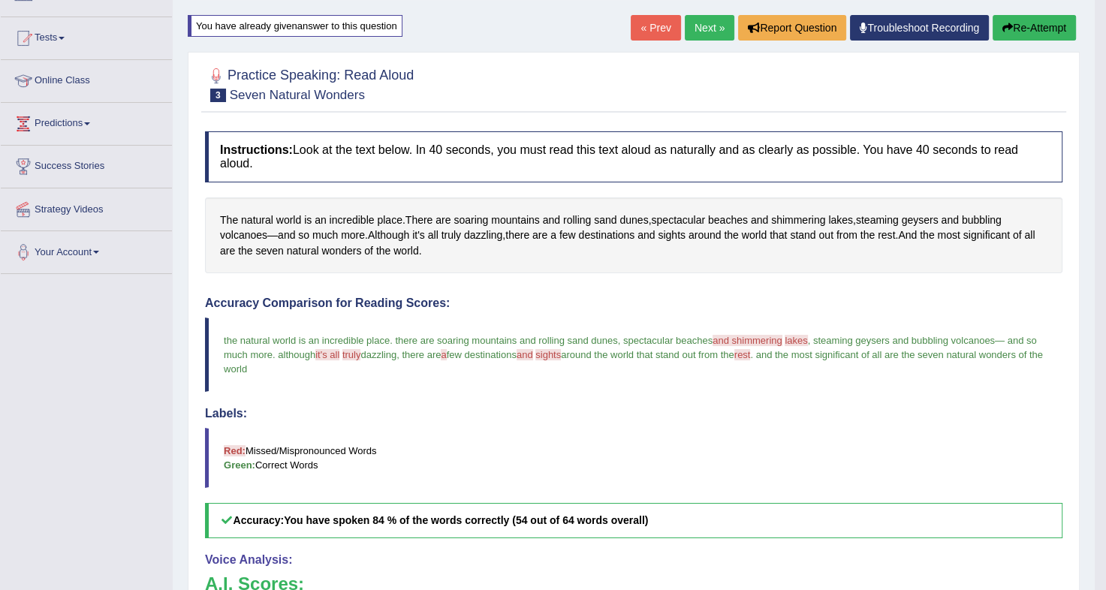
scroll to position [0, 0]
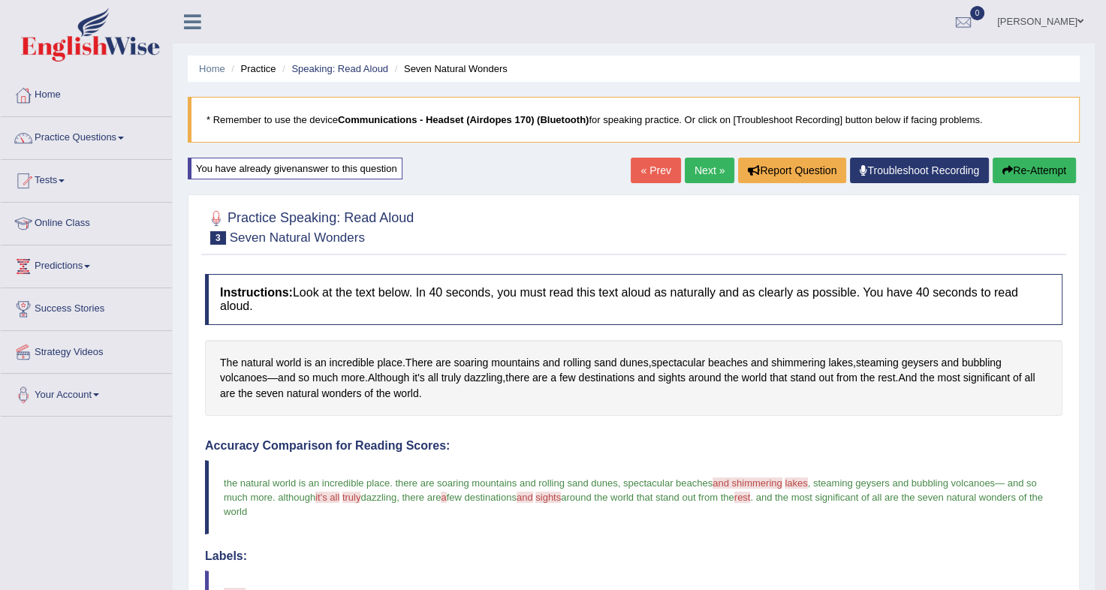
click at [1038, 162] on button "Re-Attempt" at bounding box center [1034, 171] width 83 height 26
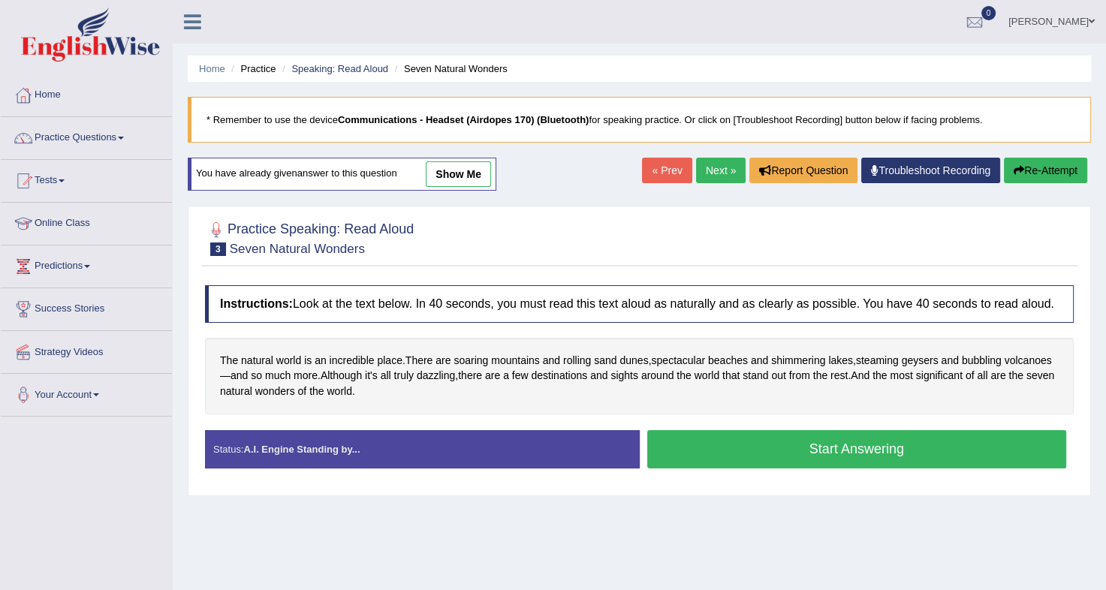
click at [774, 452] on button "Start Answering" at bounding box center [857, 449] width 420 height 38
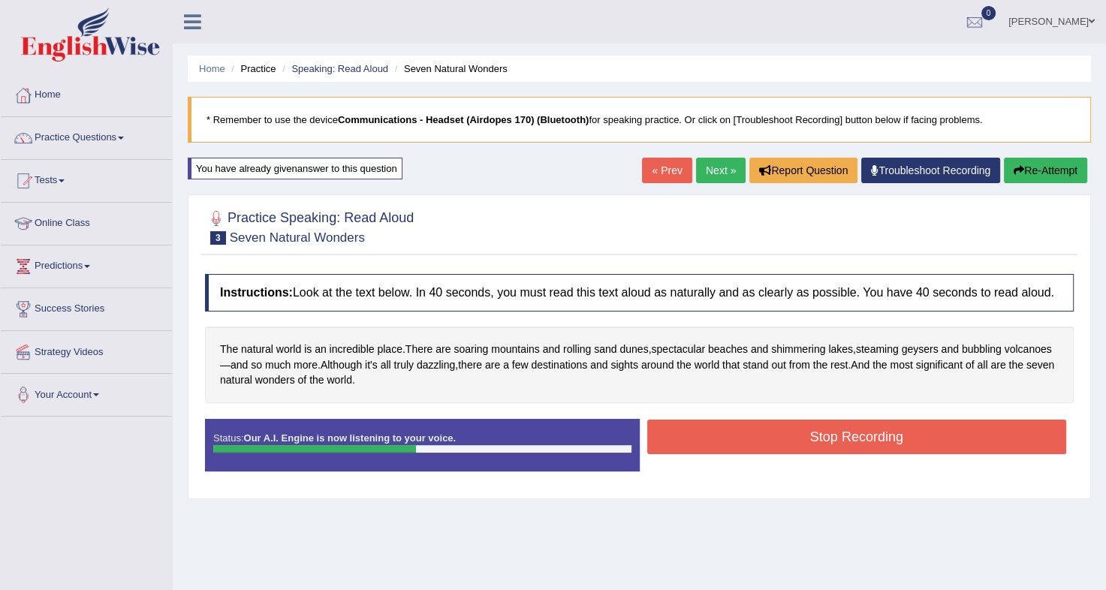
click at [790, 442] on button "Stop Recording" at bounding box center [857, 437] width 420 height 35
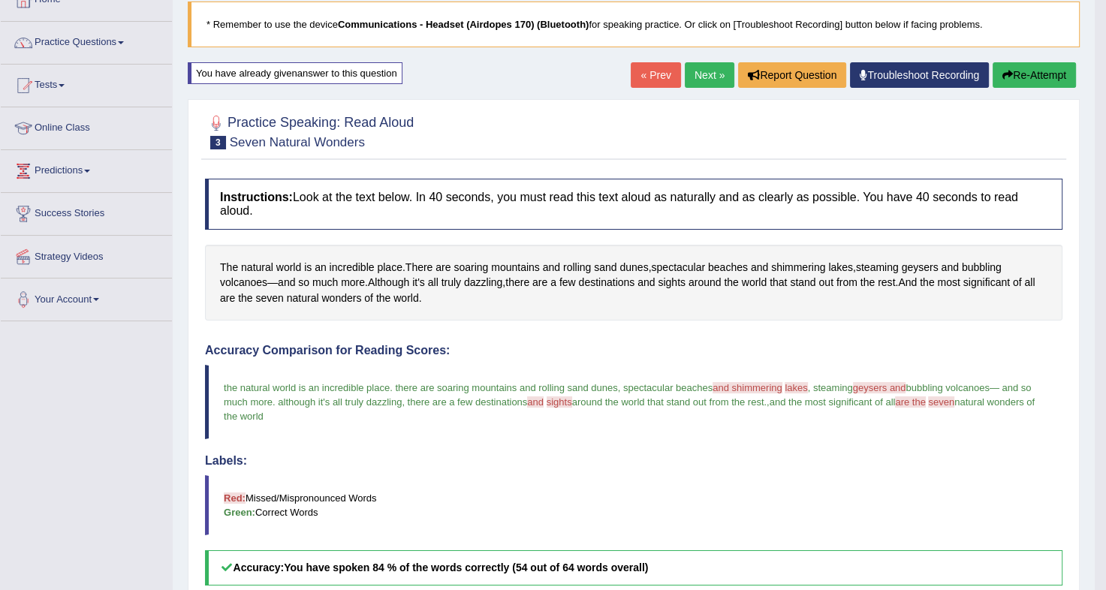
scroll to position [90, 0]
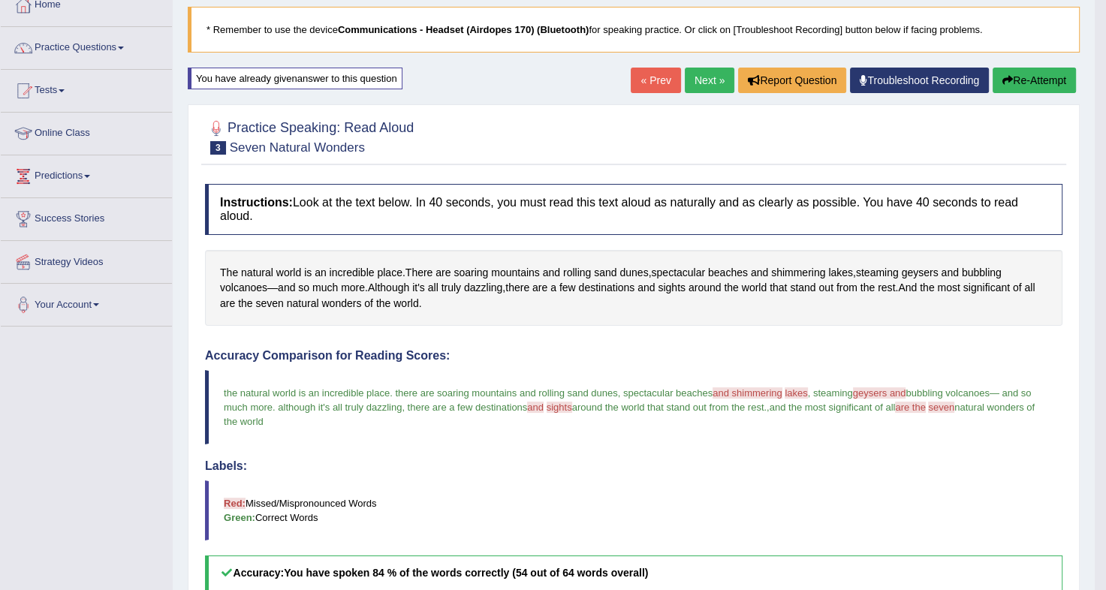
click at [1042, 75] on button "Re-Attempt" at bounding box center [1034, 81] width 83 height 26
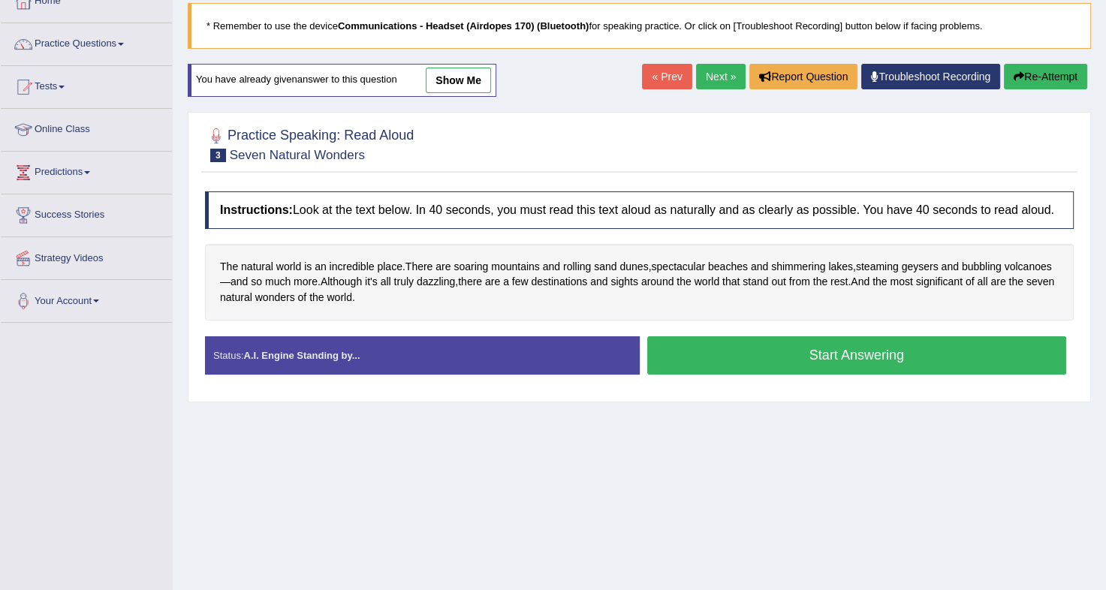
scroll to position [90, 0]
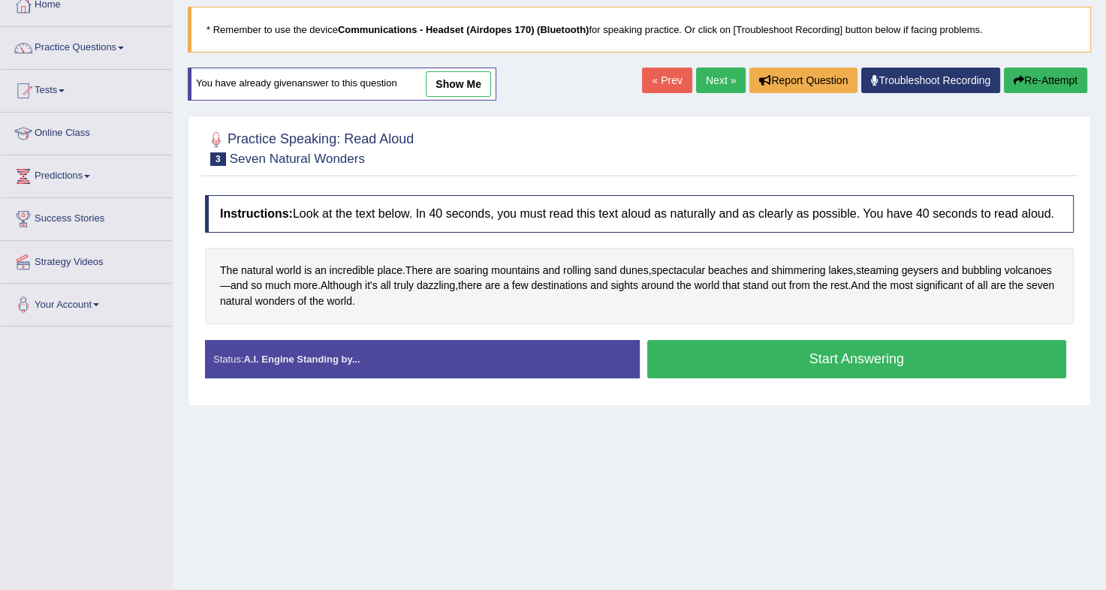
click at [864, 357] on button "Start Answering" at bounding box center [857, 359] width 420 height 38
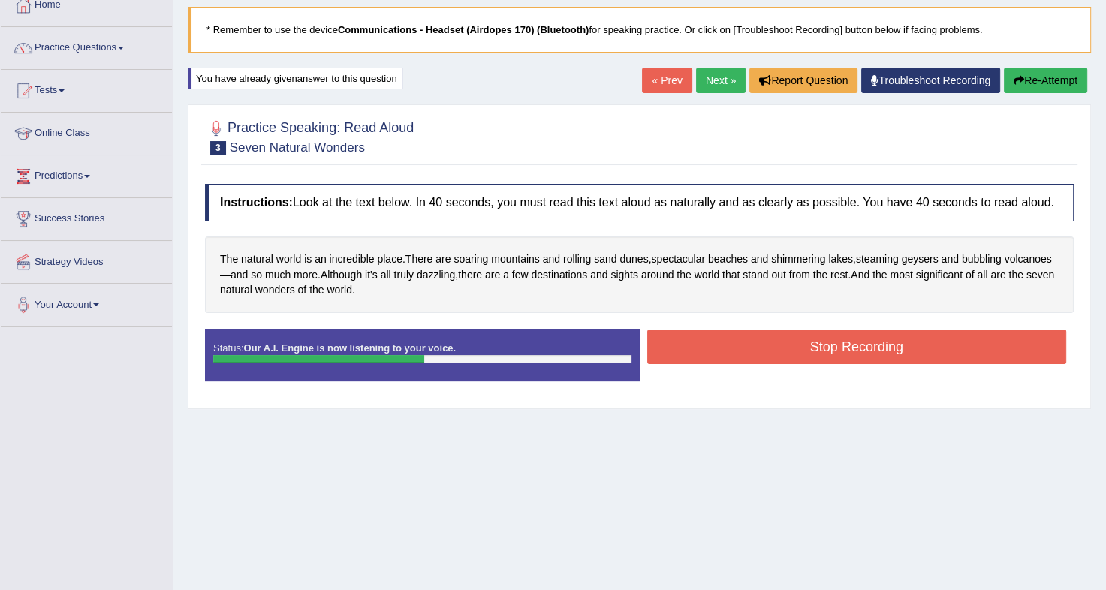
click at [892, 335] on button "Stop Recording" at bounding box center [857, 347] width 420 height 35
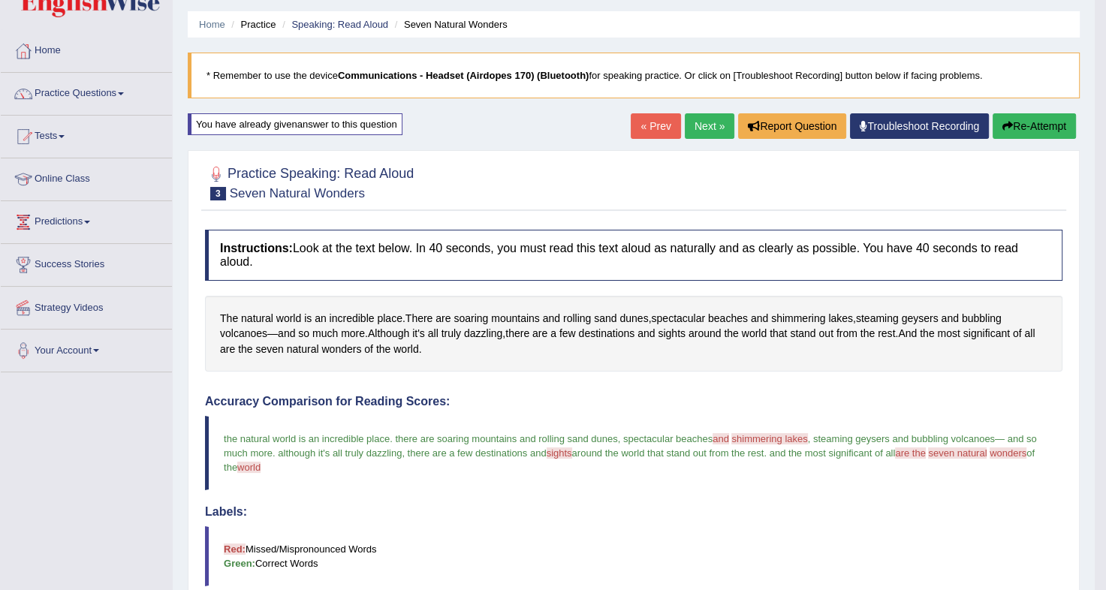
scroll to position [43, 0]
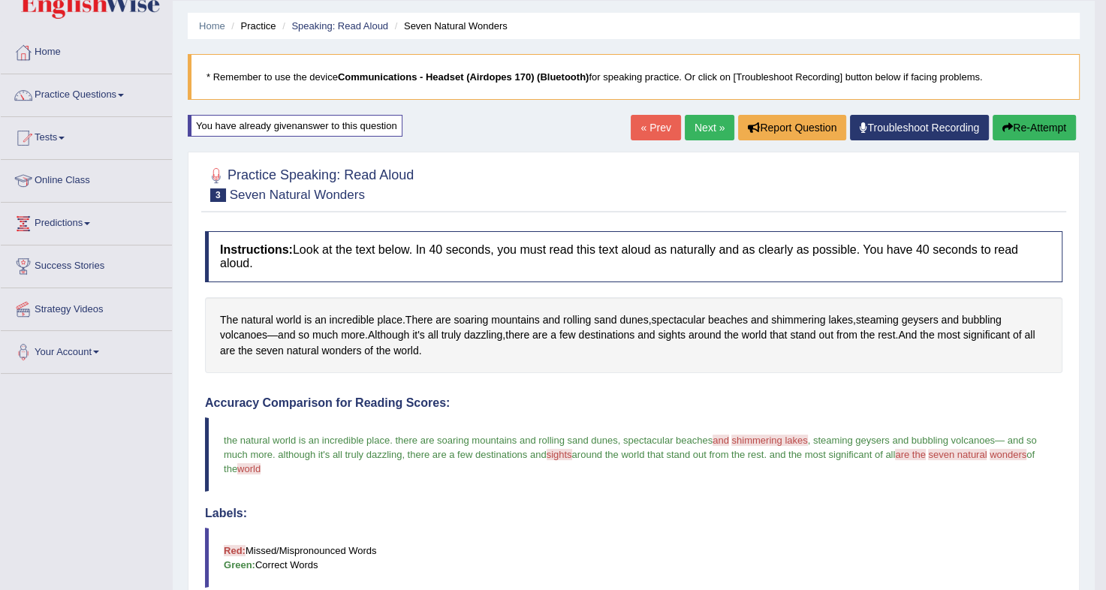
click at [1039, 128] on button "Re-Attempt" at bounding box center [1034, 128] width 83 height 26
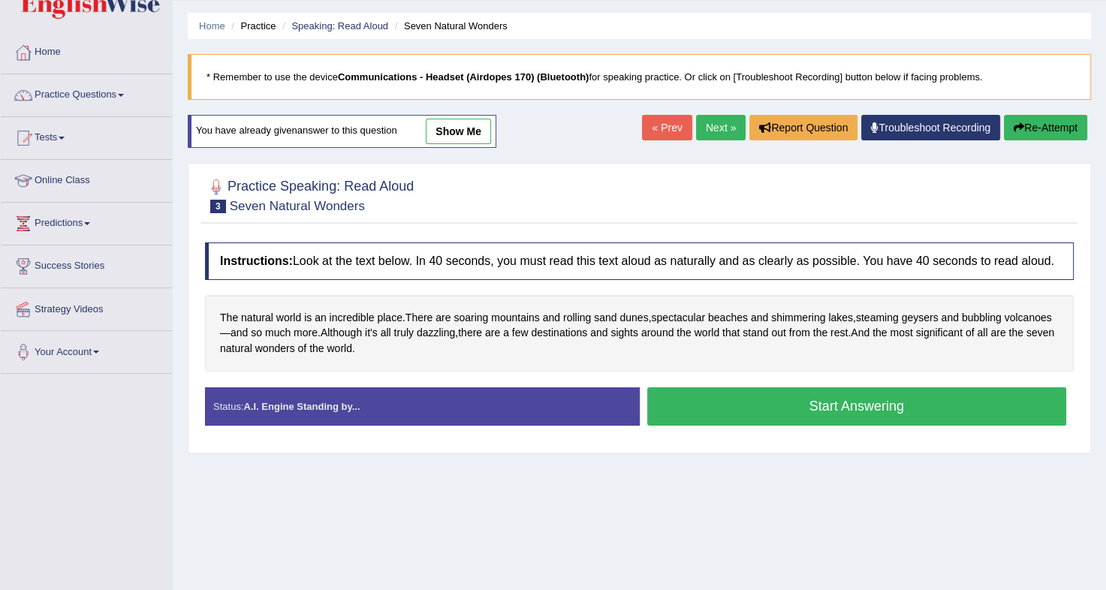
click at [807, 407] on button "Start Answering" at bounding box center [857, 406] width 420 height 38
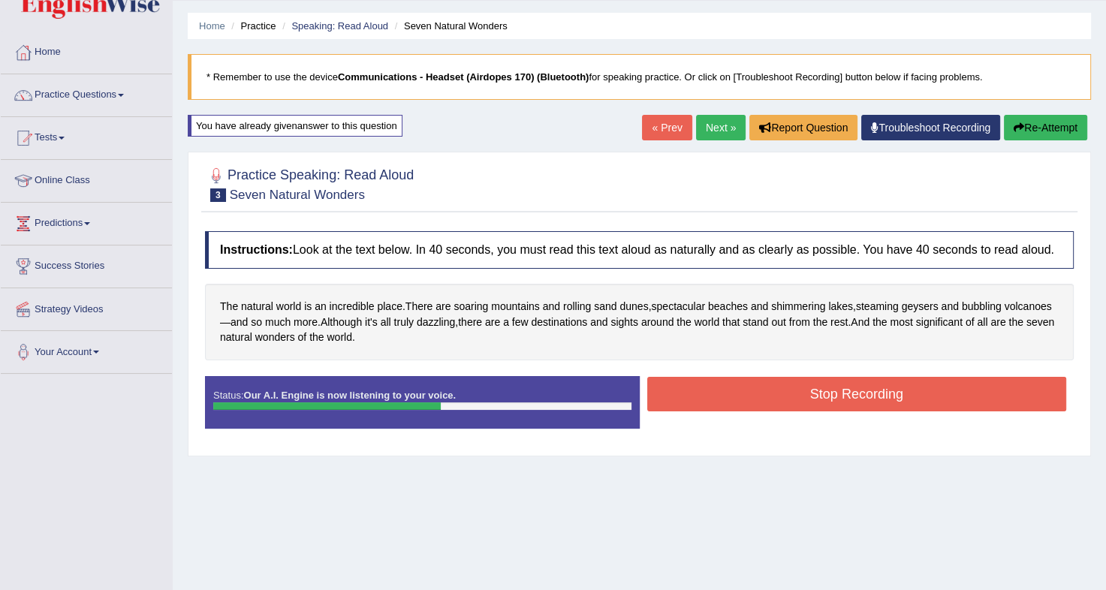
click at [827, 391] on button "Stop Recording" at bounding box center [857, 394] width 420 height 35
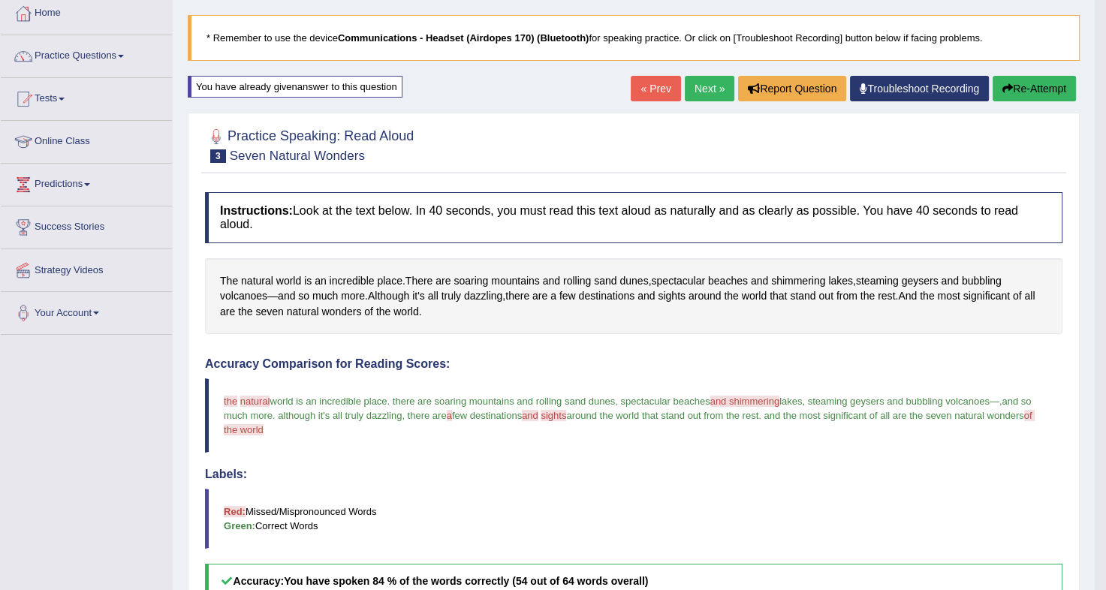
scroll to position [81, 0]
click at [1026, 98] on button "Re-Attempt" at bounding box center [1034, 90] width 83 height 26
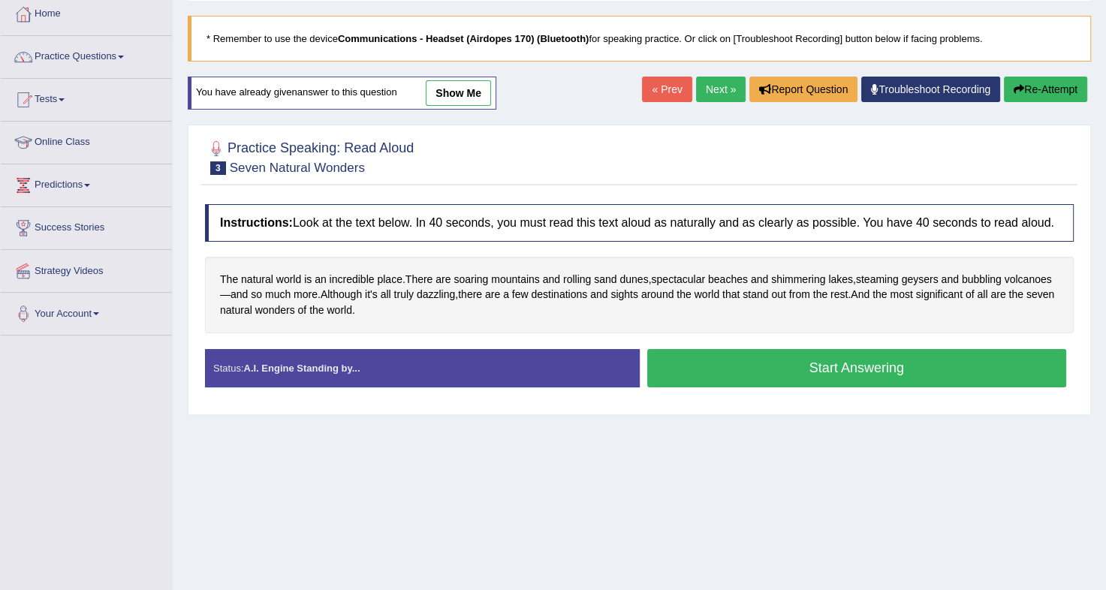
click at [802, 368] on button "Start Answering" at bounding box center [857, 368] width 420 height 38
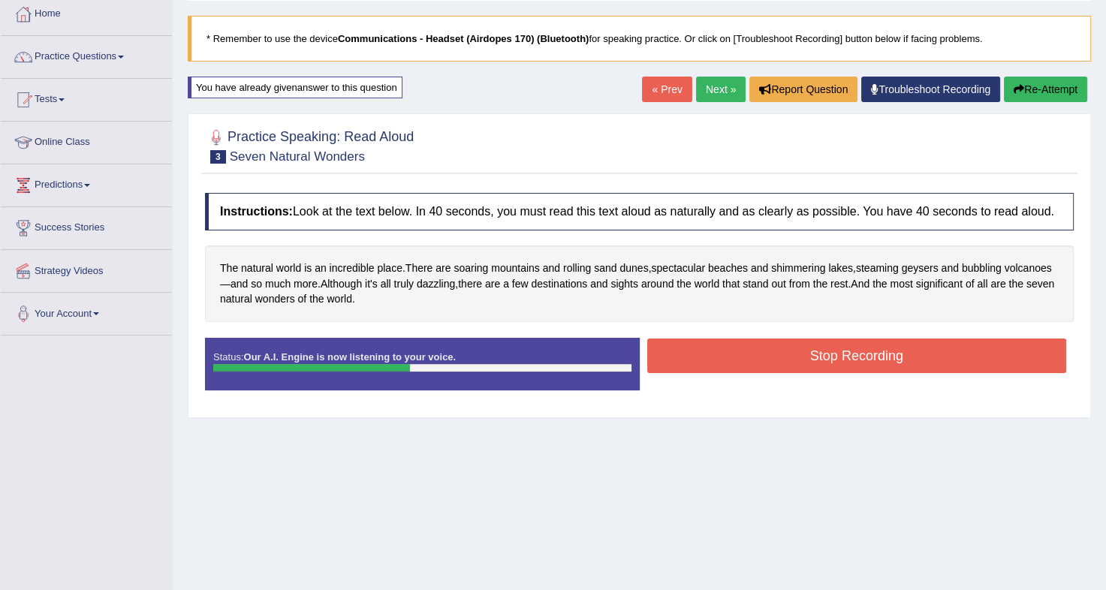
click at [802, 368] on button "Stop Recording" at bounding box center [857, 356] width 420 height 35
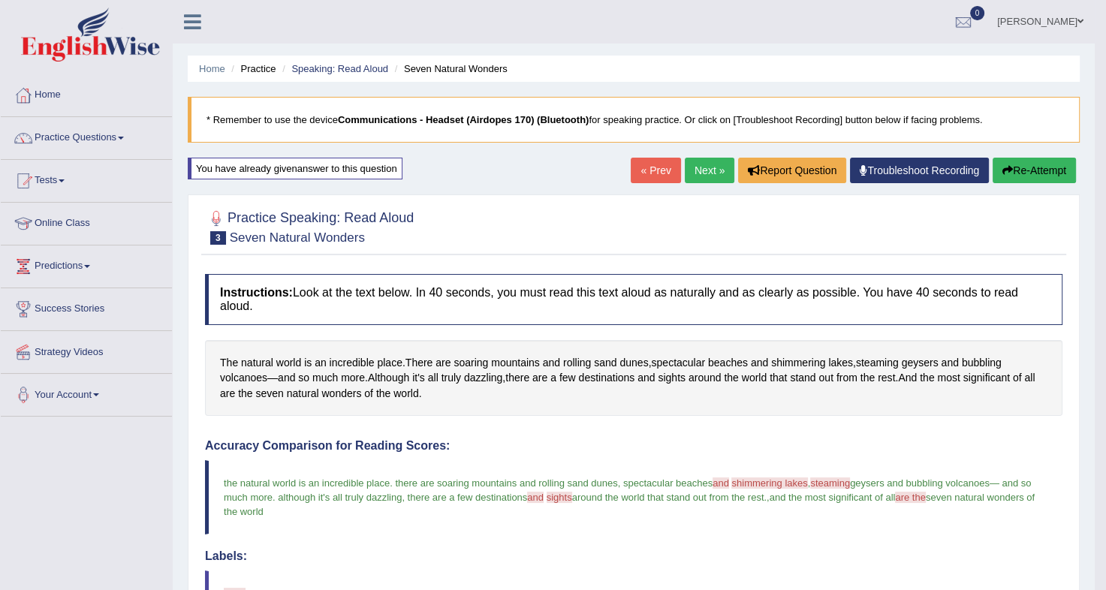
click at [706, 167] on link "Next »" at bounding box center [710, 171] width 50 height 26
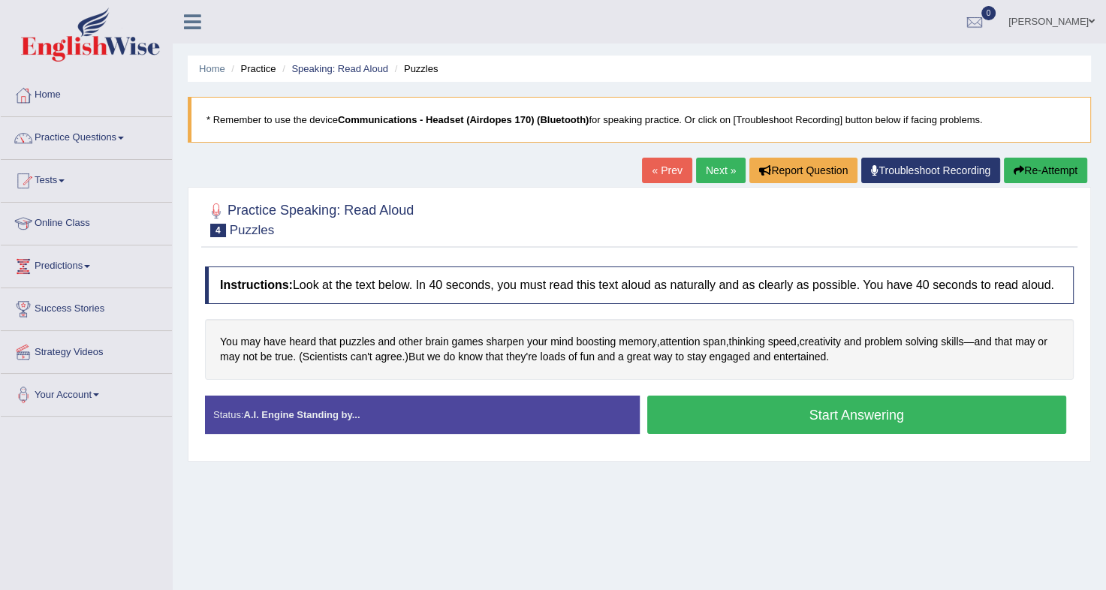
click at [809, 414] on button "Start Answering" at bounding box center [857, 415] width 420 height 38
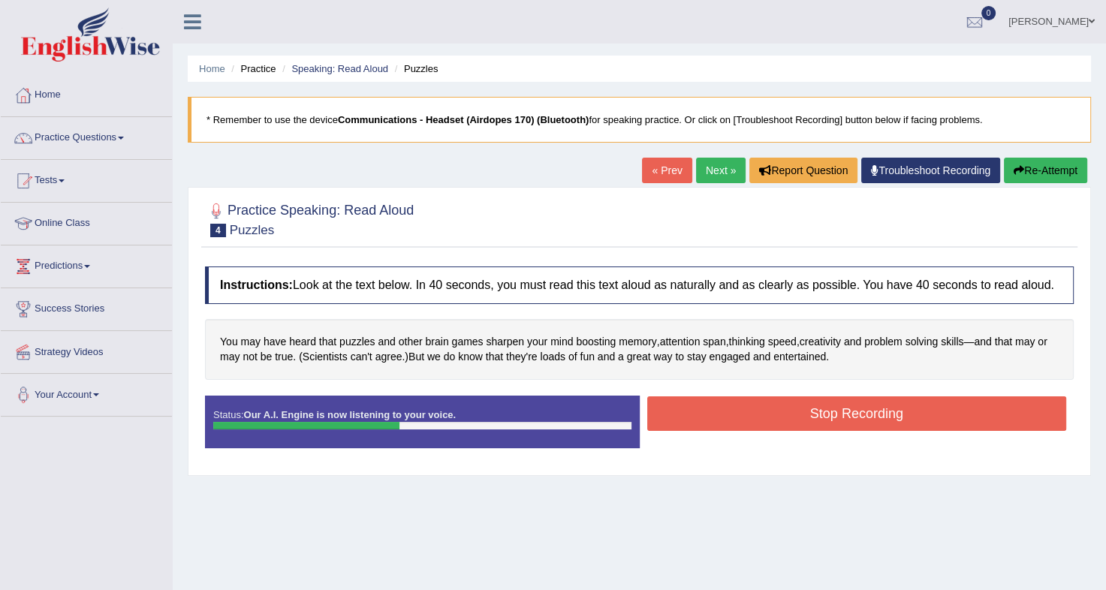
click at [809, 414] on button "Stop Recording" at bounding box center [857, 413] width 420 height 35
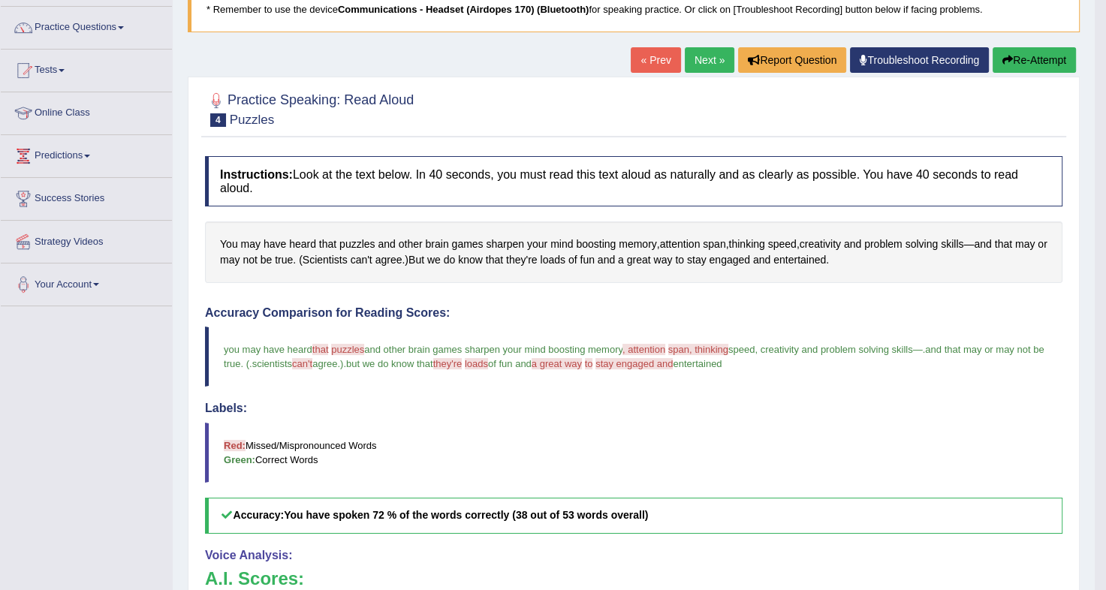
scroll to position [107, 0]
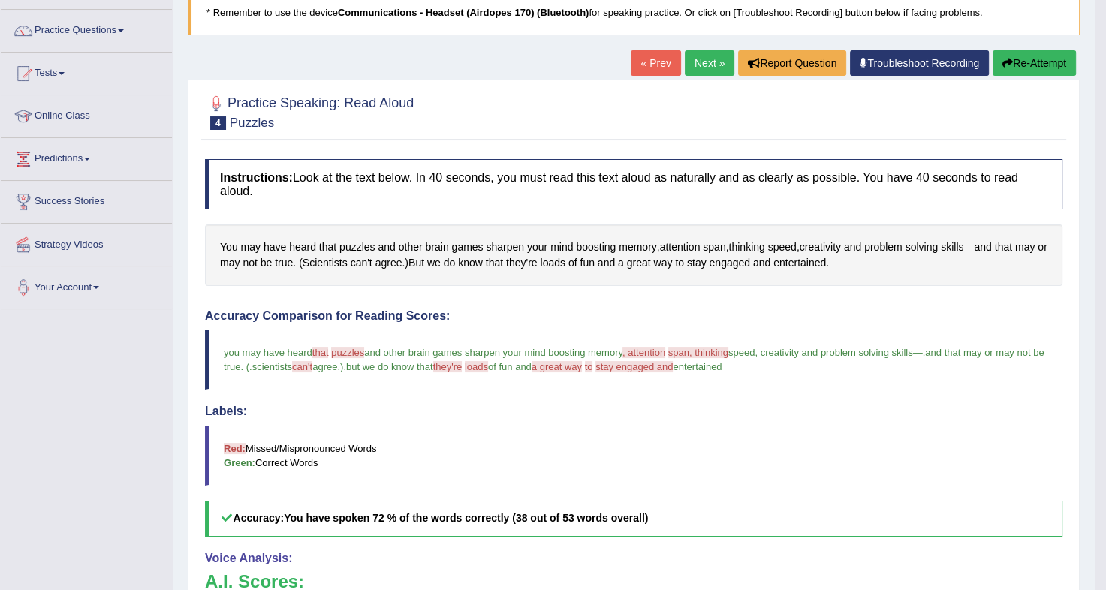
click at [1021, 68] on button "Re-Attempt" at bounding box center [1034, 63] width 83 height 26
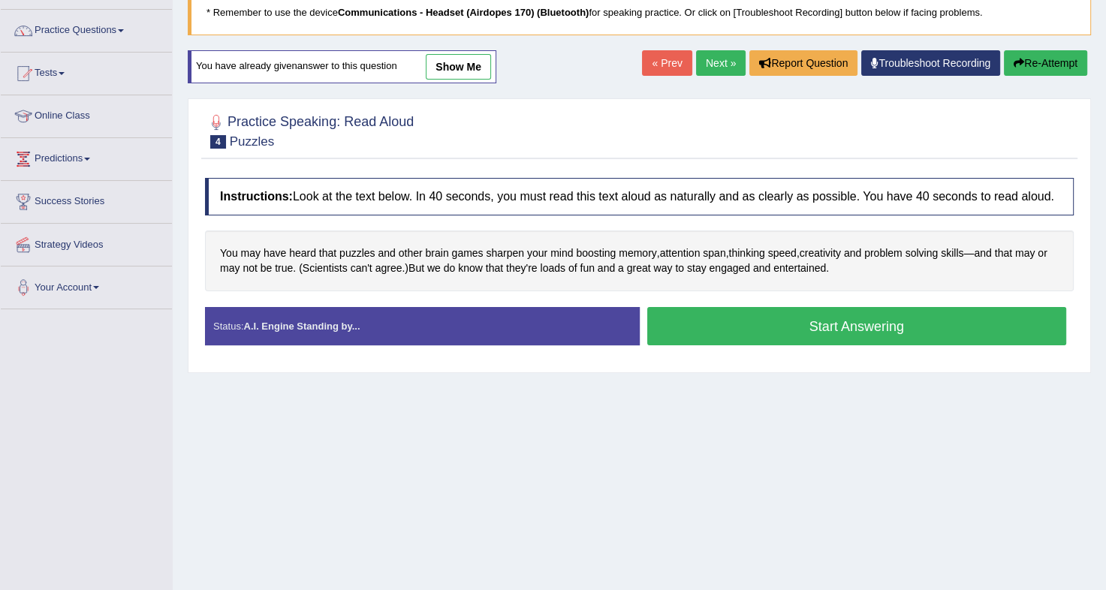
click at [806, 330] on button "Start Answering" at bounding box center [857, 326] width 420 height 38
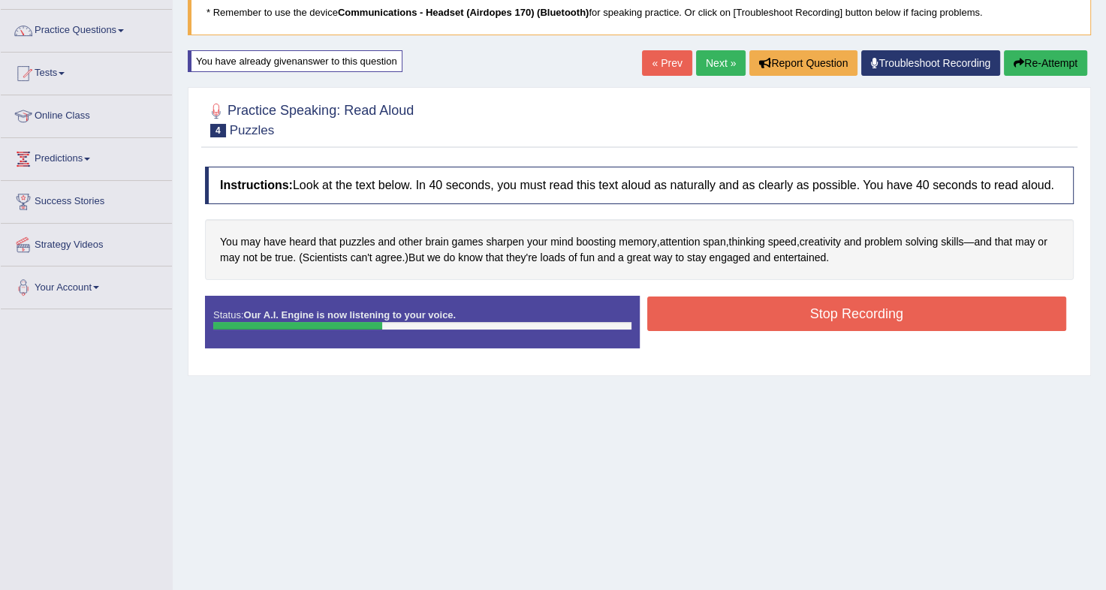
click at [827, 302] on button "Stop Recording" at bounding box center [857, 314] width 420 height 35
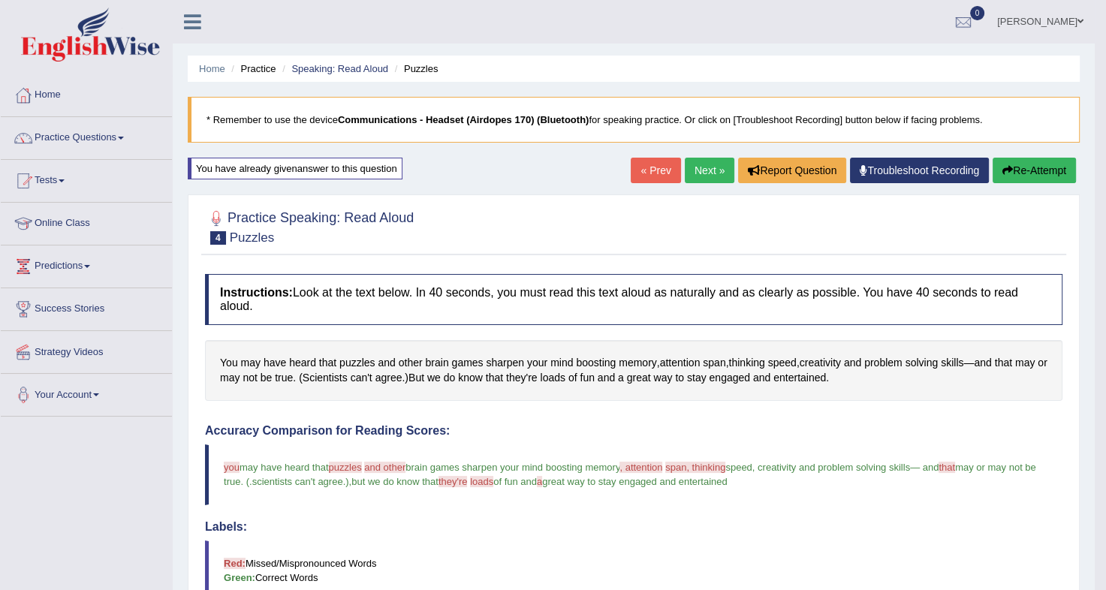
click at [1025, 176] on button "Re-Attempt" at bounding box center [1034, 171] width 83 height 26
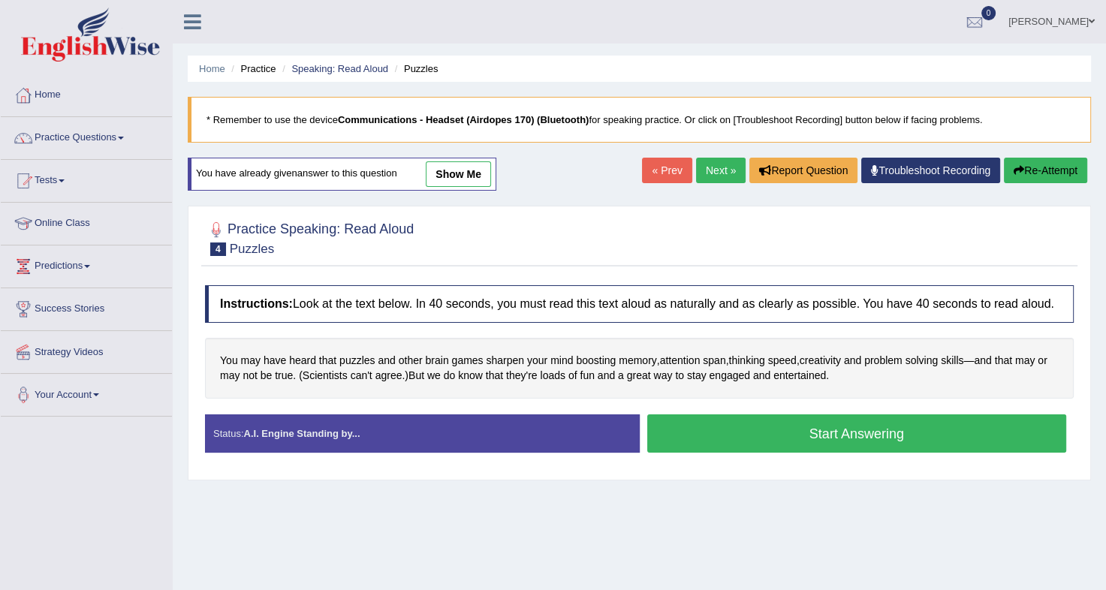
click at [841, 430] on button "Start Answering" at bounding box center [857, 433] width 420 height 38
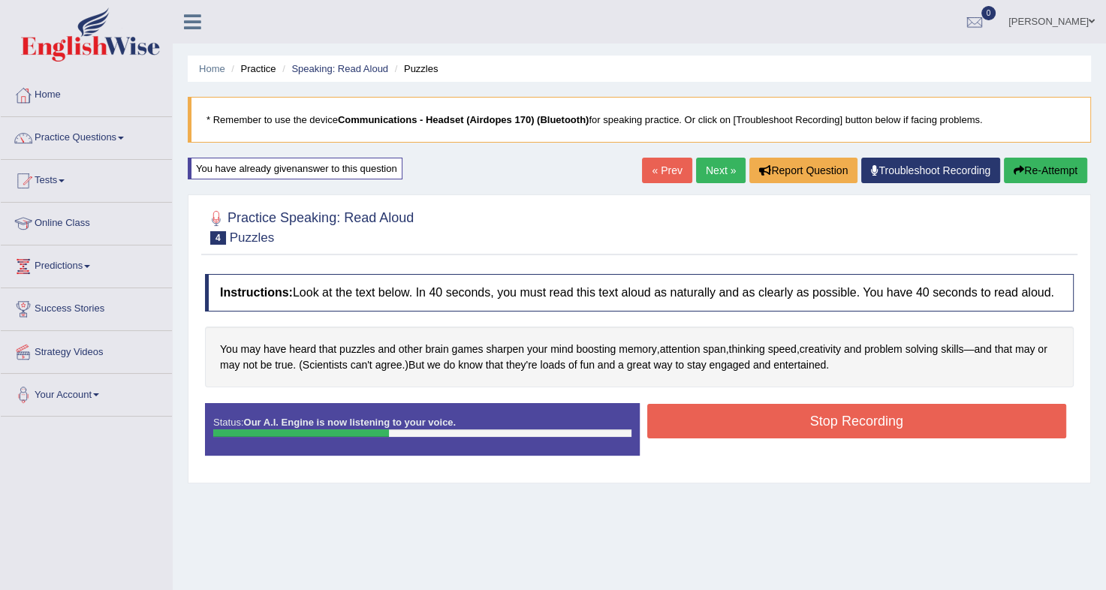
click at [841, 430] on button "Stop Recording" at bounding box center [857, 421] width 420 height 35
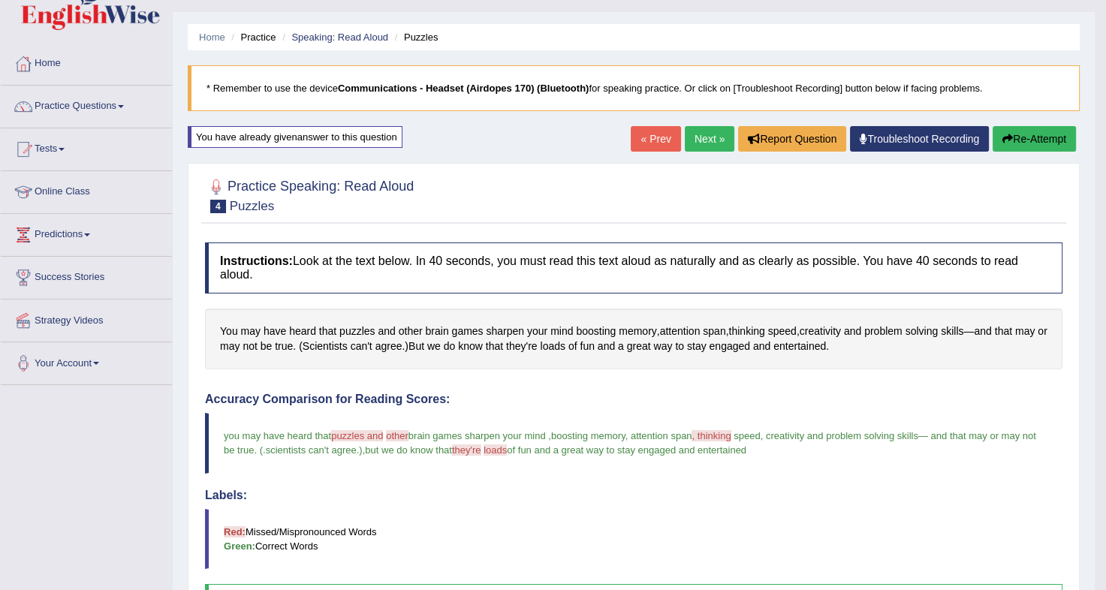
scroll to position [33, 0]
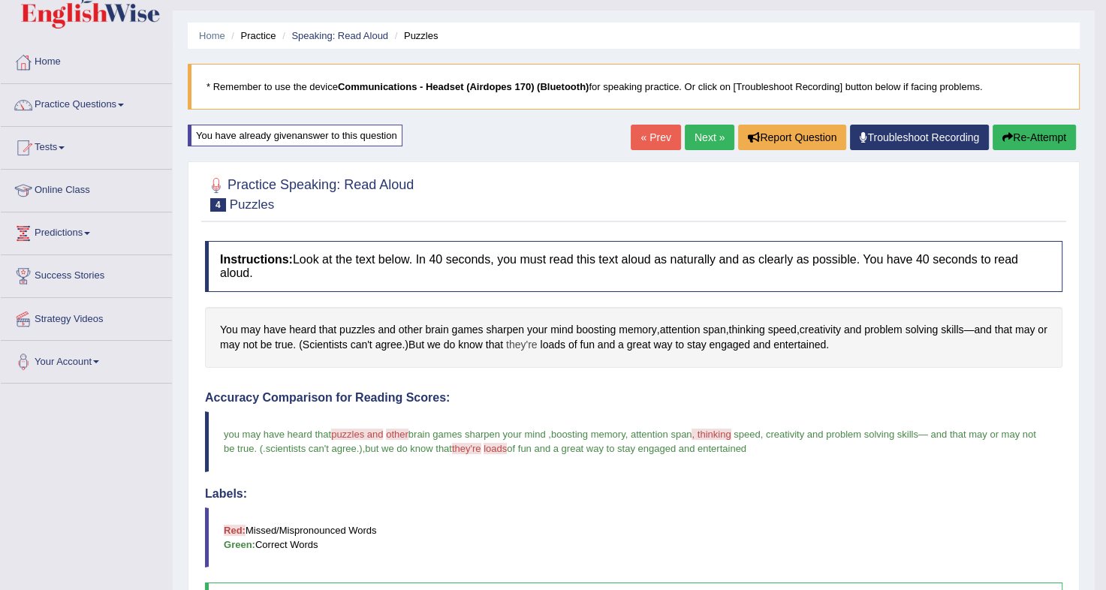
click at [532, 337] on span "they're" at bounding box center [522, 345] width 32 height 16
click at [538, 225] on icon at bounding box center [540, 227] width 11 height 9
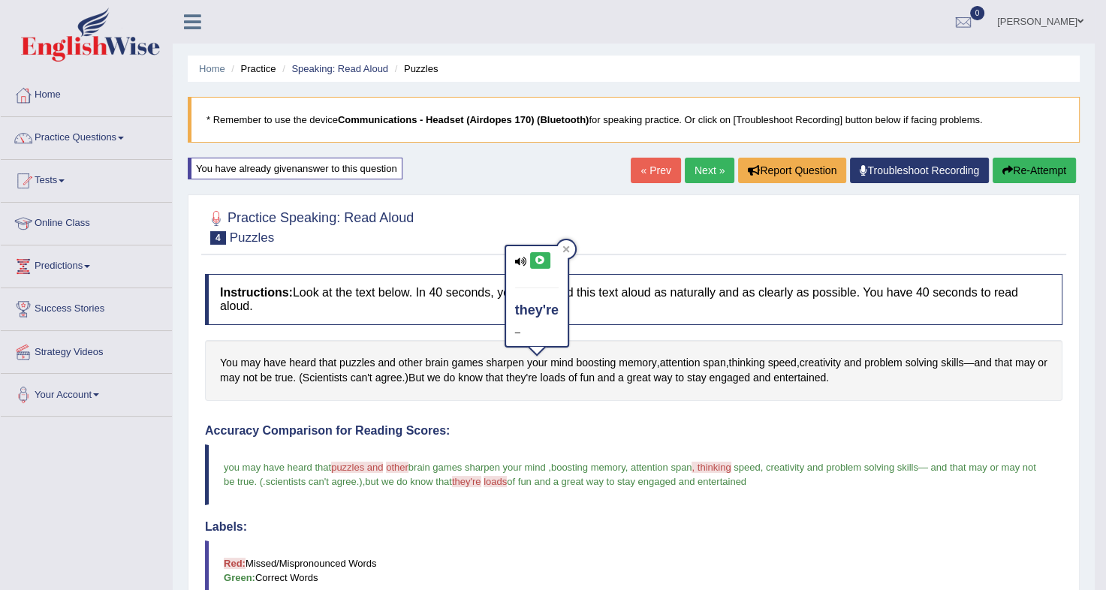
click at [535, 116] on b "Communications - Headset (Airdopes 170) (Bluetooth)" at bounding box center [463, 119] width 251 height 11
click at [529, 370] on span "they're" at bounding box center [522, 378] width 32 height 16
click at [538, 260] on icon at bounding box center [540, 260] width 11 height 9
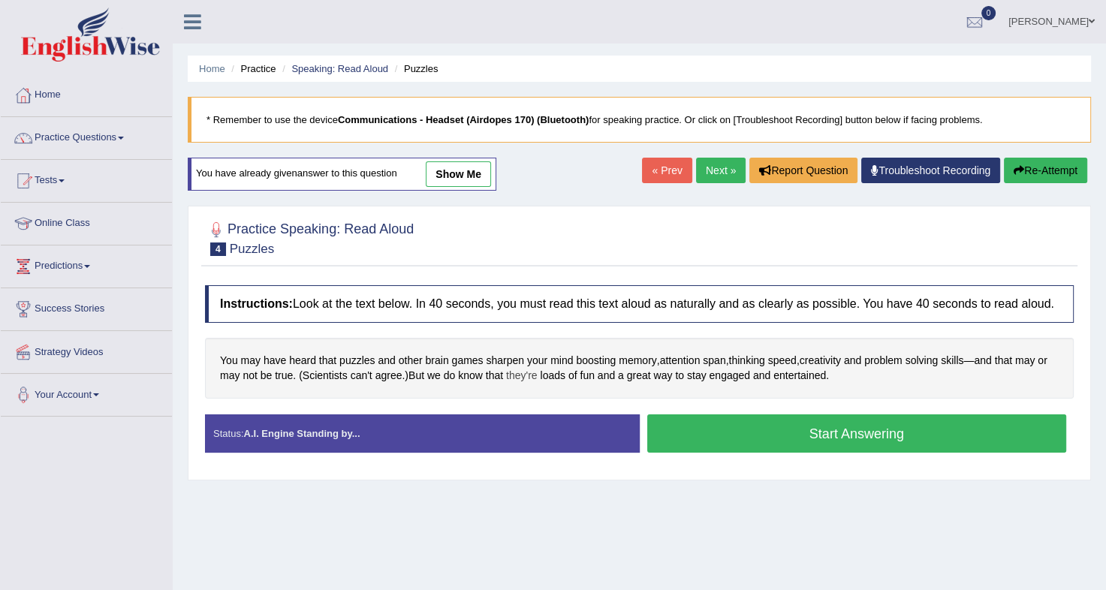
click at [523, 370] on span "they're" at bounding box center [522, 376] width 32 height 16
click at [523, 264] on button at bounding box center [527, 271] width 20 height 17
click at [913, 170] on link "Troubleshoot Recording" at bounding box center [930, 171] width 139 height 26
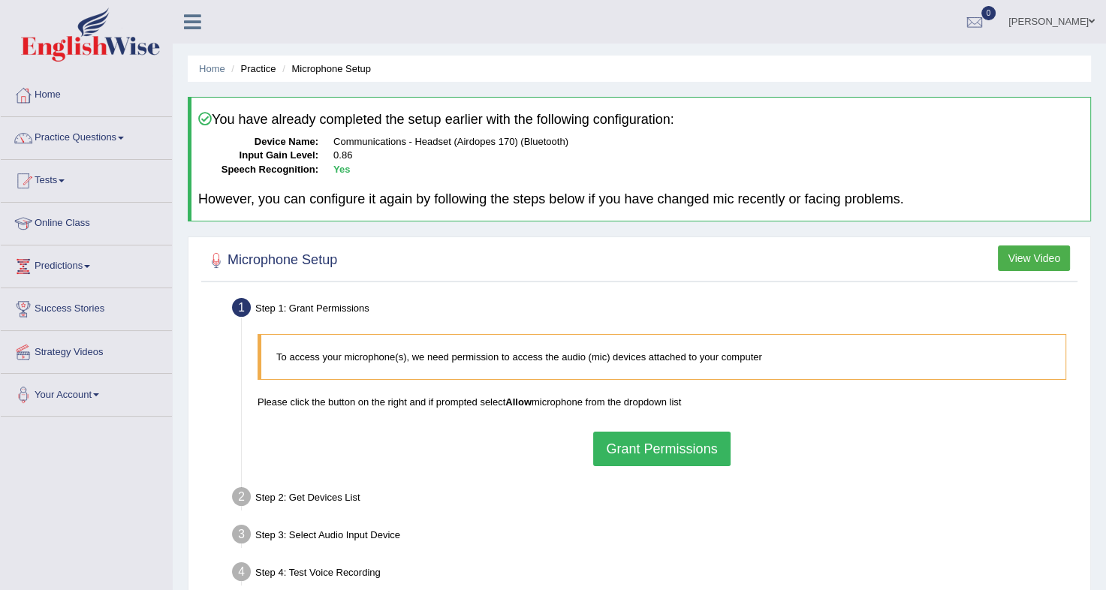
click at [652, 451] on button "Grant Permissions" at bounding box center [661, 449] width 137 height 35
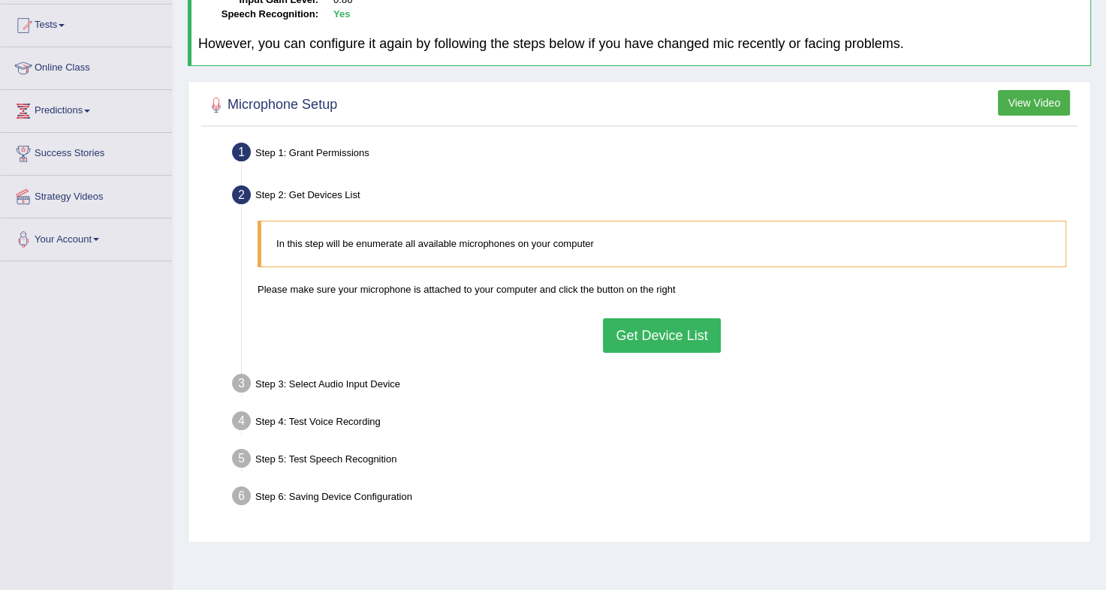
scroll to position [159, 0]
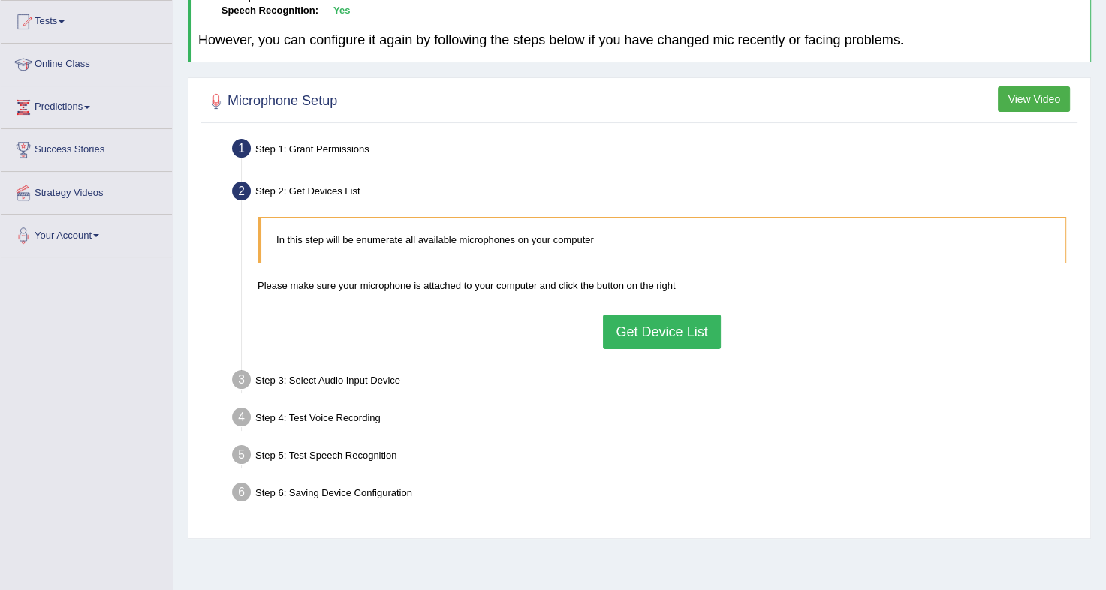
click at [647, 324] on button "Get Device List" at bounding box center [661, 332] width 117 height 35
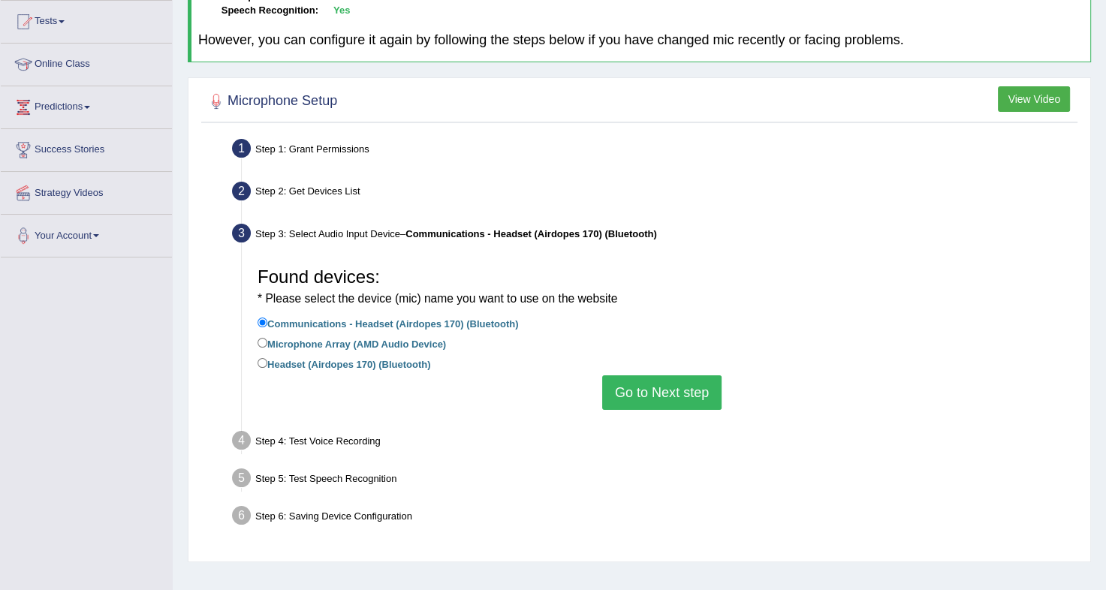
click at [654, 383] on button "Go to Next step" at bounding box center [661, 392] width 119 height 35
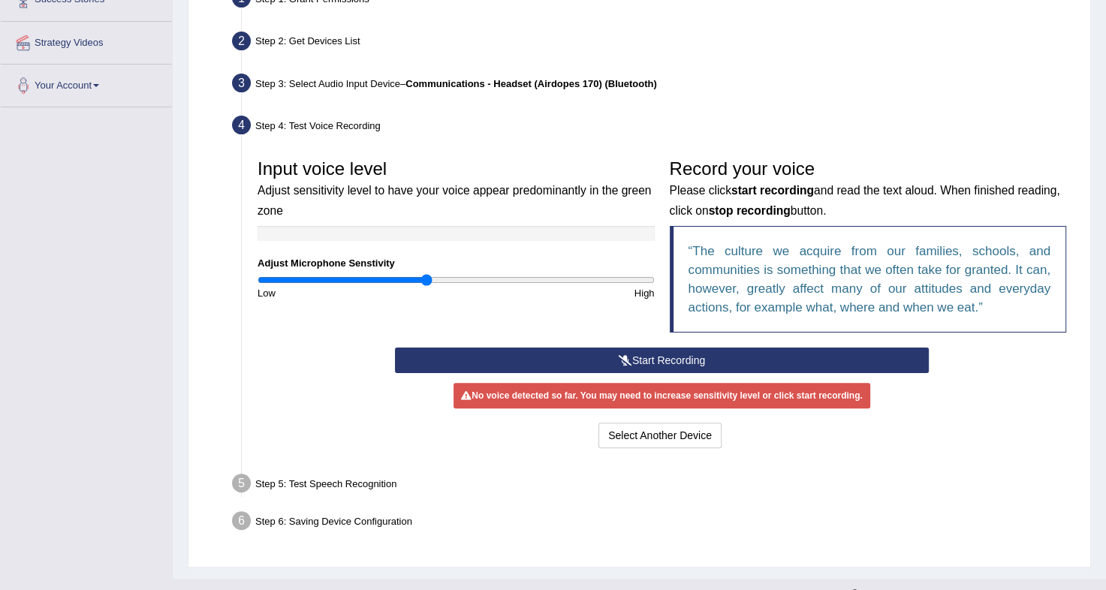
scroll to position [309, 0]
click at [634, 350] on button "Start Recording" at bounding box center [662, 361] width 534 height 26
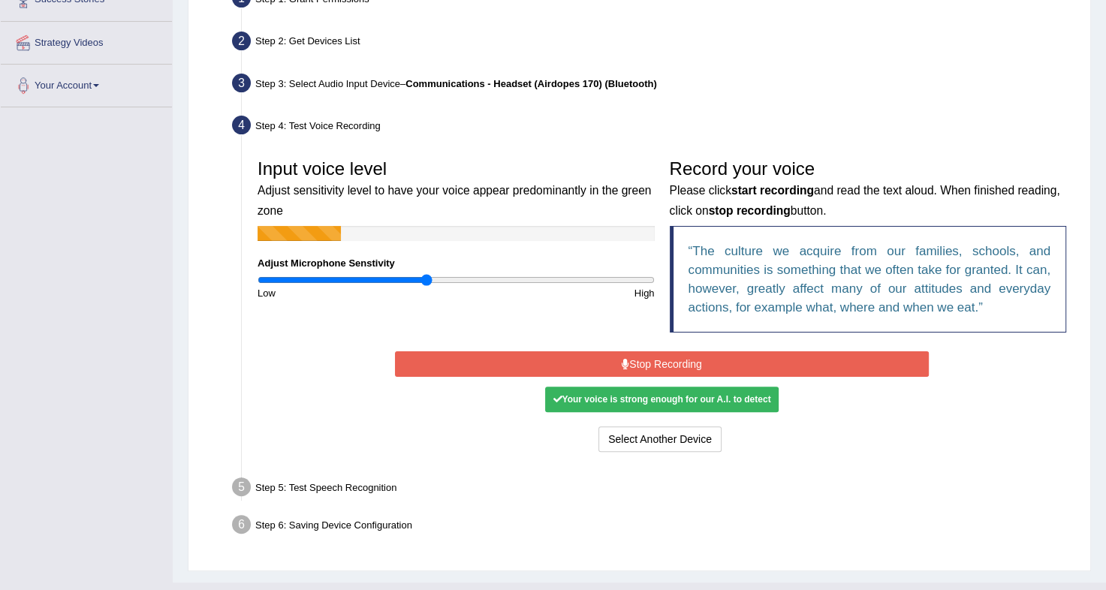
click at [634, 351] on button "Stop Recording" at bounding box center [662, 364] width 534 height 26
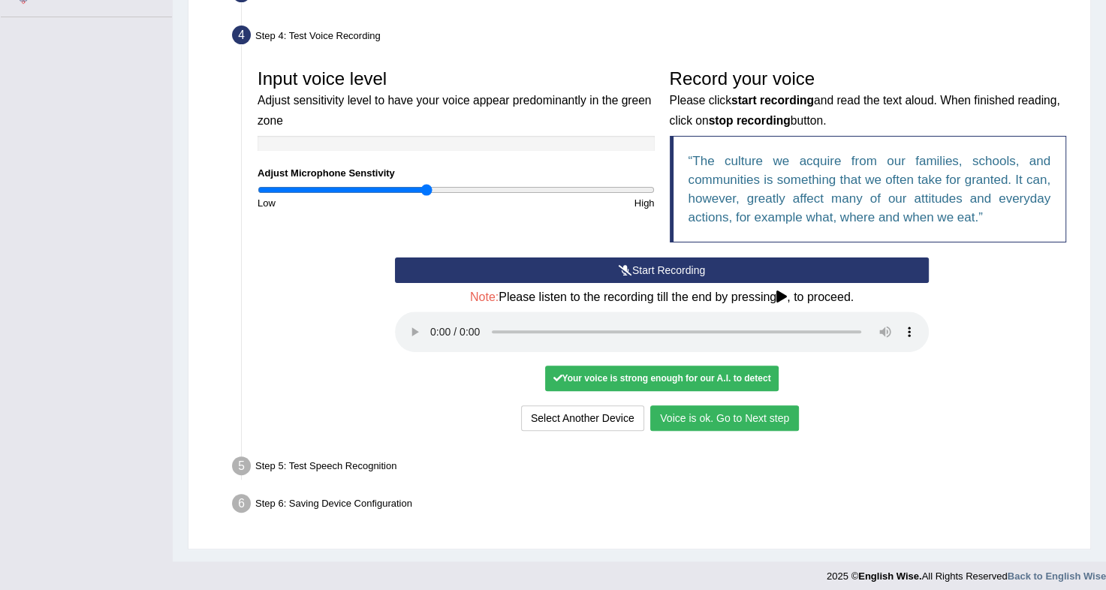
scroll to position [404, 0]
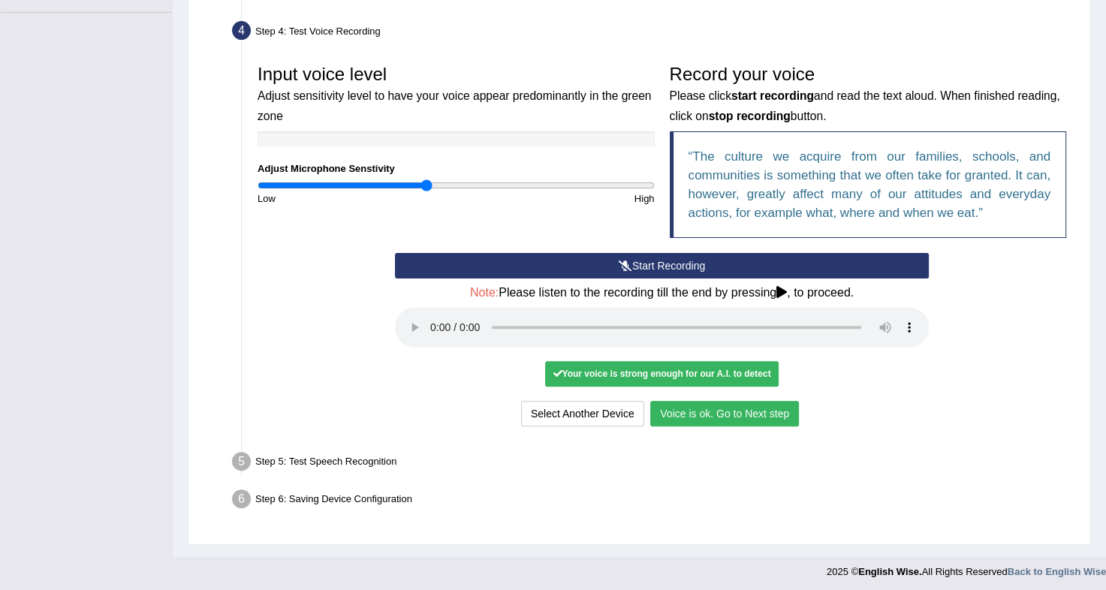
click at [745, 407] on button "Voice is ok. Go to Next step" at bounding box center [724, 414] width 149 height 26
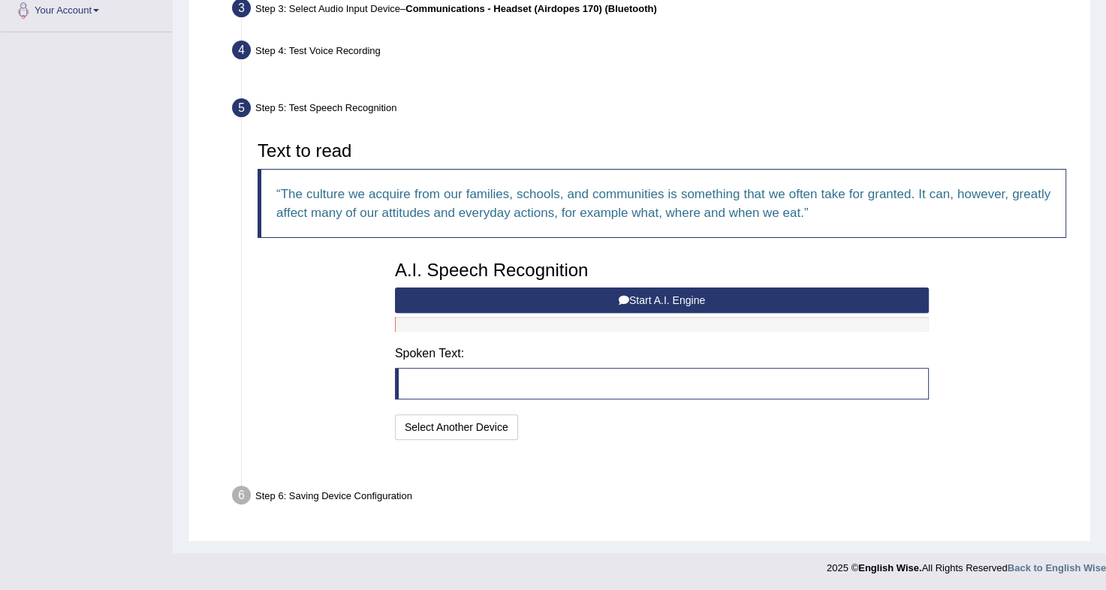
scroll to position [347, 0]
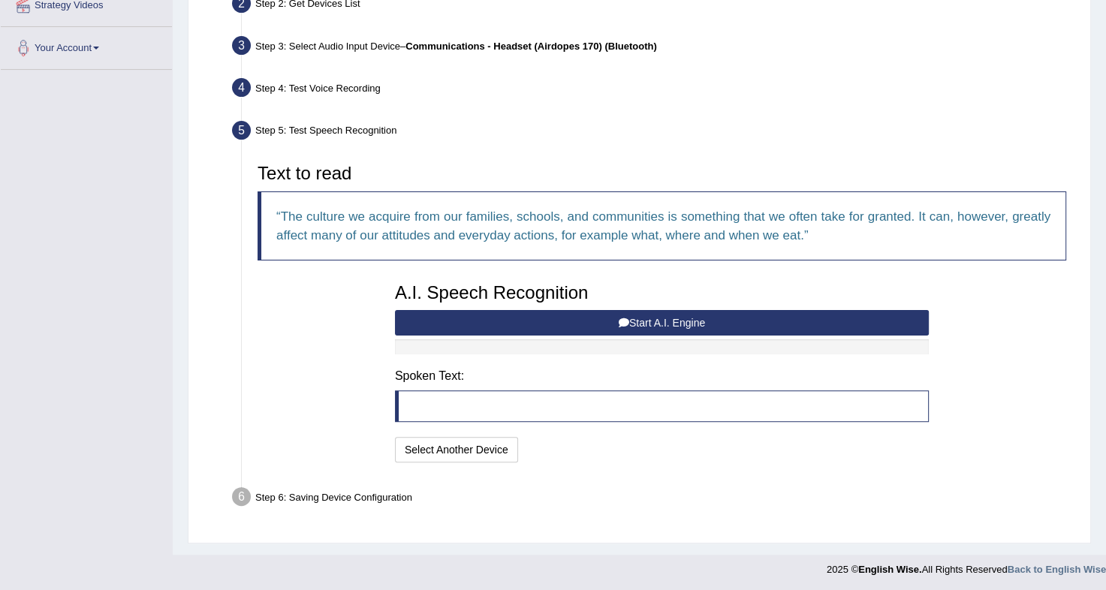
click at [619, 314] on button "Start A.I. Engine" at bounding box center [662, 323] width 534 height 26
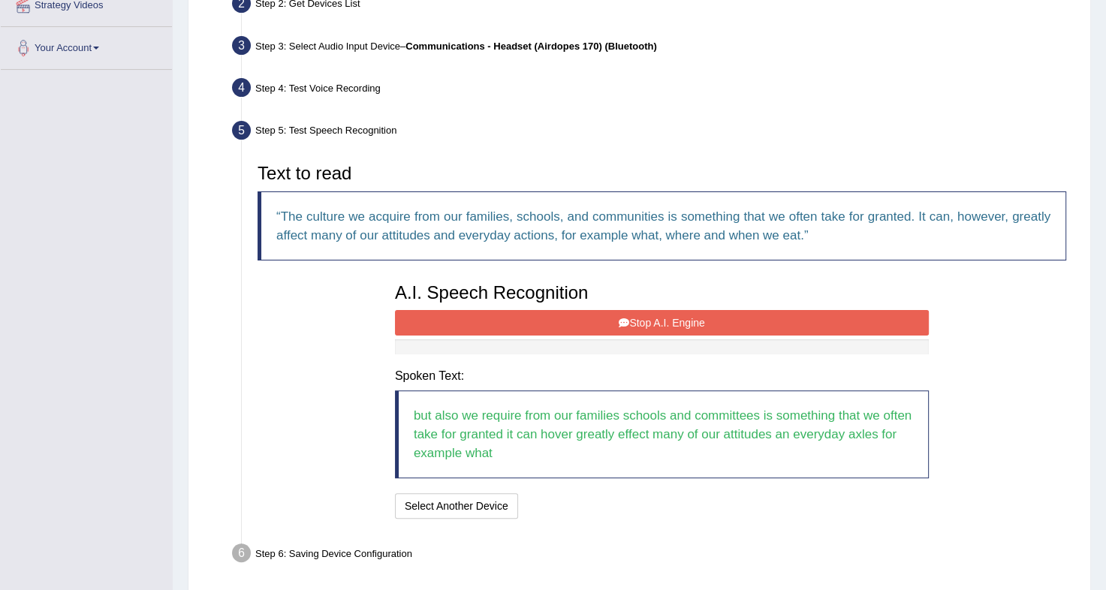
click at [619, 314] on button "Stop A.I. Engine" at bounding box center [662, 323] width 534 height 26
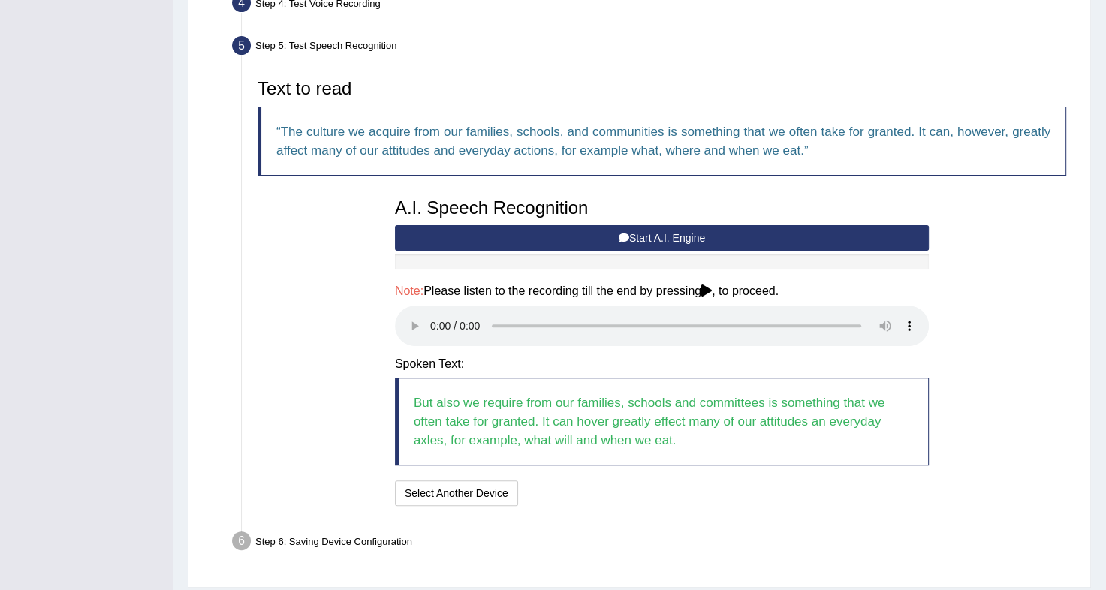
scroll to position [427, 0]
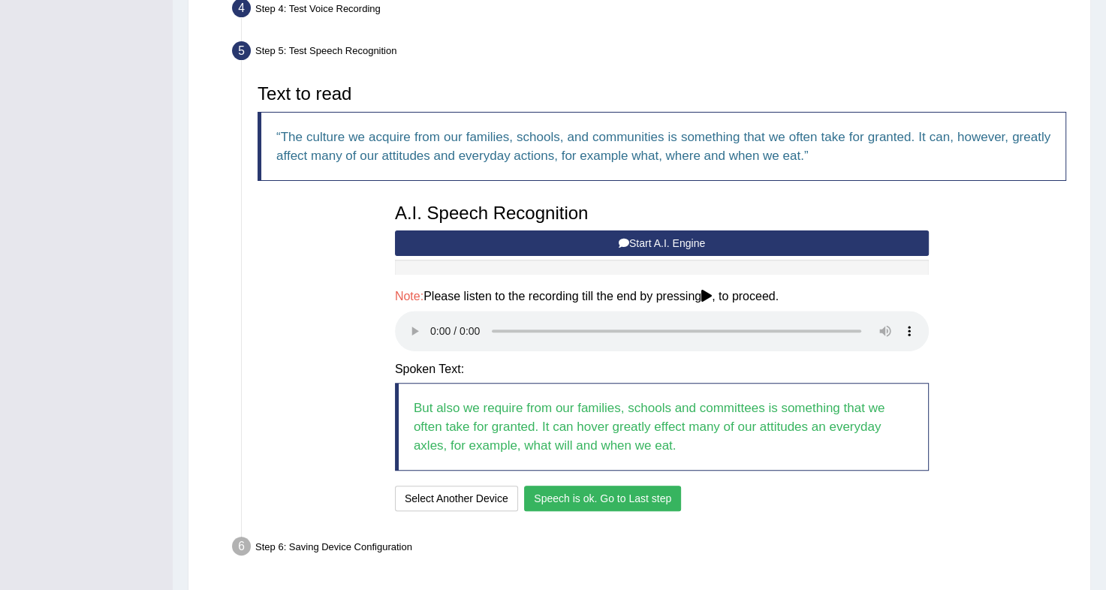
click at [585, 493] on button "Speech is ok. Go to Last step" at bounding box center [602, 499] width 157 height 26
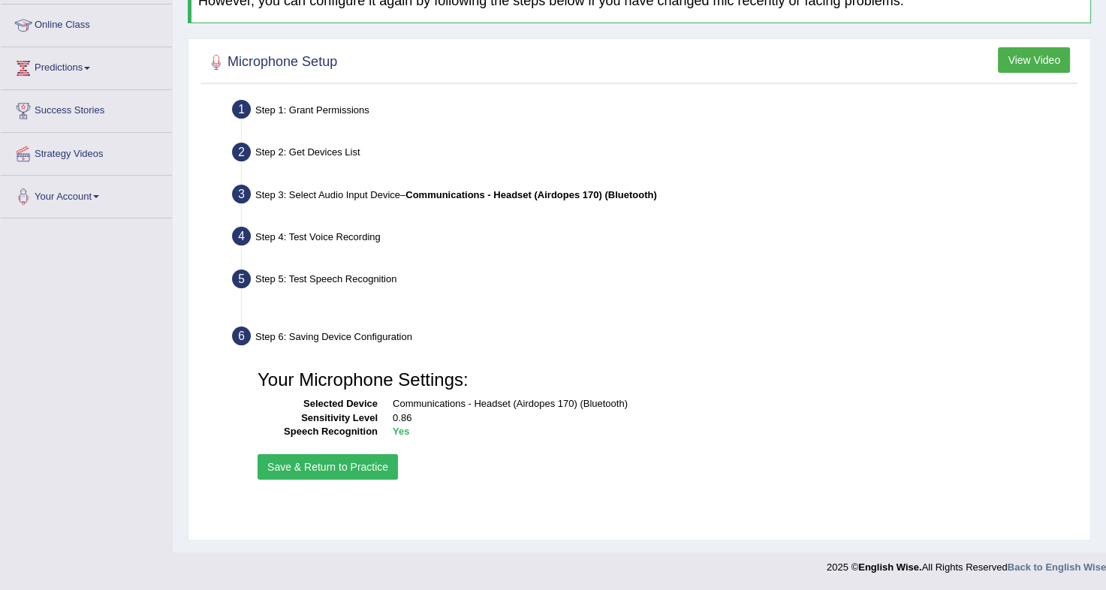
scroll to position [198, 0]
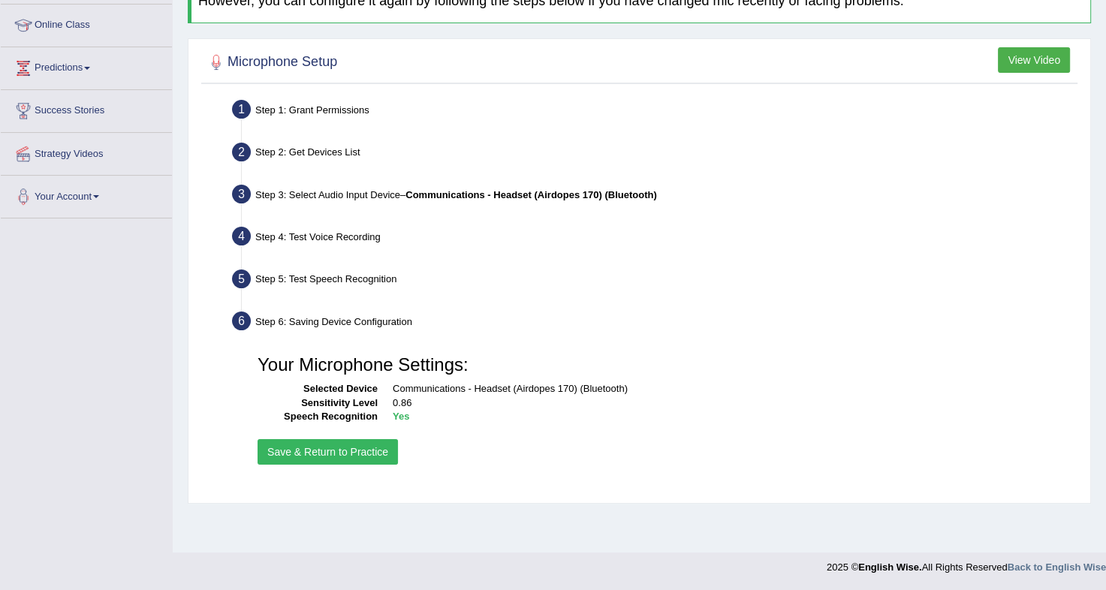
click at [333, 450] on button "Save & Return to Practice" at bounding box center [328, 452] width 140 height 26
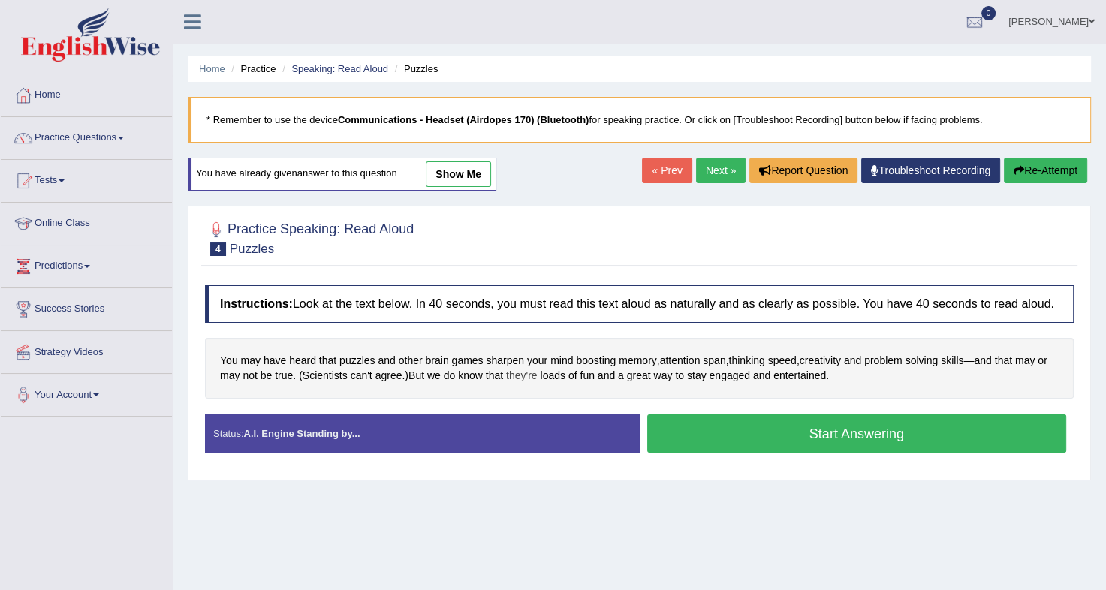
click at [514, 374] on span "they're" at bounding box center [522, 376] width 32 height 16
click at [526, 268] on icon at bounding box center [527, 271] width 11 height 9
click at [546, 360] on div "they're –" at bounding box center [524, 311] width 65 height 113
click at [548, 371] on span "loads" at bounding box center [552, 376] width 25 height 16
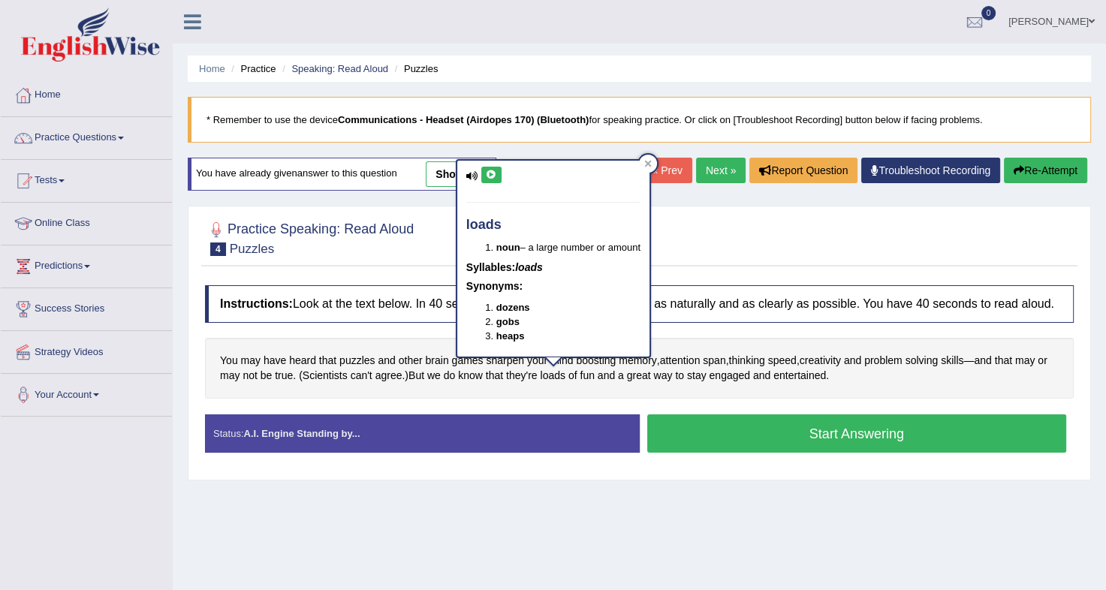
click at [493, 179] on button at bounding box center [491, 175] width 20 height 17
click at [527, 384] on div "You may have heard that puzzles and other brain games sharpen your mind boostin…" at bounding box center [639, 368] width 869 height 61
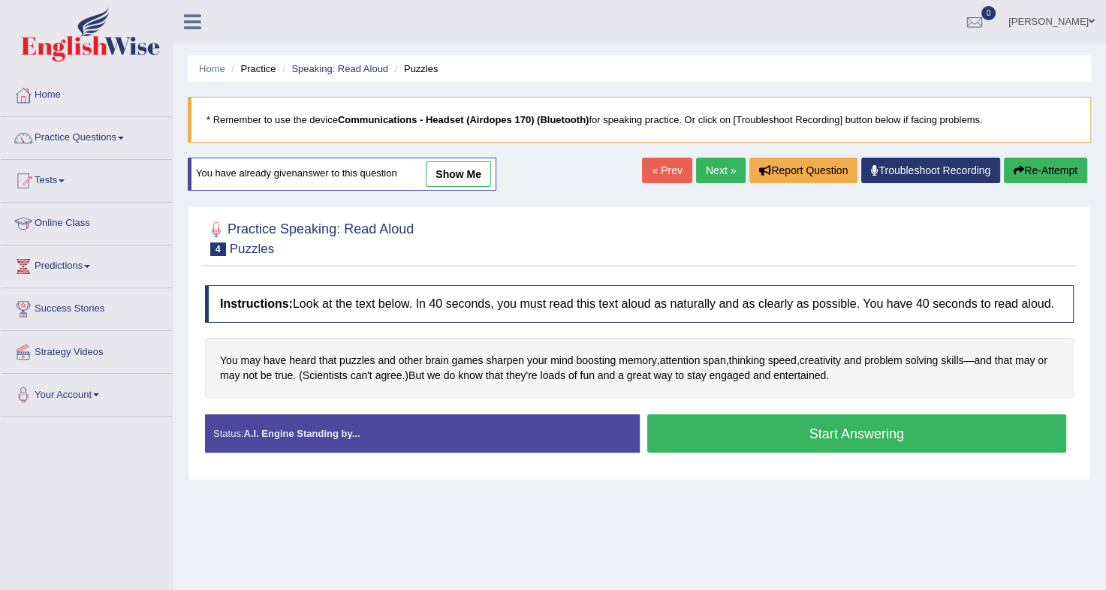
click at [755, 427] on button "Start Answering" at bounding box center [857, 433] width 420 height 38
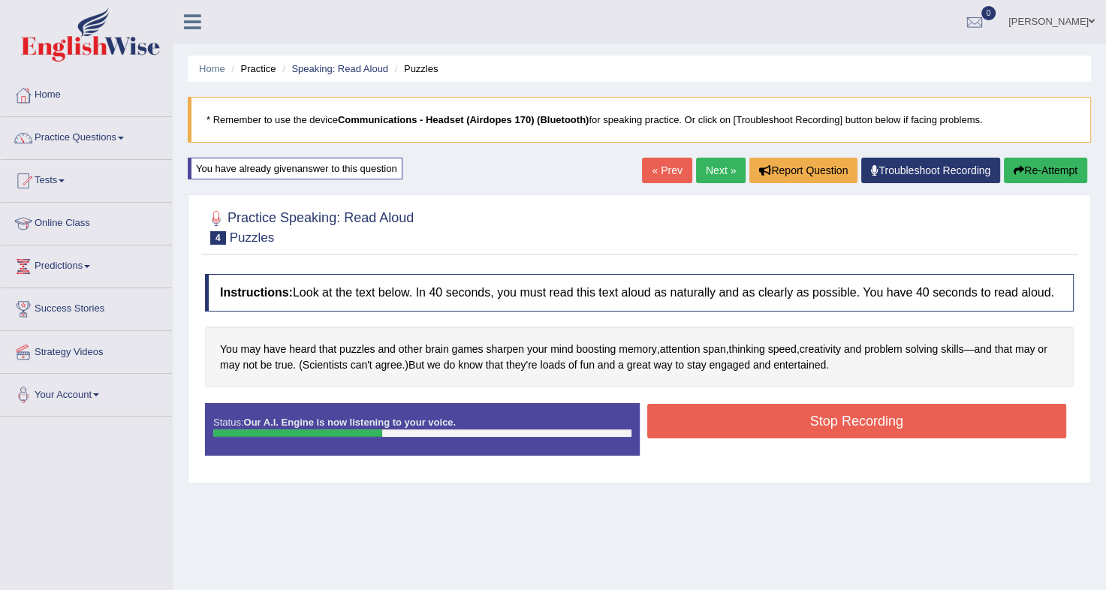
click at [755, 427] on button "Stop Recording" at bounding box center [857, 421] width 420 height 35
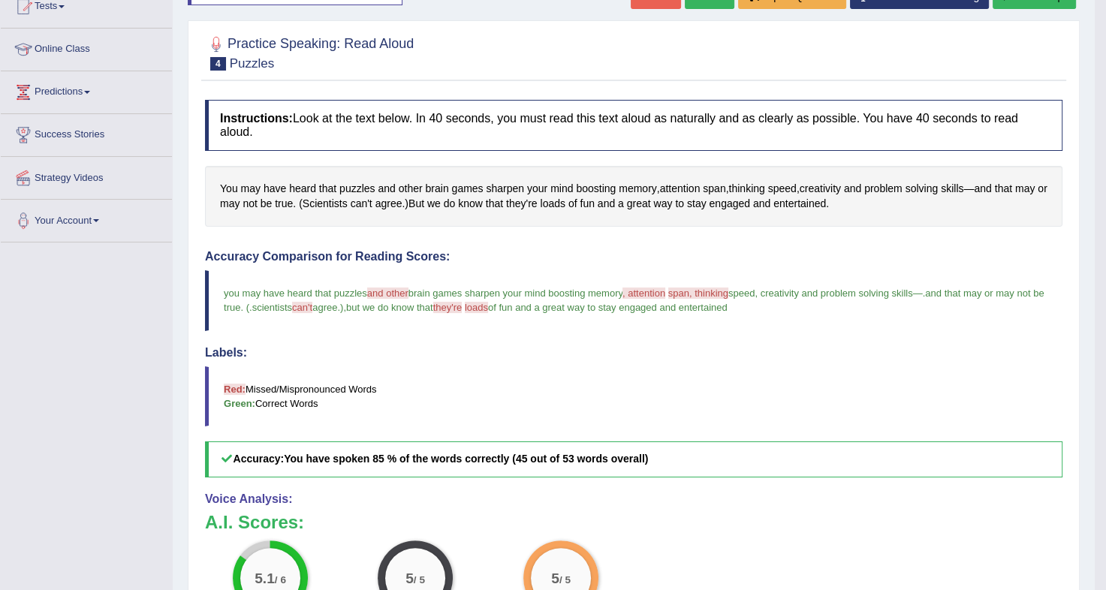
scroll to position [98, 0]
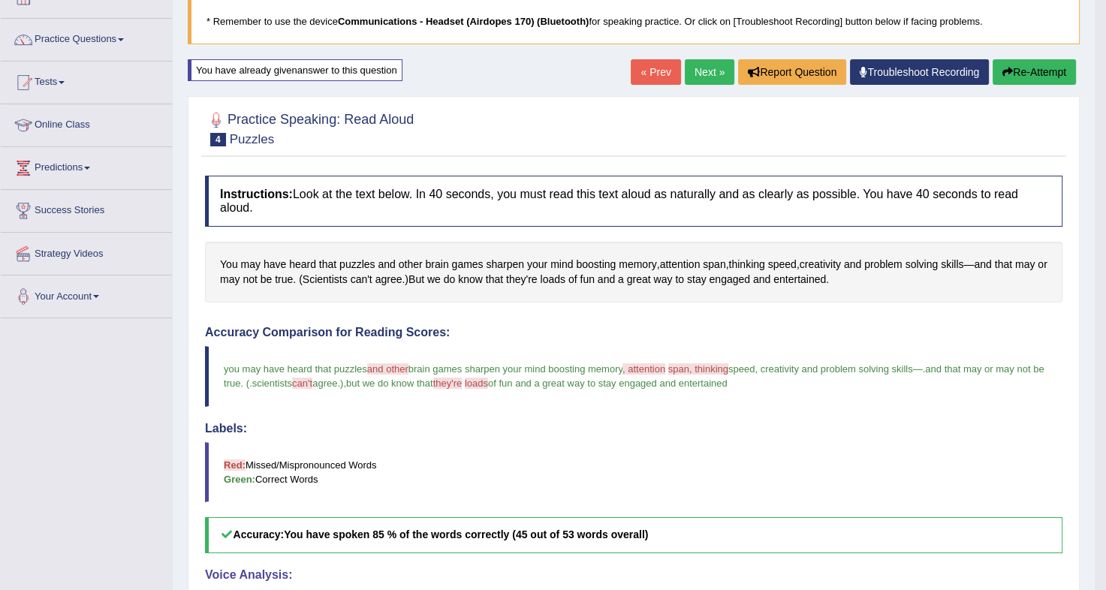
click at [1015, 70] on button "Re-Attempt" at bounding box center [1034, 72] width 83 height 26
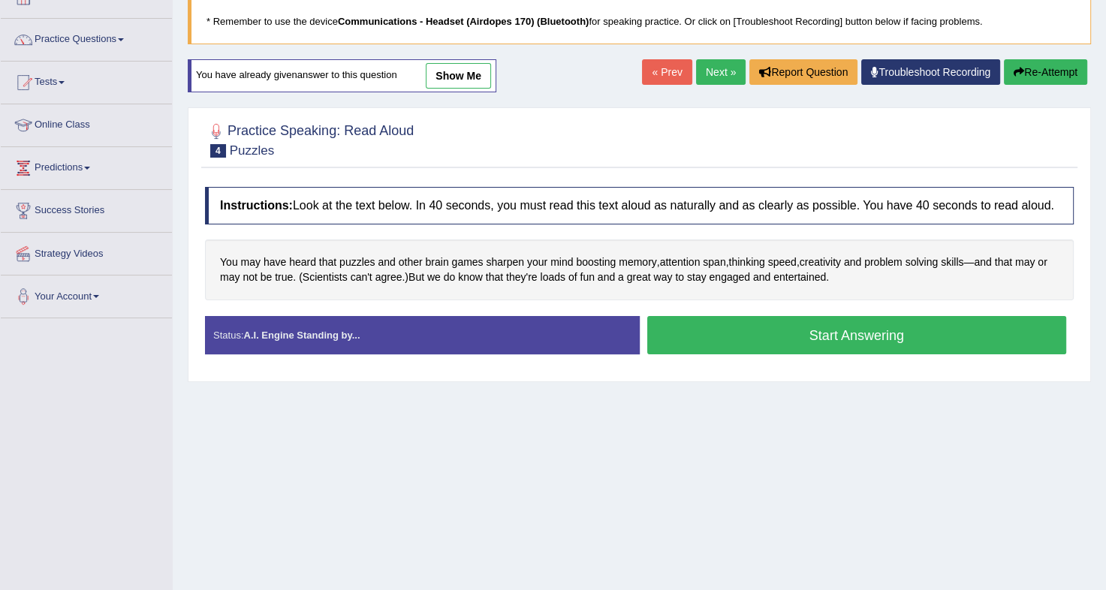
click at [828, 319] on button "Start Answering" at bounding box center [857, 335] width 420 height 38
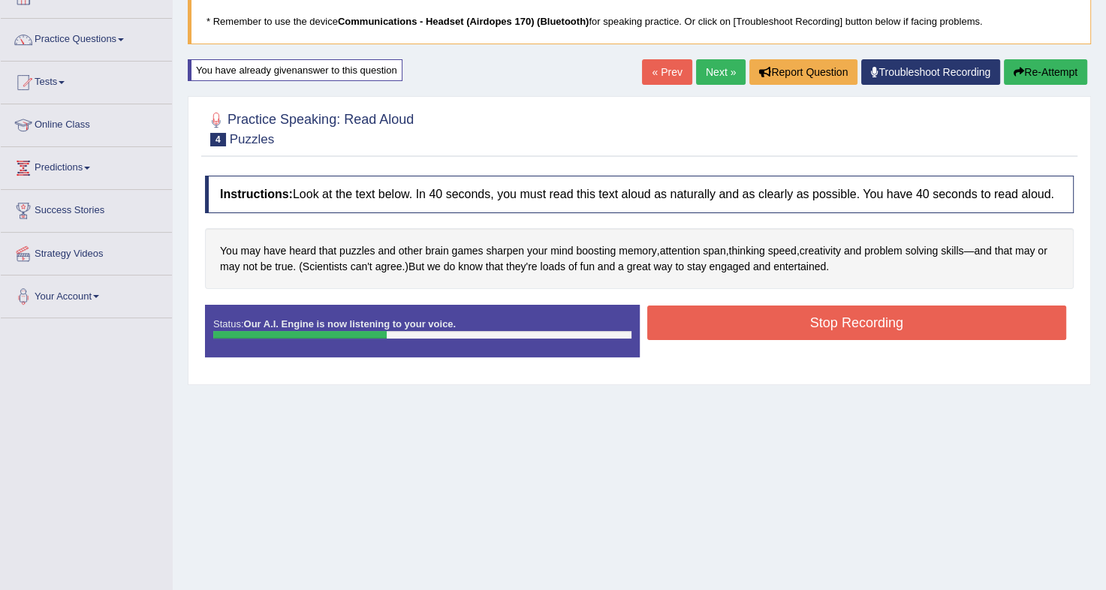
click at [828, 319] on button "Stop Recording" at bounding box center [857, 323] width 420 height 35
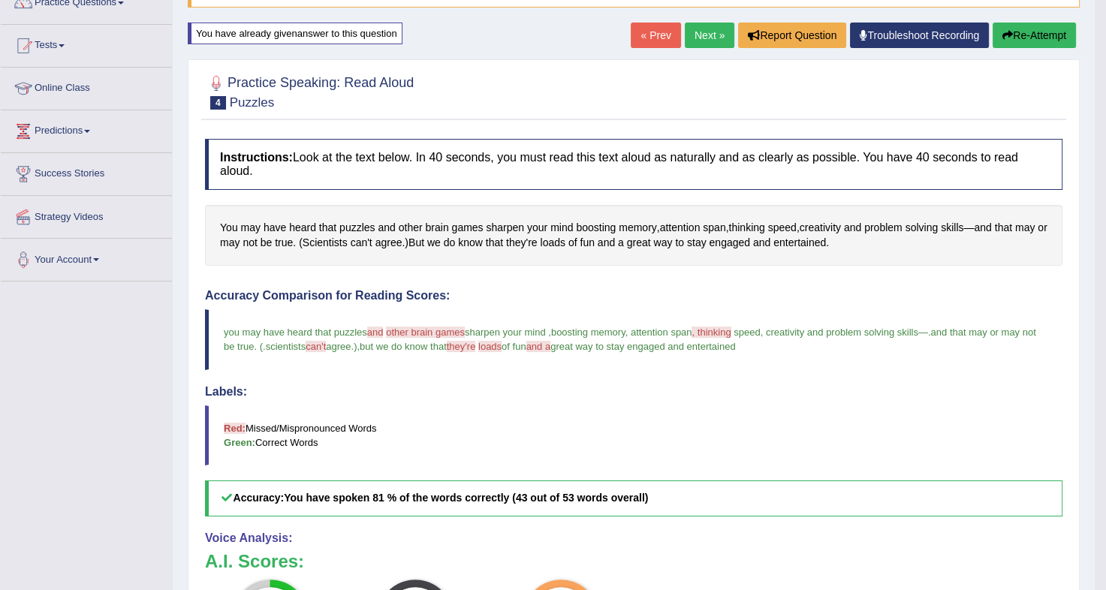
scroll to position [98, 0]
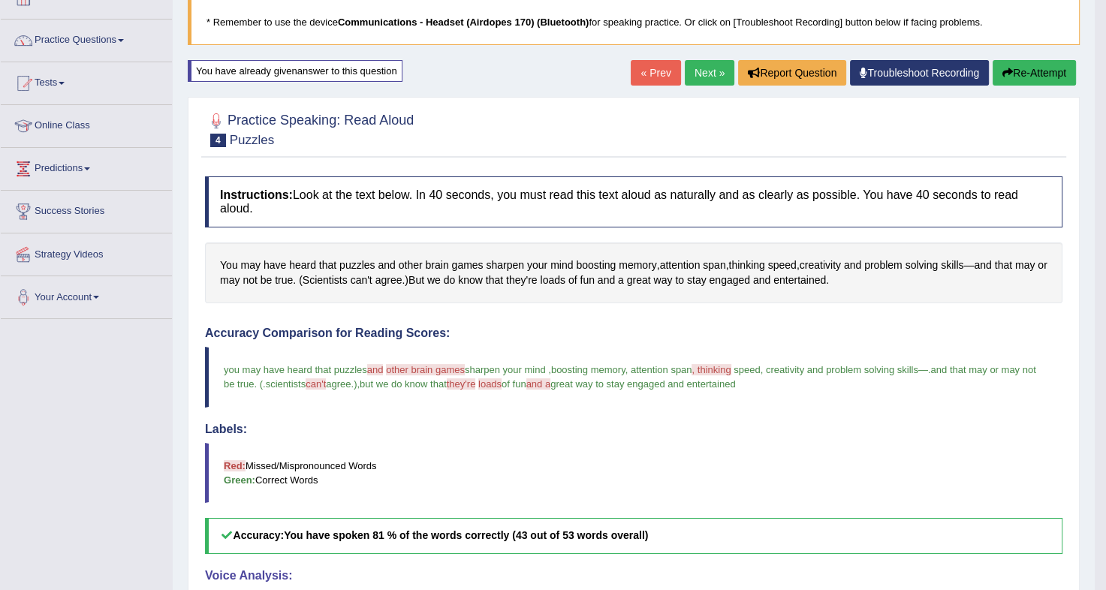
click at [1011, 62] on button "Re-Attempt" at bounding box center [1034, 73] width 83 height 26
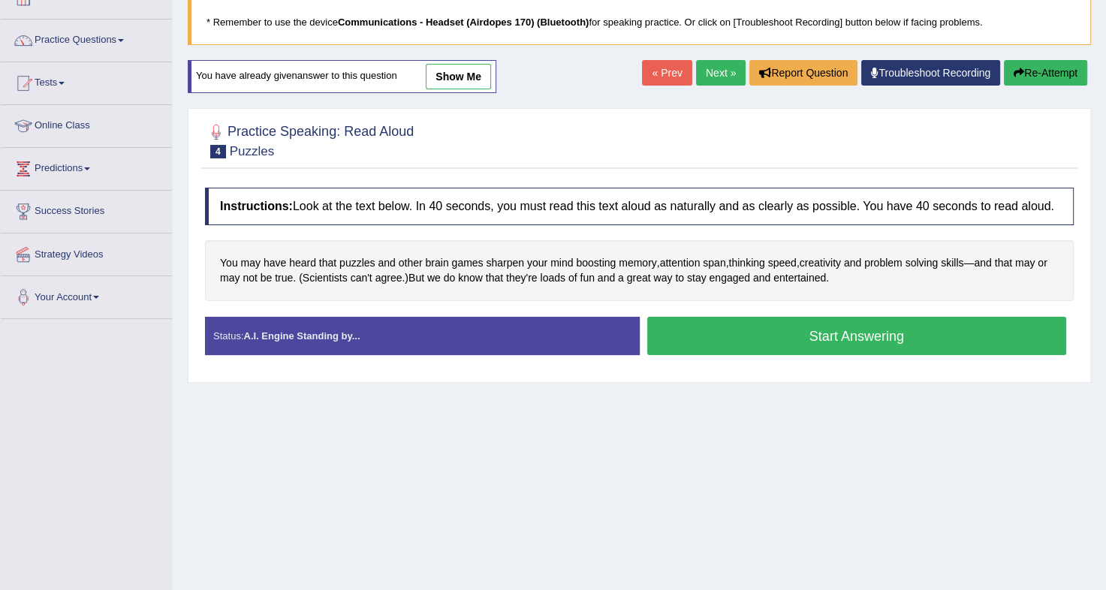
click at [824, 336] on button "Start Answering" at bounding box center [857, 336] width 420 height 38
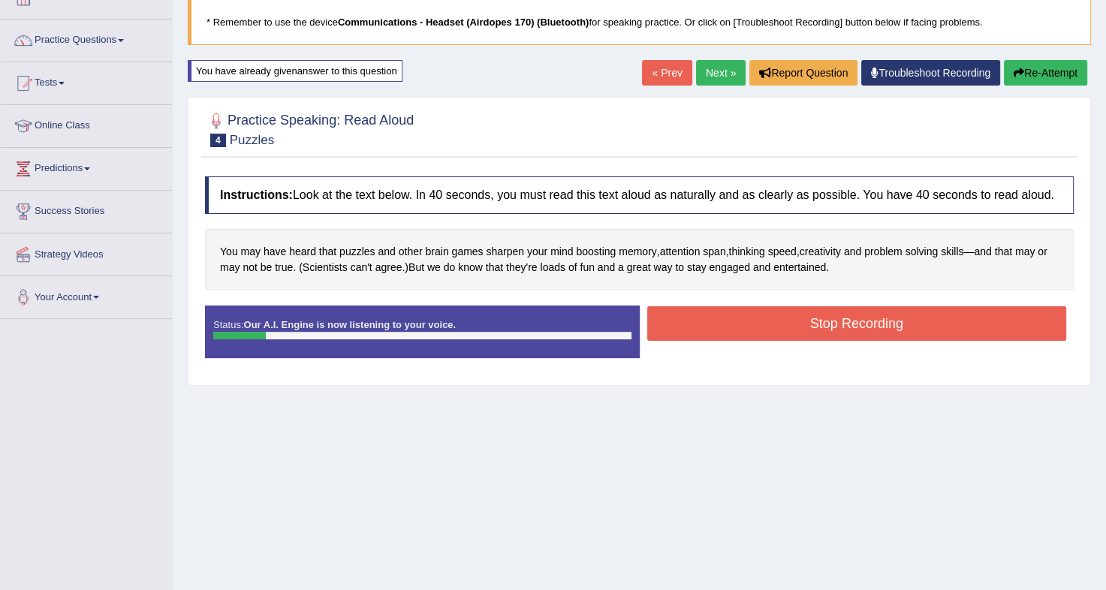
click at [1054, 66] on button "Re-Attempt" at bounding box center [1045, 73] width 83 height 26
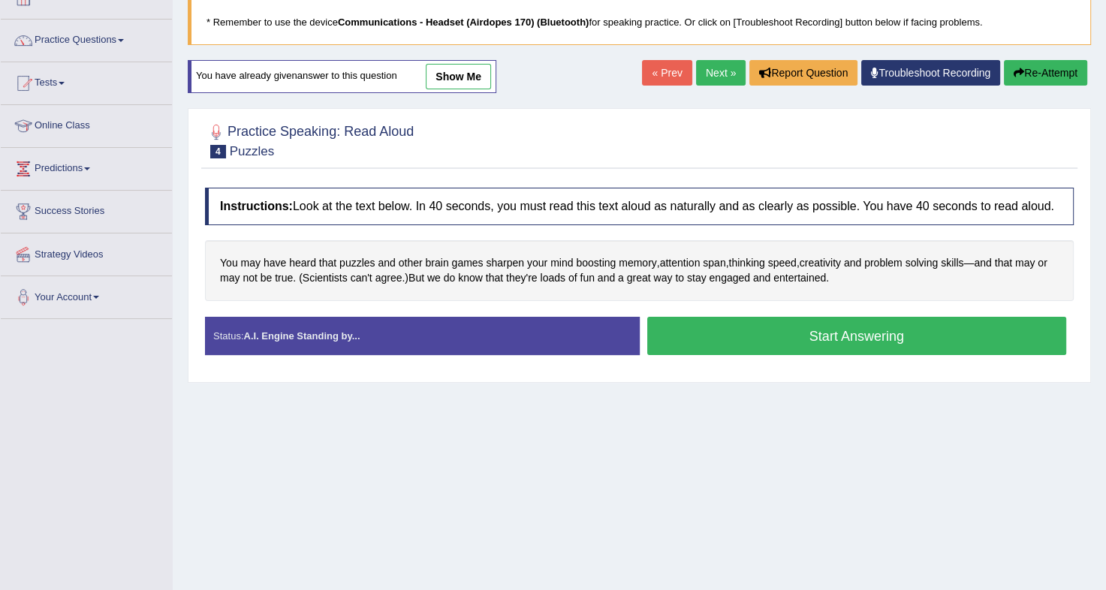
click at [823, 323] on button "Start Answering" at bounding box center [857, 336] width 420 height 38
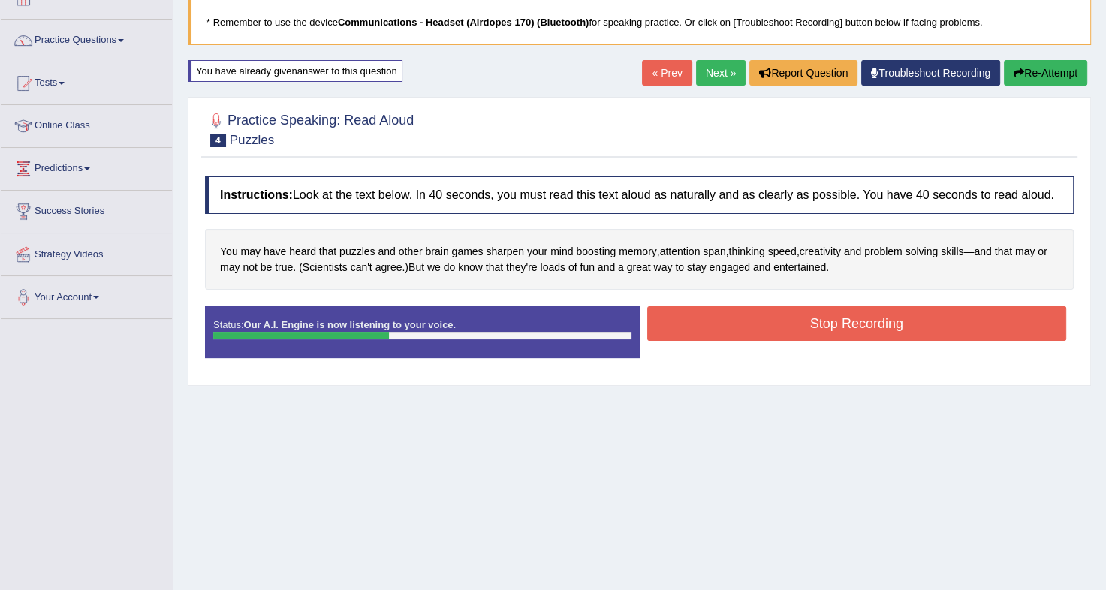
click at [823, 323] on button "Stop Recording" at bounding box center [857, 323] width 420 height 35
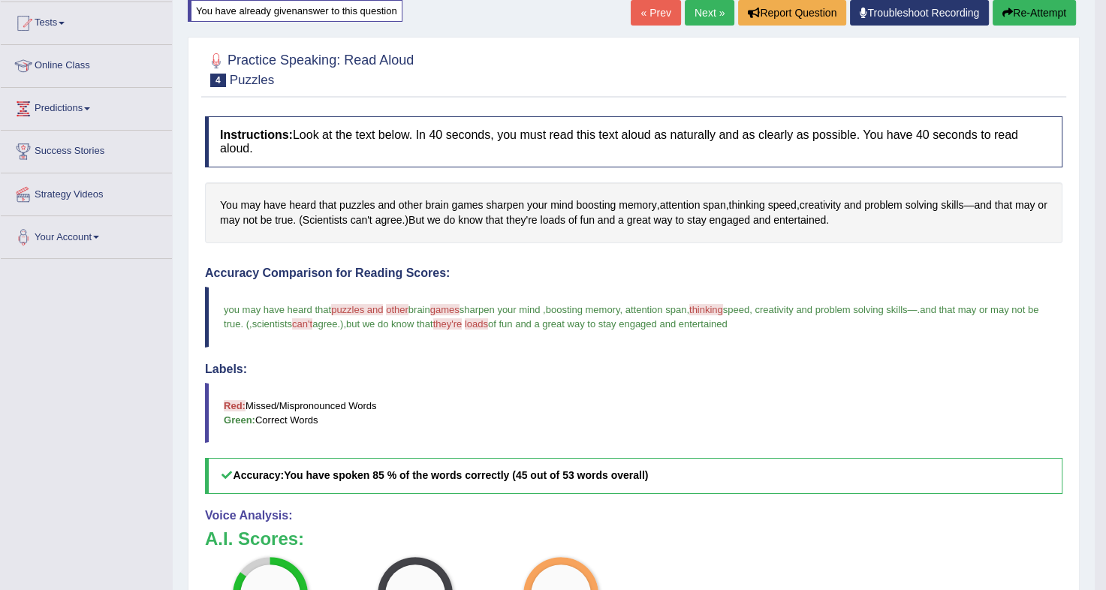
scroll to position [127, 0]
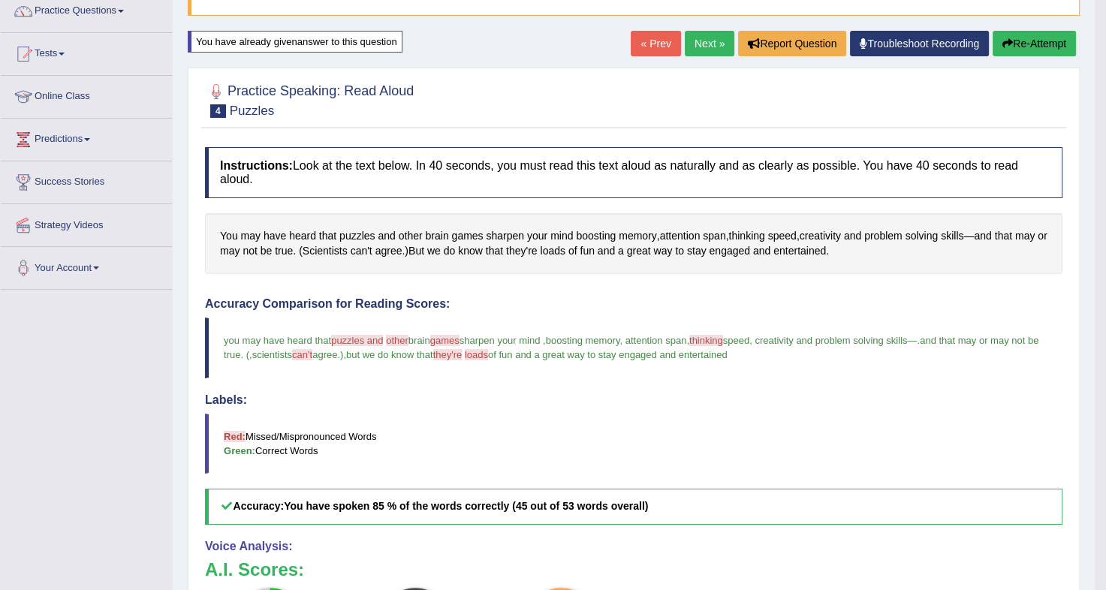
click at [1028, 37] on button "Re-Attempt" at bounding box center [1034, 44] width 83 height 26
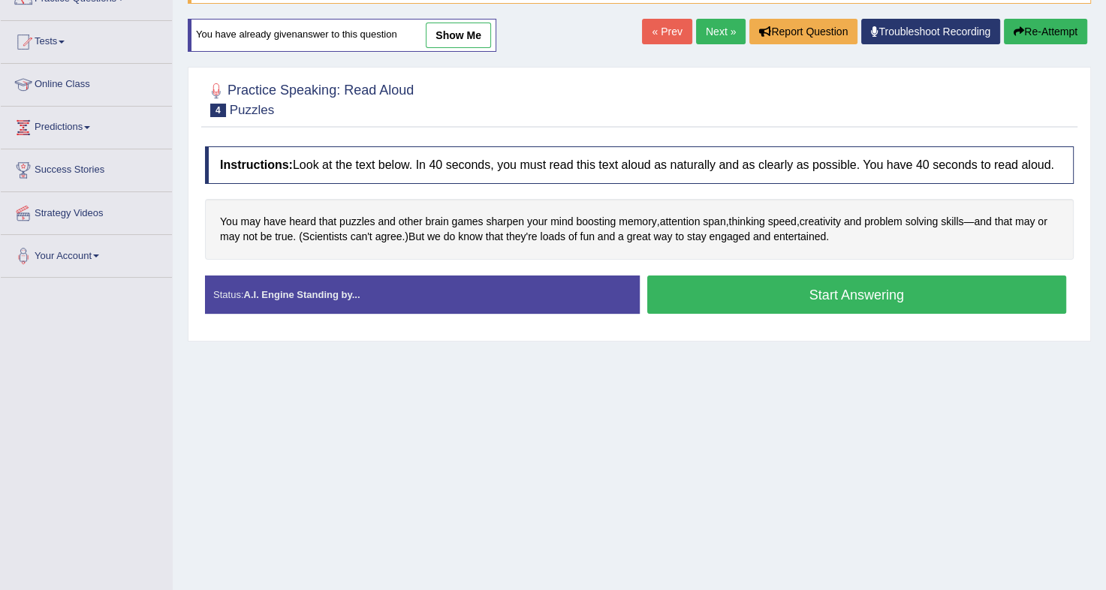
scroll to position [127, 0]
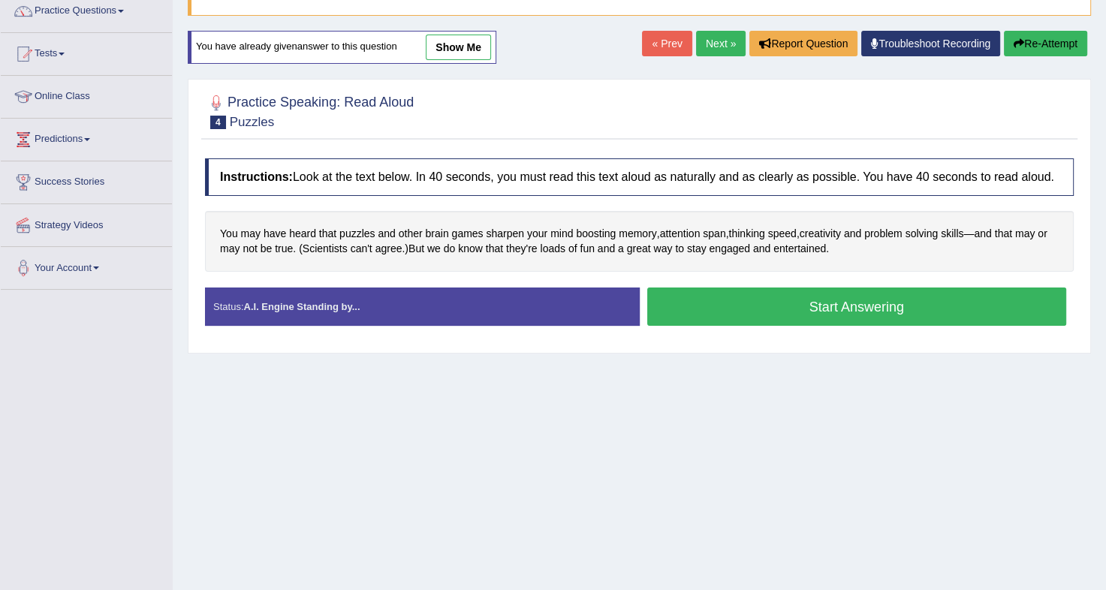
click at [803, 293] on button "Start Answering" at bounding box center [857, 307] width 420 height 38
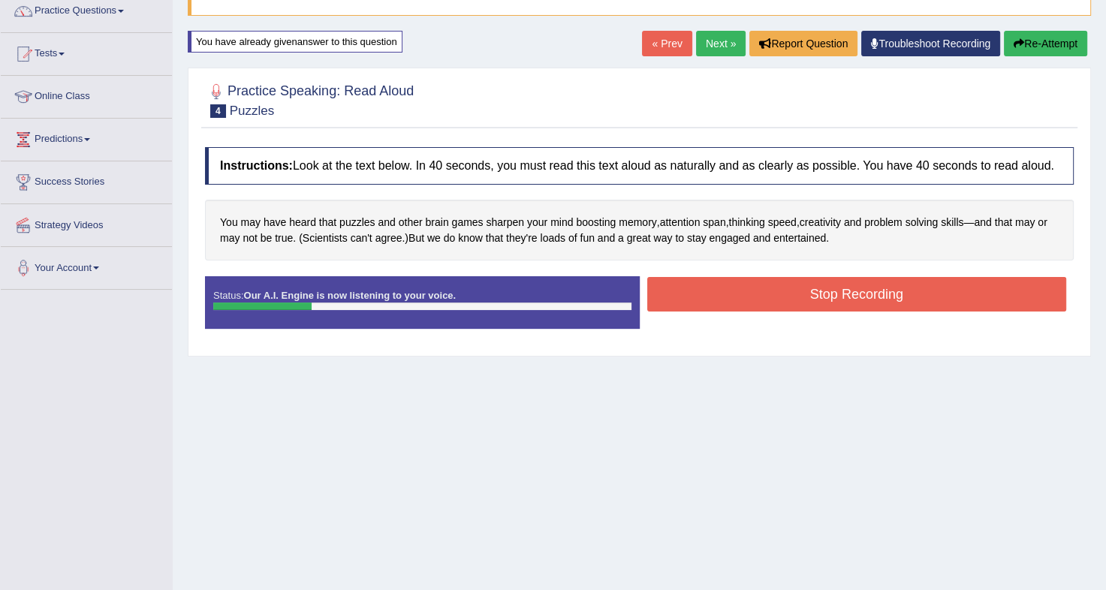
click at [1027, 46] on button "Re-Attempt" at bounding box center [1045, 44] width 83 height 26
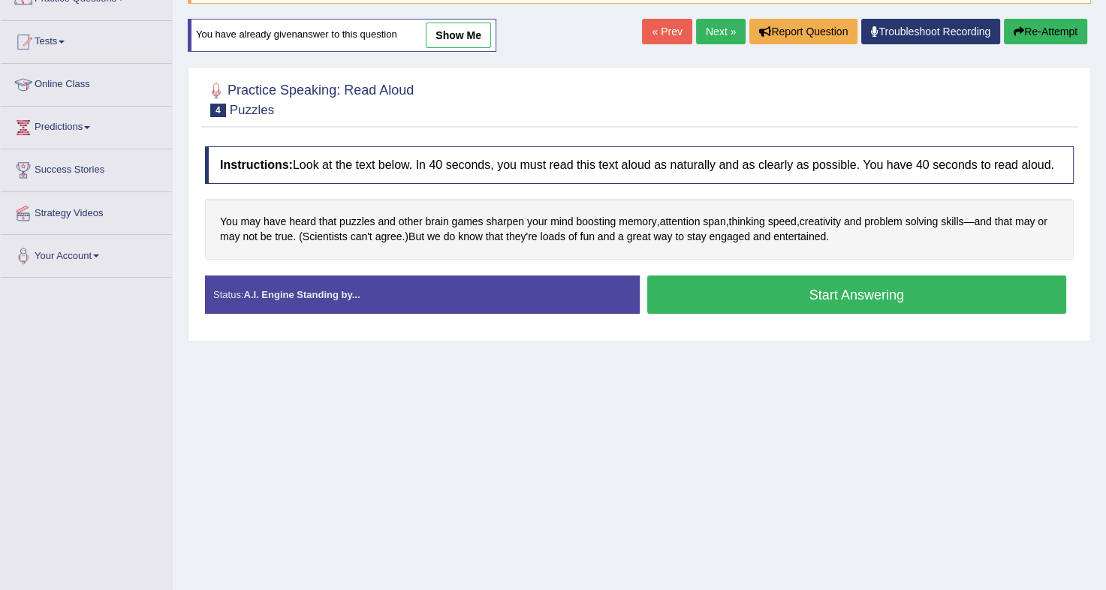
scroll to position [127, 0]
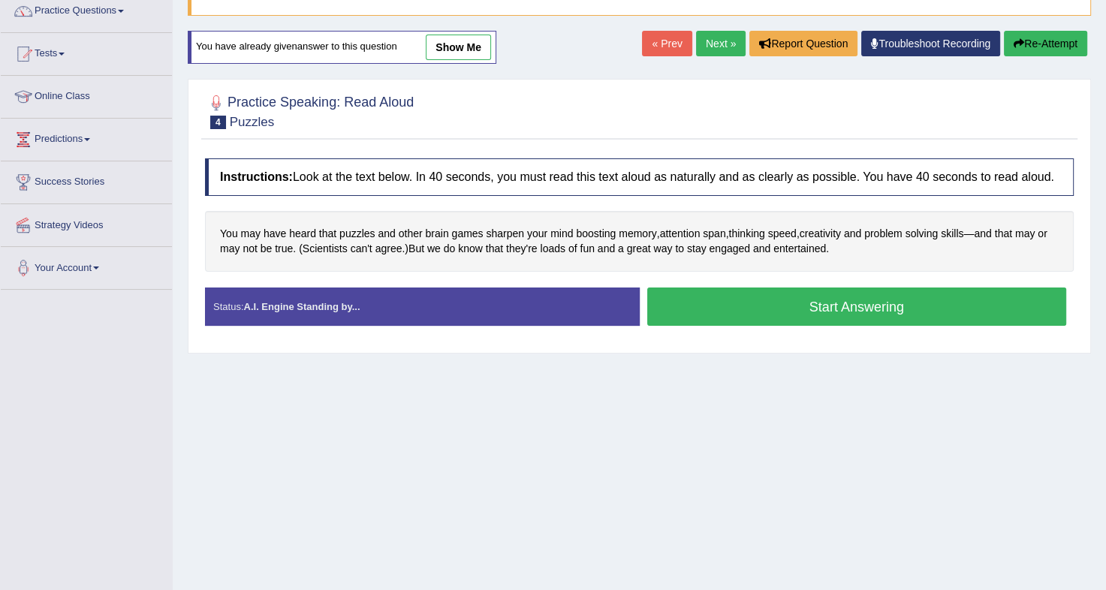
click at [790, 291] on button "Start Answering" at bounding box center [857, 307] width 420 height 38
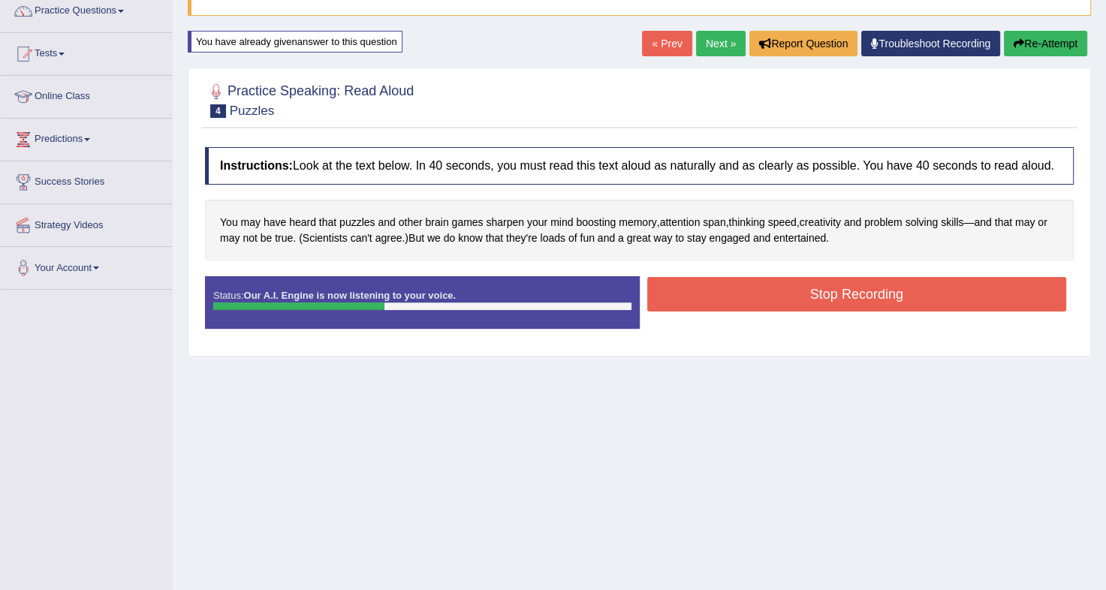
click at [790, 291] on button "Stop Recording" at bounding box center [857, 294] width 420 height 35
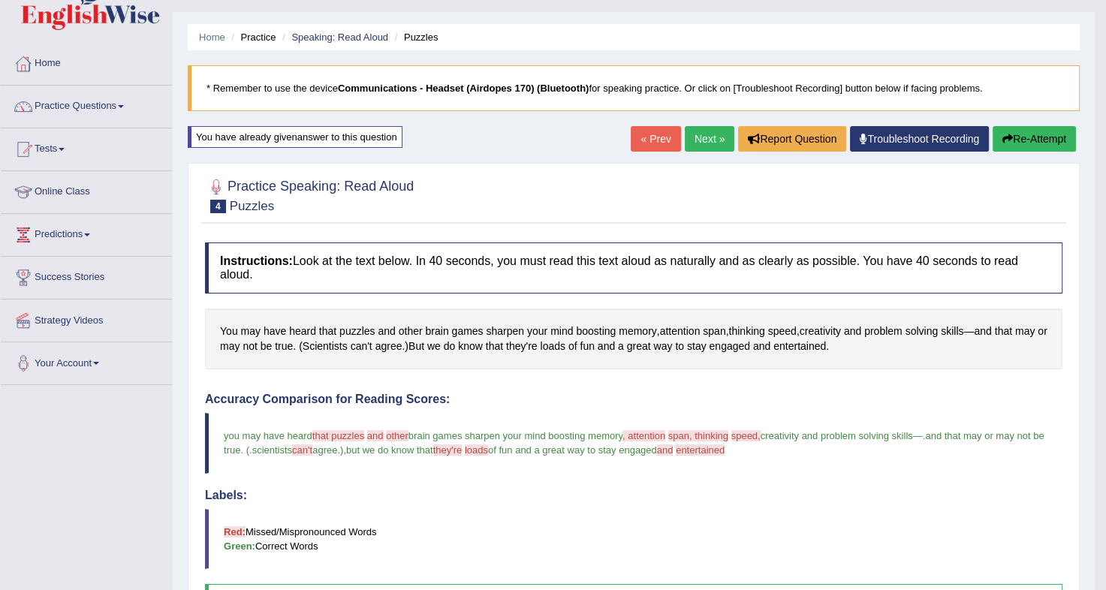
scroll to position [0, 0]
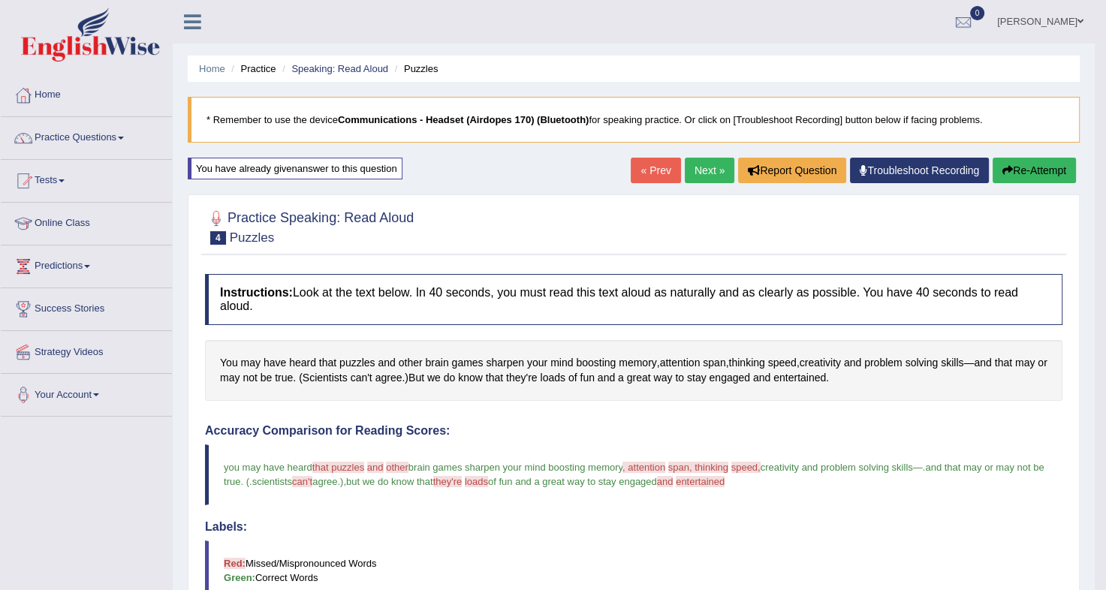
click at [1055, 167] on button "Re-Attempt" at bounding box center [1034, 171] width 83 height 26
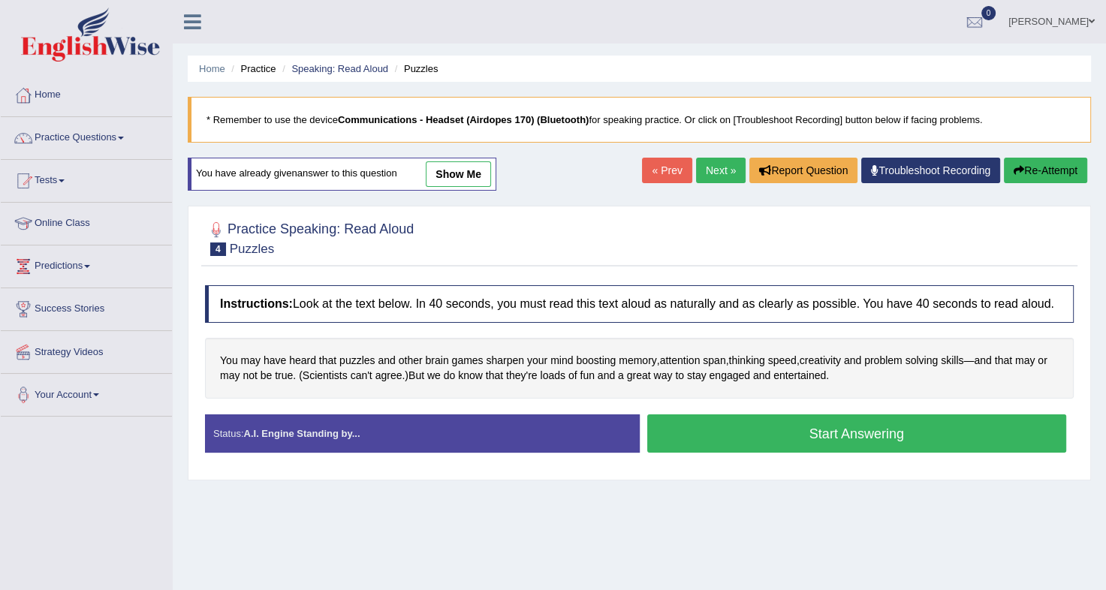
click at [793, 419] on button "Start Answering" at bounding box center [857, 433] width 420 height 38
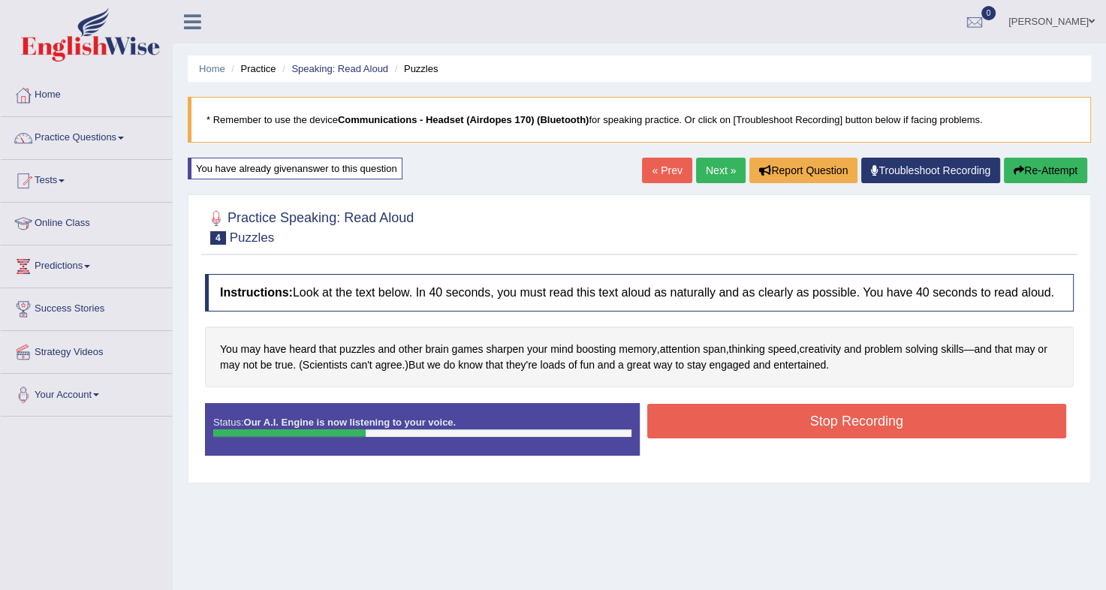
click at [793, 419] on button "Stop Recording" at bounding box center [857, 421] width 420 height 35
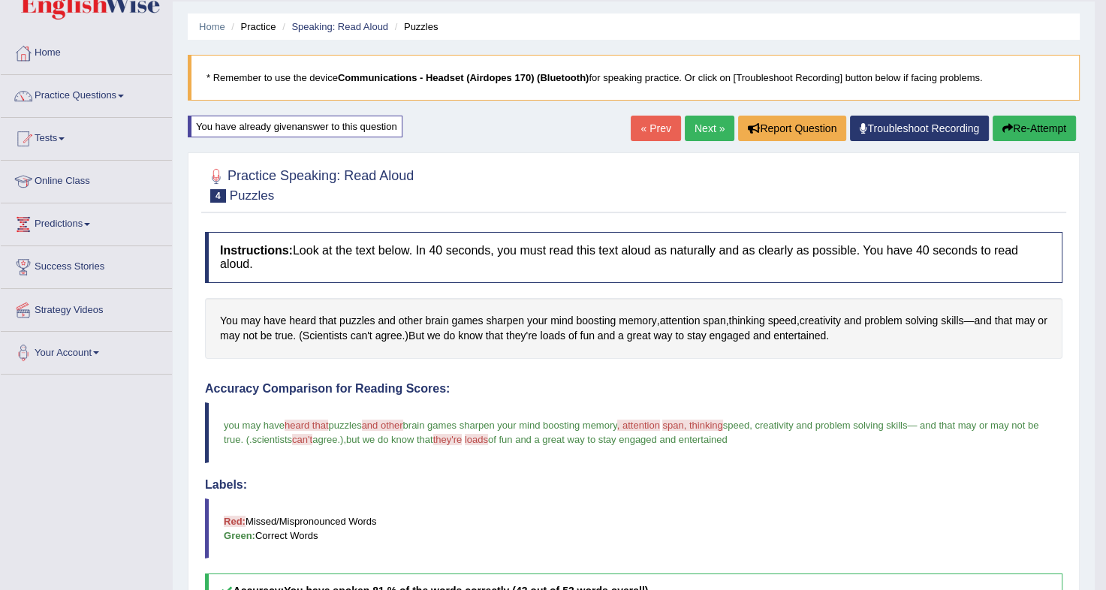
scroll to position [44, 0]
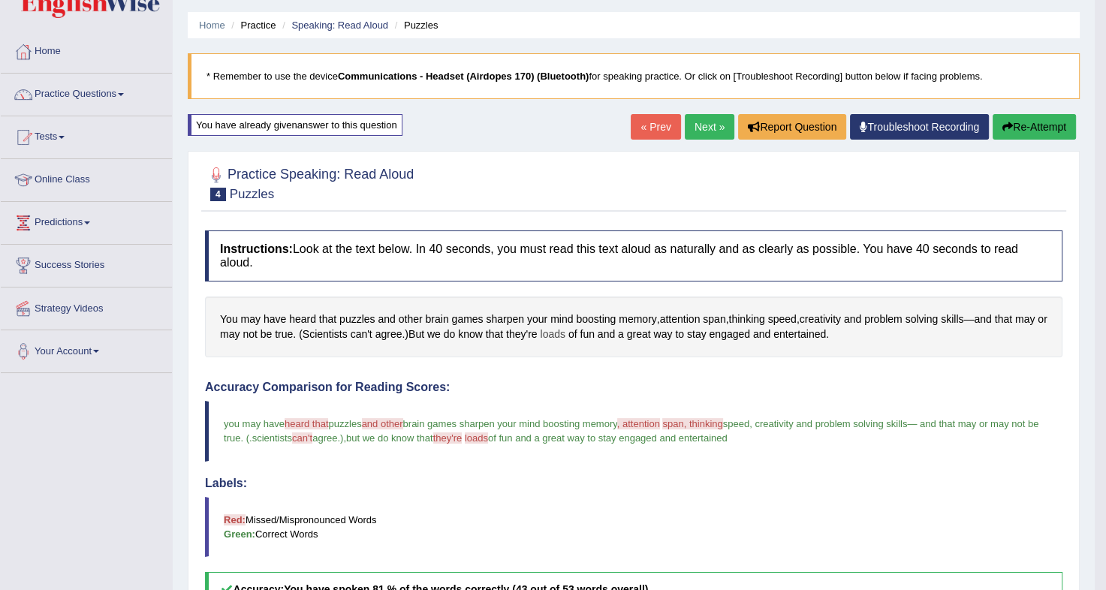
click at [565, 327] on span "loads" at bounding box center [552, 335] width 25 height 16
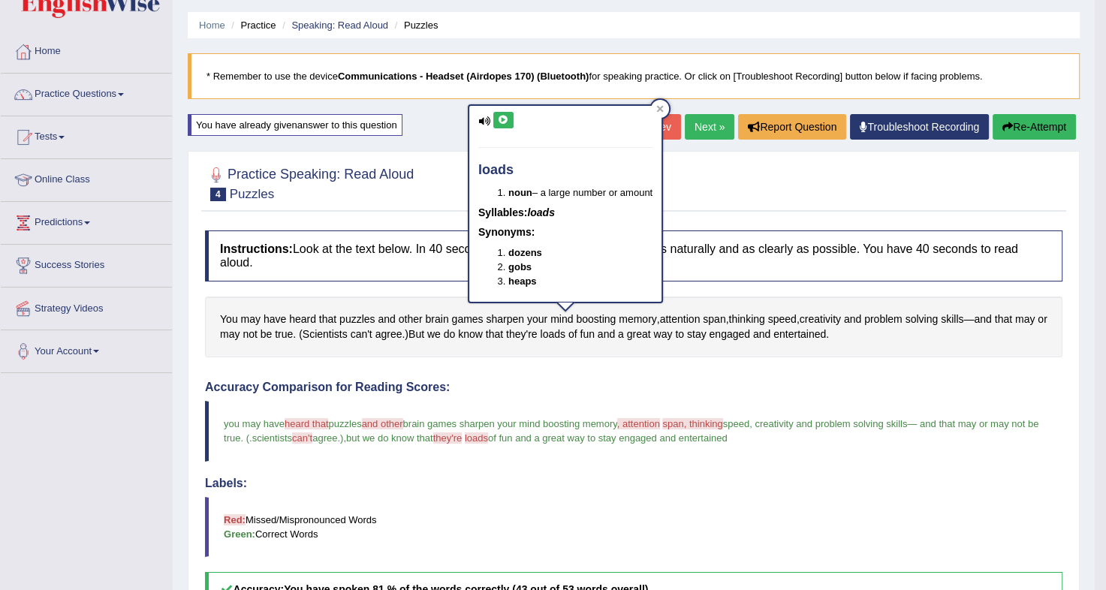
click at [505, 119] on icon at bounding box center [503, 120] width 11 height 9
click at [662, 109] on icon at bounding box center [660, 109] width 8 height 8
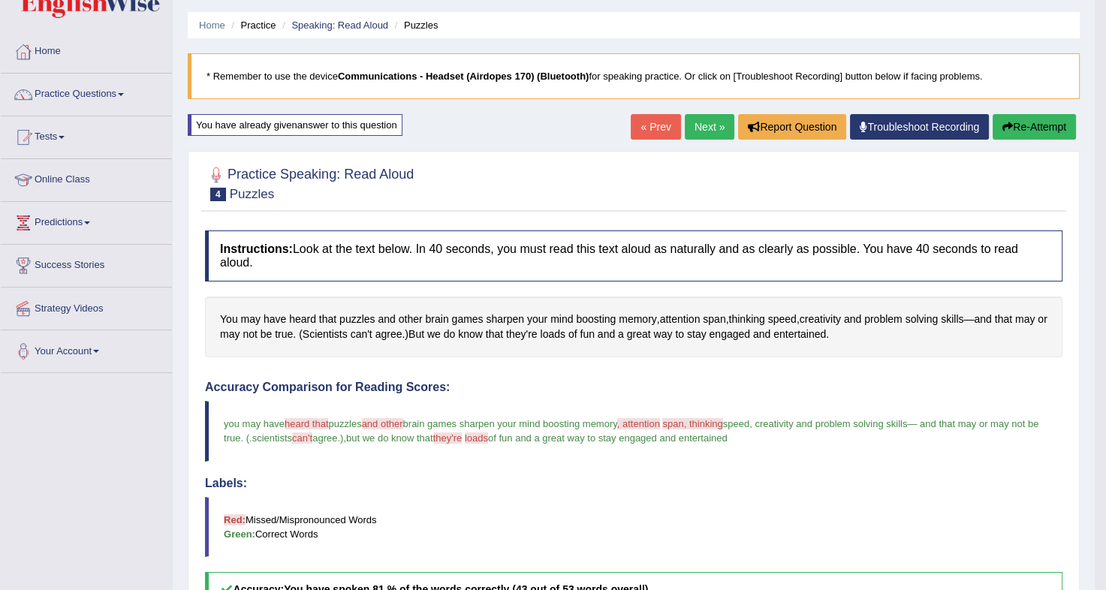
click at [1016, 122] on button "Re-Attempt" at bounding box center [1034, 127] width 83 height 26
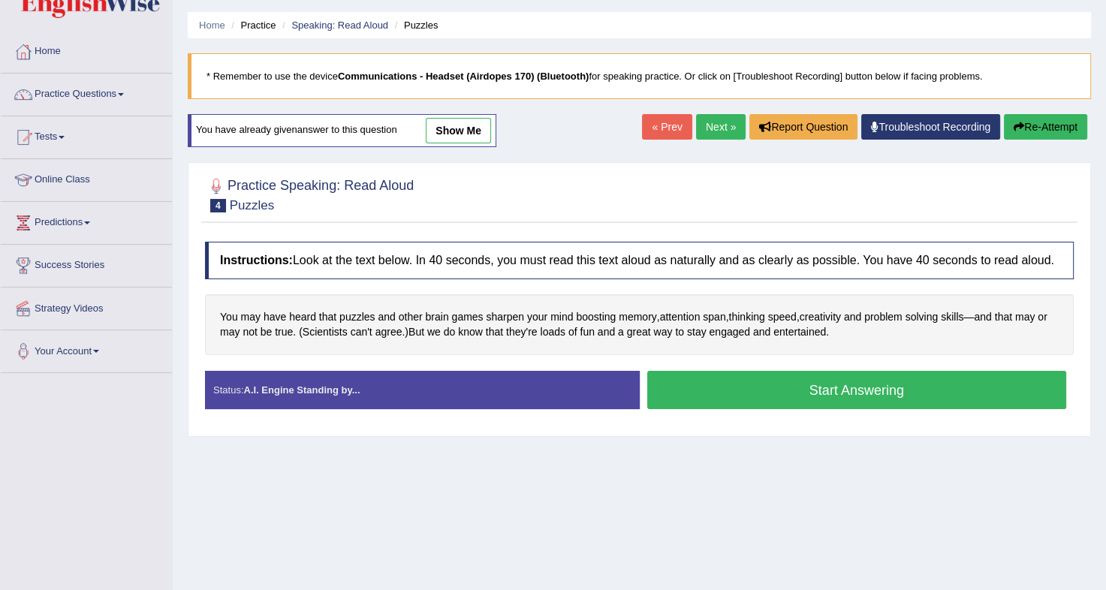
click at [723, 396] on button "Start Answering" at bounding box center [857, 390] width 420 height 38
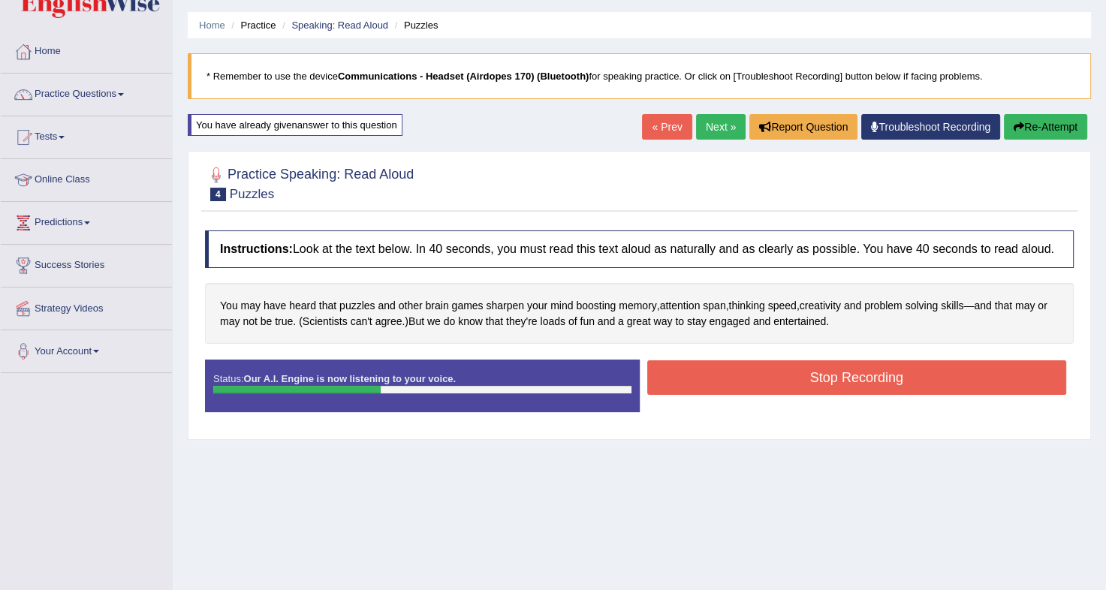
click at [770, 376] on button "Stop Recording" at bounding box center [857, 377] width 420 height 35
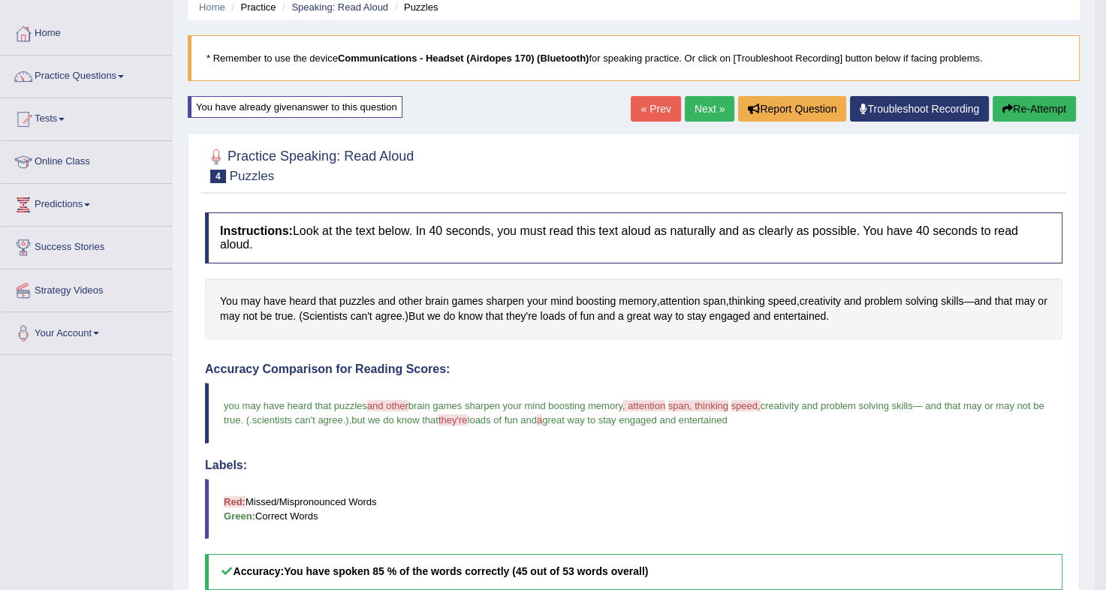
scroll to position [32, 0]
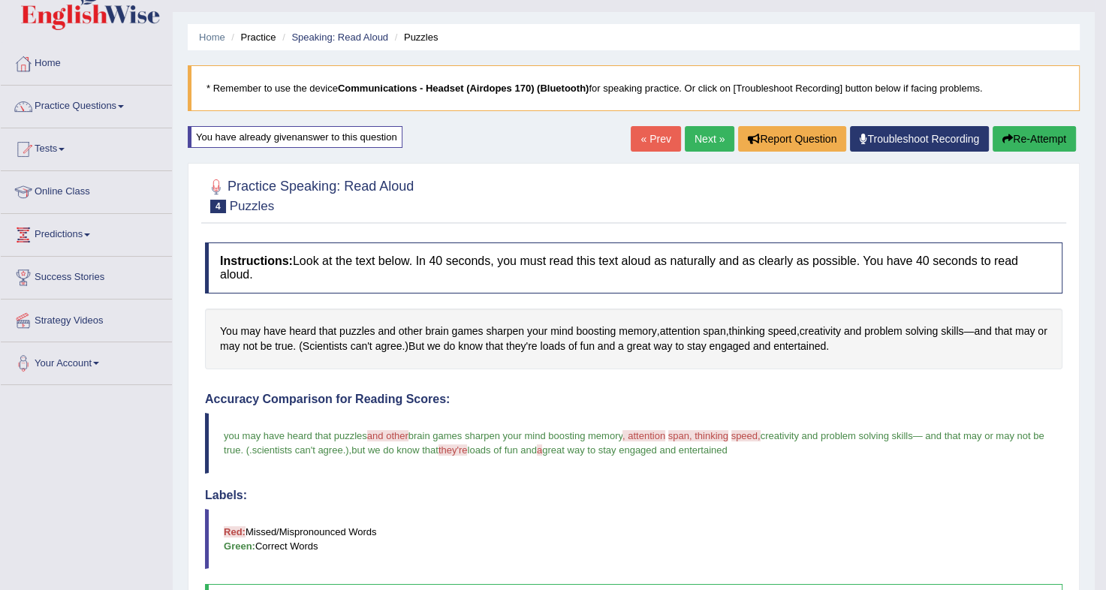
click at [902, 143] on link "Troubleshoot Recording" at bounding box center [919, 139] width 139 height 26
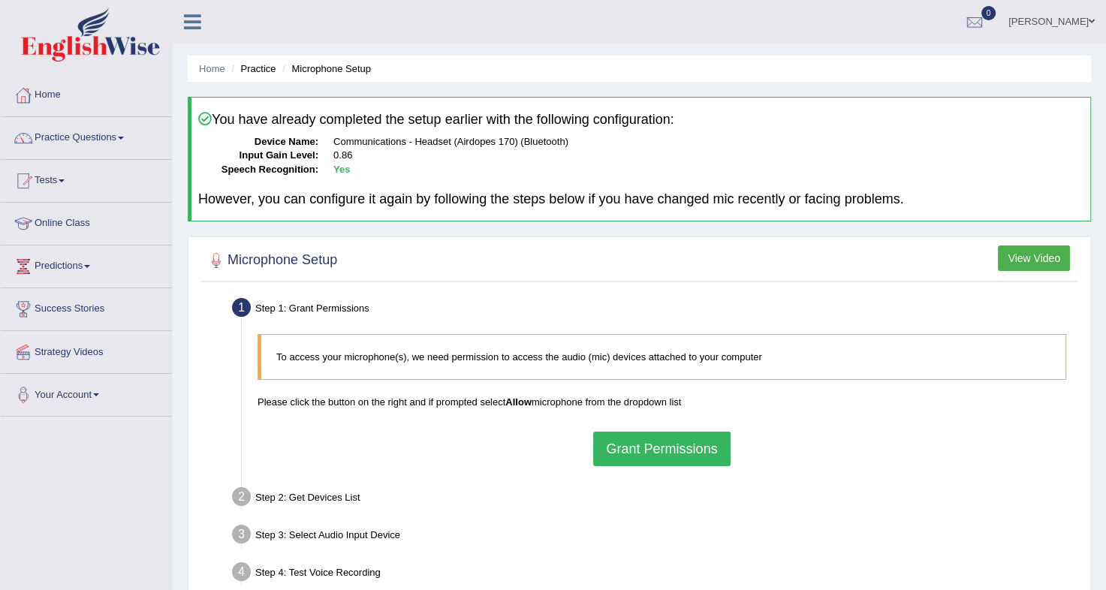
click at [638, 445] on button "Grant Permissions" at bounding box center [661, 449] width 137 height 35
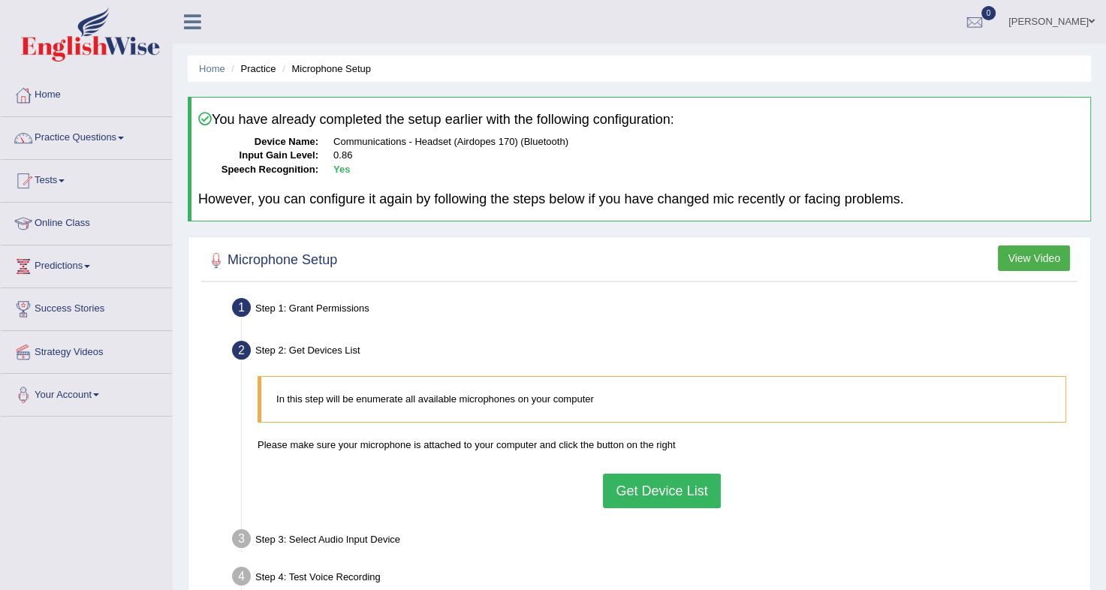
click at [646, 495] on button "Get Device List" at bounding box center [661, 491] width 117 height 35
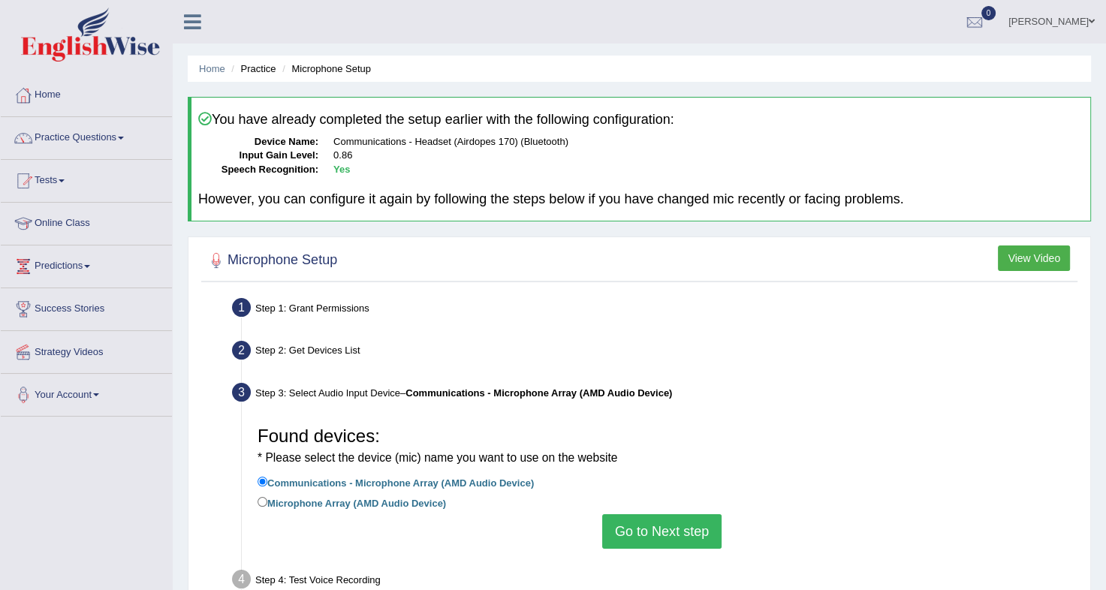
click at [647, 529] on button "Go to Next step" at bounding box center [661, 531] width 119 height 35
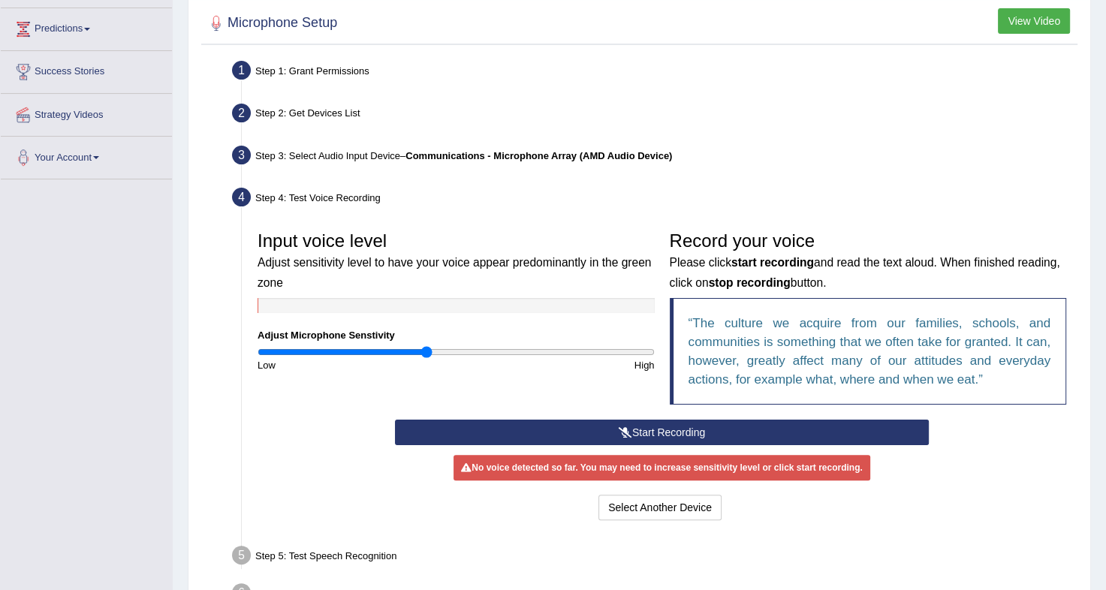
scroll to position [240, 0]
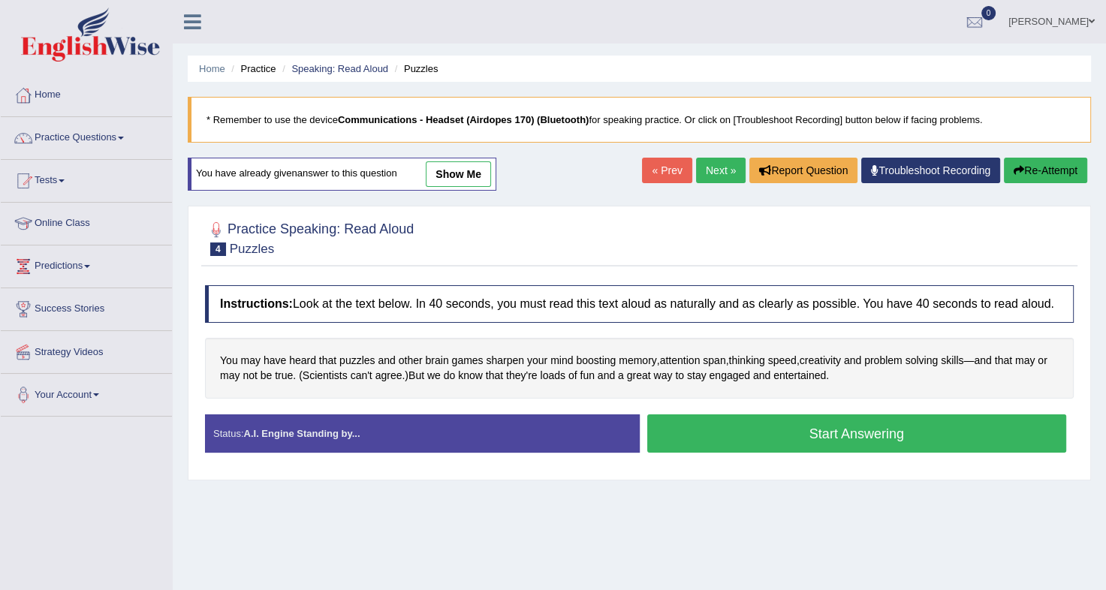
click at [751, 427] on button "Start Answering" at bounding box center [857, 433] width 420 height 38
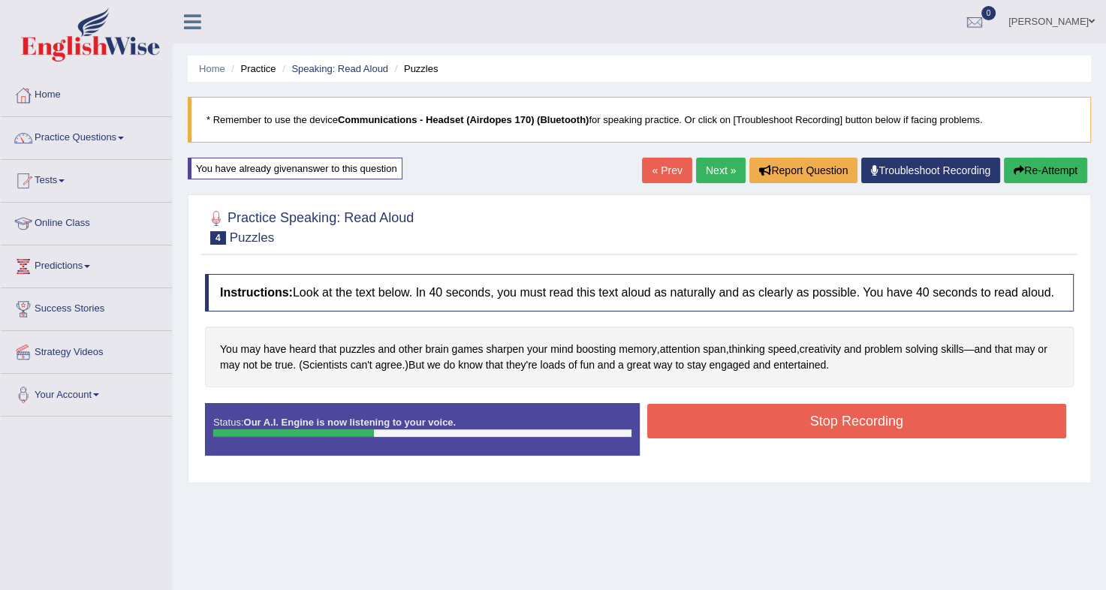
click at [787, 424] on button "Stop Recording" at bounding box center [857, 421] width 420 height 35
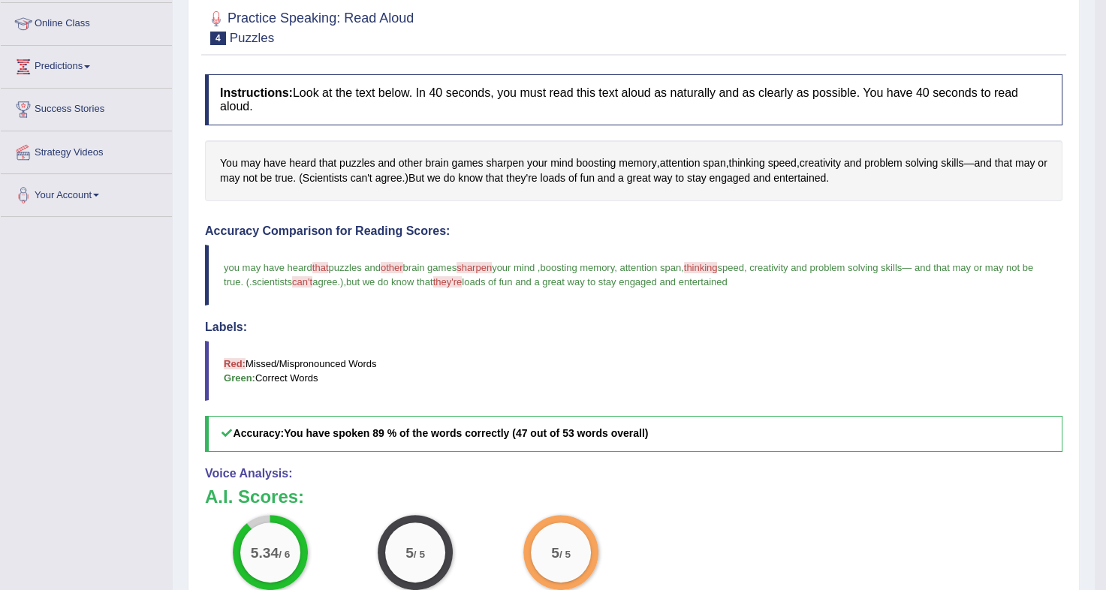
scroll to position [215, 0]
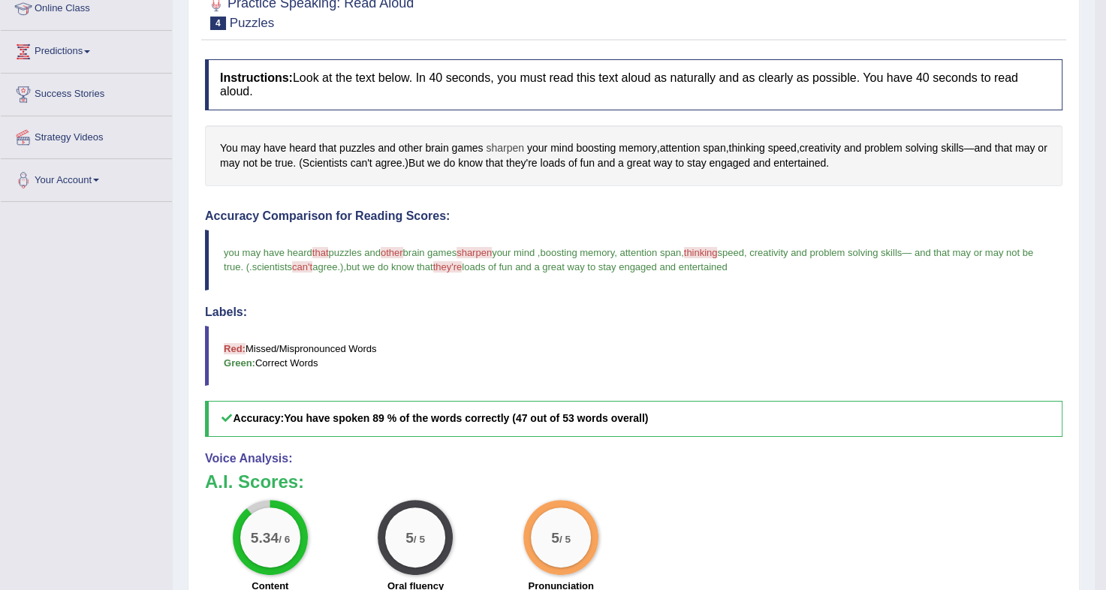
click at [502, 140] on span "sharpen" at bounding box center [505, 148] width 38 height 16
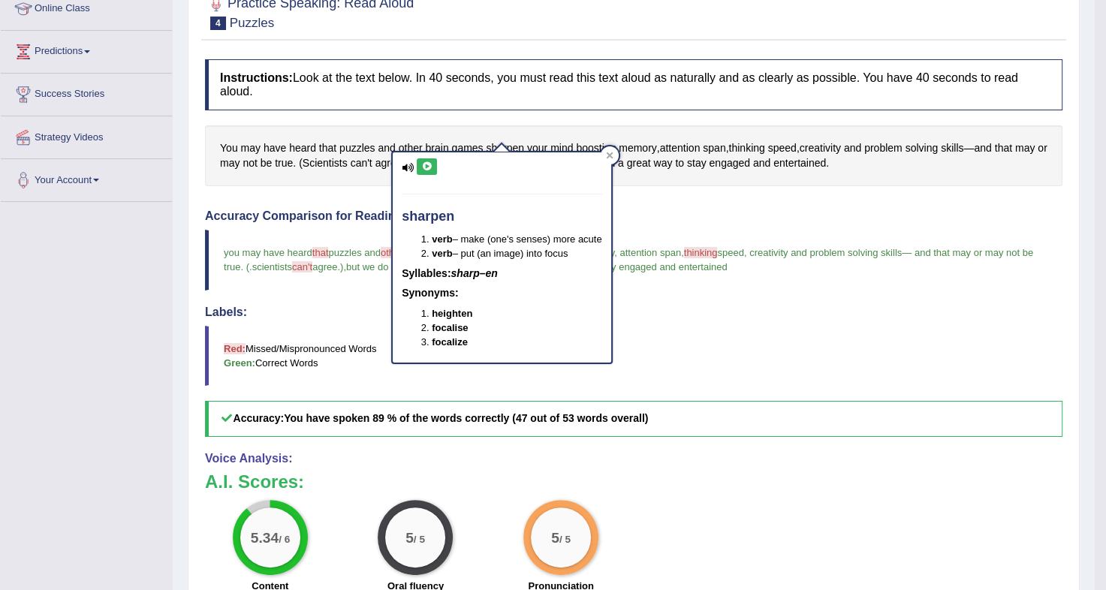
click at [424, 162] on icon at bounding box center [426, 166] width 11 height 9
click at [610, 158] on icon at bounding box center [610, 156] width 8 height 8
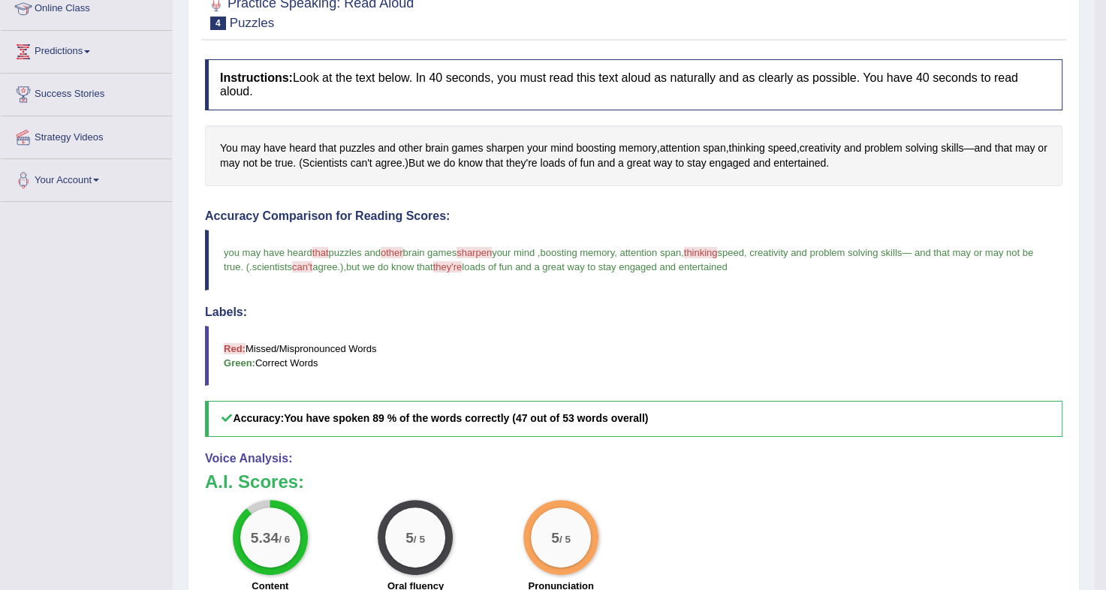
scroll to position [0, 0]
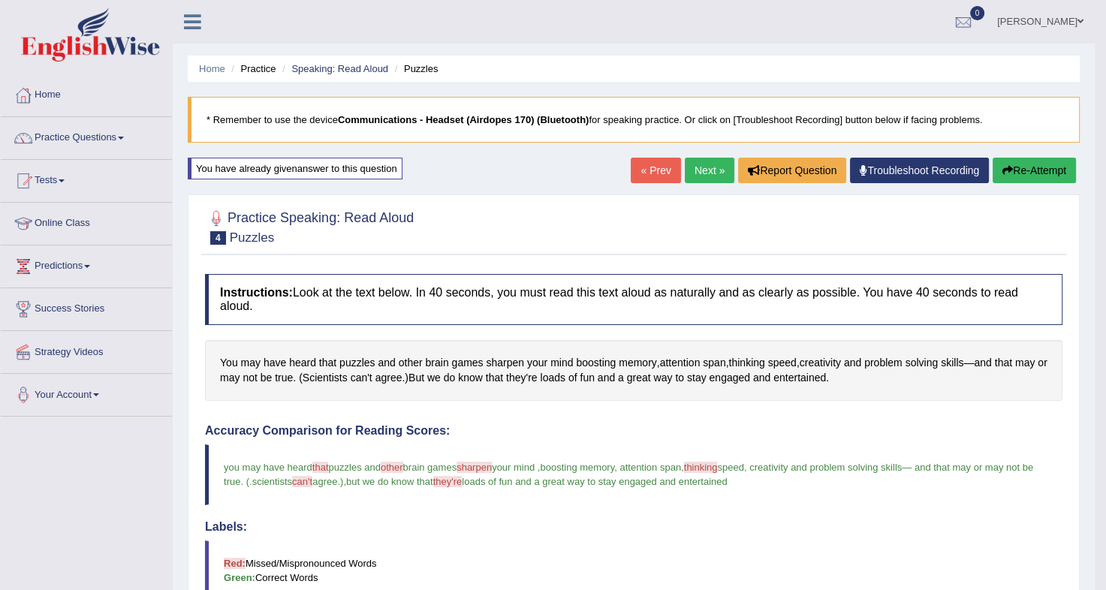
click at [1041, 167] on button "Re-Attempt" at bounding box center [1034, 171] width 83 height 26
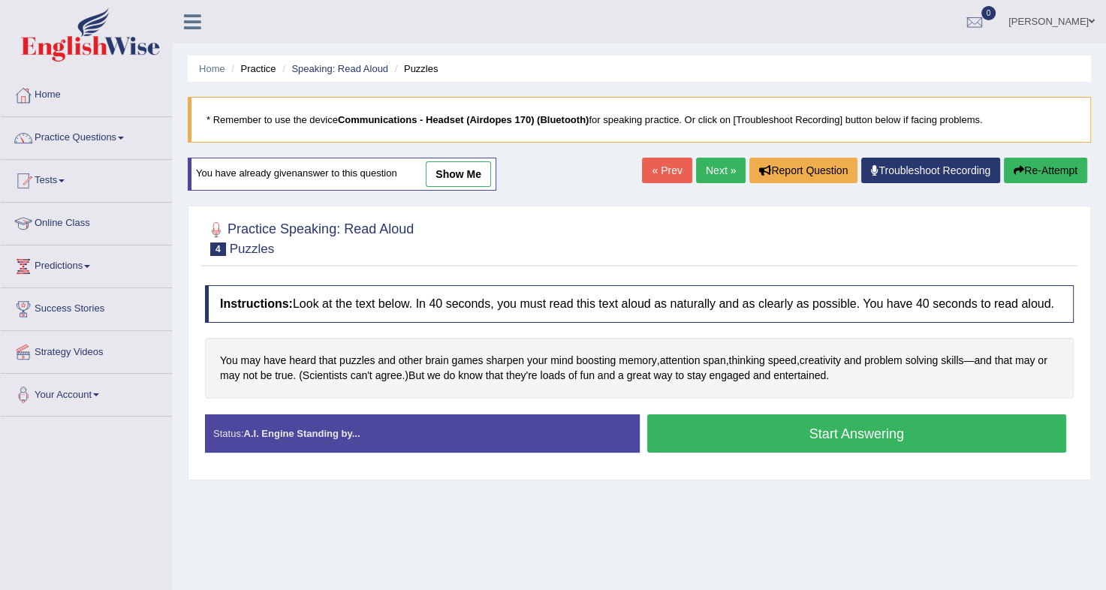
click at [741, 425] on button "Start Answering" at bounding box center [857, 433] width 420 height 38
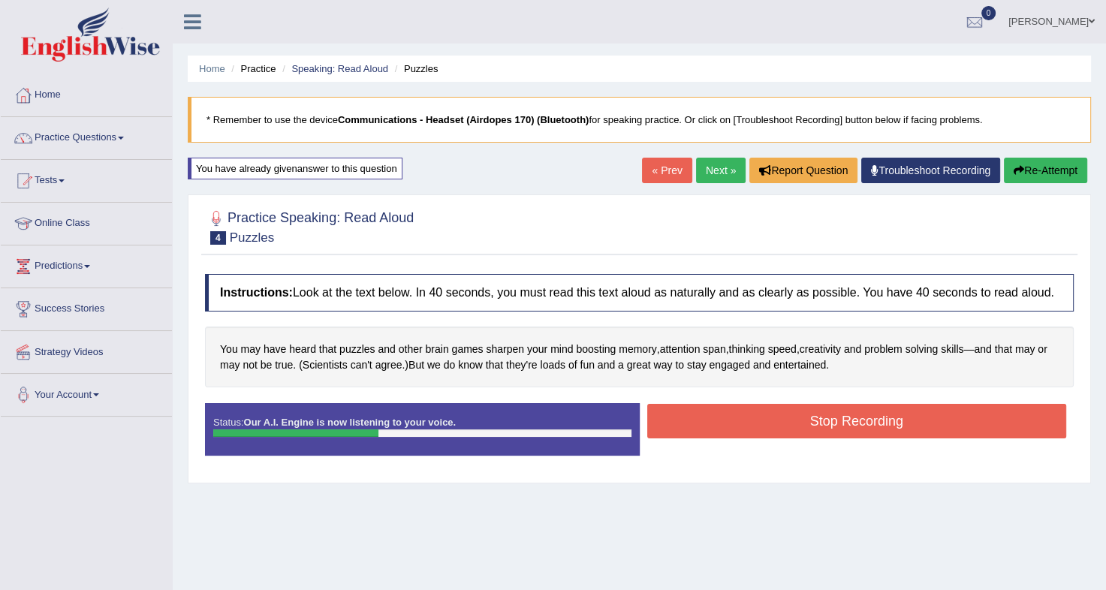
click at [769, 414] on button "Stop Recording" at bounding box center [857, 421] width 420 height 35
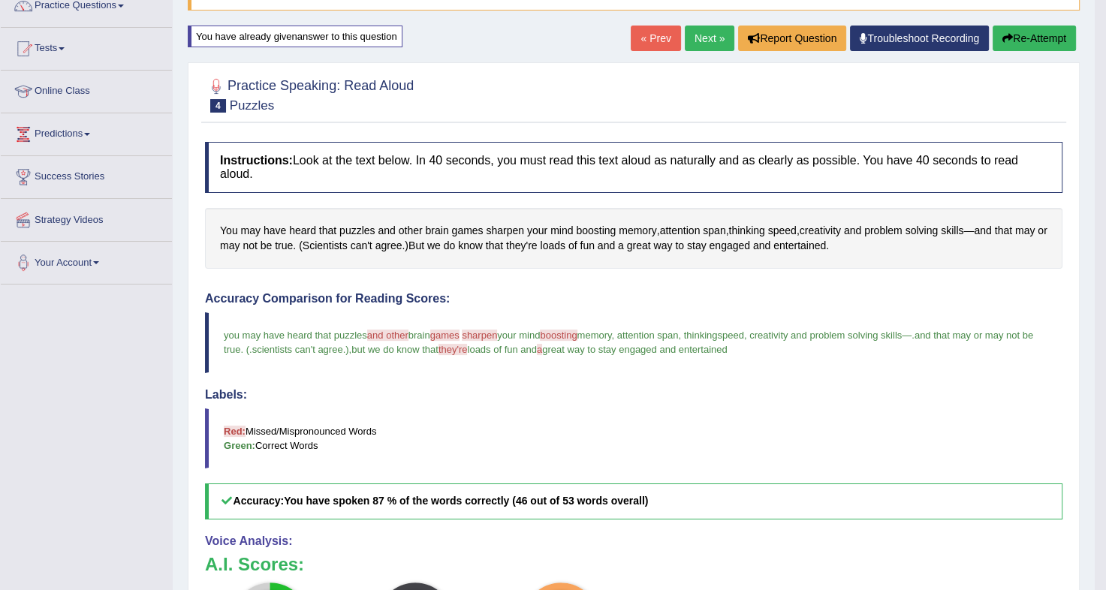
scroll to position [132, 0]
click at [1042, 45] on button "Re-Attempt" at bounding box center [1034, 39] width 83 height 26
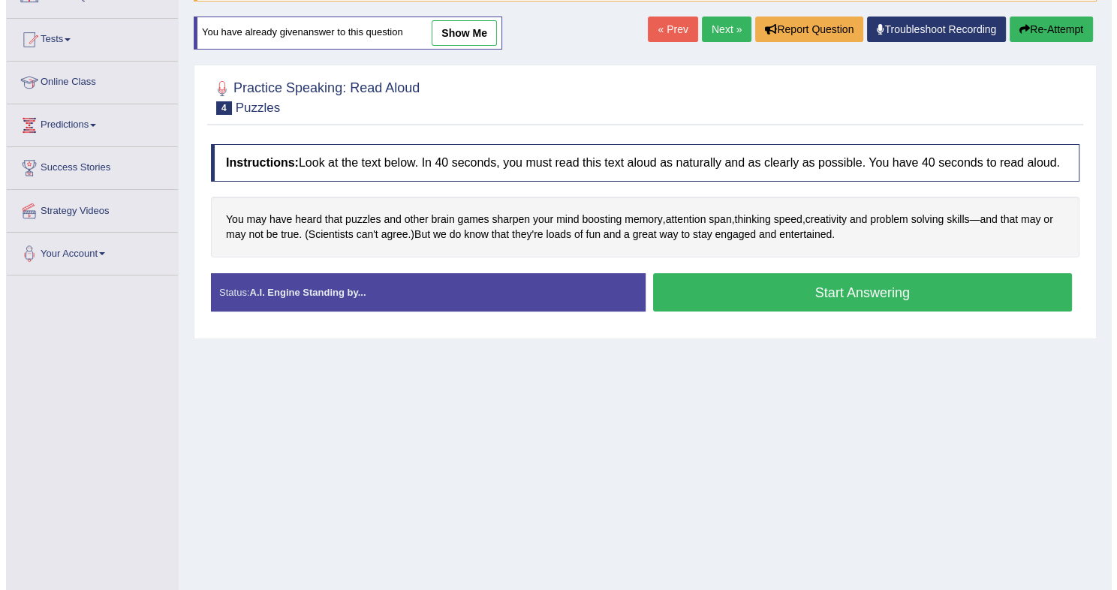
scroll to position [132, 0]
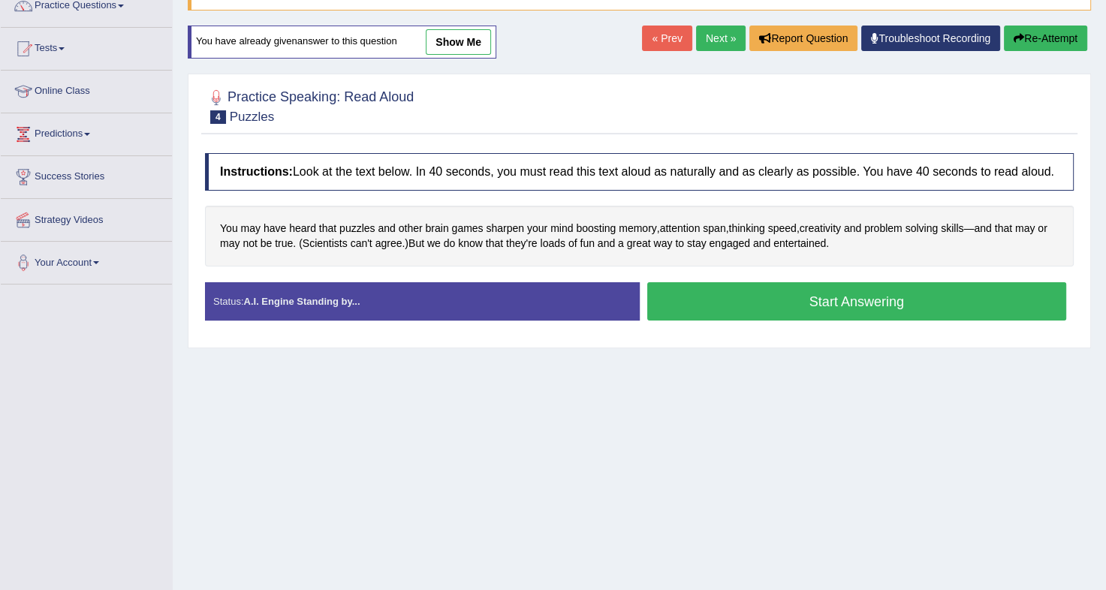
click at [779, 284] on button "Start Answering" at bounding box center [857, 301] width 420 height 38
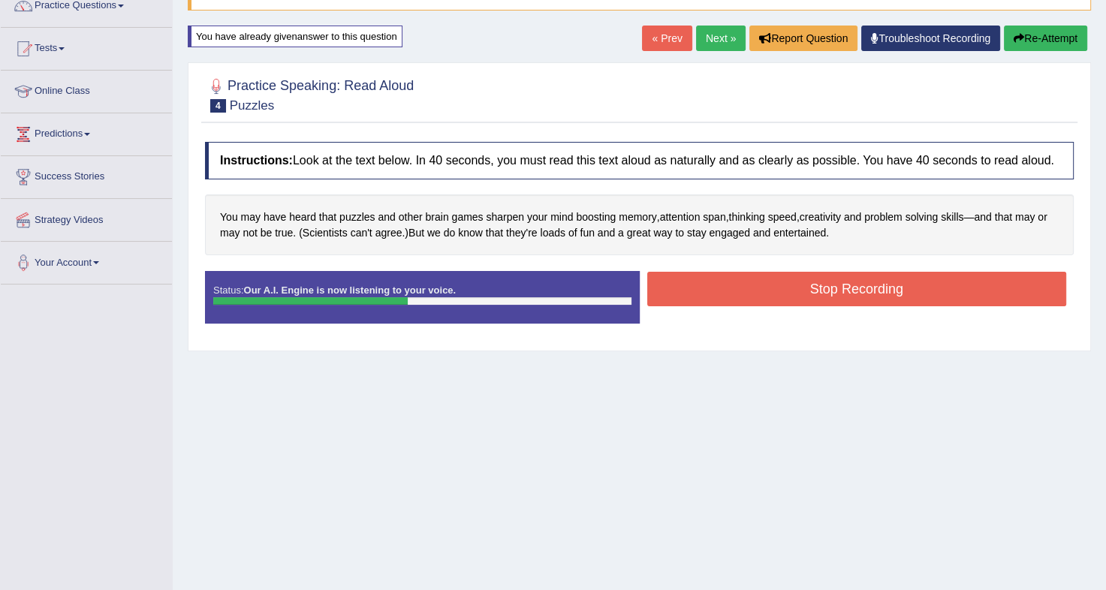
click at [779, 284] on button "Stop Recording" at bounding box center [857, 289] width 420 height 35
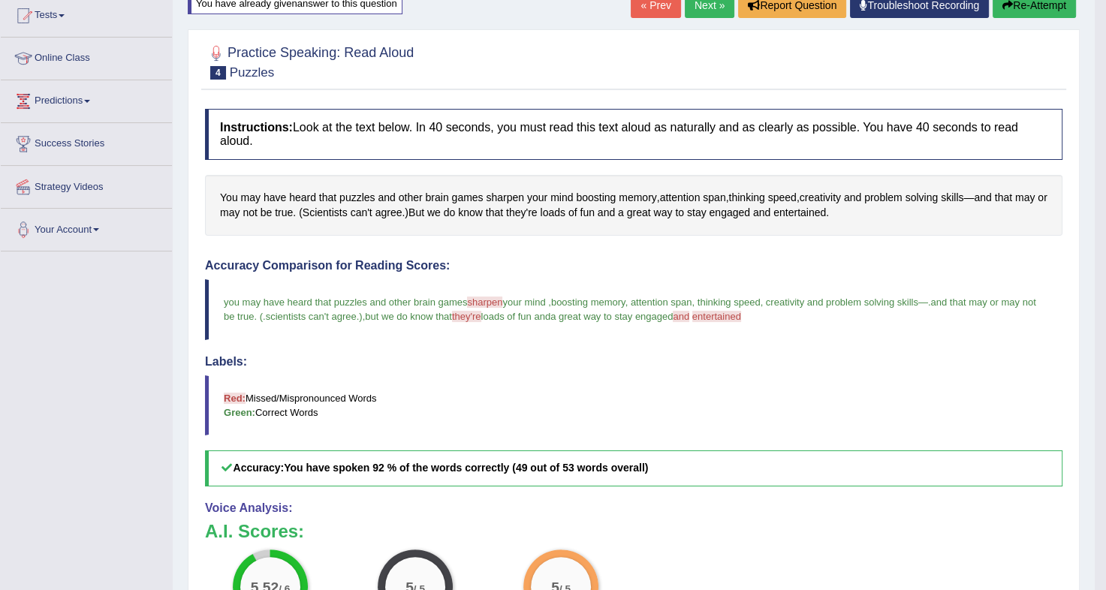
scroll to position [164, 0]
click at [1026, 7] on button "Re-Attempt" at bounding box center [1034, 6] width 83 height 26
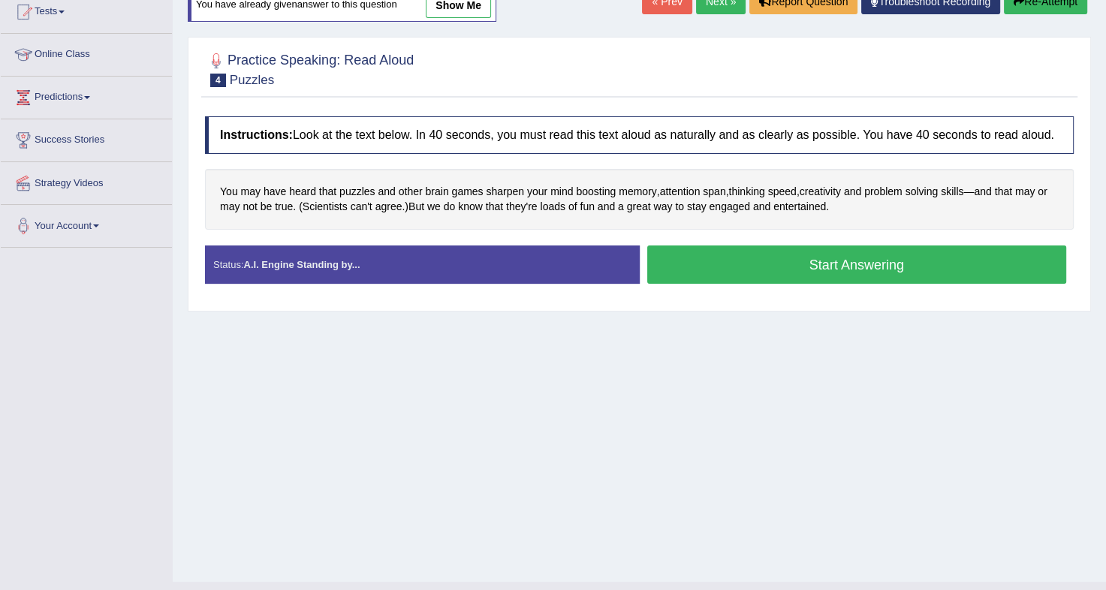
click at [830, 261] on button "Start Answering" at bounding box center [857, 265] width 420 height 38
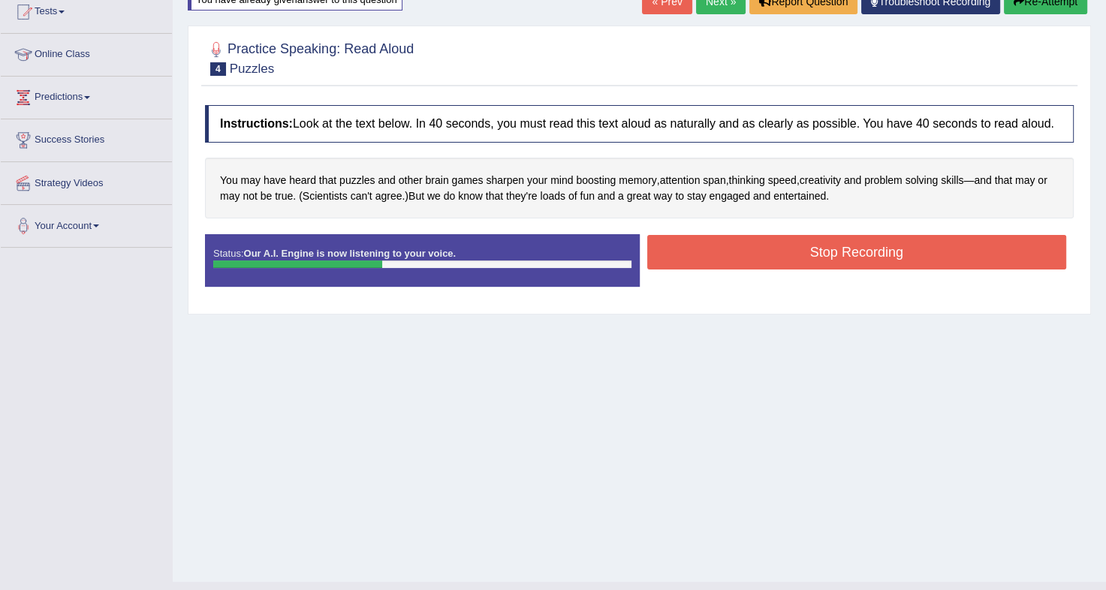
click at [830, 261] on button "Stop Recording" at bounding box center [857, 252] width 420 height 35
